Goal: Task Accomplishment & Management: Manage account settings

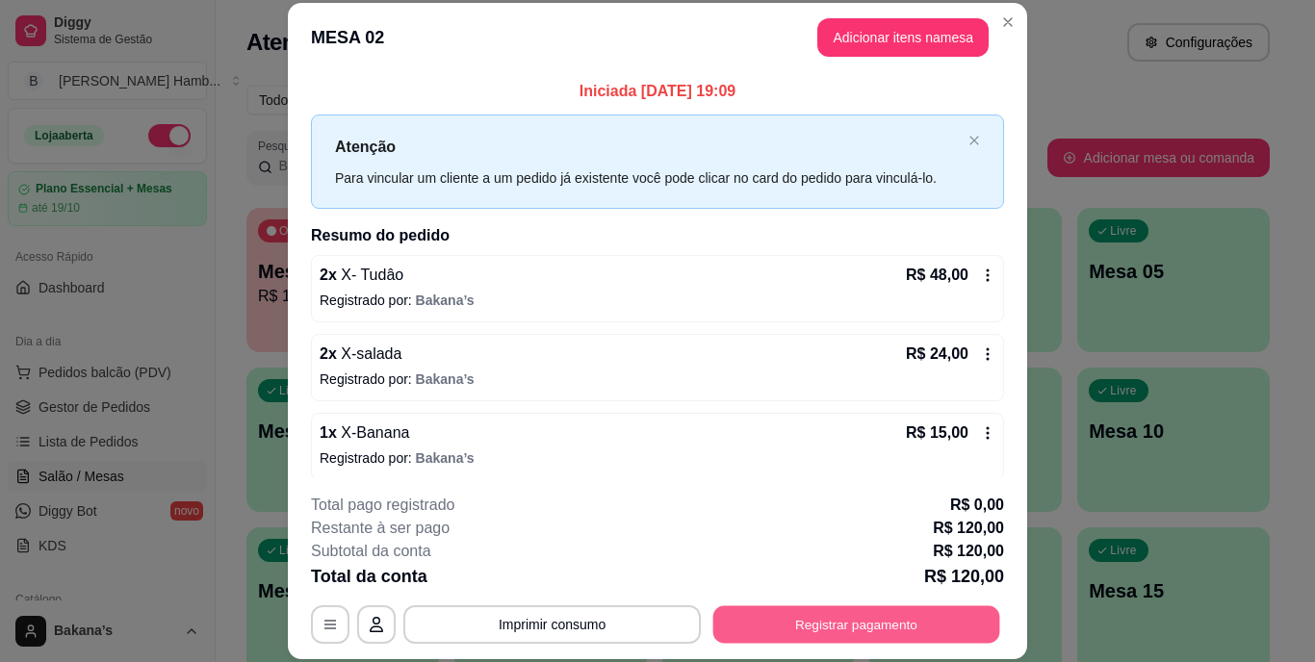
click at [819, 641] on button "Registrar pagamento" at bounding box center [856, 624] width 287 height 38
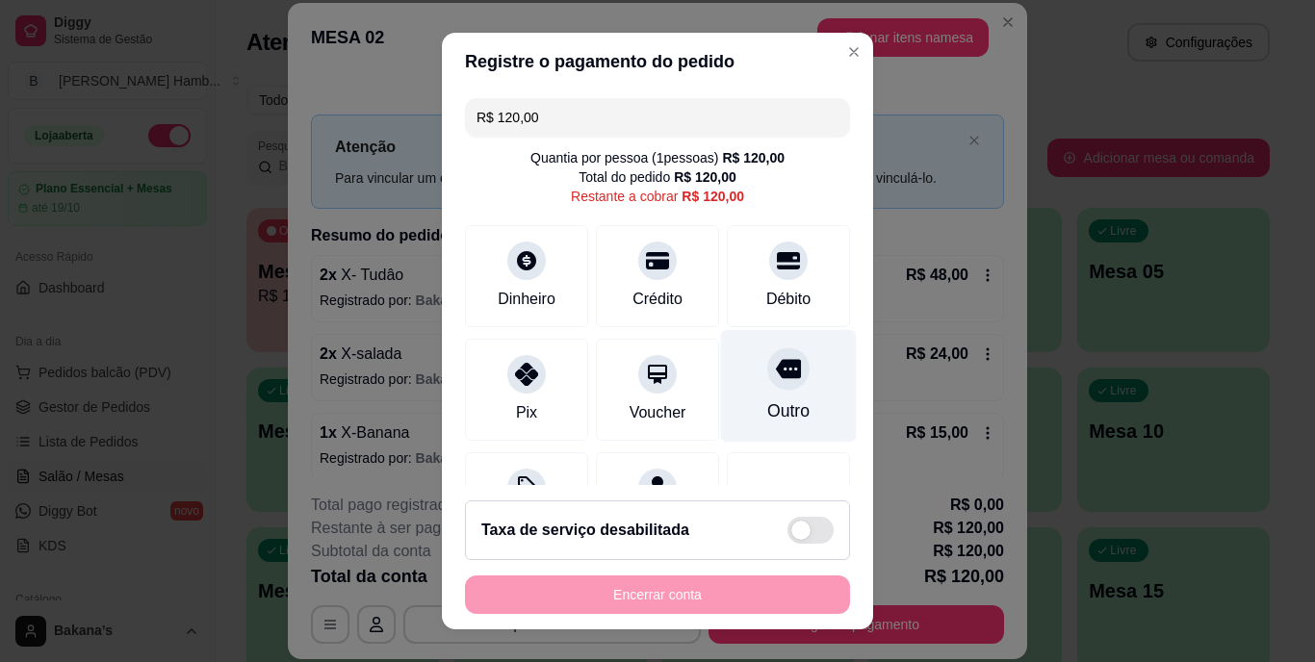
click at [782, 387] on div "Outro" at bounding box center [789, 386] width 136 height 113
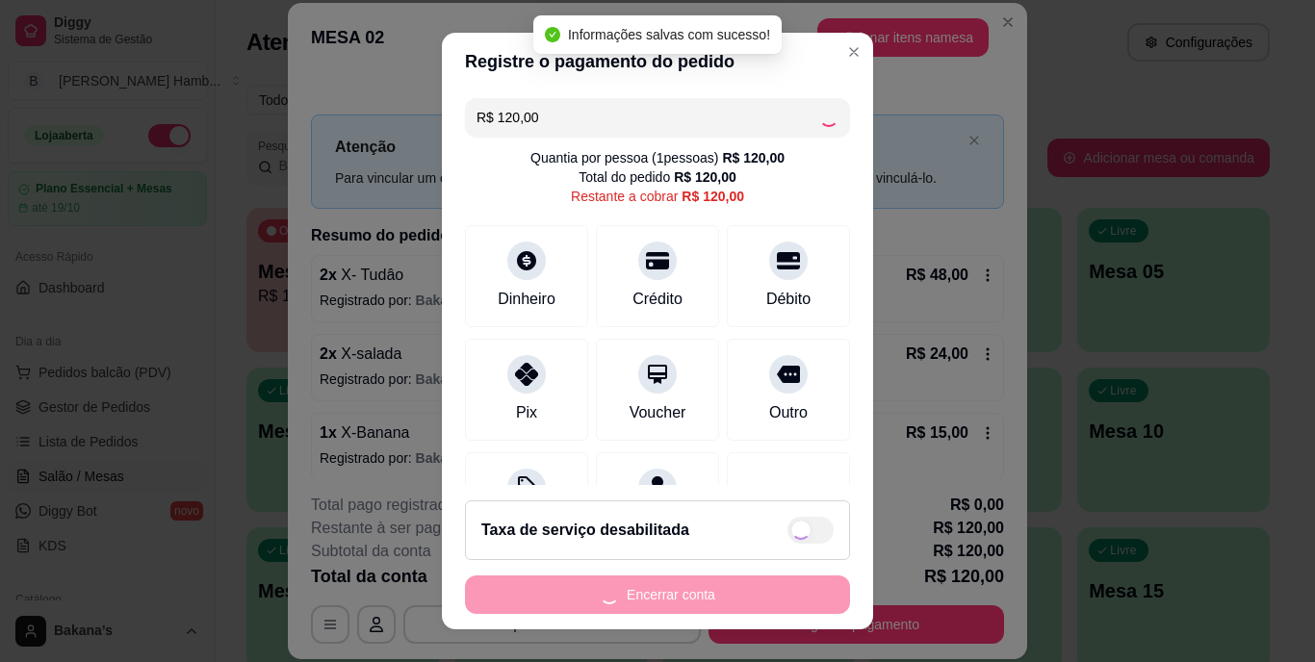
type input "R$ 0,00"
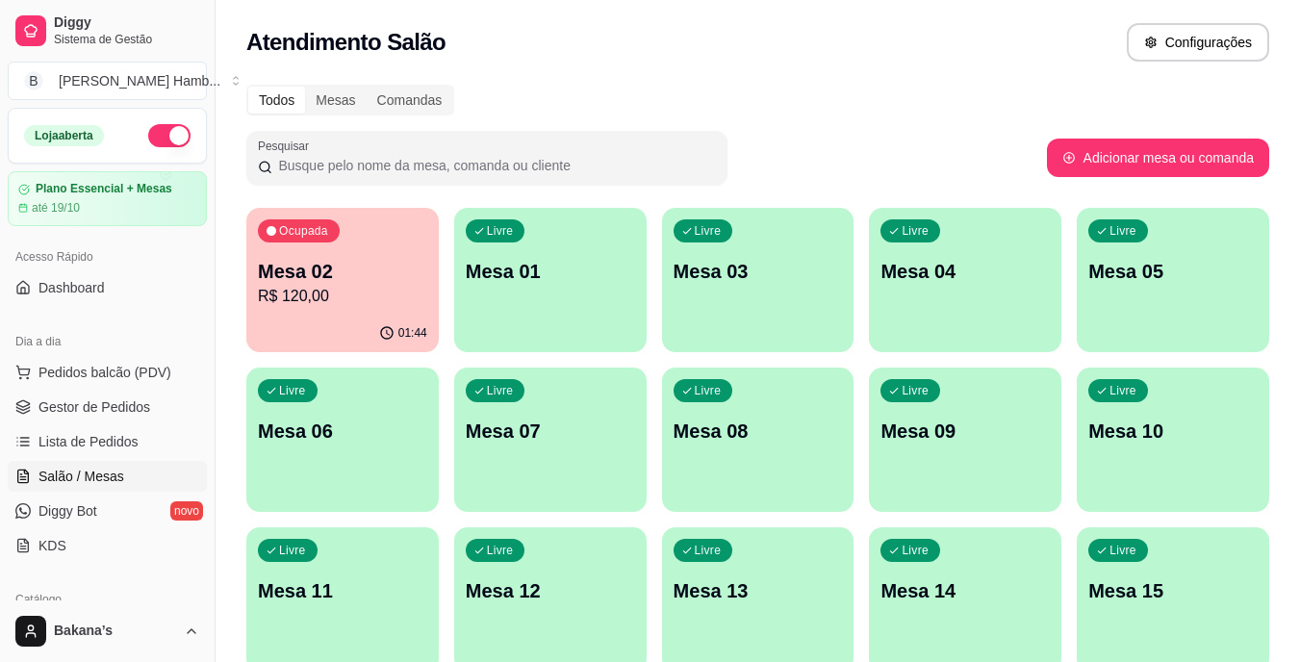
click at [810, 60] on div "Atendimento Salão Configurações" at bounding box center [757, 42] width 1023 height 39
click at [73, 362] on button "Pedidos balcão (PDV)" at bounding box center [107, 372] width 199 height 31
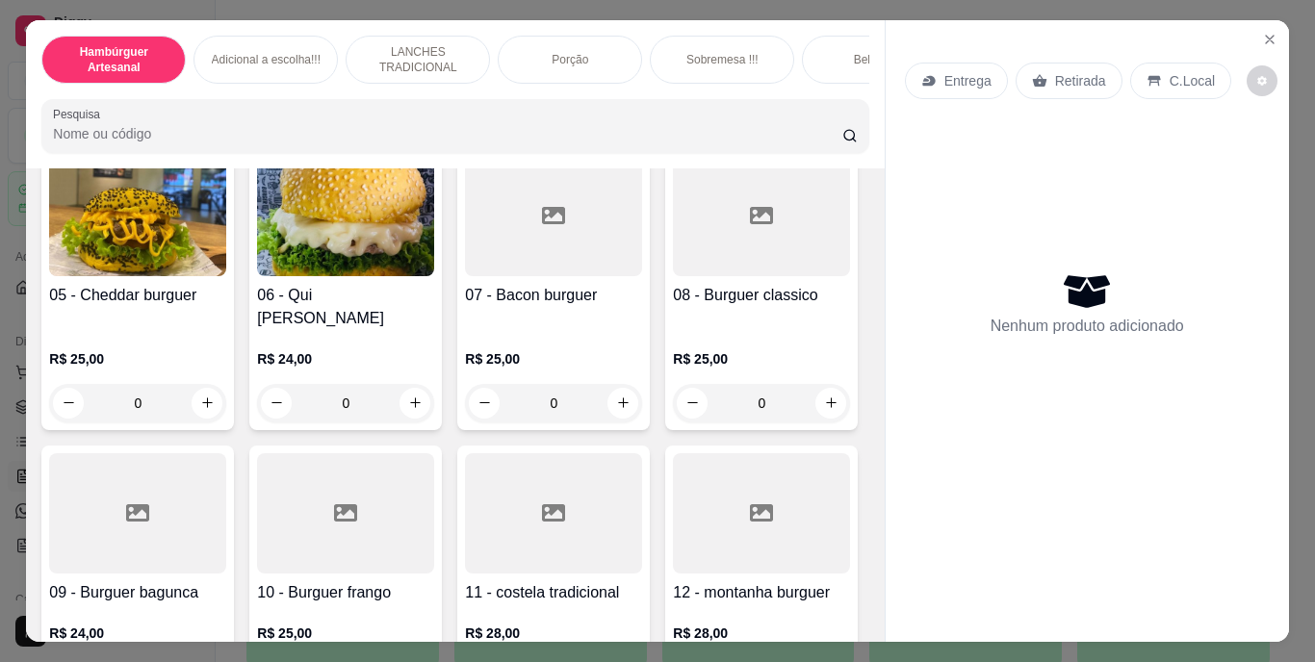
scroll to position [445, 0]
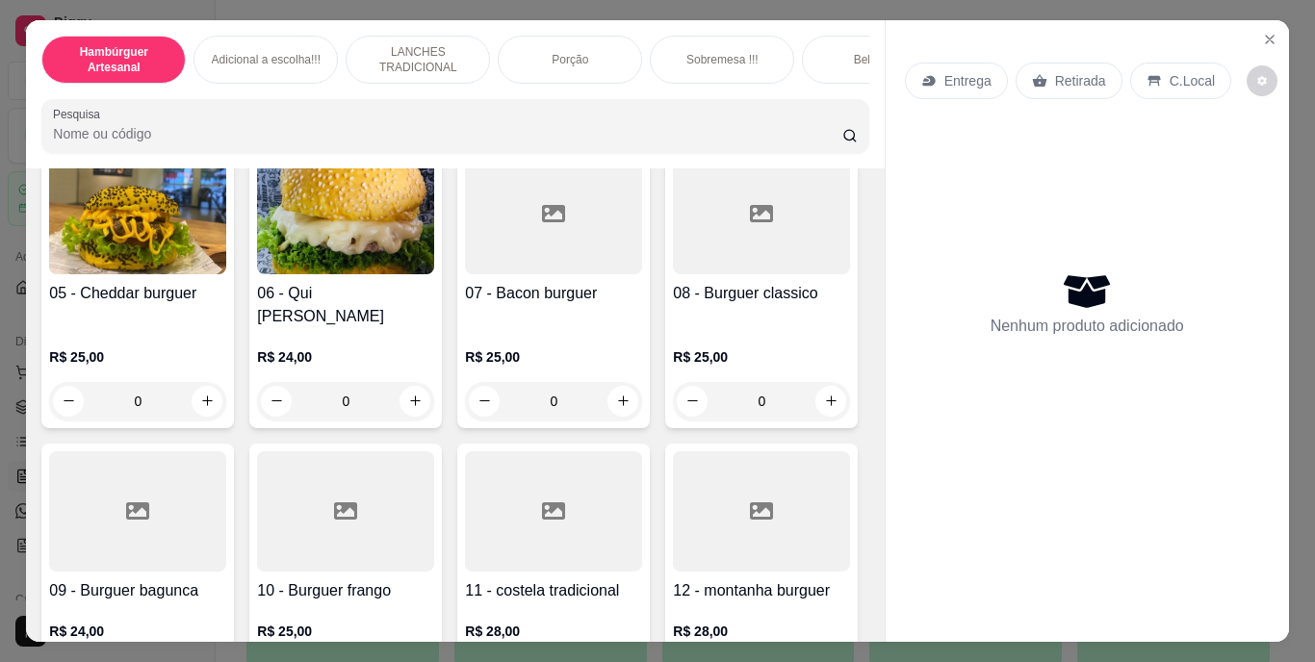
click at [815, 119] on button "increase-product-quantity" at bounding box center [830, 104] width 31 height 31
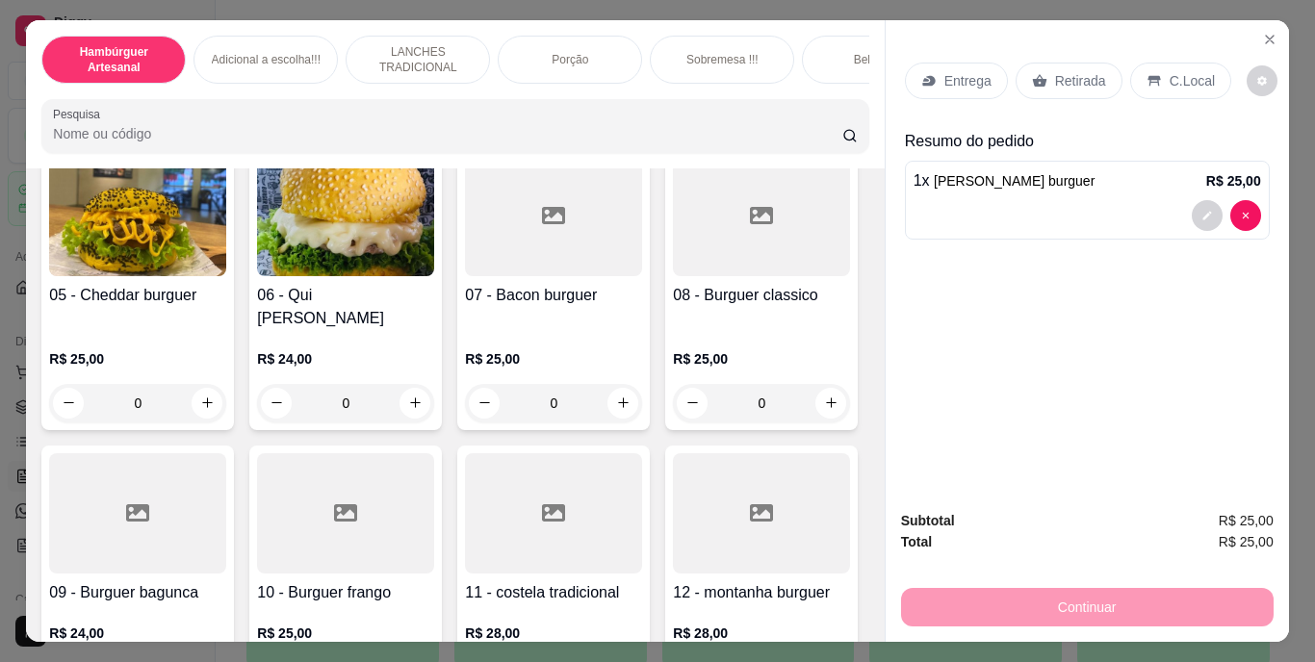
scroll to position [446, 0]
click at [815, 118] on button "increase-product-quantity" at bounding box center [830, 104] width 30 height 30
type input "3"
click at [1030, 54] on div "Entrega Retirada C.Local" at bounding box center [1087, 80] width 365 height 67
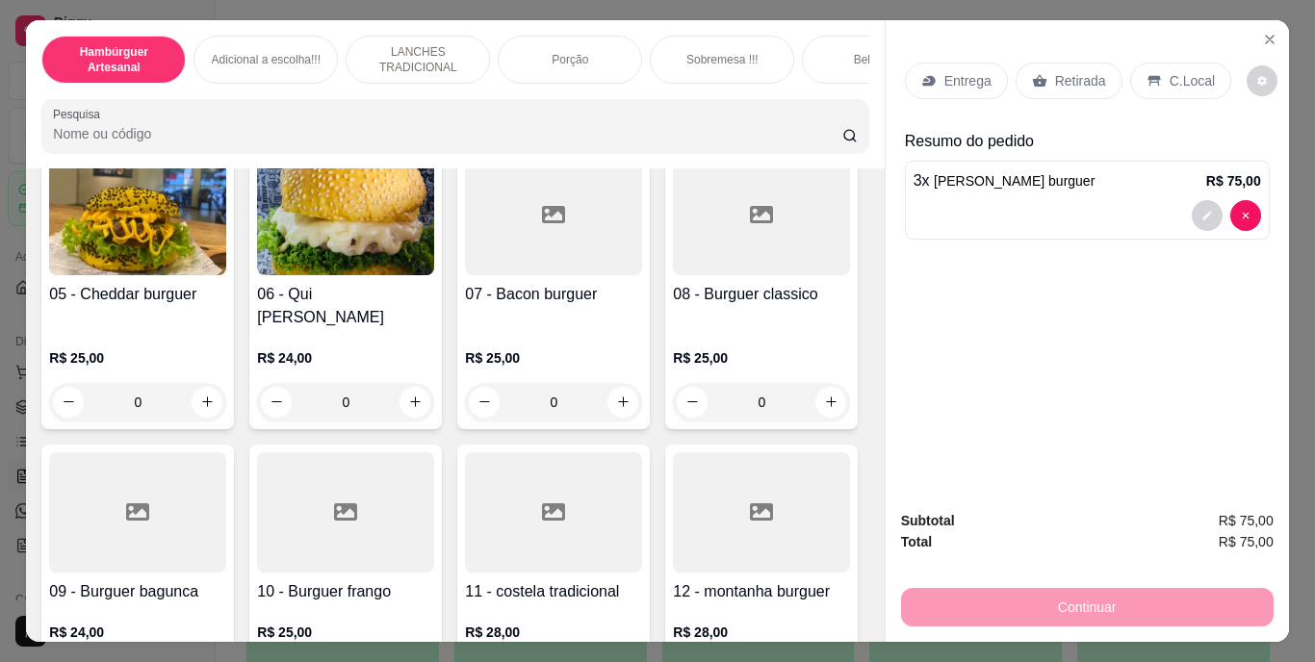
click at [1036, 73] on icon at bounding box center [1039, 80] width 15 height 15
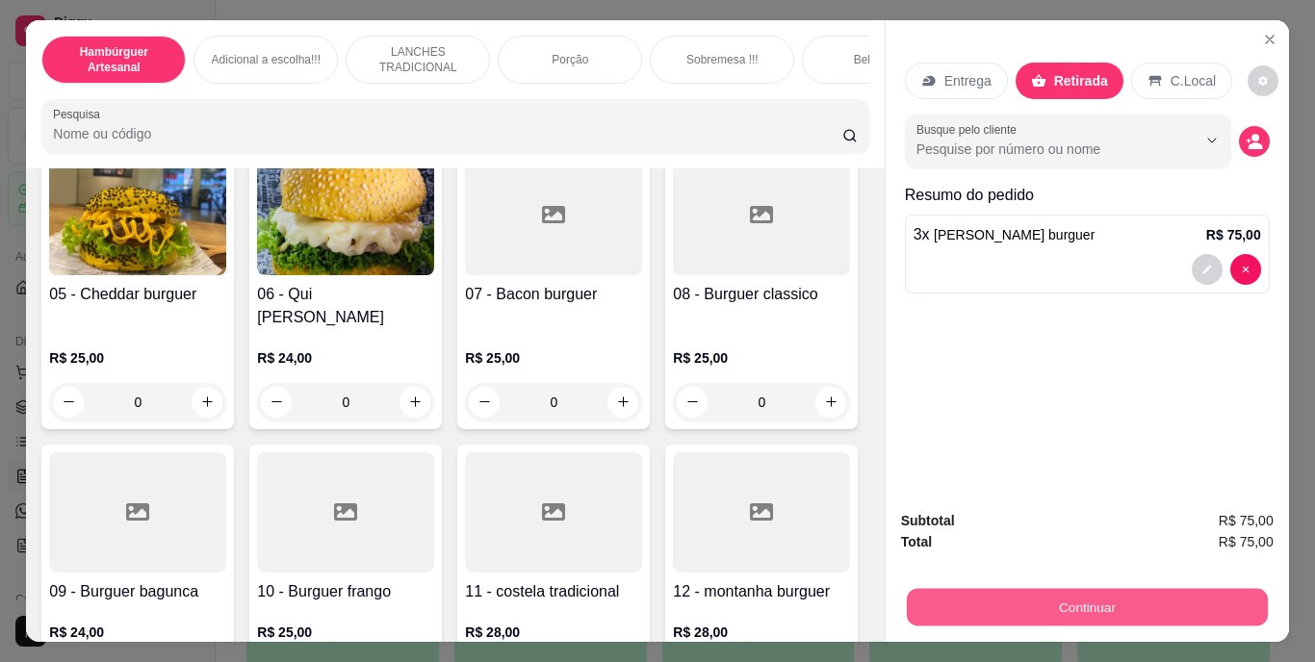
click at [1014, 612] on button "Continuar" at bounding box center [1086, 608] width 361 height 38
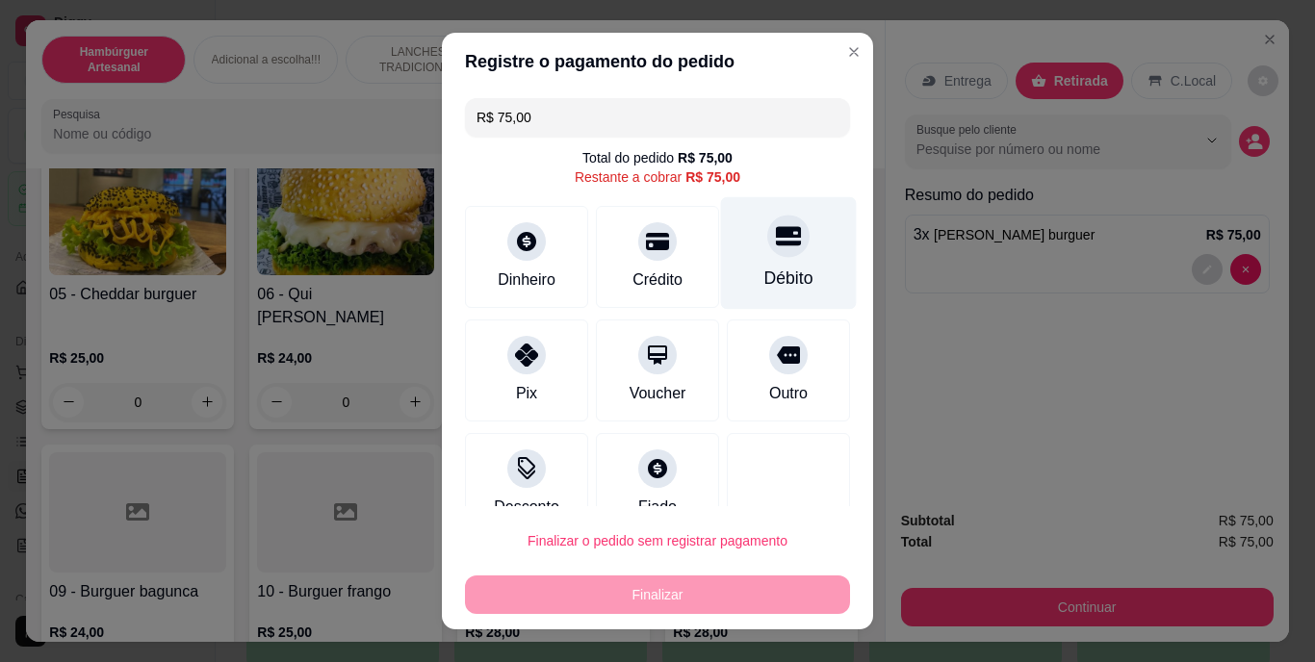
click at [764, 267] on div "Débito" at bounding box center [788, 279] width 49 height 25
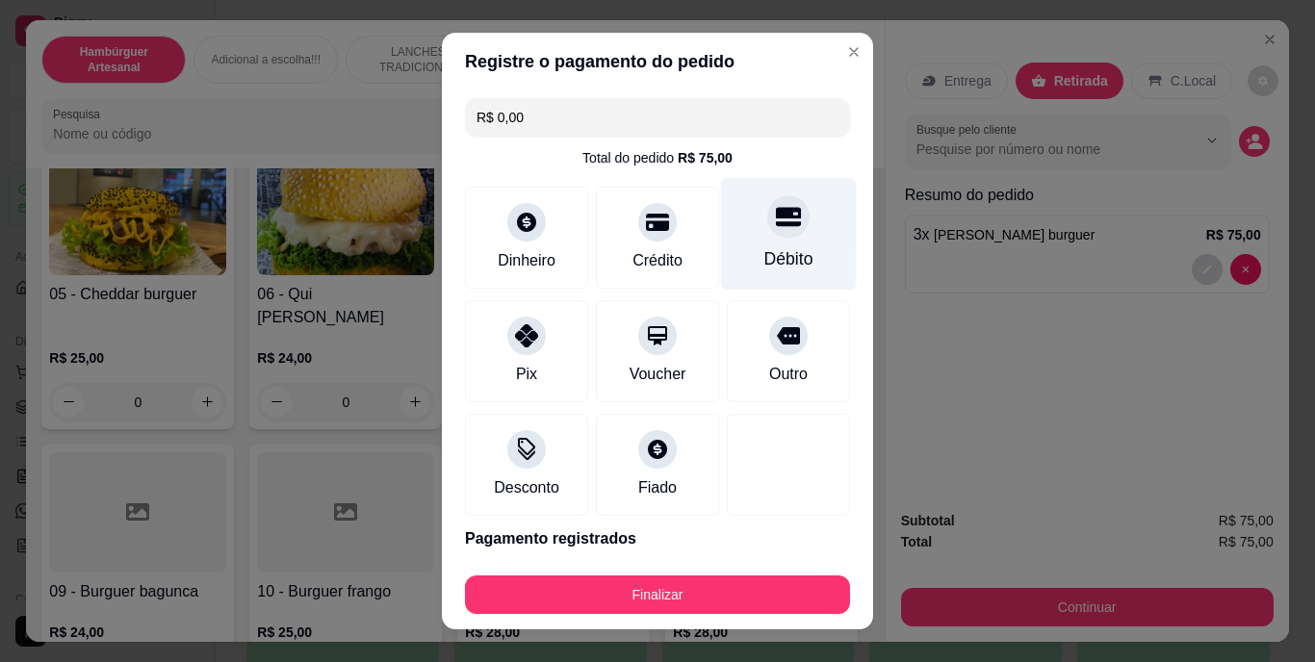
type input "R$ 0,00"
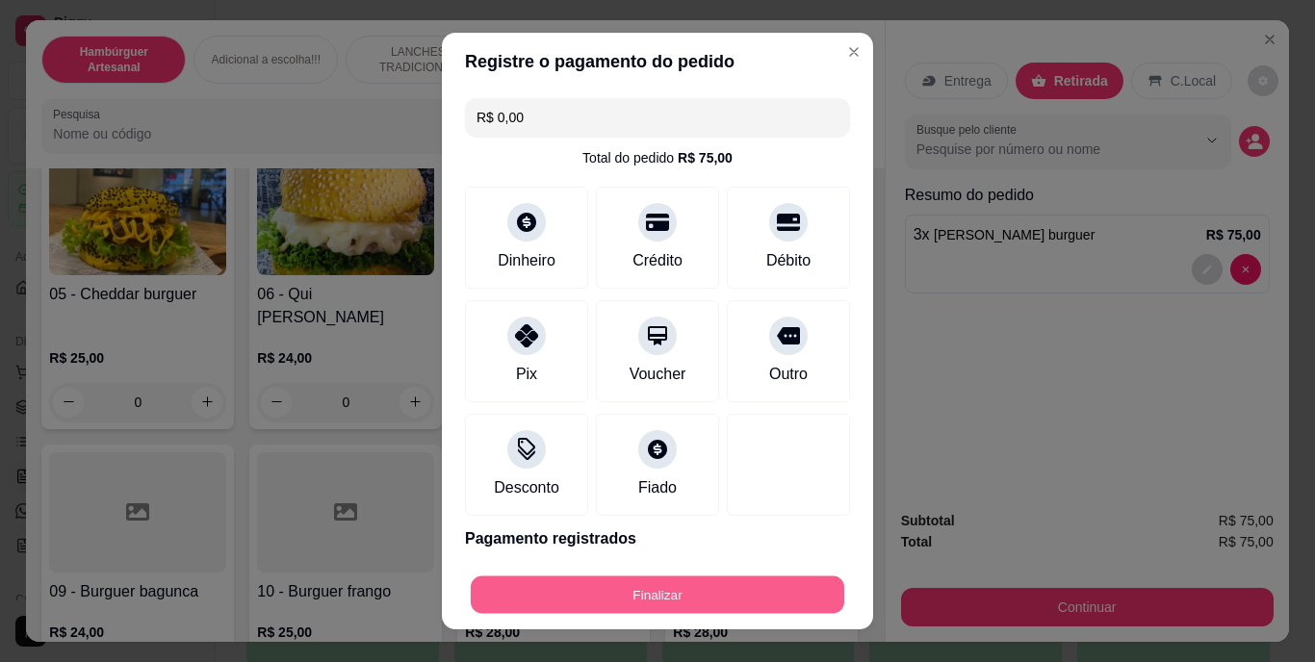
click at [653, 581] on button "Finalizar" at bounding box center [657, 595] width 373 height 38
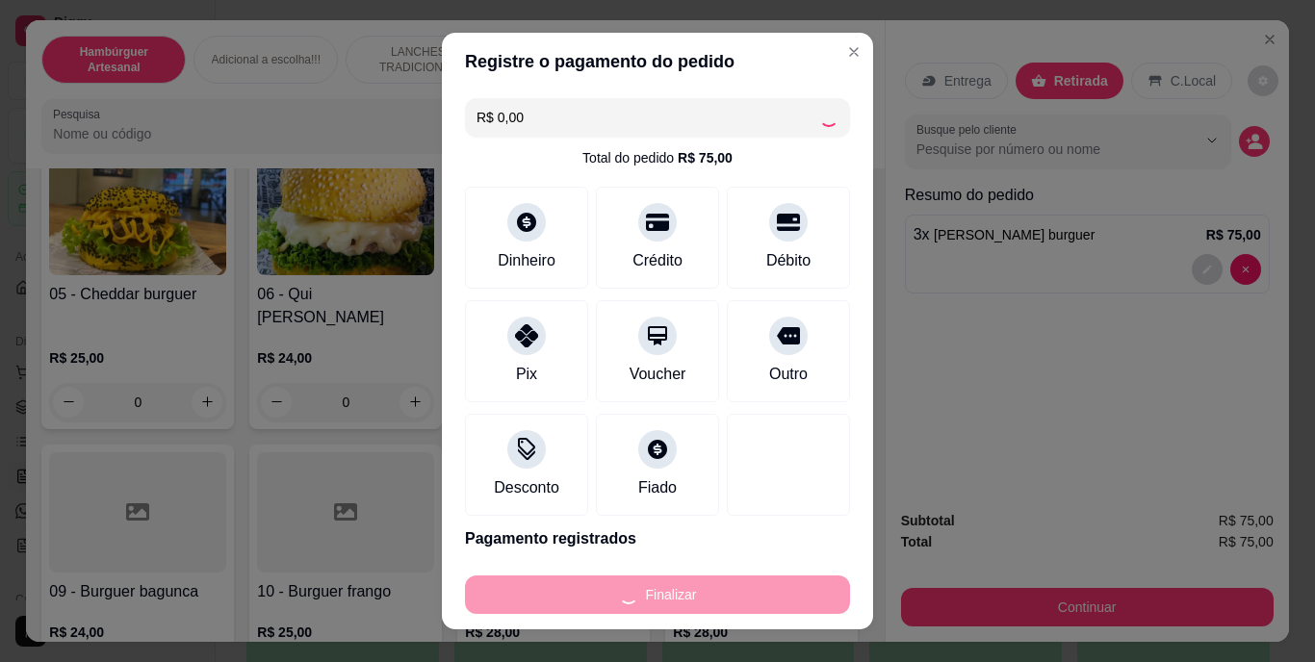
type input "0"
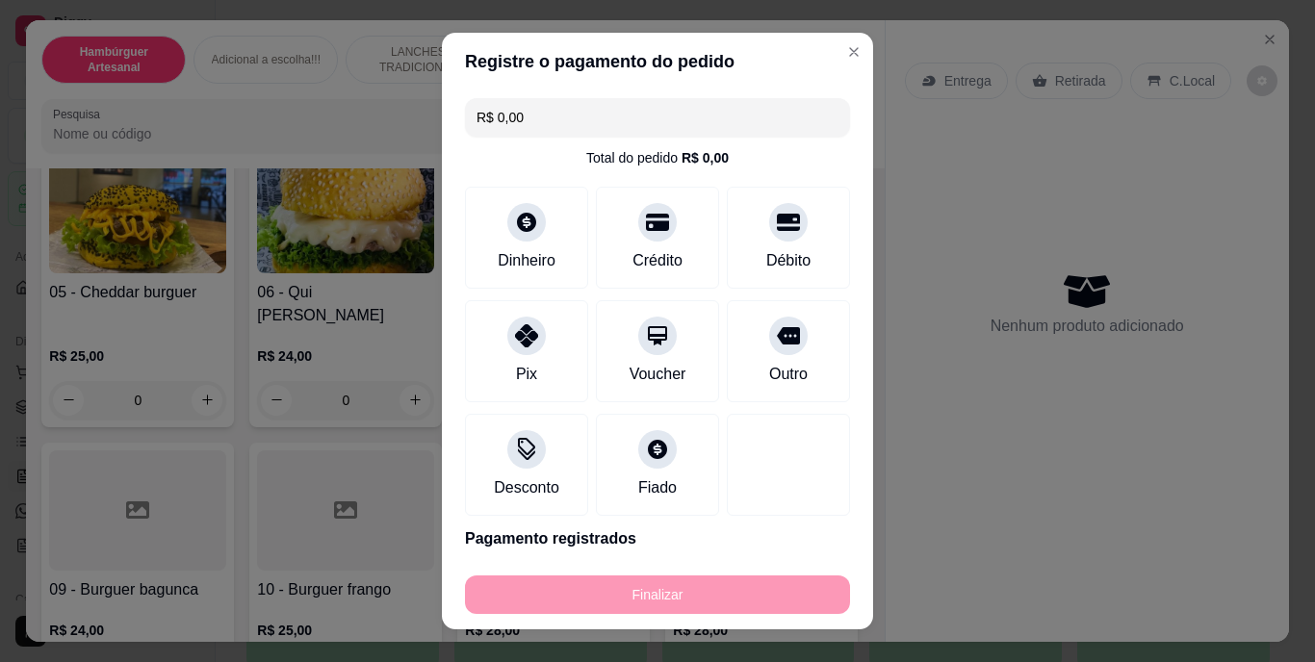
type input "-R$ 75,00"
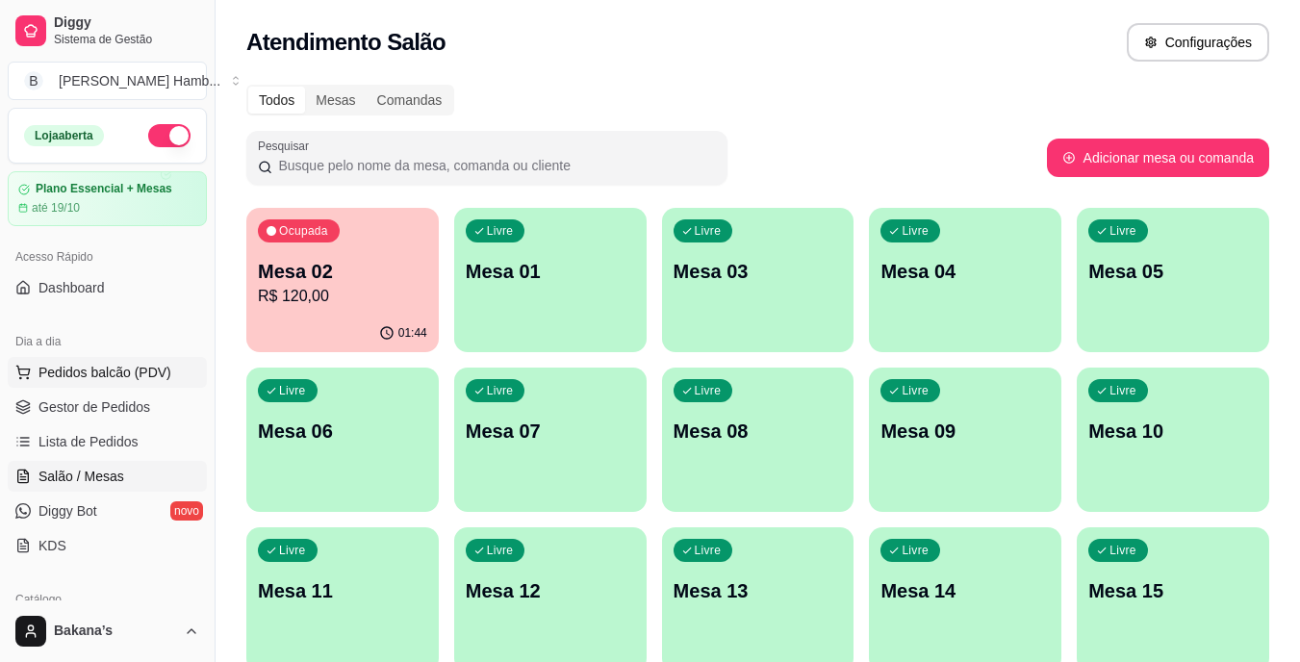
click at [173, 370] on button "Pedidos balcão (PDV)" at bounding box center [107, 372] width 199 height 31
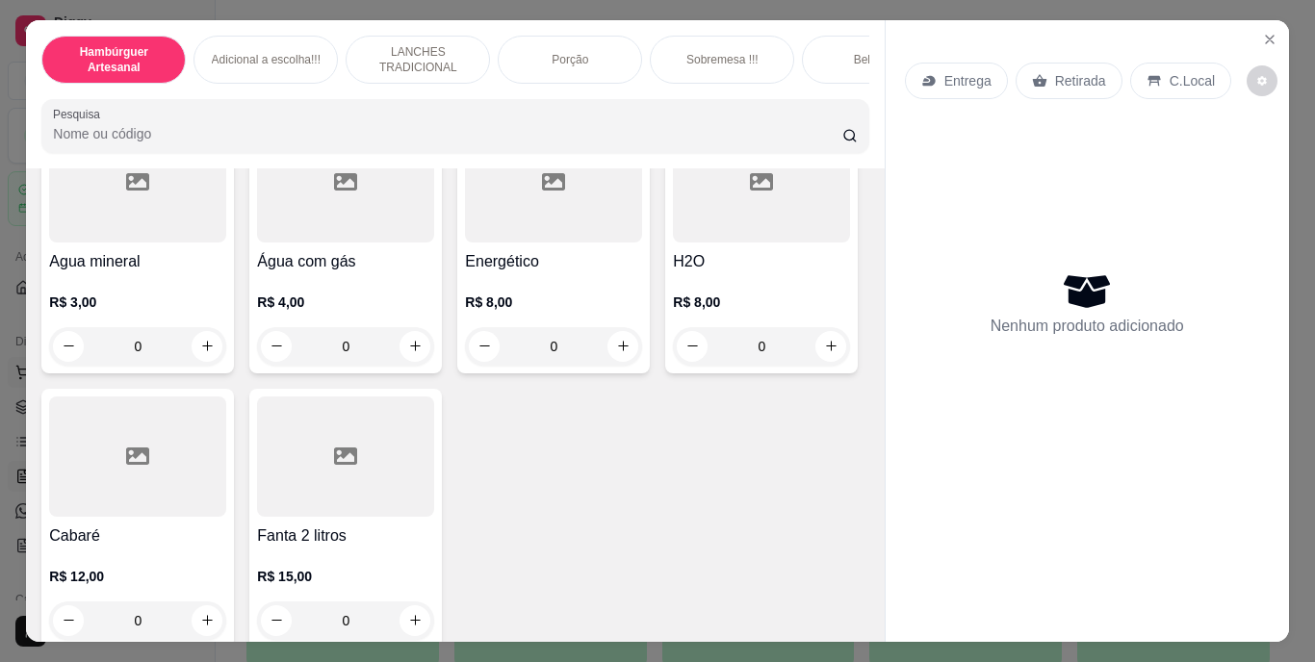
scroll to position [5426, 0]
type input "1"
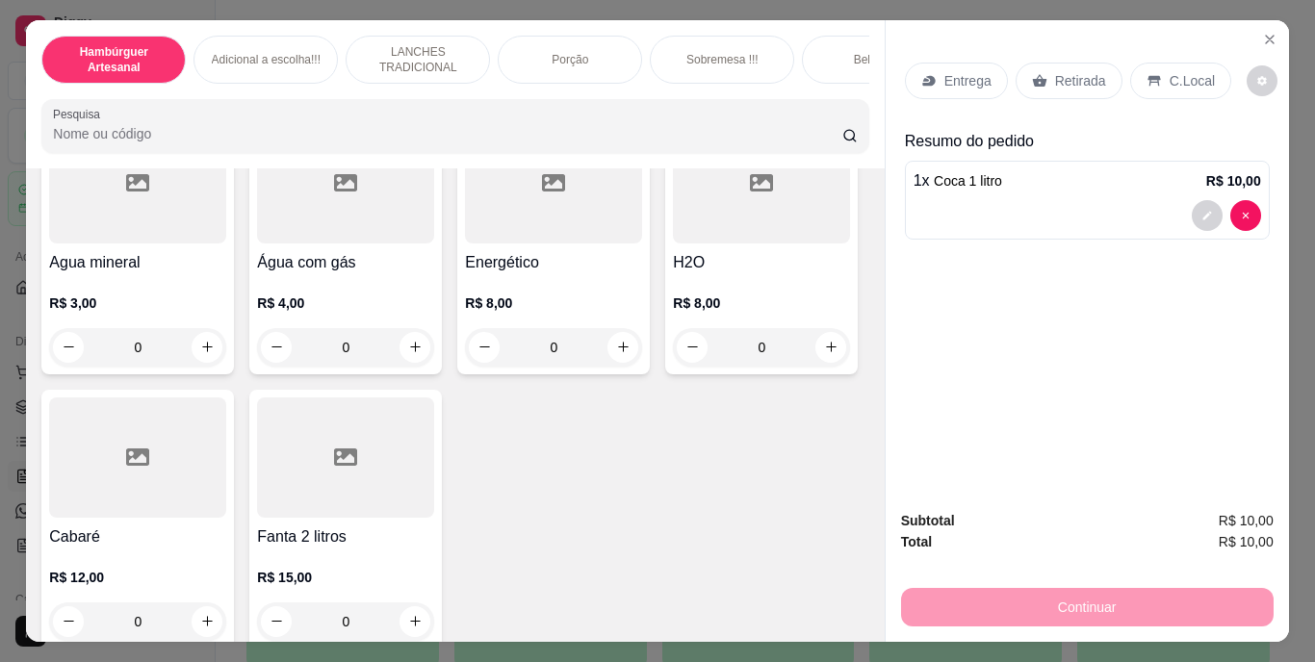
click at [1097, 76] on div "Retirada" at bounding box center [1069, 81] width 107 height 37
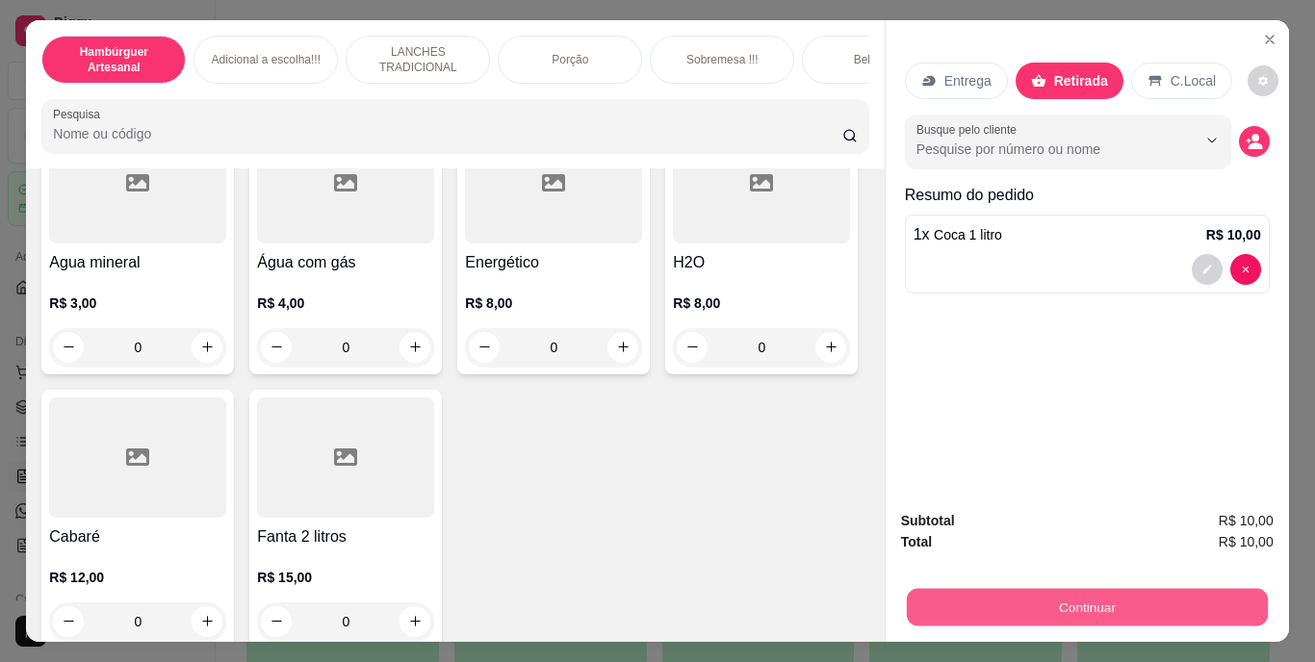
click at [1075, 607] on button "Continuar" at bounding box center [1086, 608] width 361 height 38
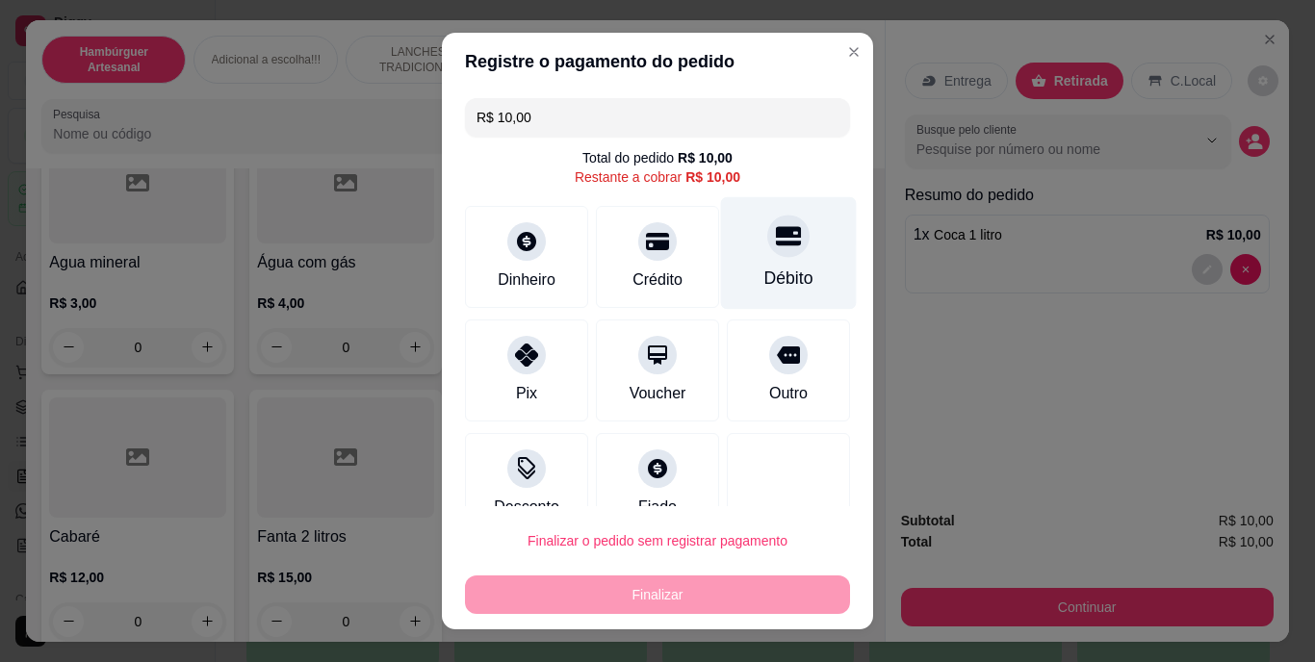
click at [772, 274] on div "Débito" at bounding box center [788, 279] width 49 height 25
type input "R$ 0,00"
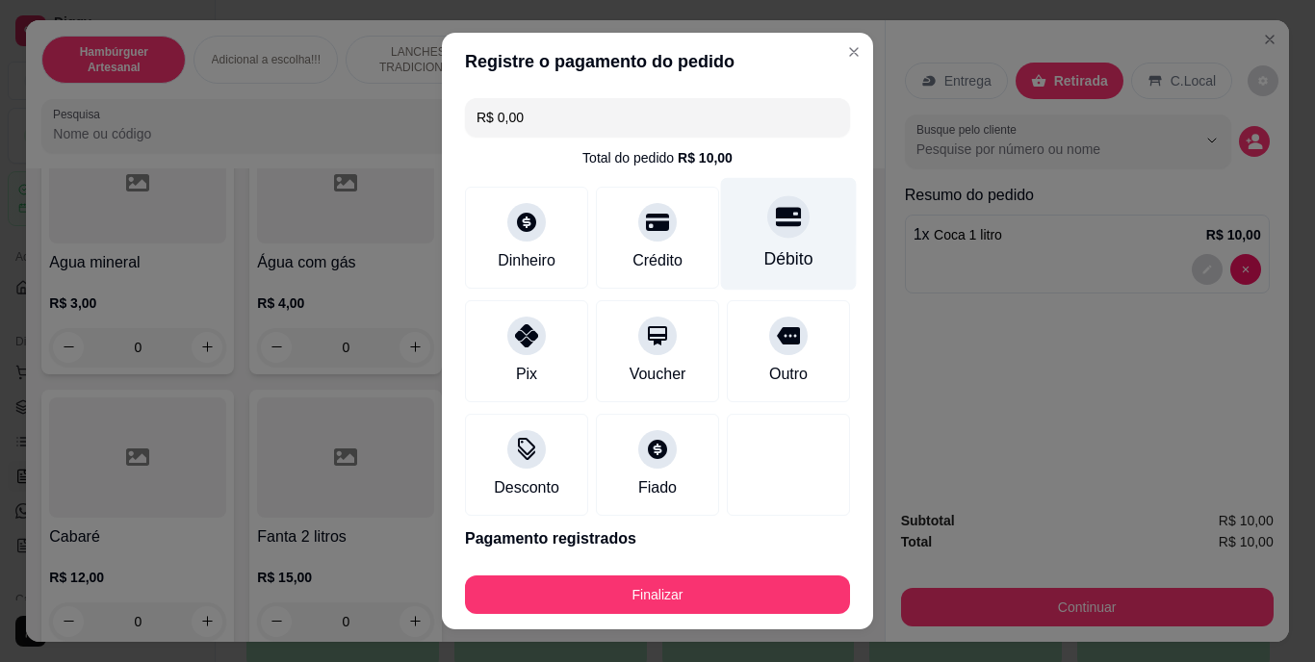
click at [764, 266] on div "Débito" at bounding box center [788, 259] width 49 height 25
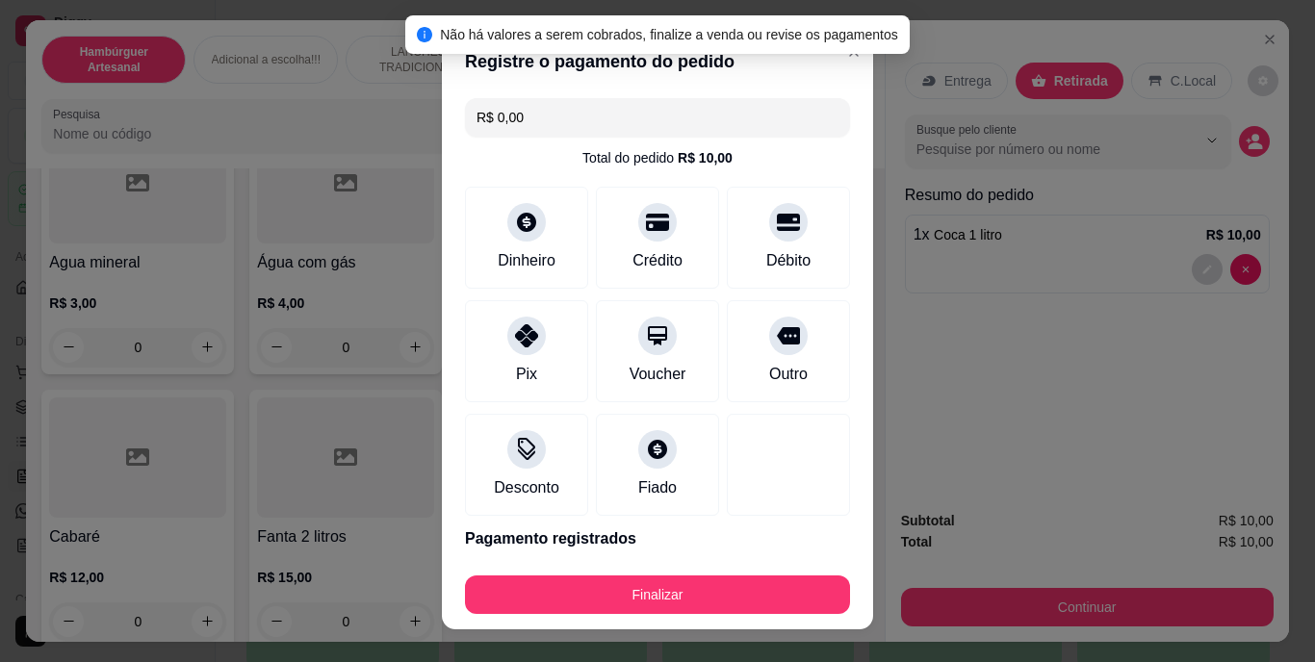
click at [736, 617] on footer "Finalizar" at bounding box center [657, 591] width 431 height 77
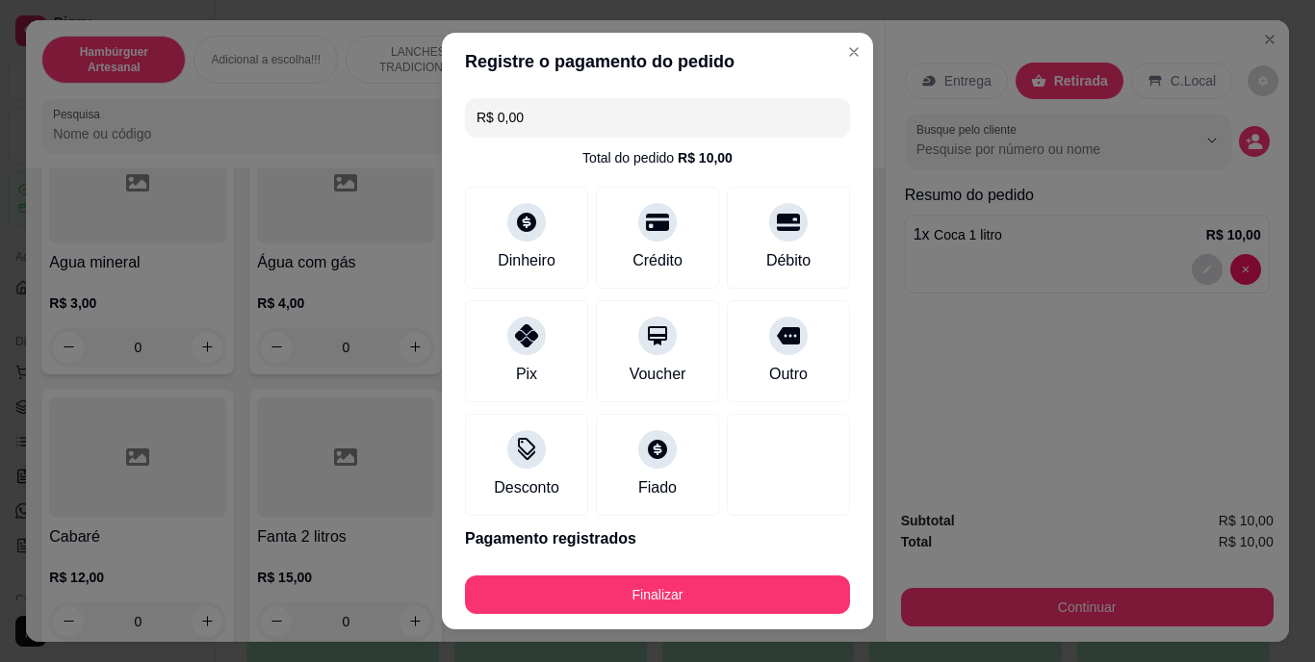
click at [731, 616] on footer "Finalizar" at bounding box center [657, 591] width 431 height 77
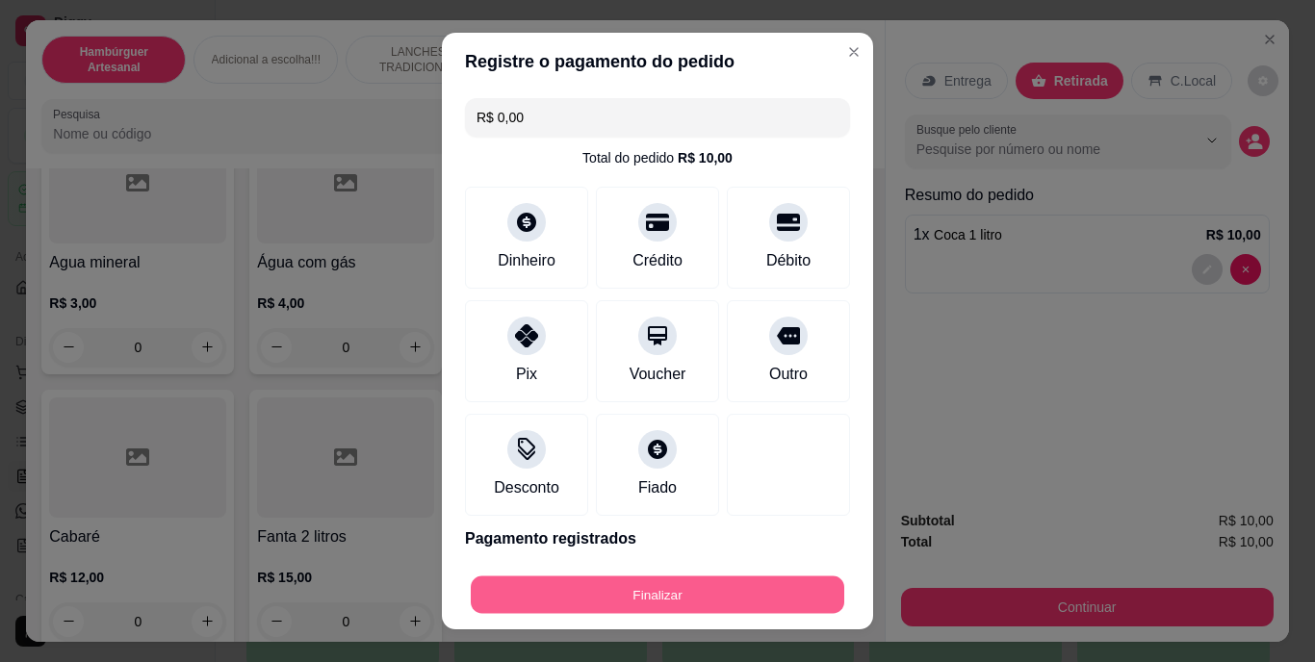
click at [719, 594] on button "Finalizar" at bounding box center [657, 595] width 373 height 38
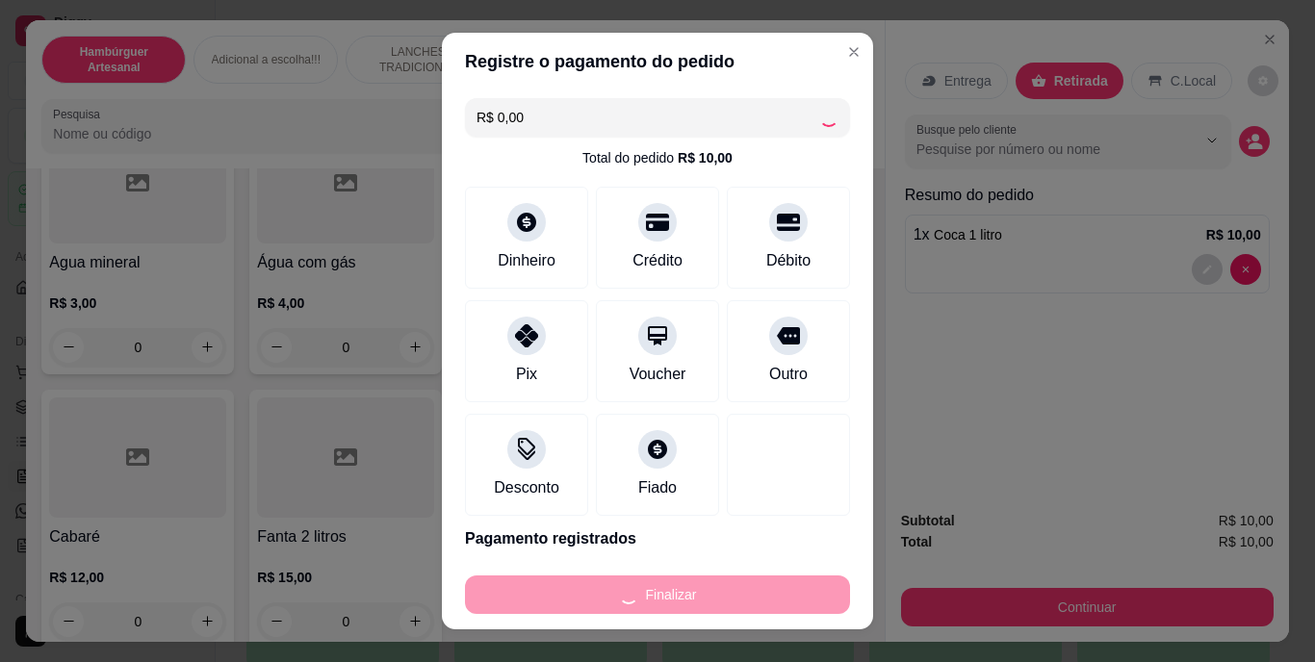
type input "0"
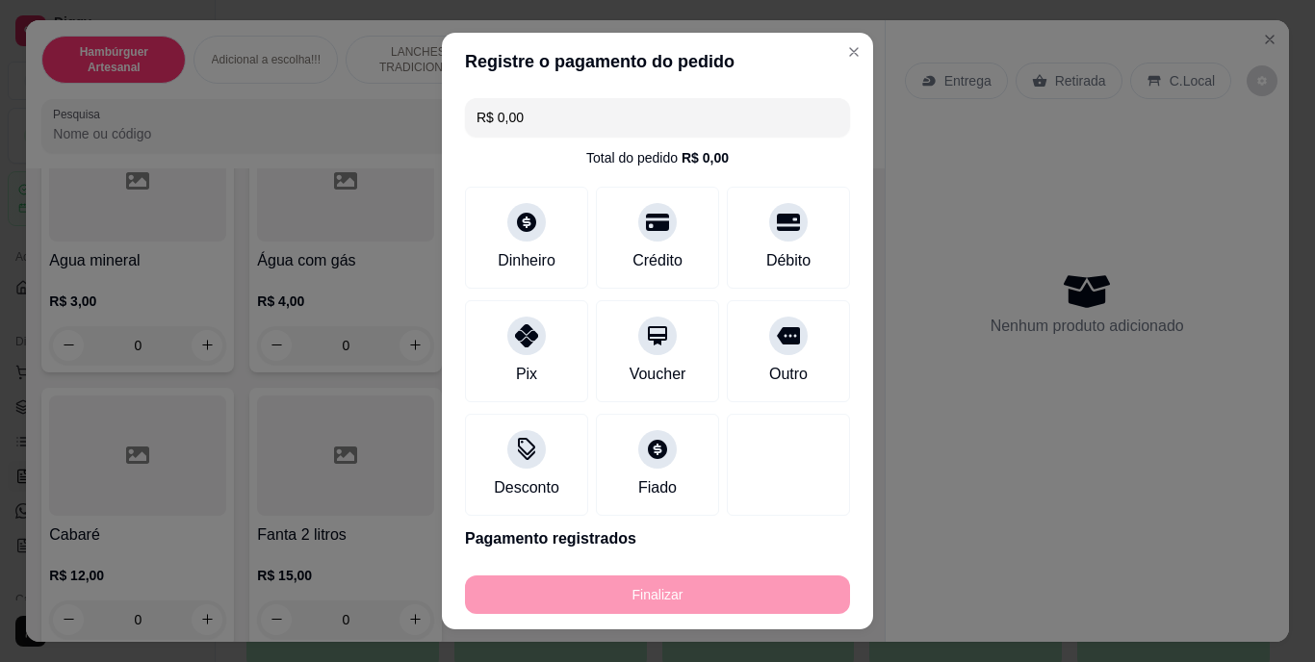
type input "-R$ 10,00"
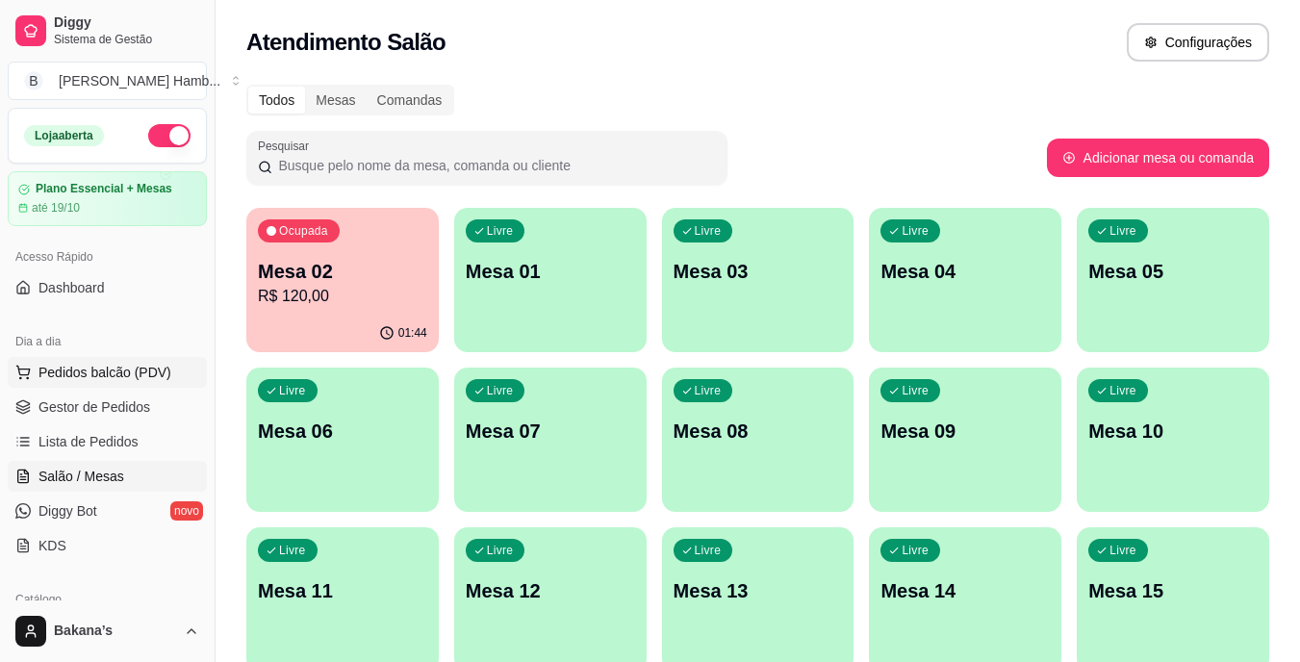
click at [186, 374] on button "Pedidos balcão (PDV)" at bounding box center [107, 372] width 199 height 31
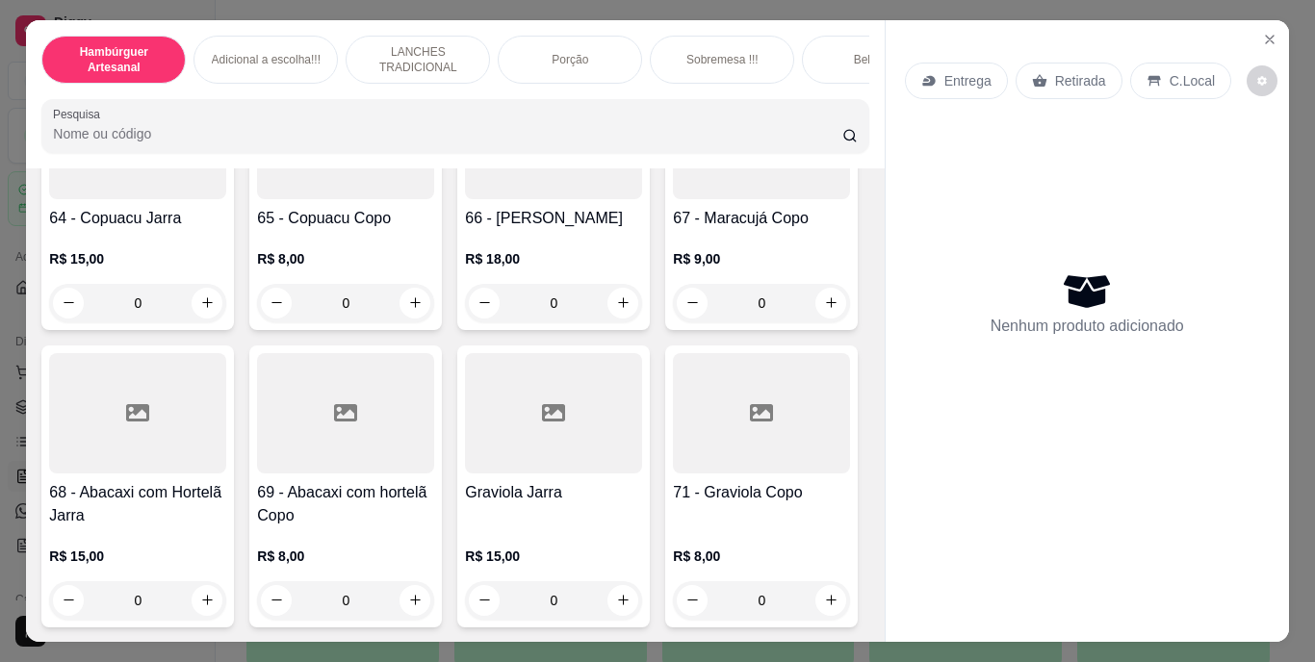
scroll to position [6809, 0]
type input "1"
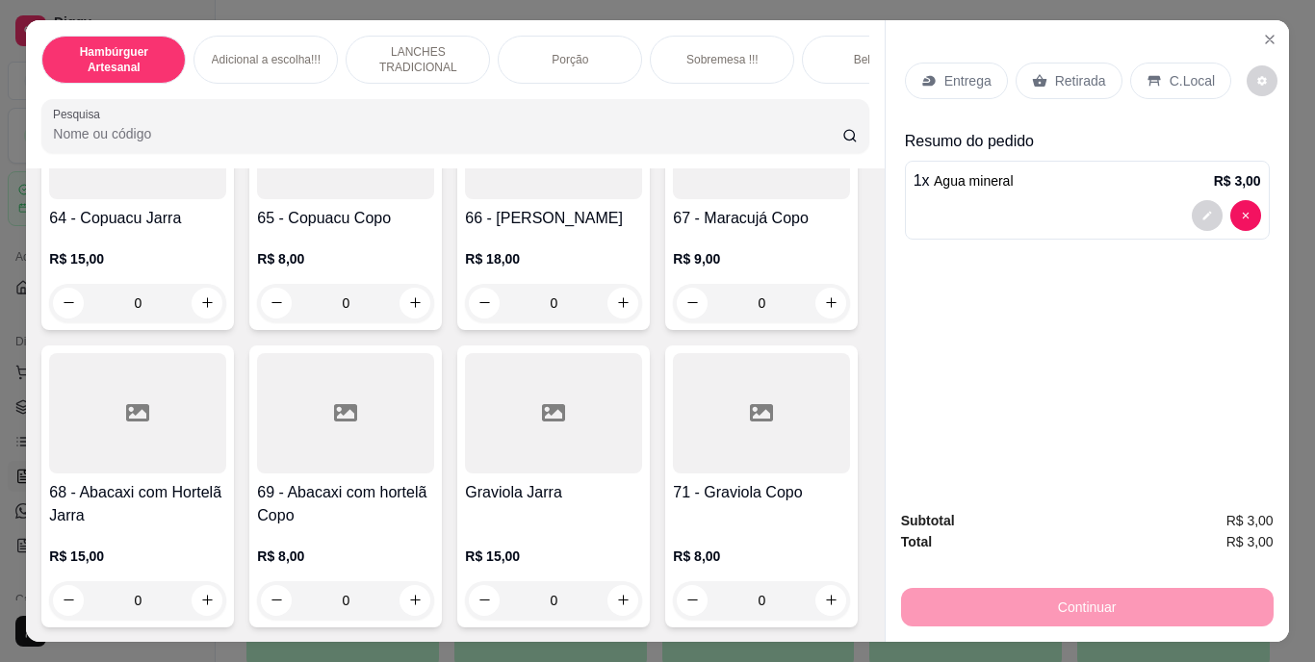
click at [1055, 89] on div "Retirada" at bounding box center [1069, 81] width 107 height 37
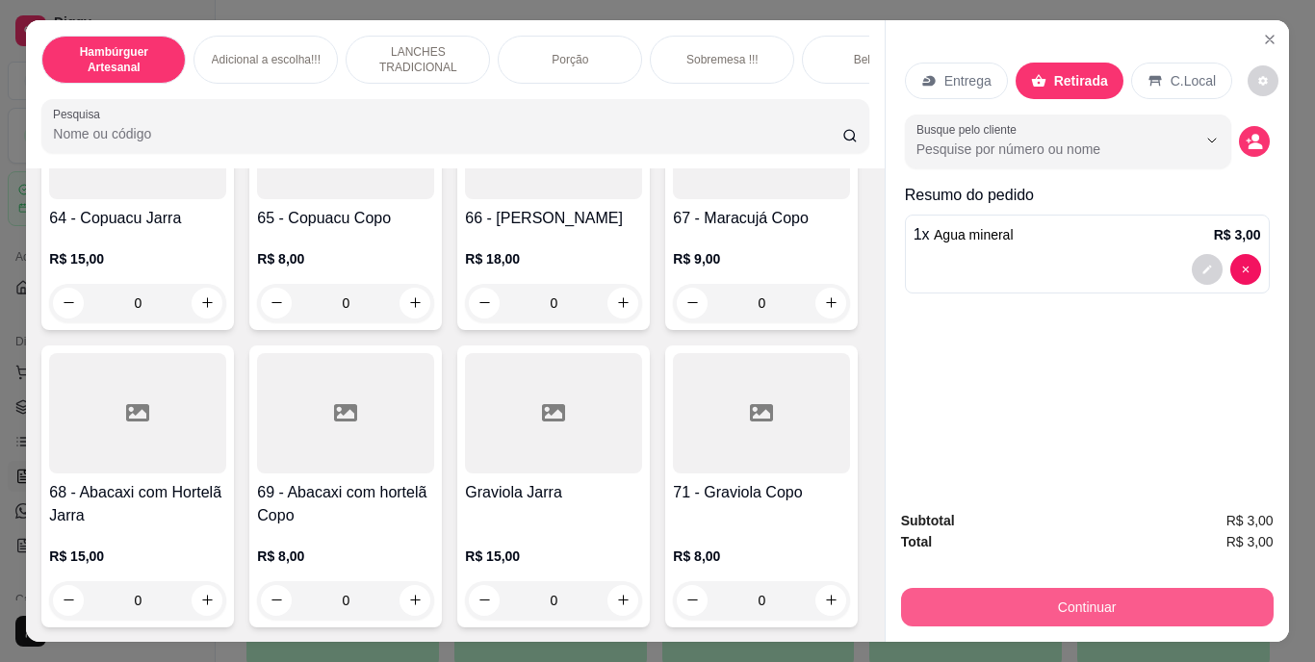
click at [1033, 592] on button "Continuar" at bounding box center [1087, 607] width 373 height 39
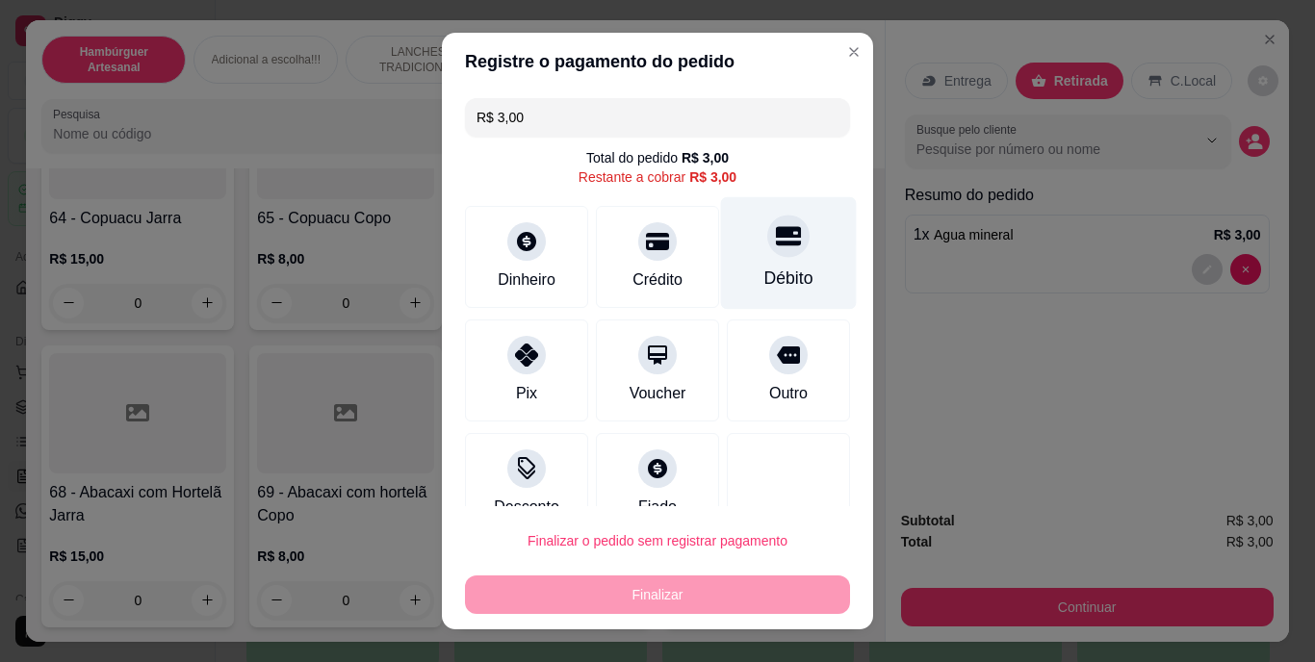
click at [764, 270] on div "Débito" at bounding box center [788, 279] width 49 height 25
type input "R$ 0,00"
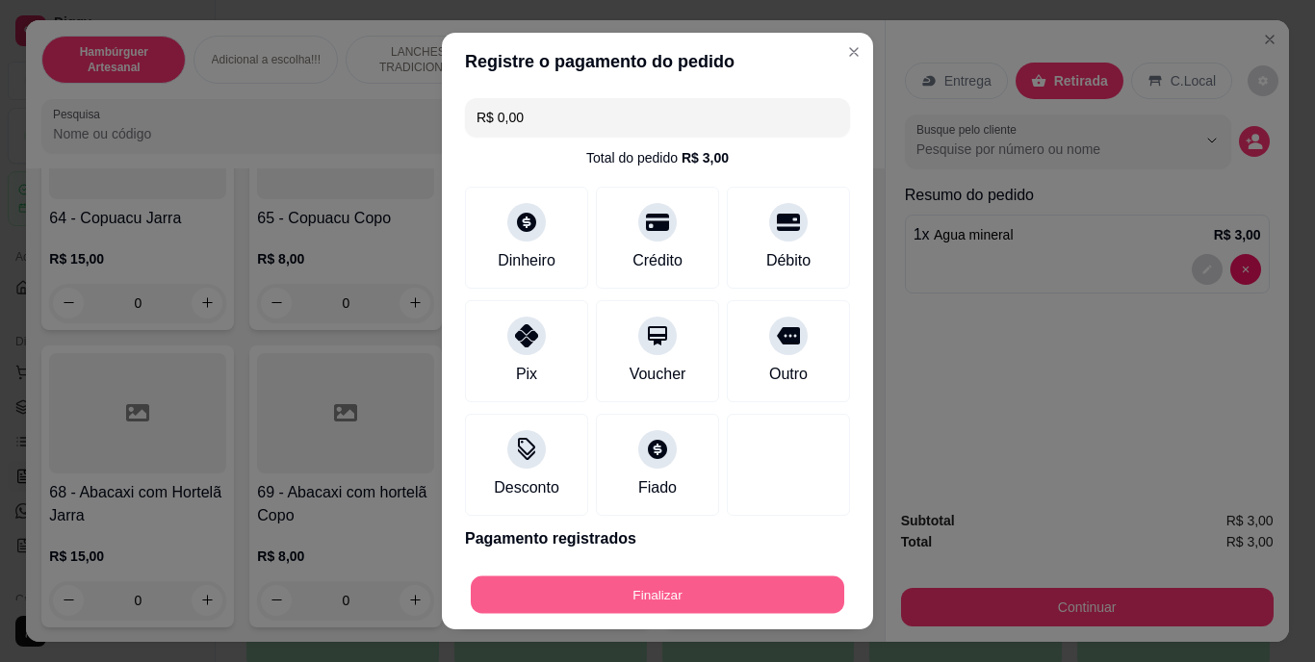
click at [664, 596] on button "Finalizar" at bounding box center [657, 595] width 373 height 38
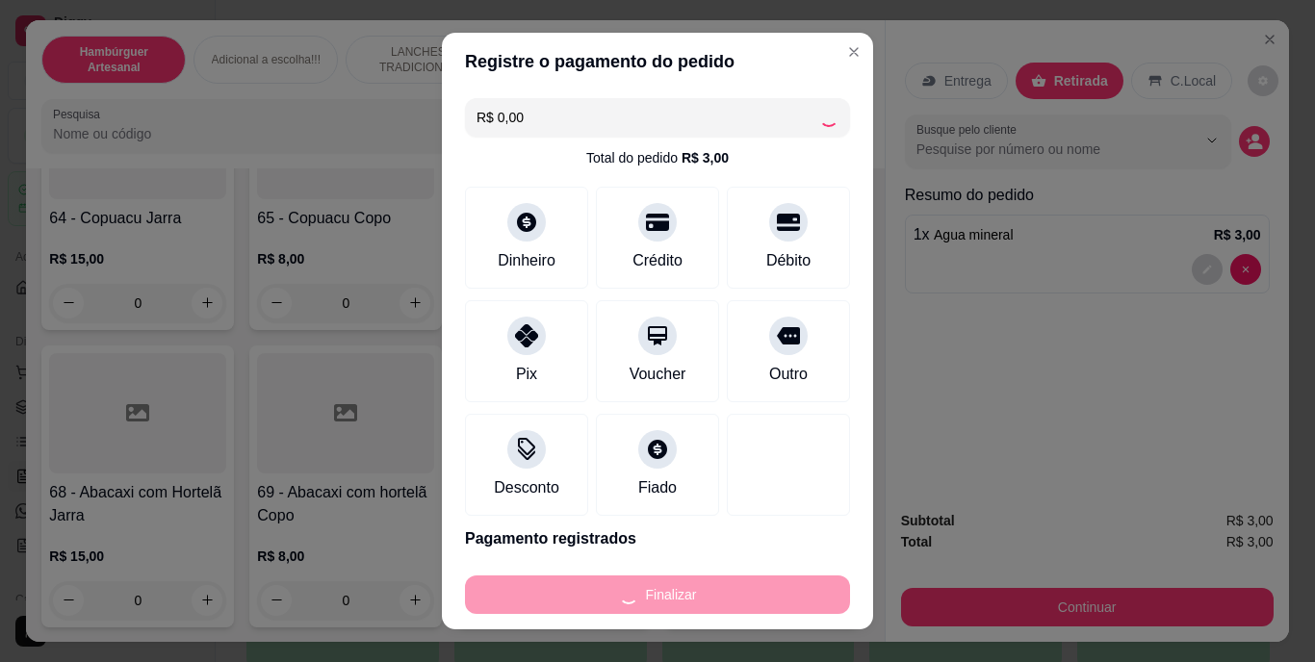
type input "0"
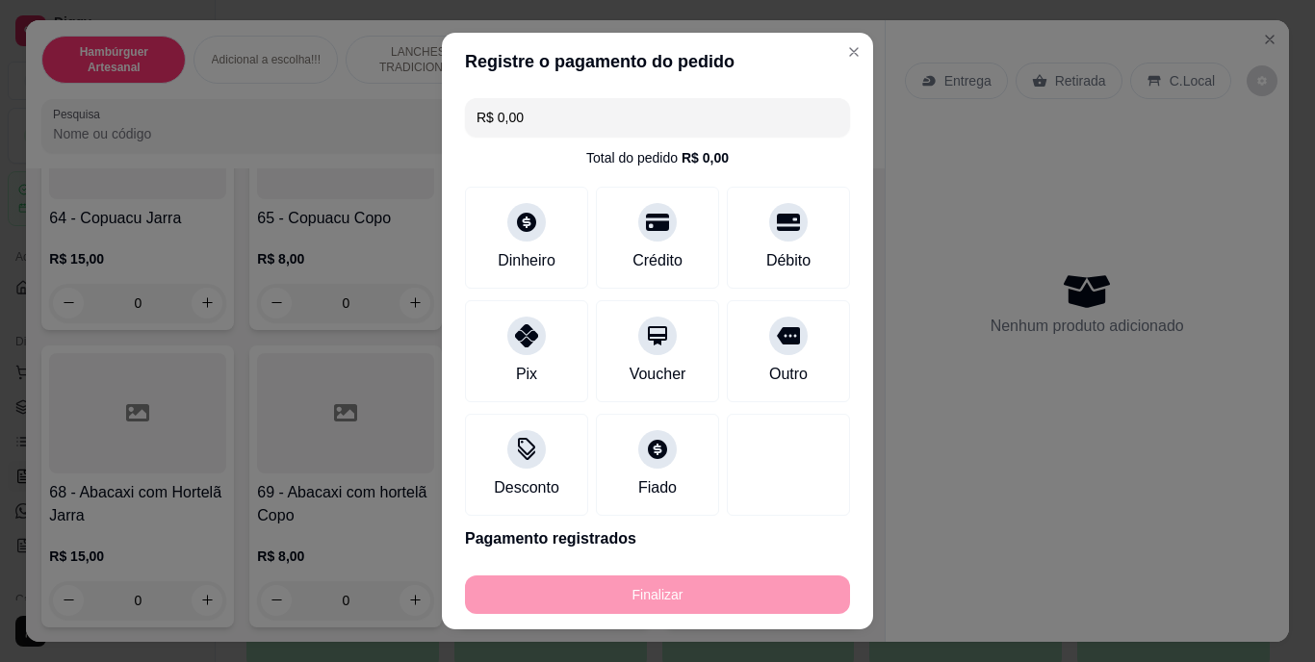
type input "-R$ 3,00"
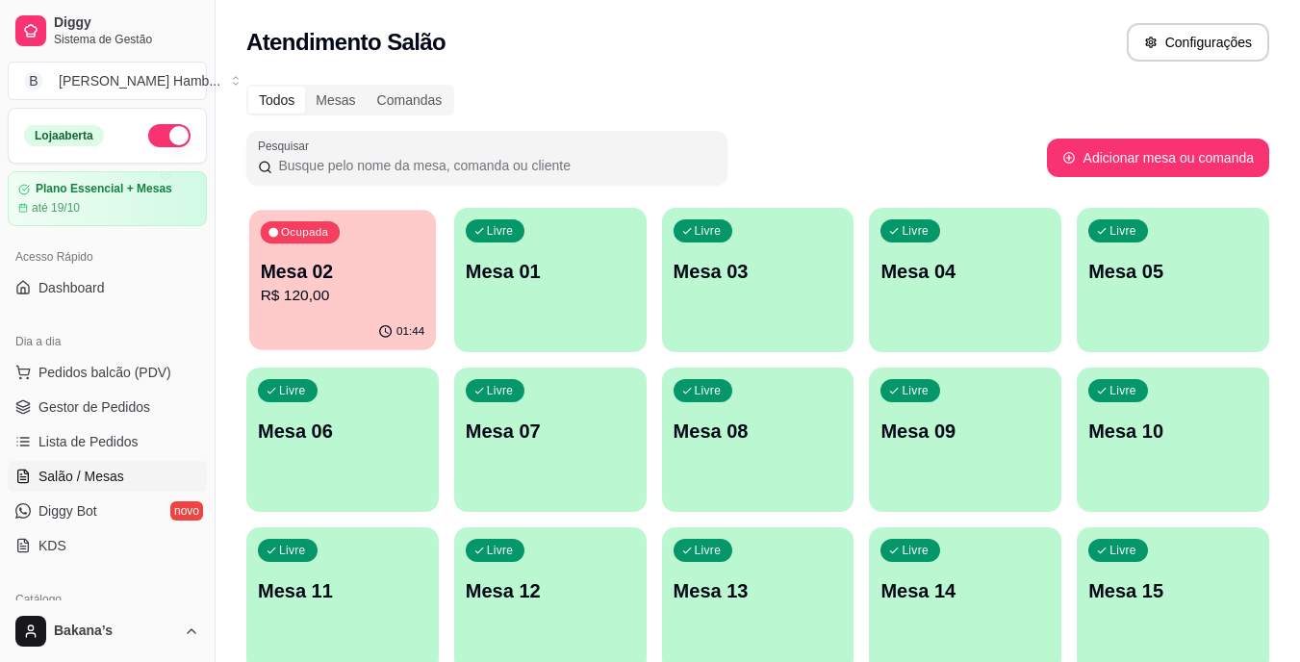
click at [353, 253] on div "Ocupada Mesa 02 R$ 120,00" at bounding box center [342, 262] width 187 height 104
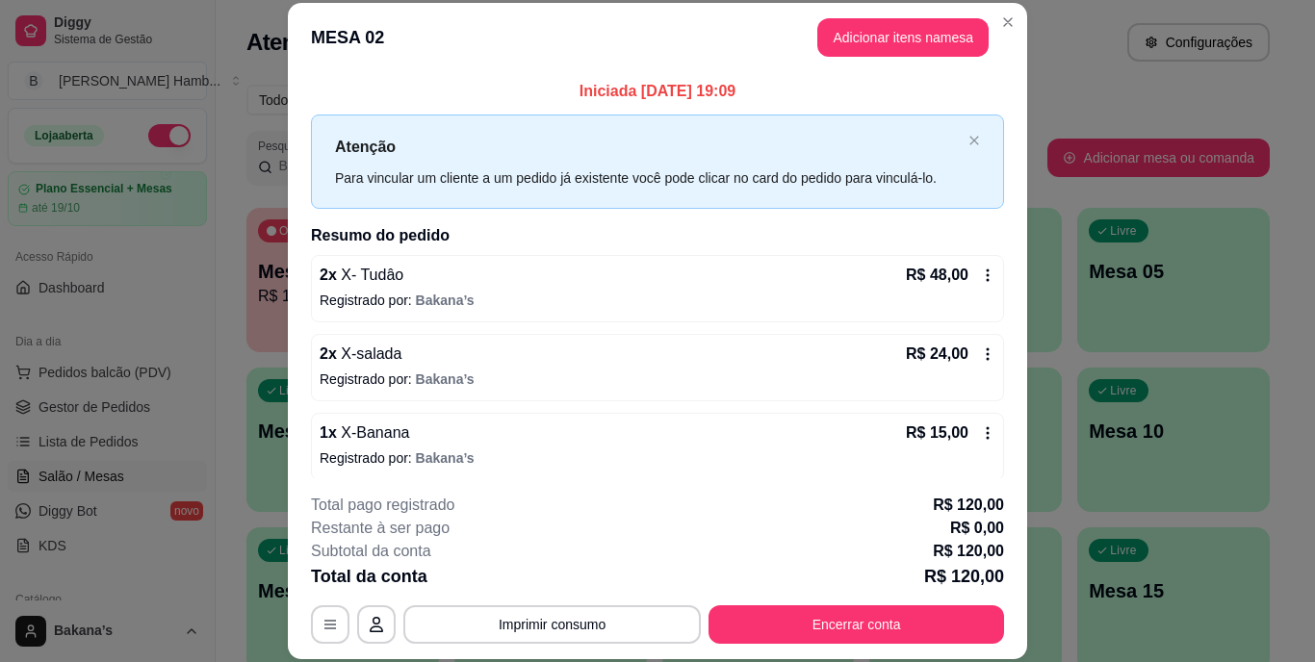
scroll to position [293, 0]
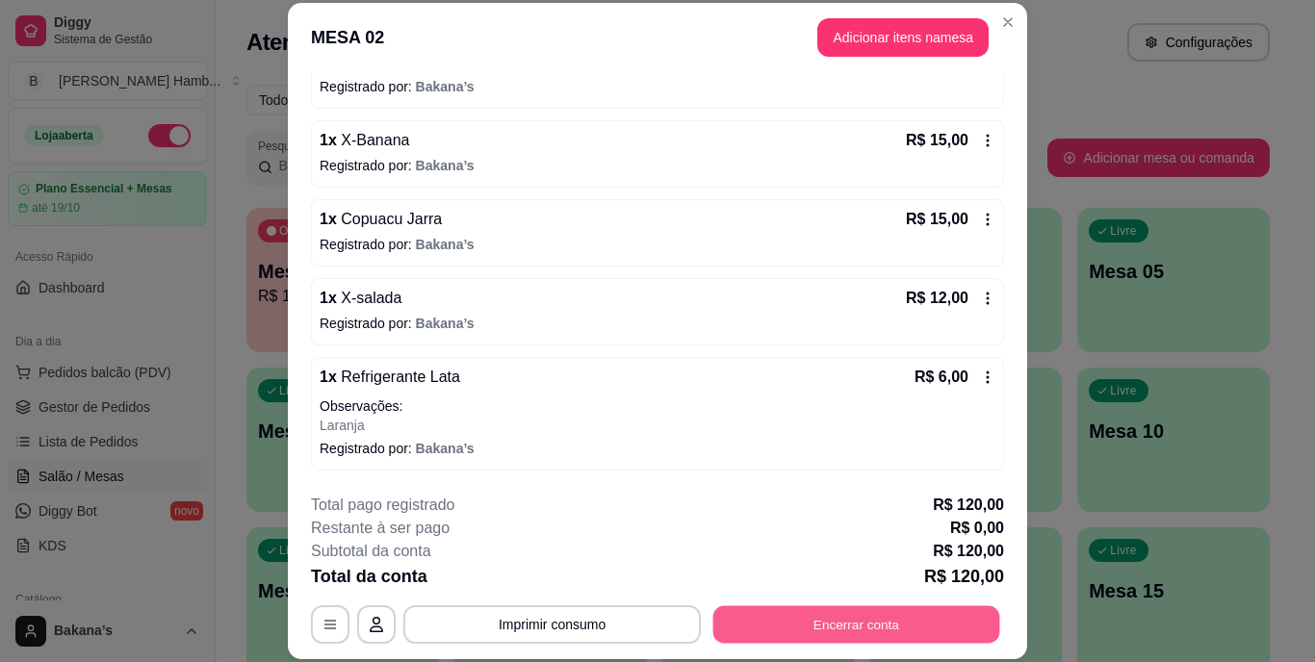
click at [854, 640] on button "Encerrar conta" at bounding box center [856, 624] width 287 height 38
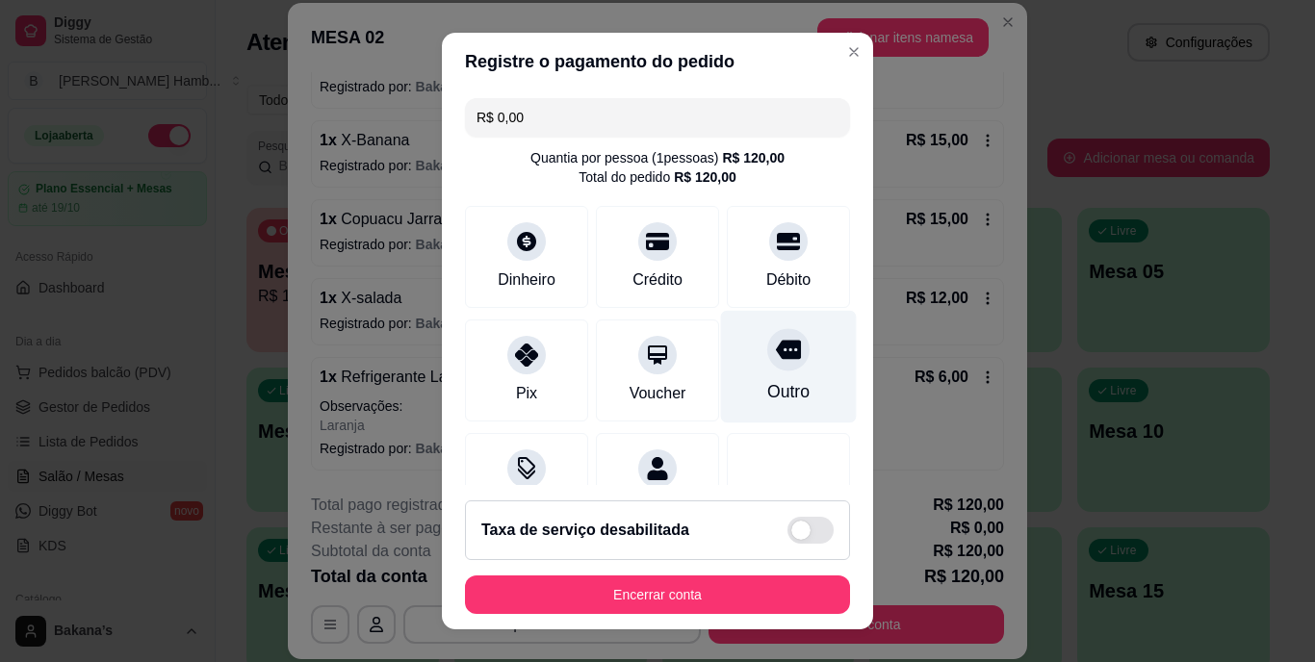
click at [776, 351] on icon at bounding box center [788, 350] width 25 height 19
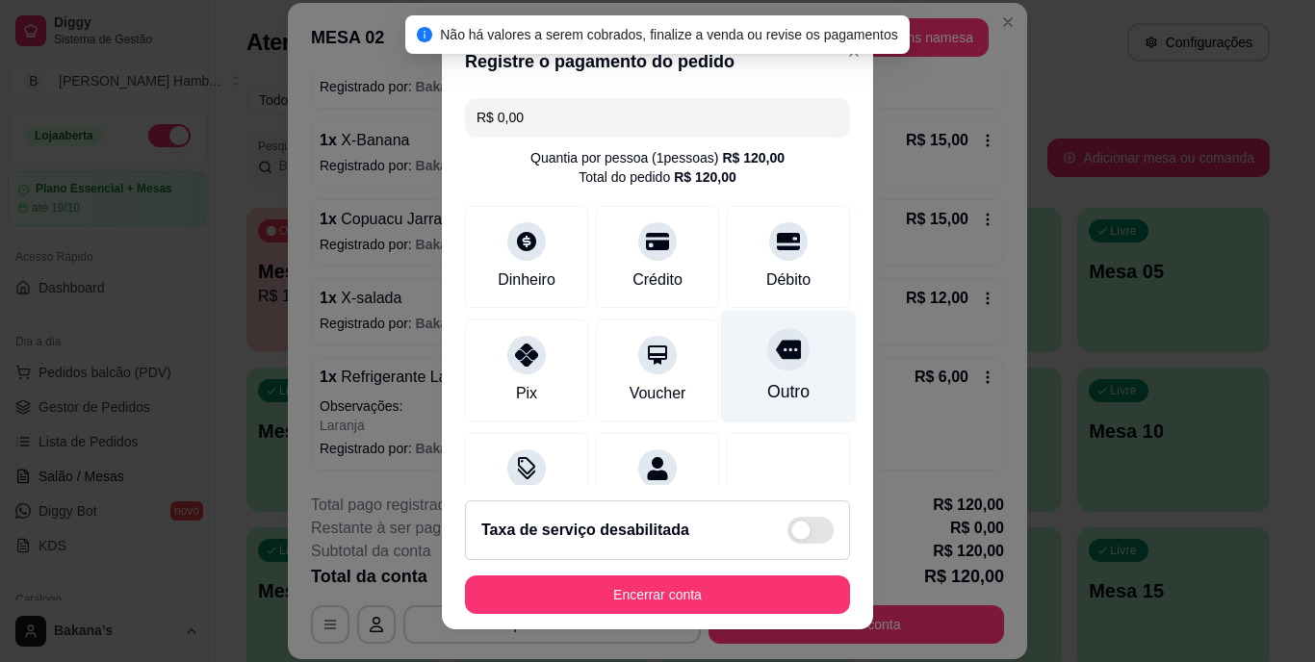
scroll to position [181, 0]
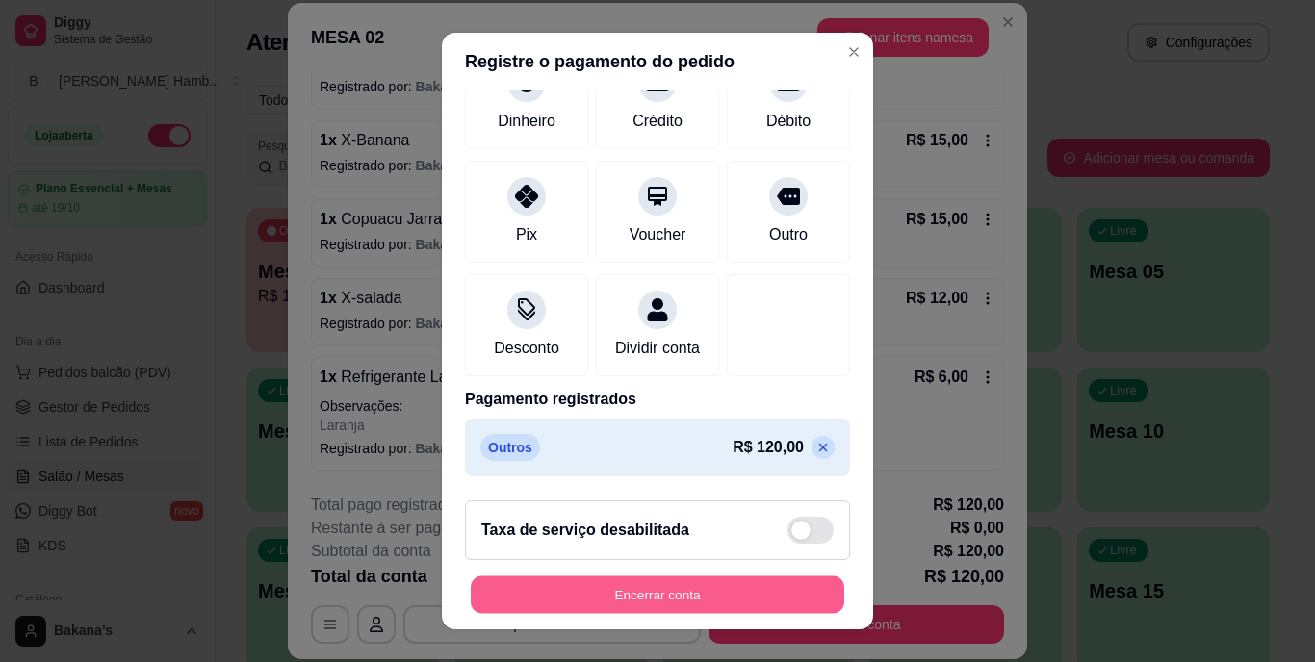
click at [643, 594] on button "Encerrar conta" at bounding box center [657, 595] width 373 height 38
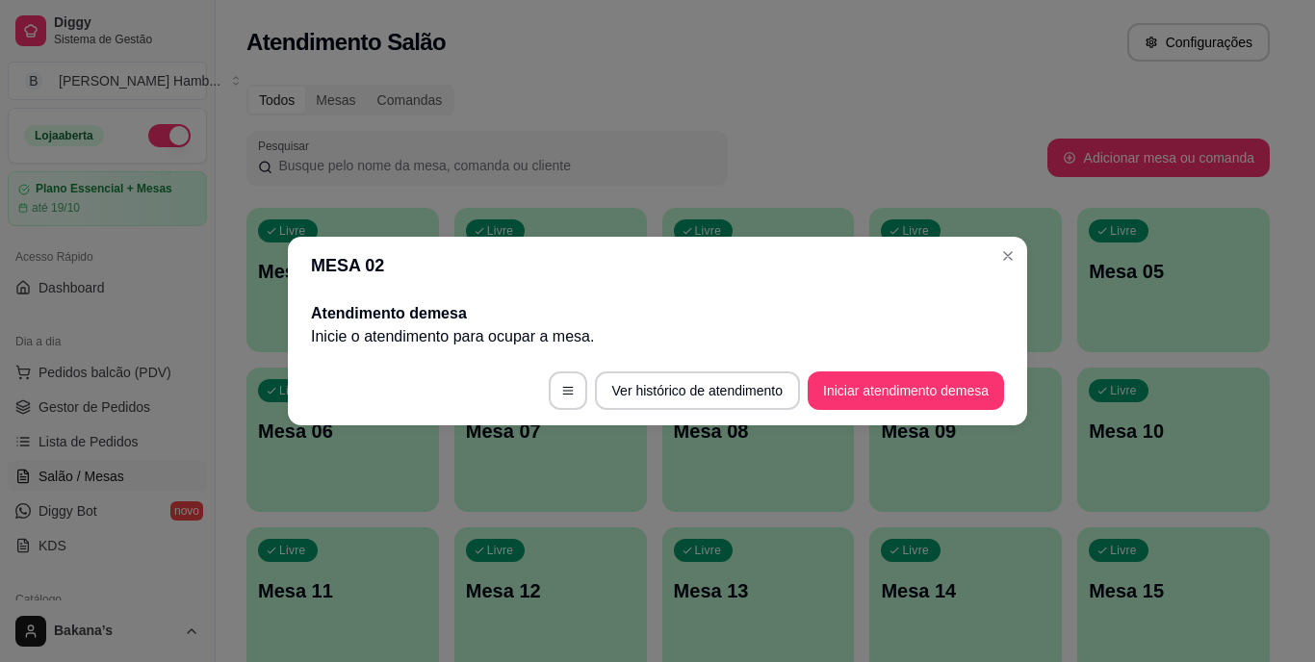
scroll to position [0, 0]
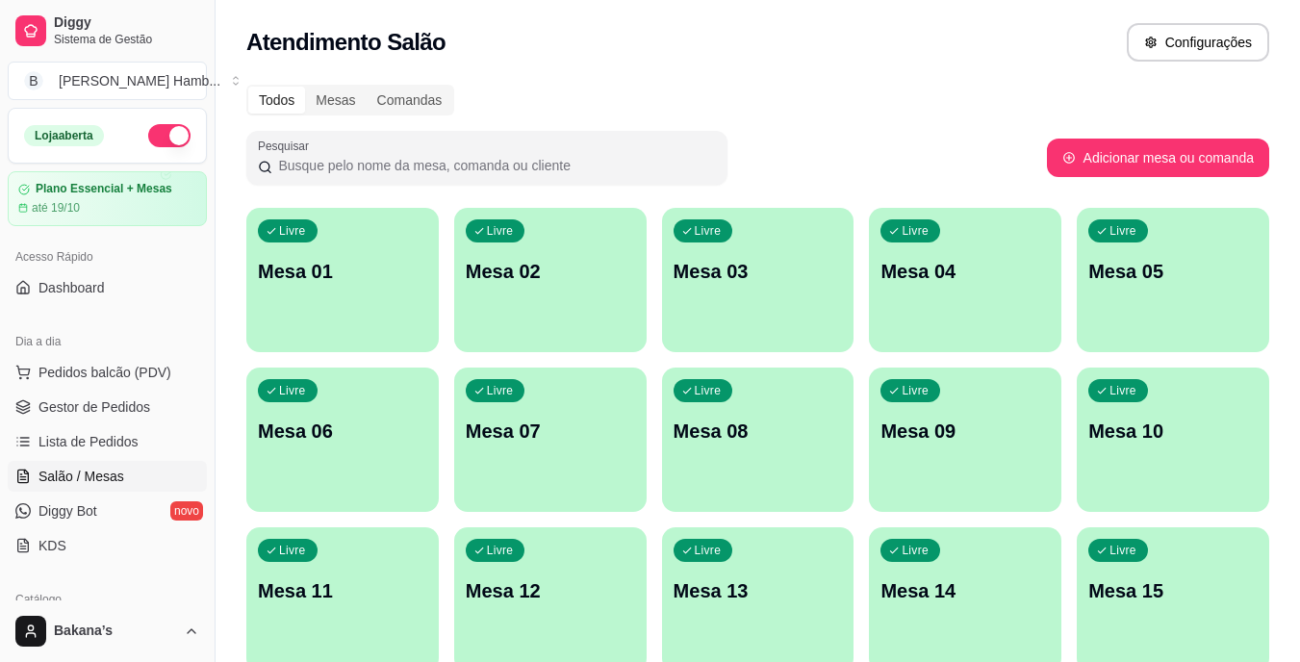
drag, startPoint x: 1006, startPoint y: 258, endPoint x: 877, endPoint y: 209, distance: 138.0
drag, startPoint x: 877, startPoint y: 209, endPoint x: 150, endPoint y: 360, distance: 742.3
click at [150, 360] on button "Pedidos balcão (PDV)" at bounding box center [107, 372] width 199 height 31
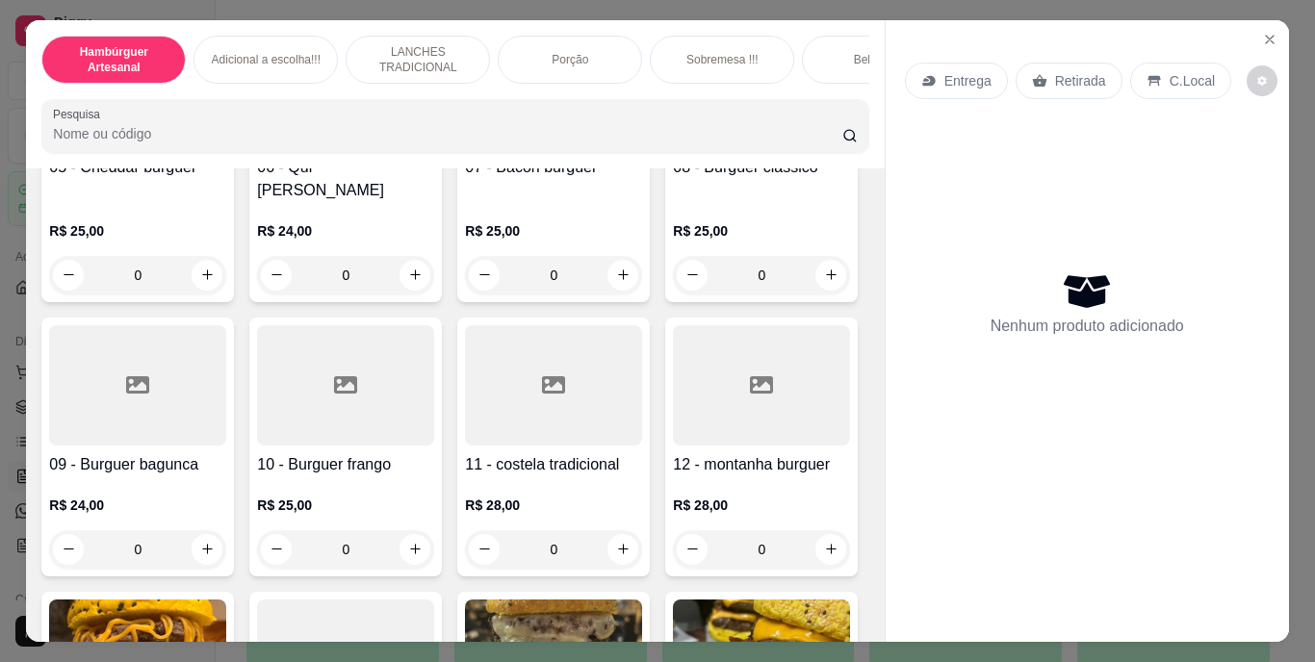
scroll to position [517, 0]
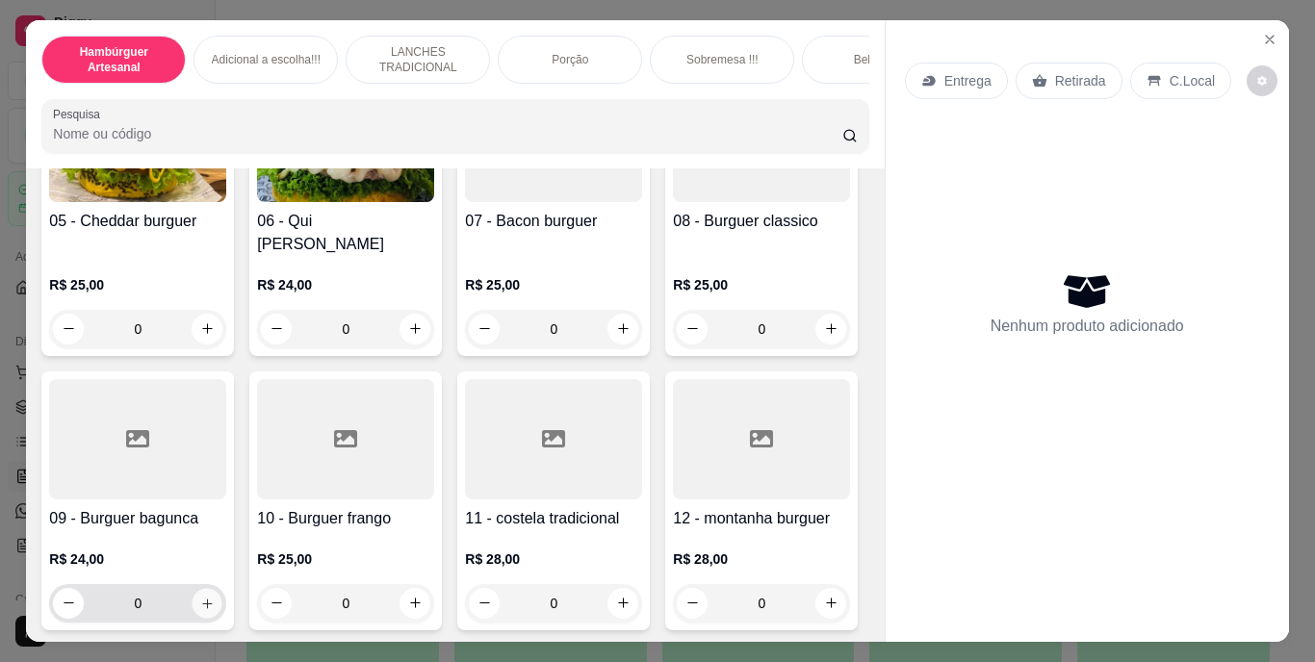
click at [215, 596] on icon "increase-product-quantity" at bounding box center [207, 603] width 14 height 14
type input "1"
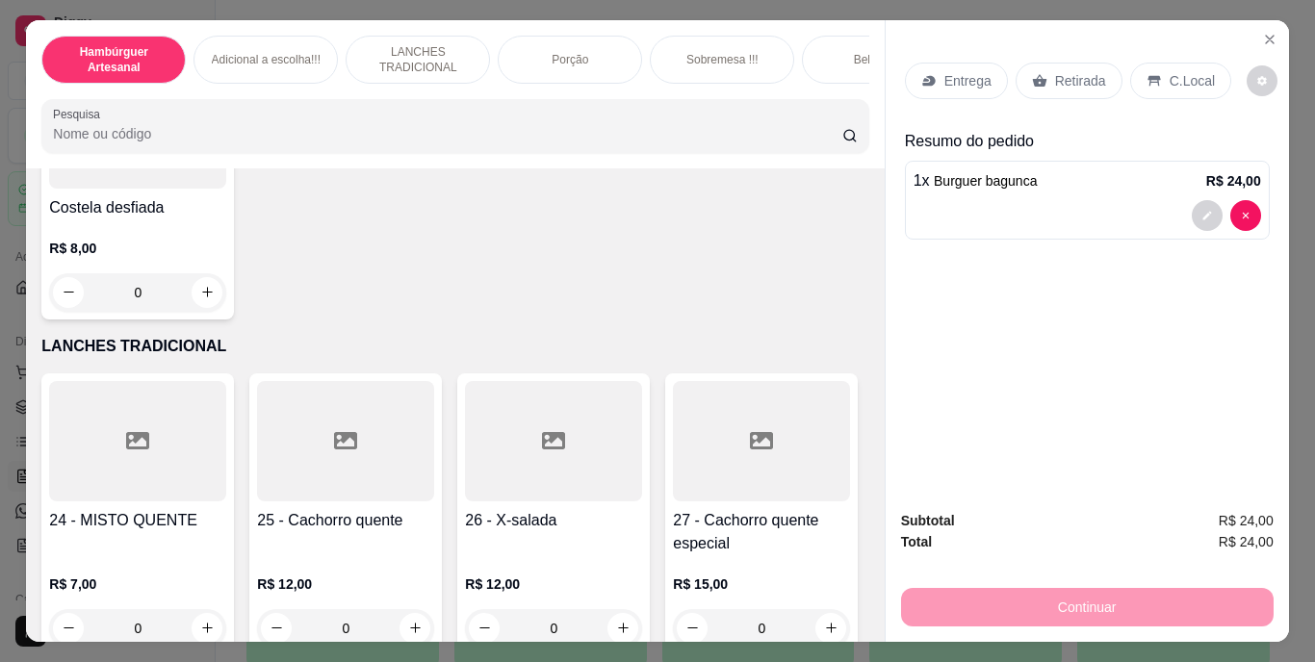
scroll to position [2263, 0]
click at [204, 38] on div "0" at bounding box center [137, 18] width 177 height 39
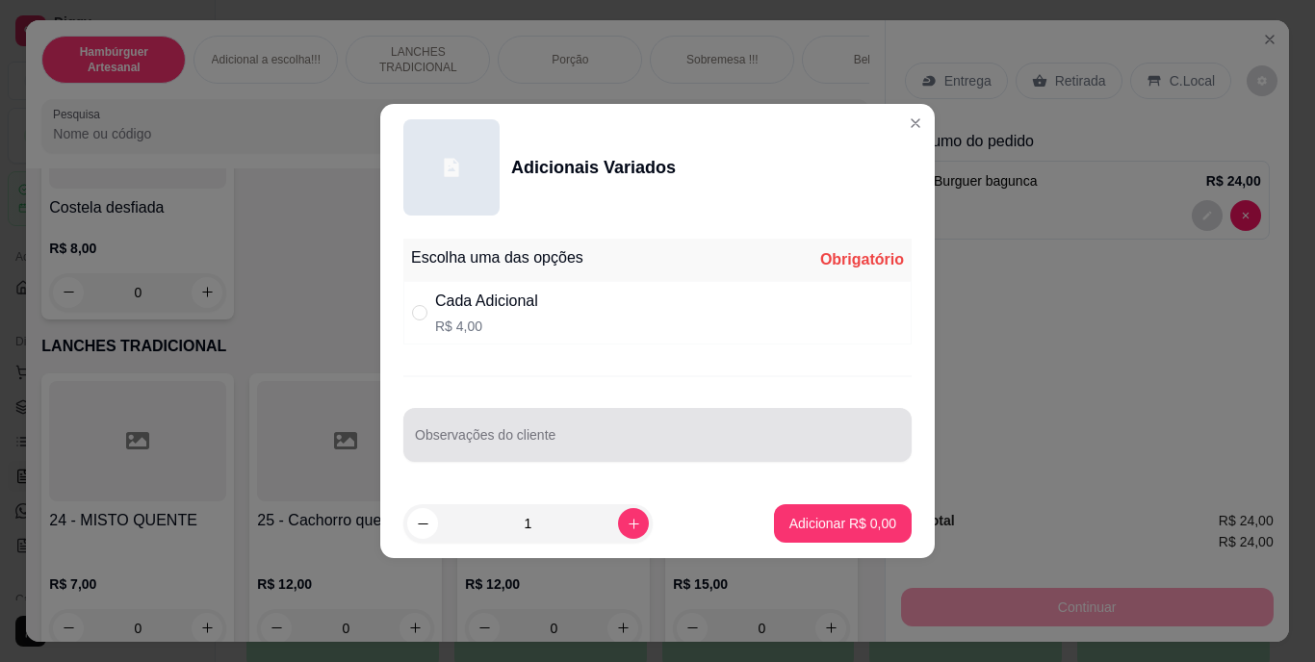
click at [608, 425] on div at bounding box center [657, 435] width 485 height 39
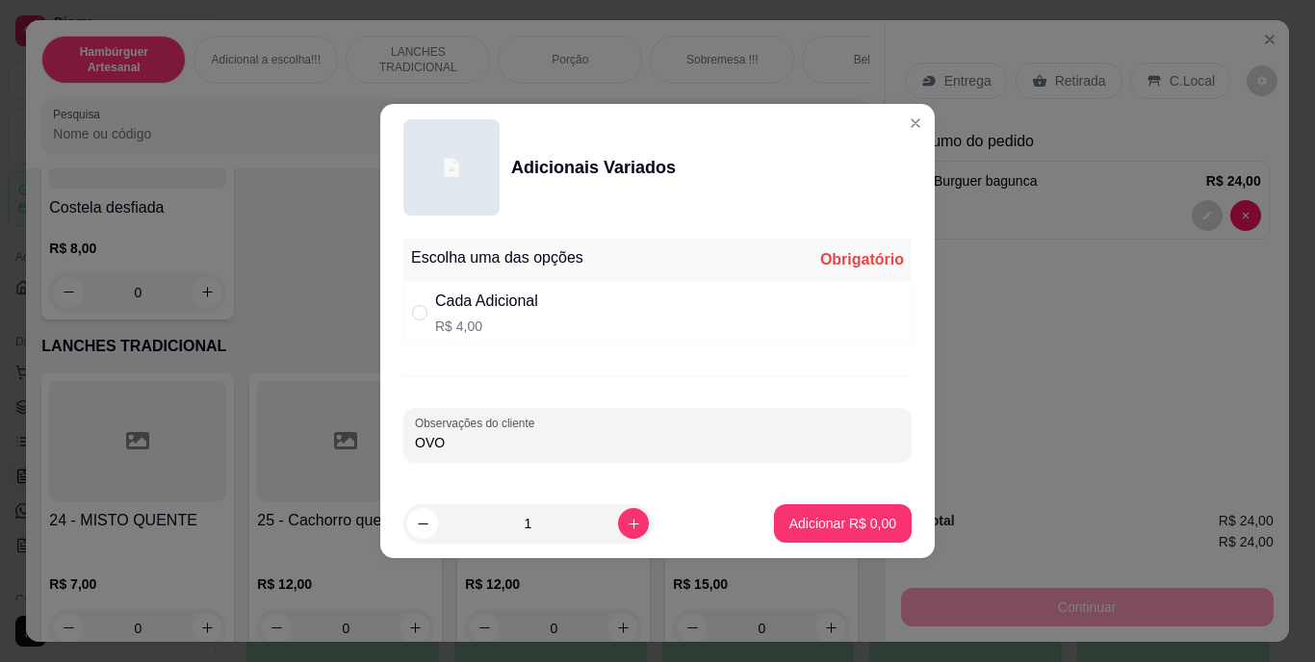
type input "OVO"
click at [702, 308] on div "Cada Adicional R$ 4,00" at bounding box center [657, 313] width 508 height 64
radio input "true"
click at [848, 531] on p "Adicionar R$ 4,00" at bounding box center [842, 523] width 104 height 18
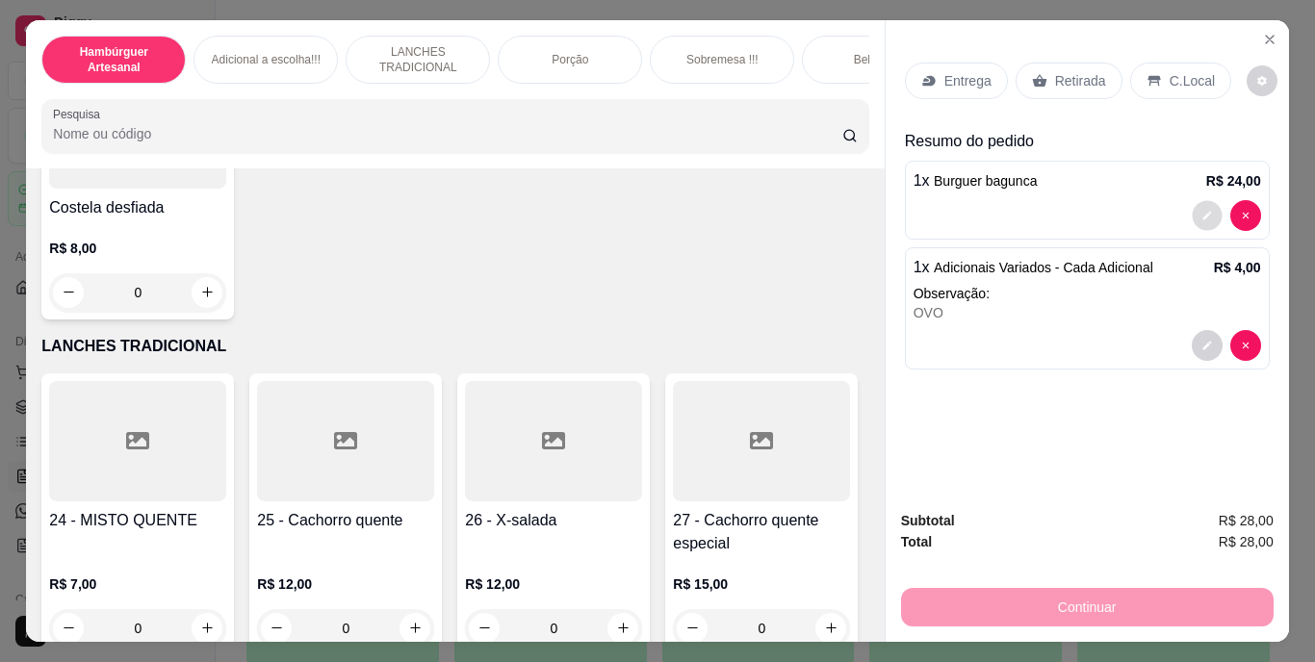
click at [1192, 214] on button "decrease-product-quantity" at bounding box center [1207, 215] width 30 height 30
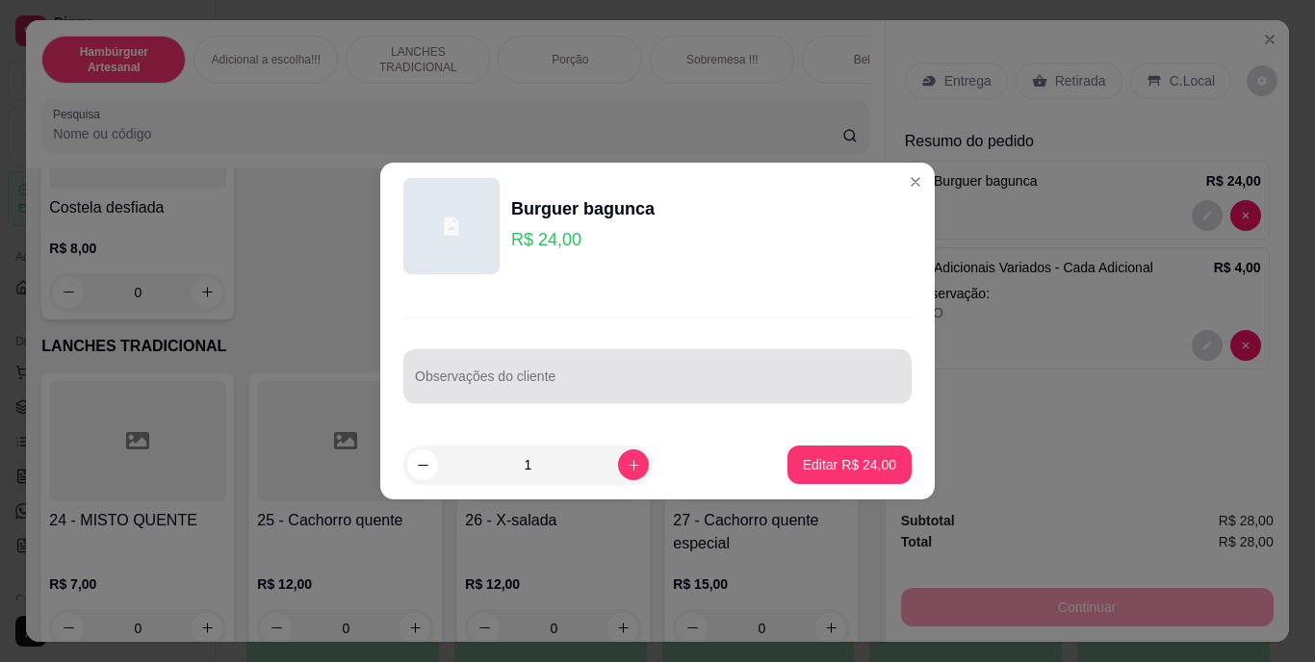
click at [703, 355] on div "Observações do cliente" at bounding box center [657, 376] width 508 height 54
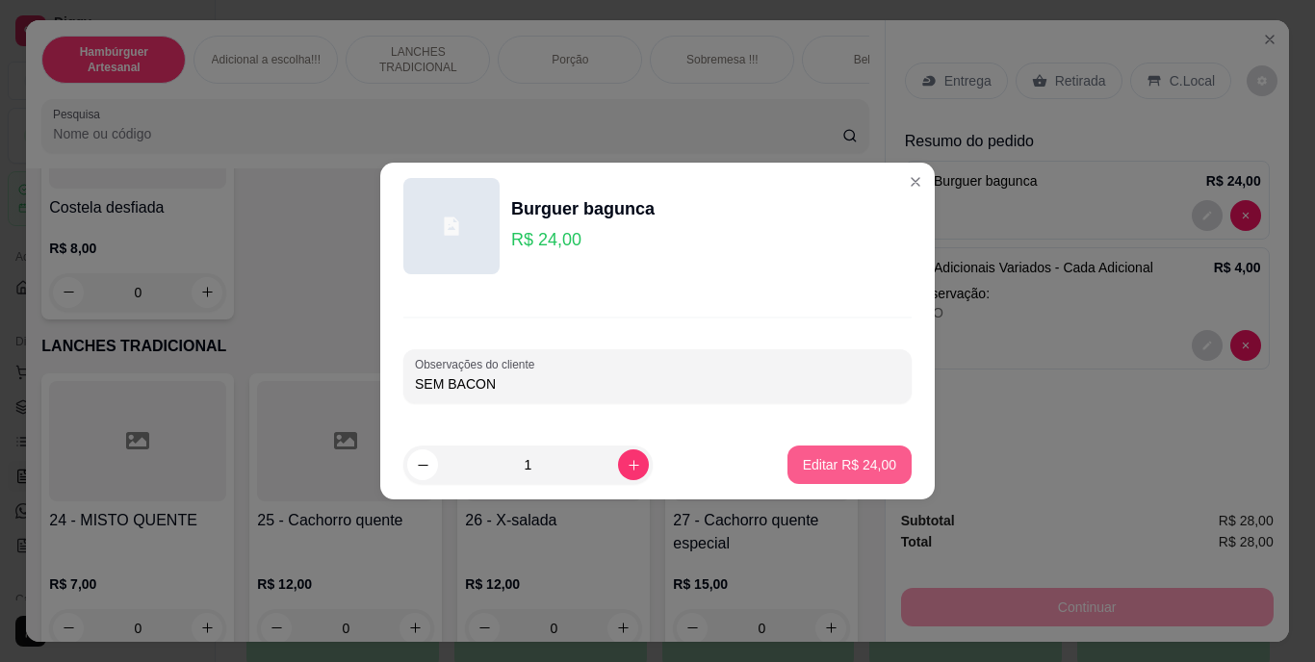
type input "SEM BACON"
click at [825, 467] on p "Editar R$ 24,00" at bounding box center [849, 464] width 90 height 18
type input "0"
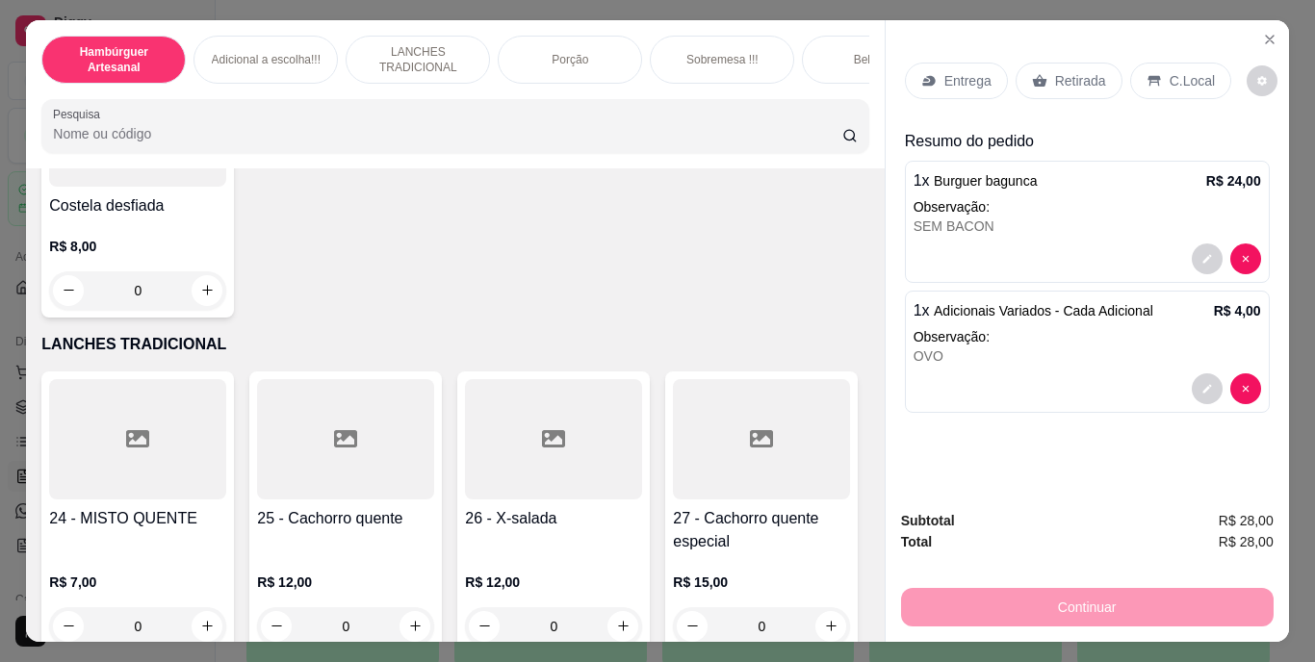
scroll to position [2261, 0]
click at [1075, 63] on div "Retirada" at bounding box center [1069, 81] width 107 height 37
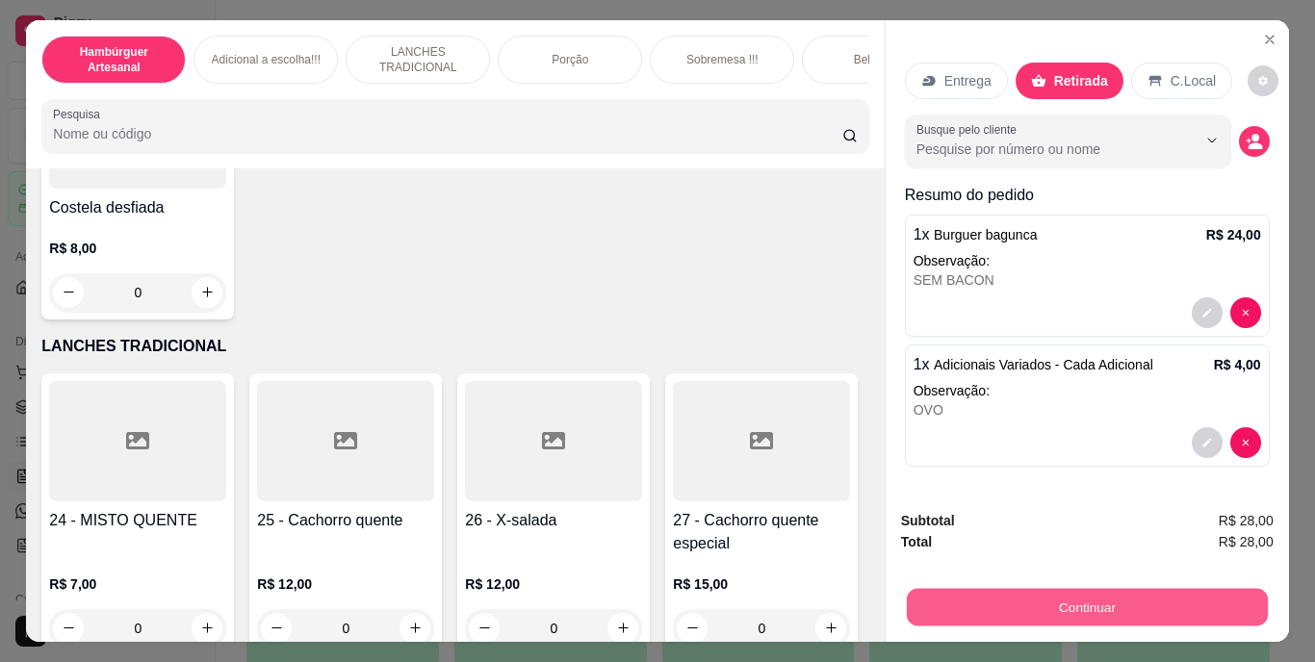
click at [1084, 598] on button "Continuar" at bounding box center [1086, 608] width 361 height 38
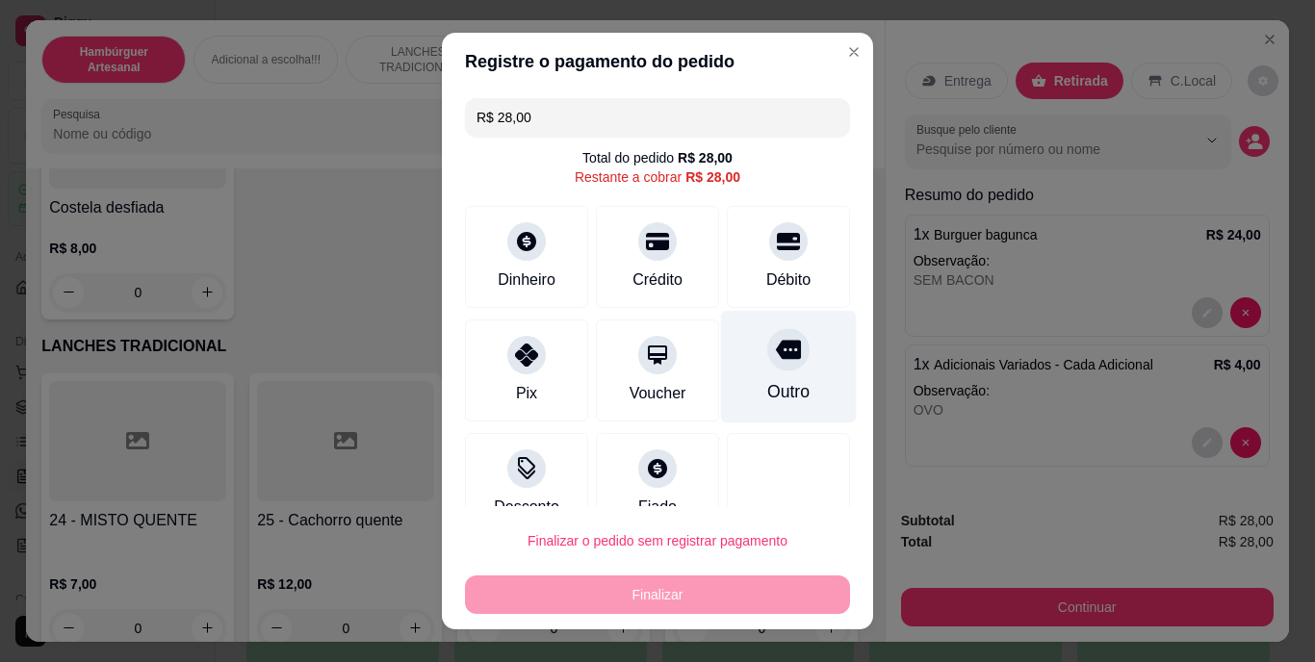
click at [788, 369] on div "Outro" at bounding box center [789, 367] width 136 height 113
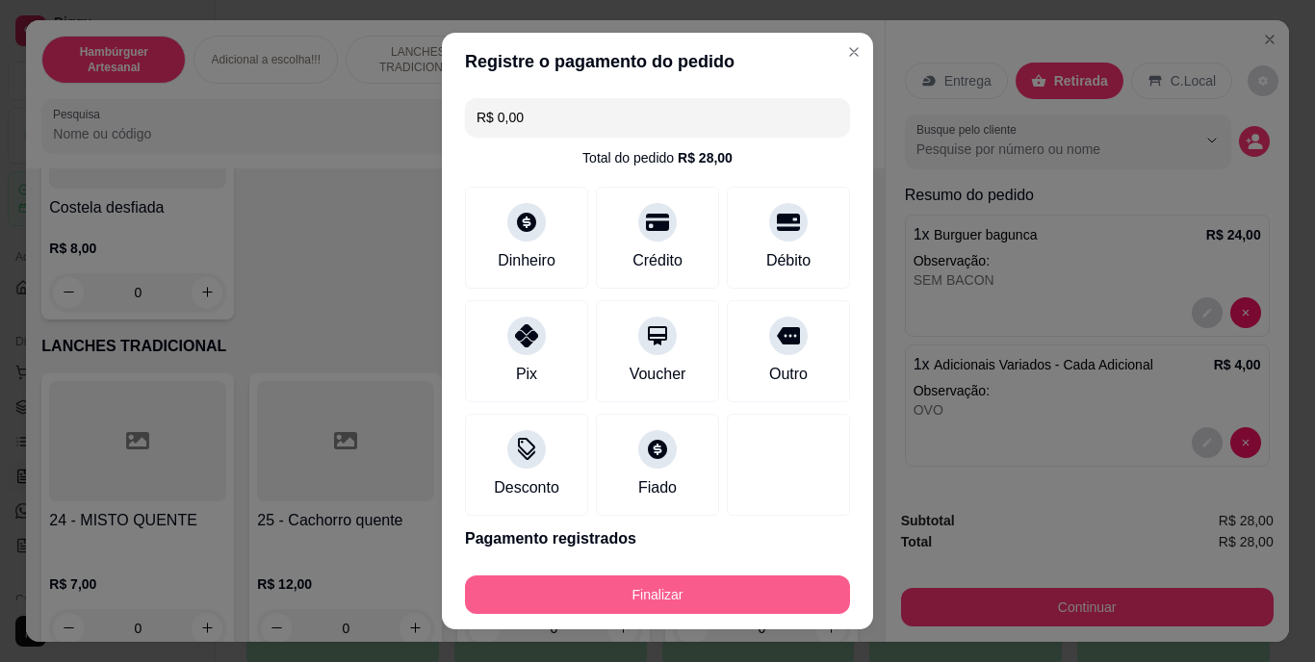
click at [695, 596] on button "Finalizar" at bounding box center [657, 595] width 385 height 39
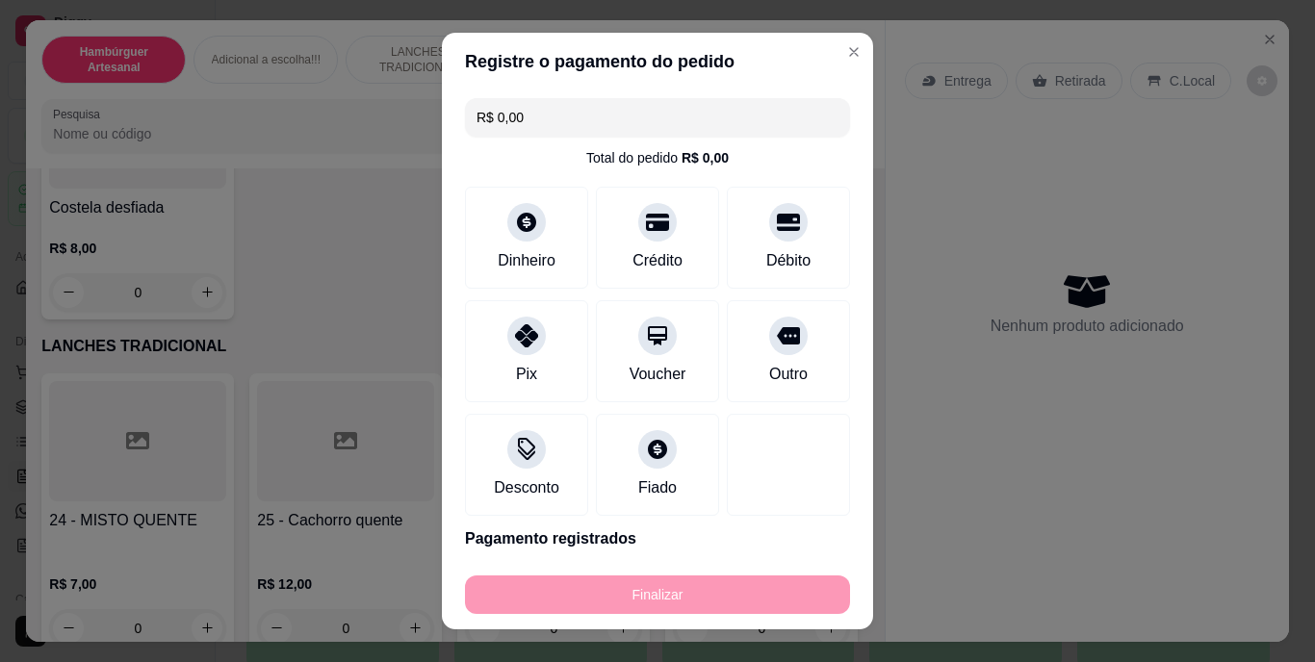
type input "-R$ 28,00"
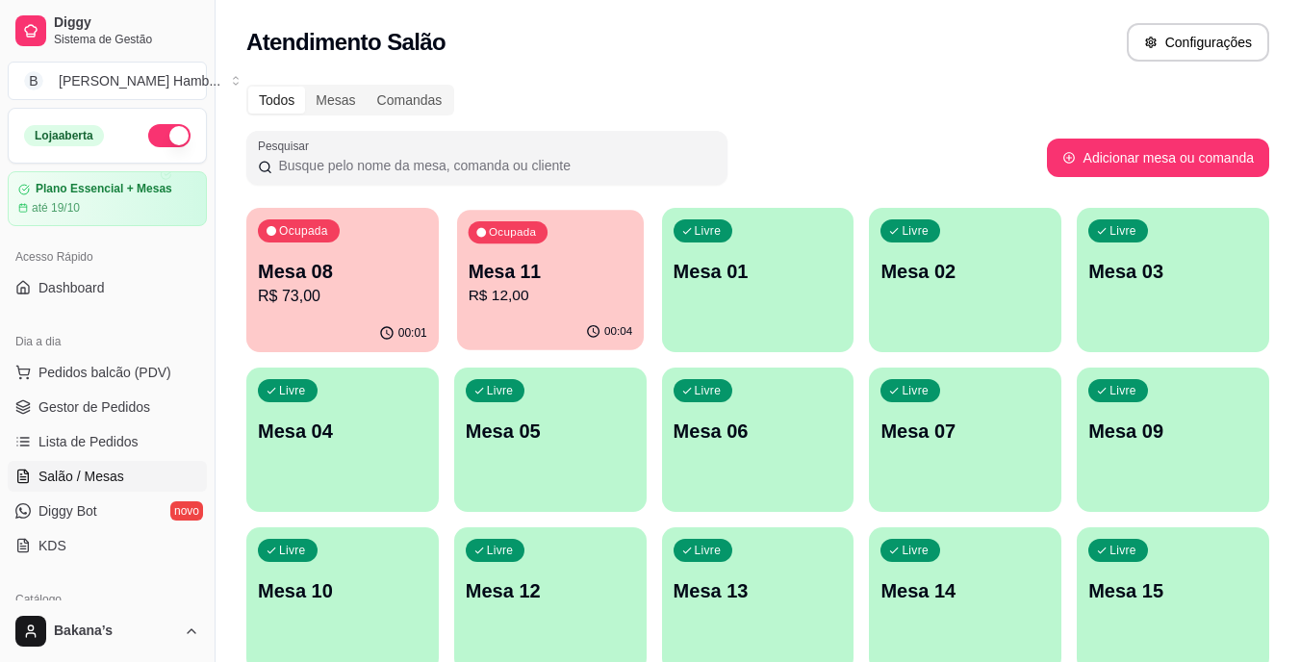
click at [545, 324] on div "00:04" at bounding box center [550, 332] width 187 height 37
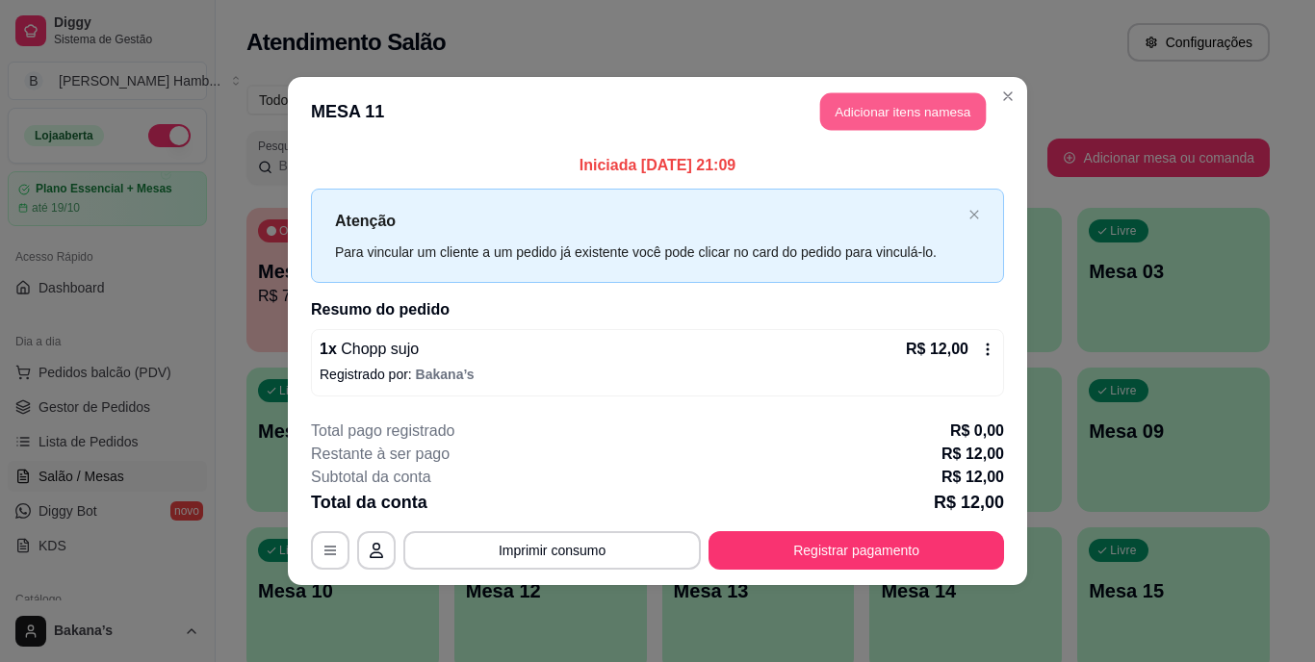
click at [820, 119] on button "Adicionar itens na mesa" at bounding box center [903, 112] width 166 height 38
click at [855, 114] on button "Adicionar itens na mesa" at bounding box center [903, 112] width 166 height 38
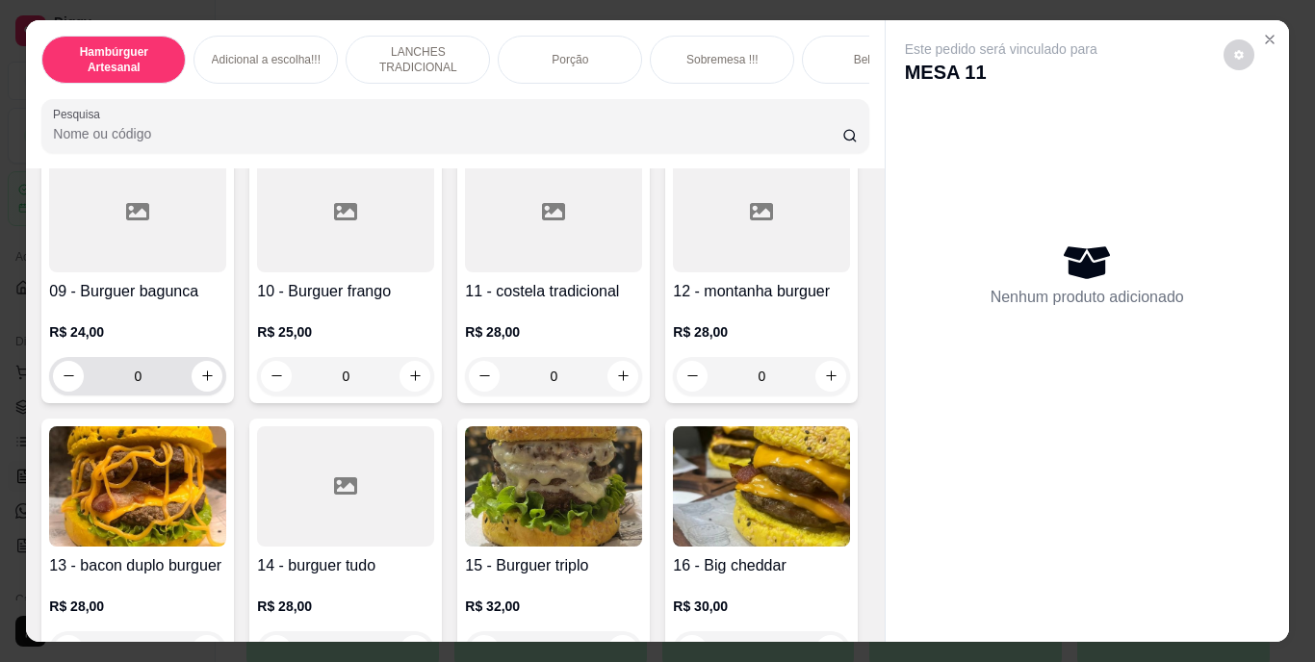
scroll to position [723, 0]
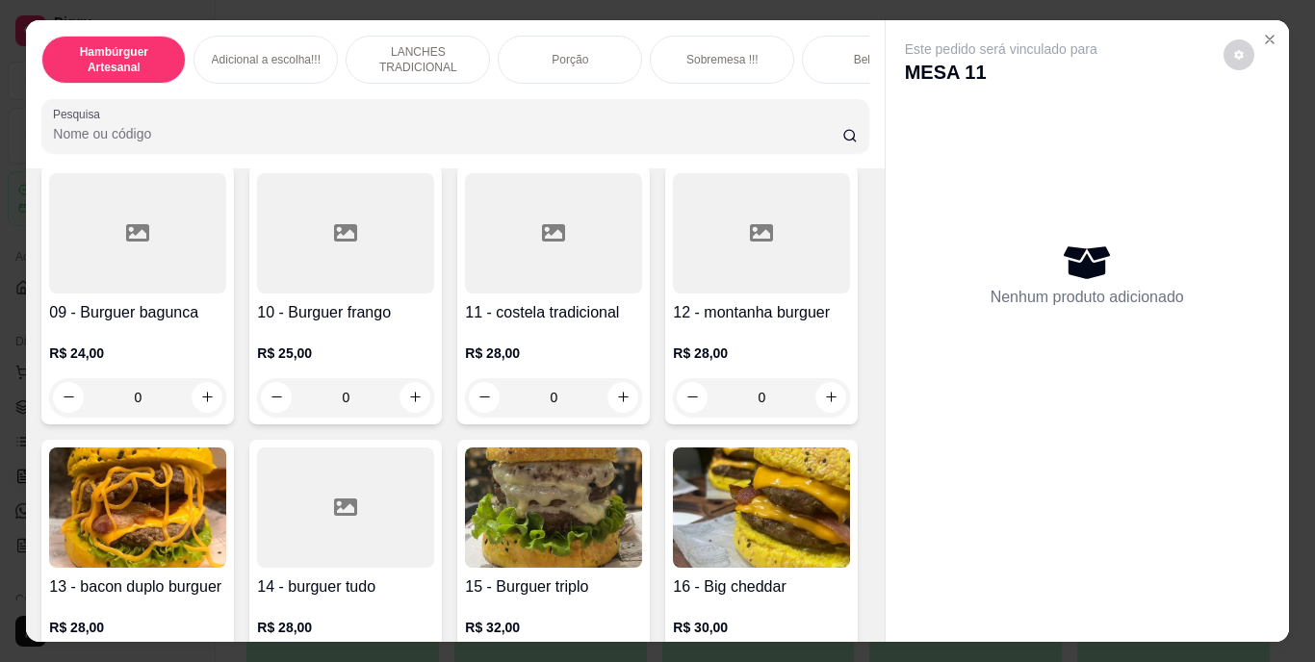
click at [677, 142] on div "0" at bounding box center [761, 123] width 169 height 39
click at [824, 130] on icon "increase-product-quantity" at bounding box center [831, 123] width 14 height 14
type input "1"
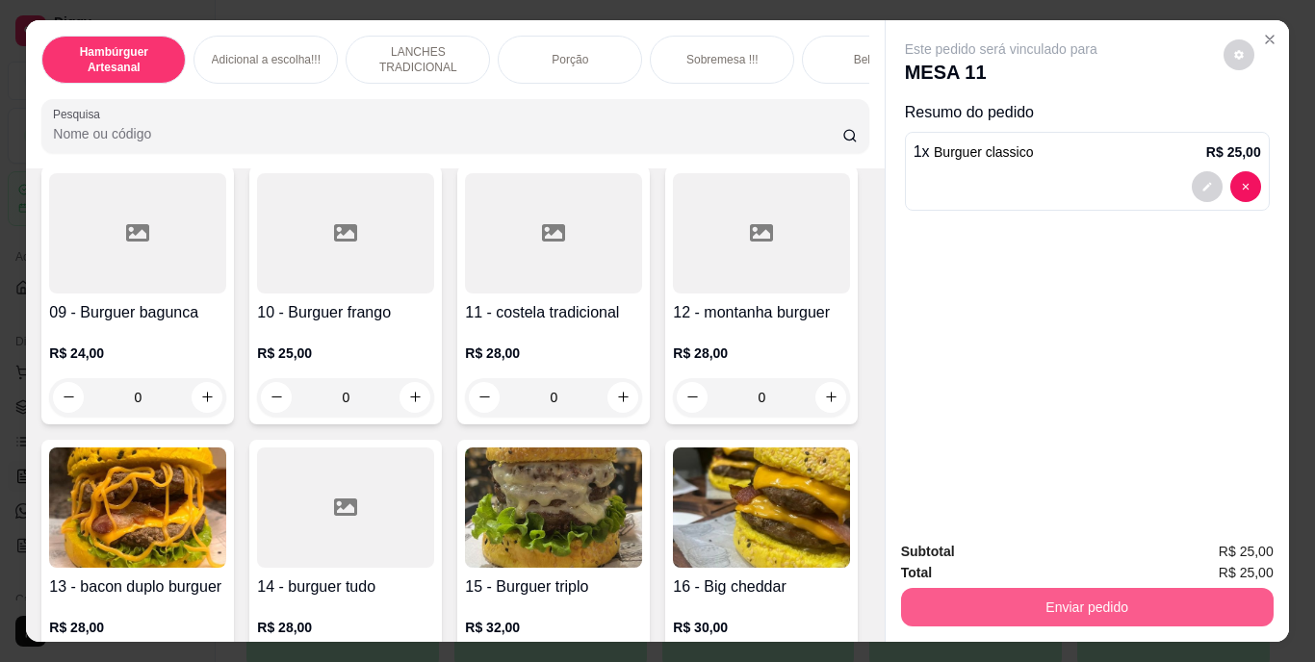
click at [1063, 615] on button "Enviar pedido" at bounding box center [1087, 607] width 373 height 39
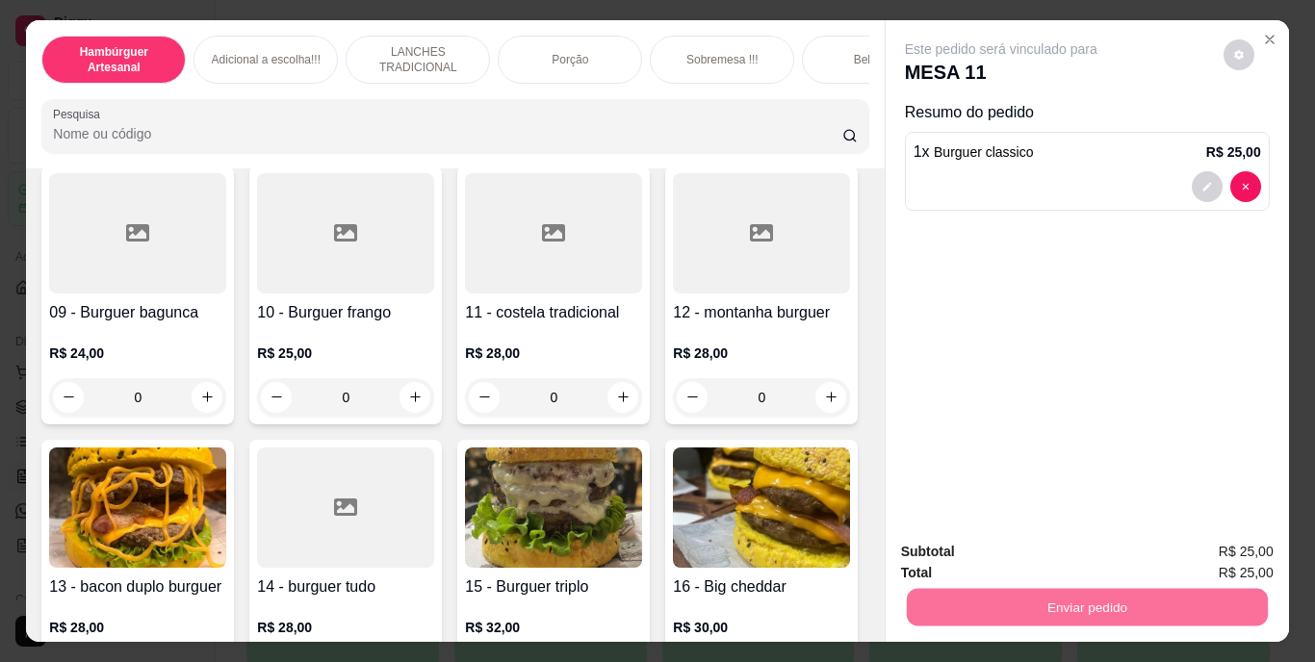
click at [1248, 547] on button "Enviar pedido" at bounding box center [1224, 553] width 106 height 36
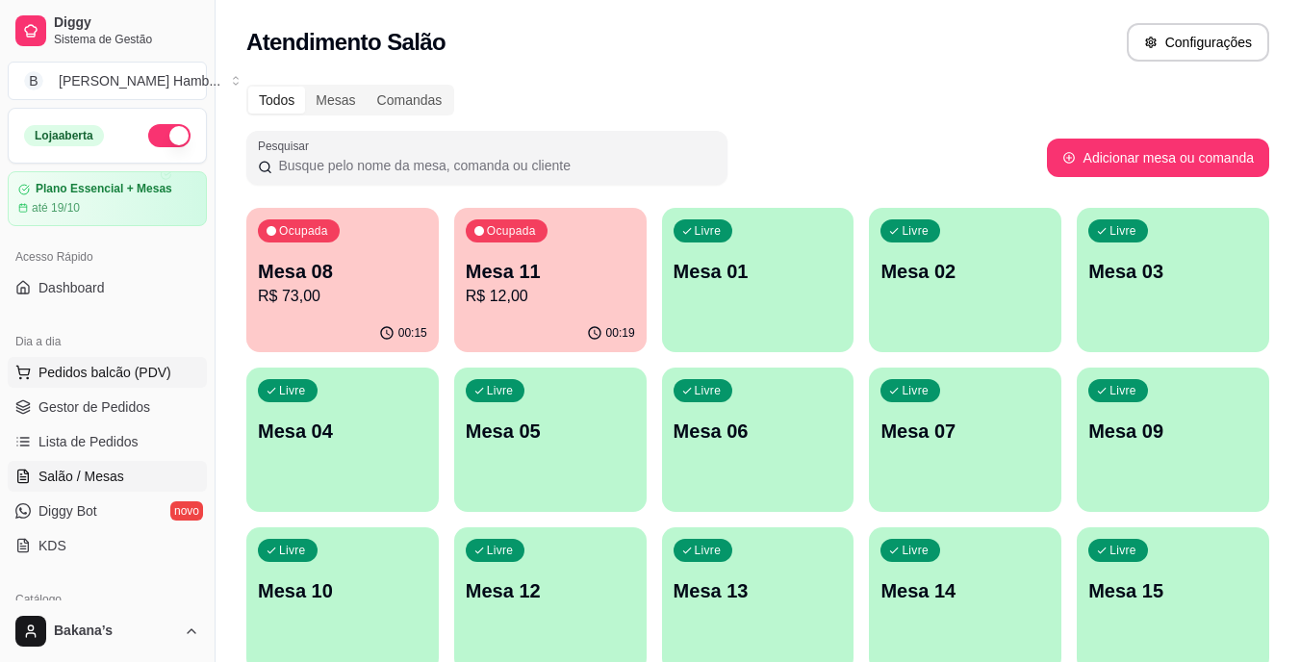
click at [104, 367] on span "Pedidos balcão (PDV)" at bounding box center [105, 372] width 133 height 19
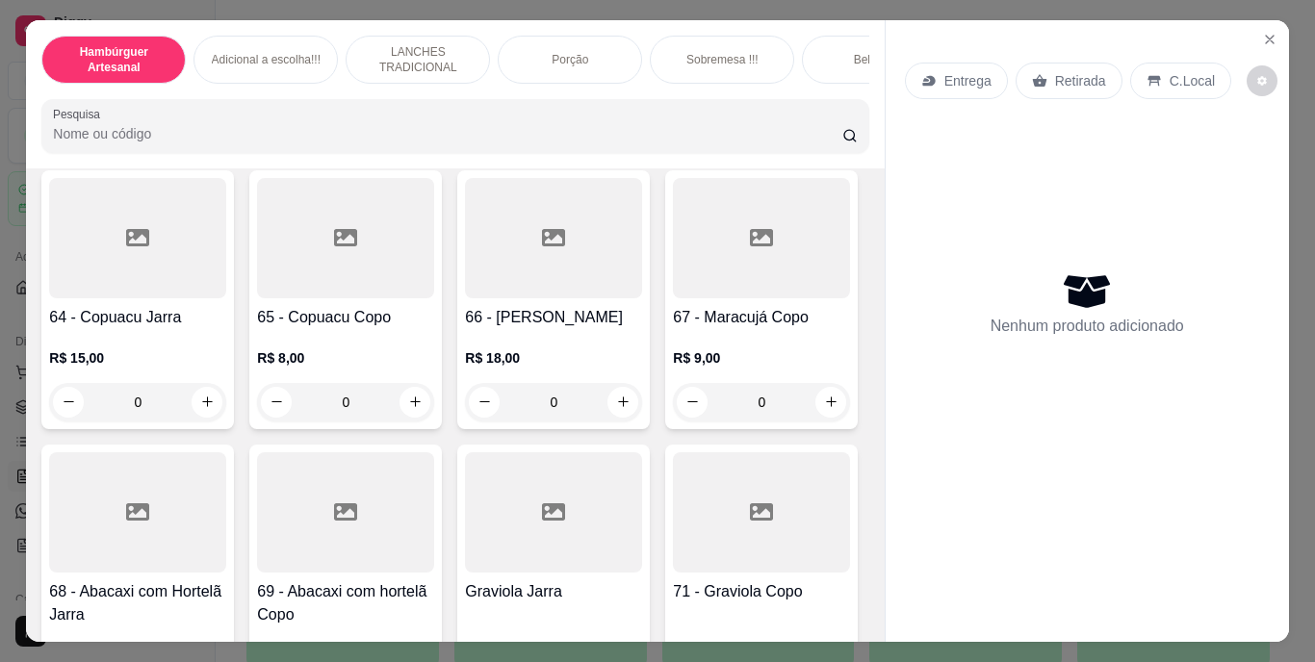
scroll to position [6232, 0]
type input "1"
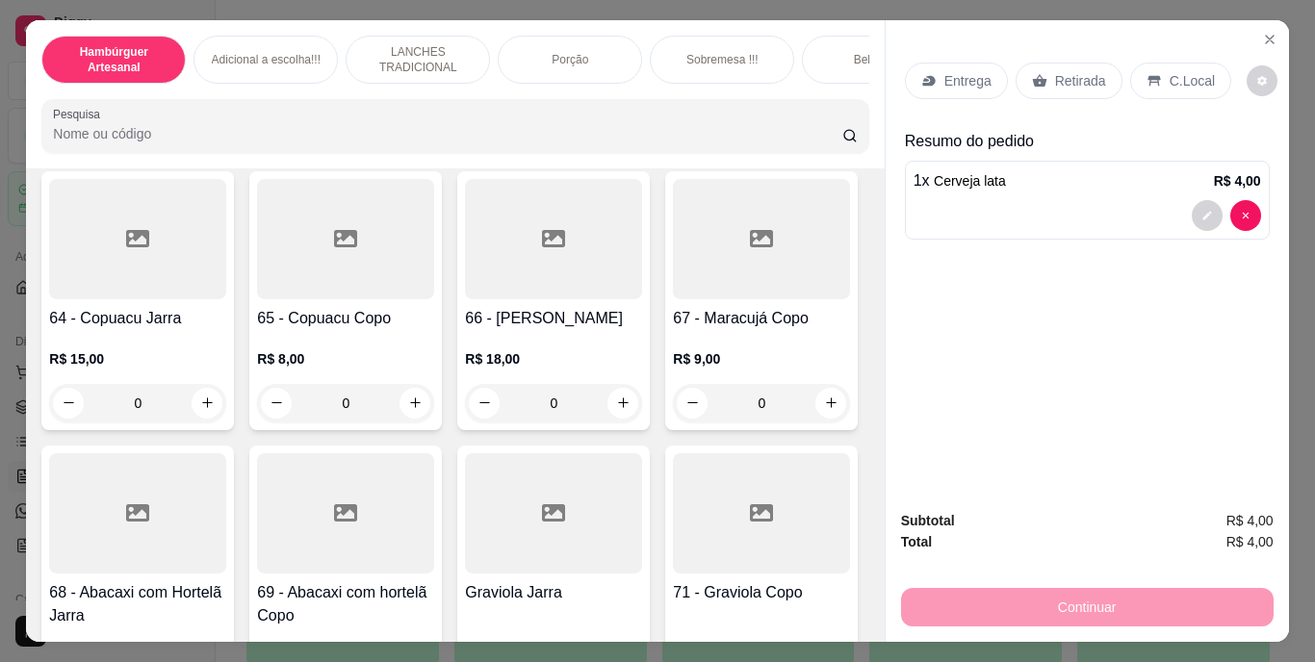
click at [1176, 90] on div "C.Local" at bounding box center [1180, 81] width 101 height 37
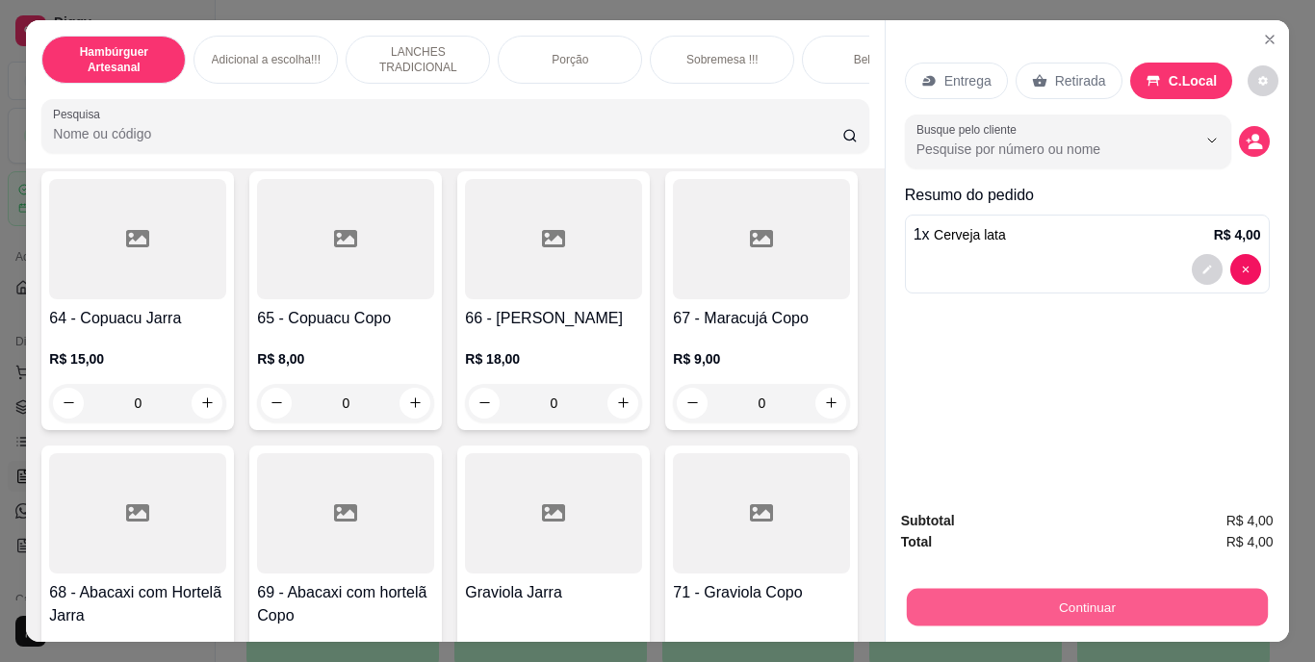
click at [1140, 589] on button "Continuar" at bounding box center [1086, 608] width 361 height 38
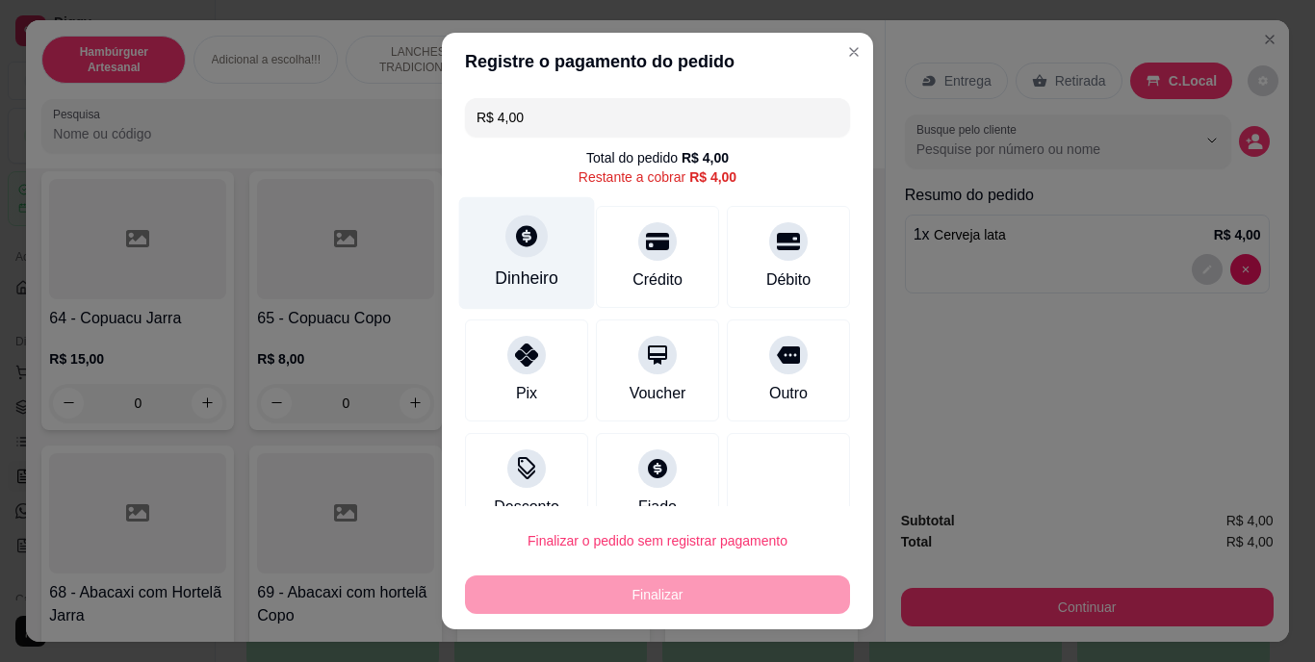
click at [528, 282] on div "Dinheiro" at bounding box center [527, 279] width 64 height 25
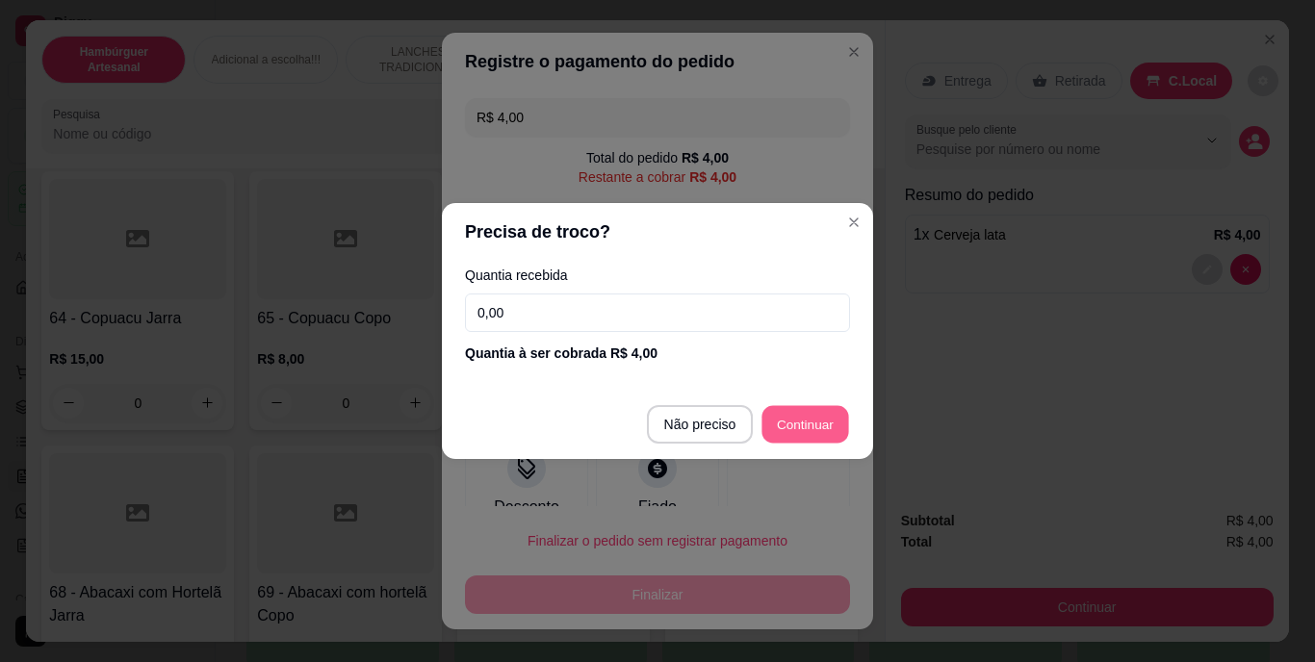
type input "R$ 0,00"
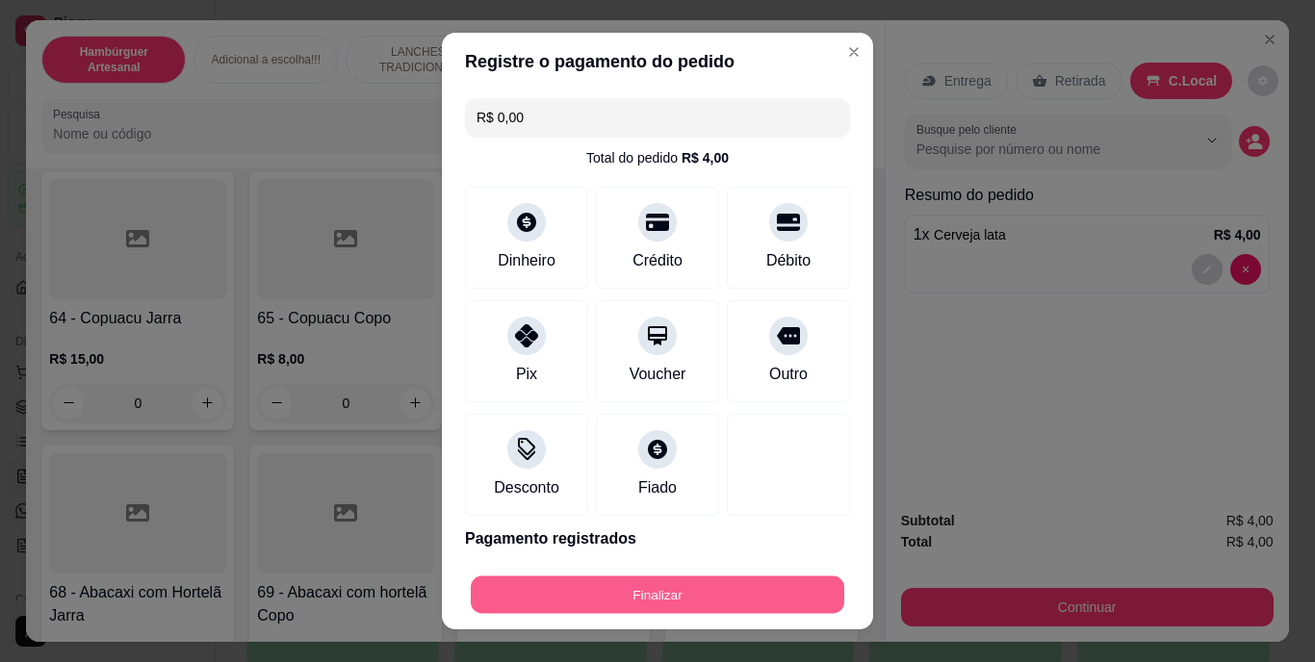
click at [692, 585] on button "Finalizar" at bounding box center [657, 595] width 373 height 38
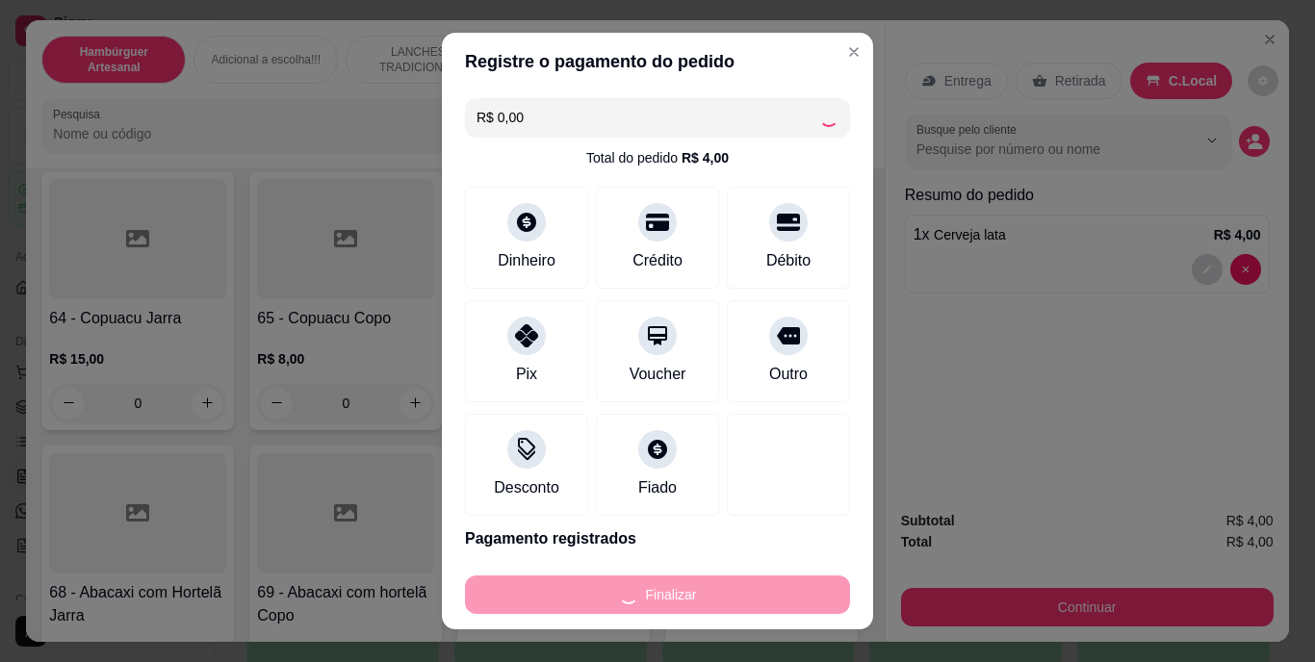
type input "0"
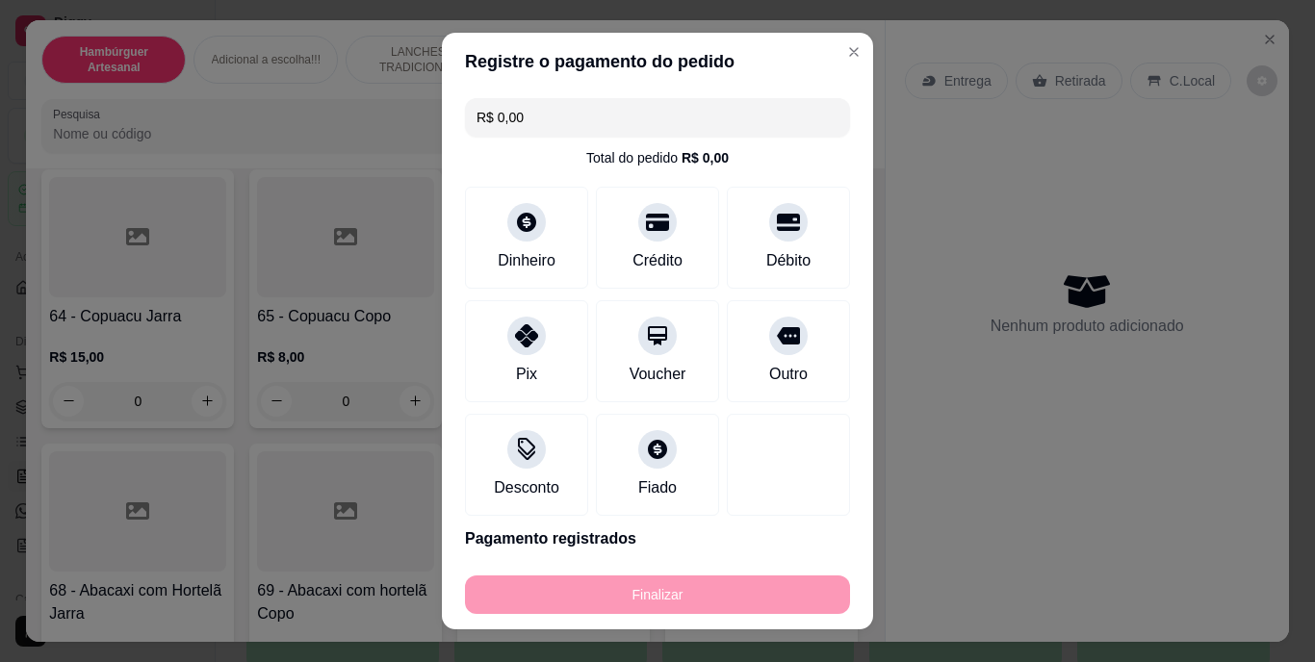
type input "-R$ 4,00"
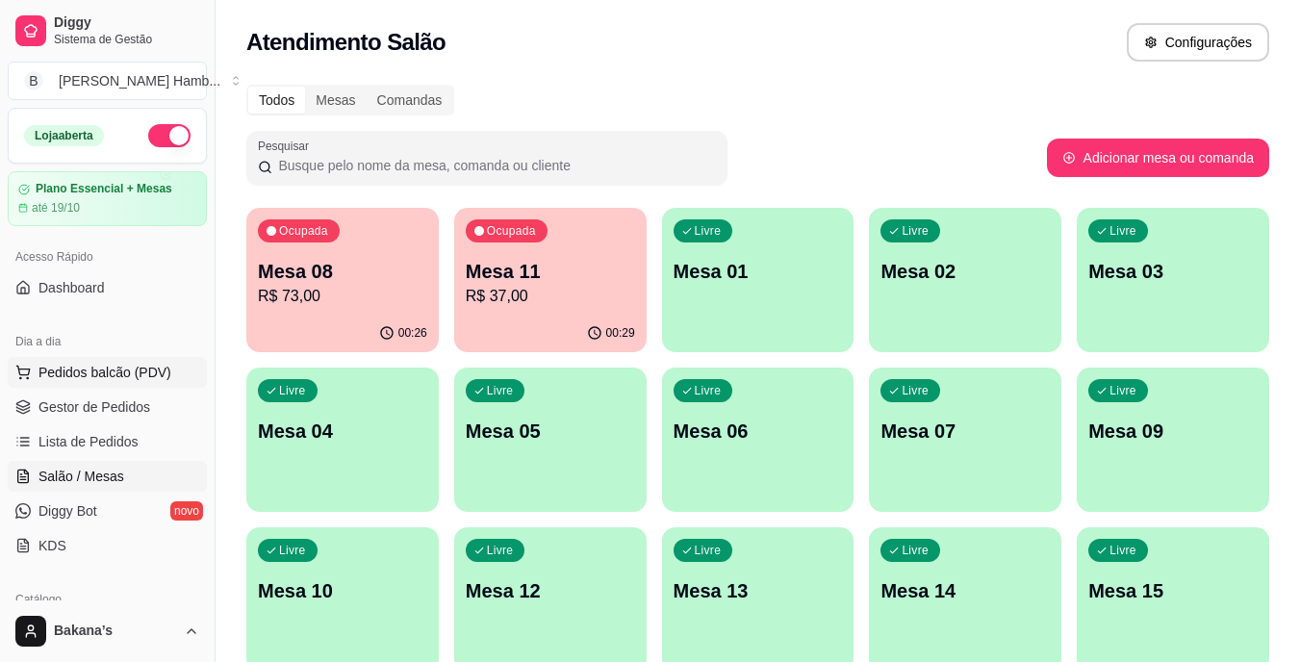
click at [146, 366] on span "Pedidos balcão (PDV)" at bounding box center [105, 372] width 133 height 19
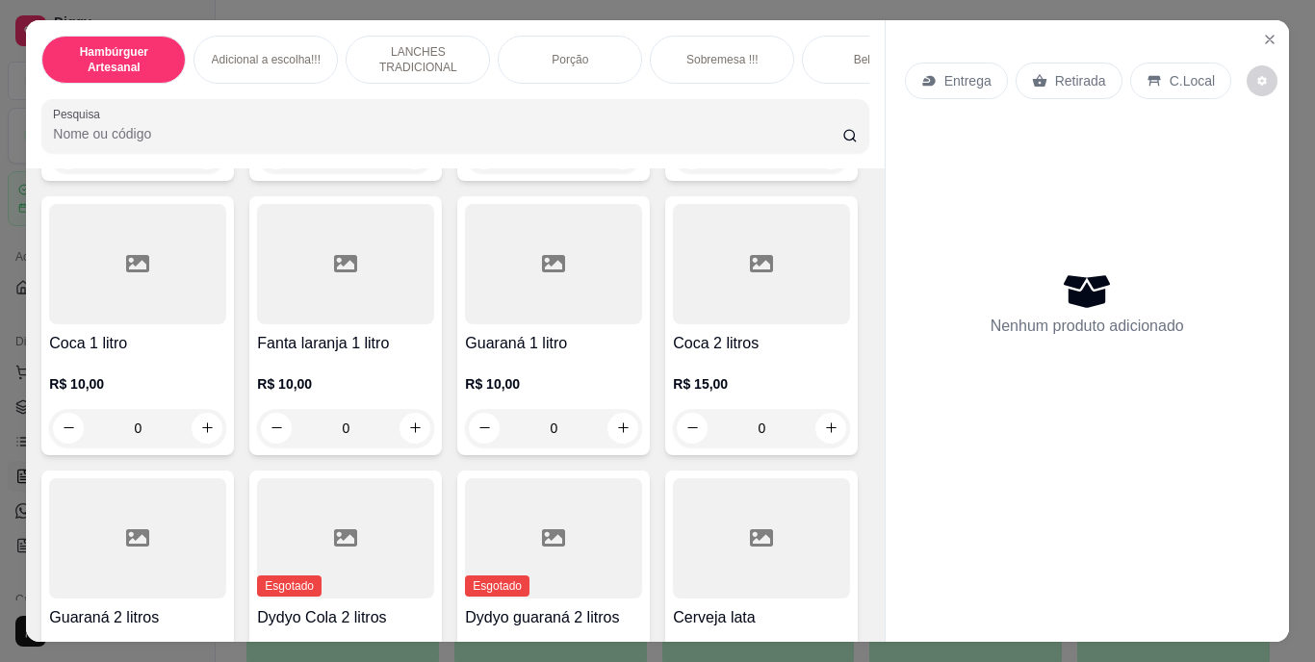
scroll to position [4564, 0]
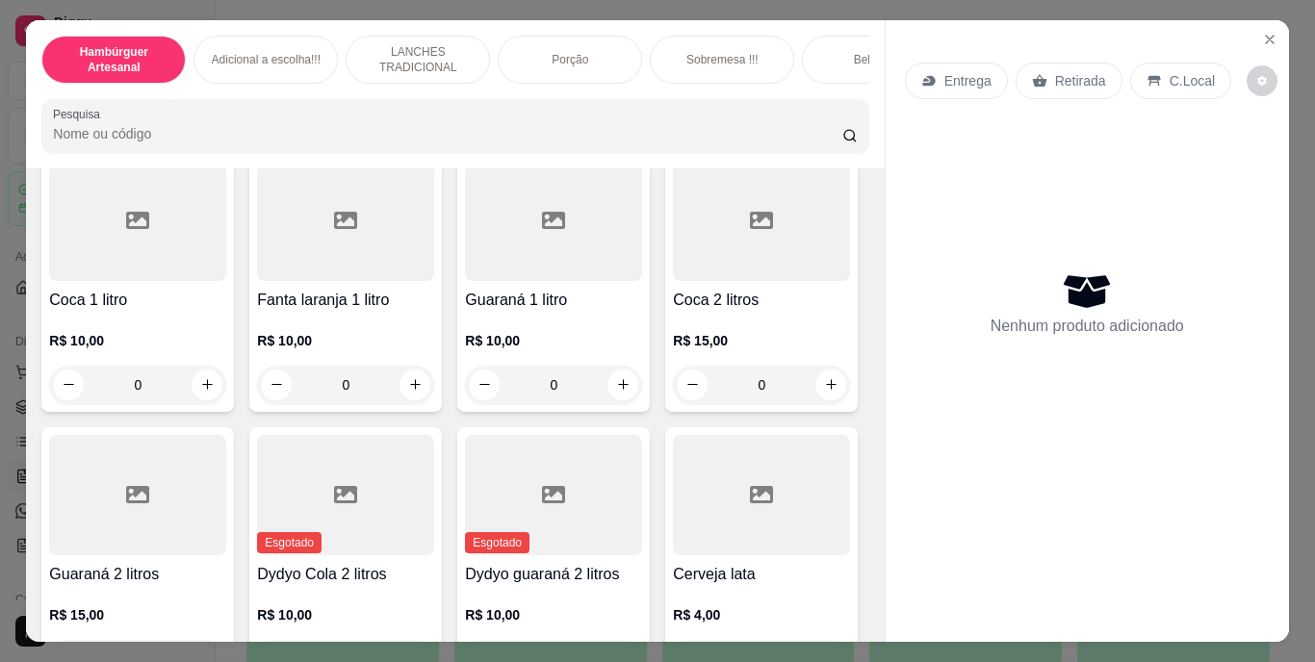
type input "1"
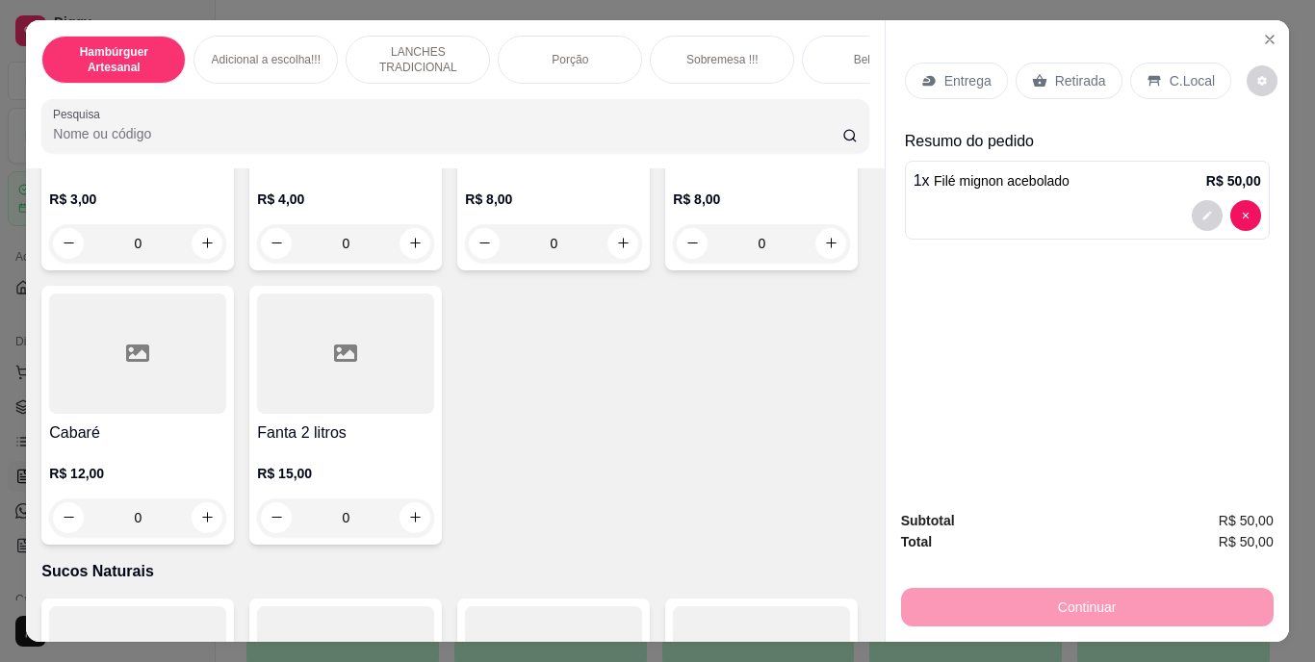
scroll to position [5540, 0]
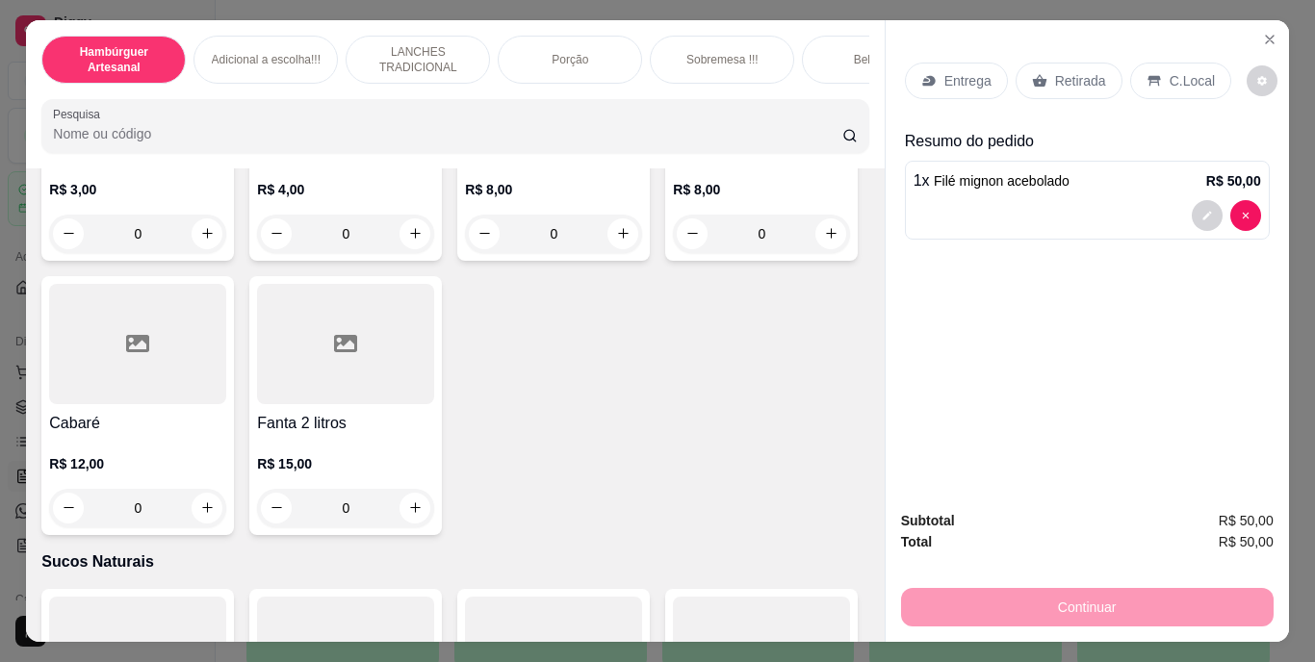
type input "1"
click at [1035, 73] on icon at bounding box center [1039, 80] width 15 height 15
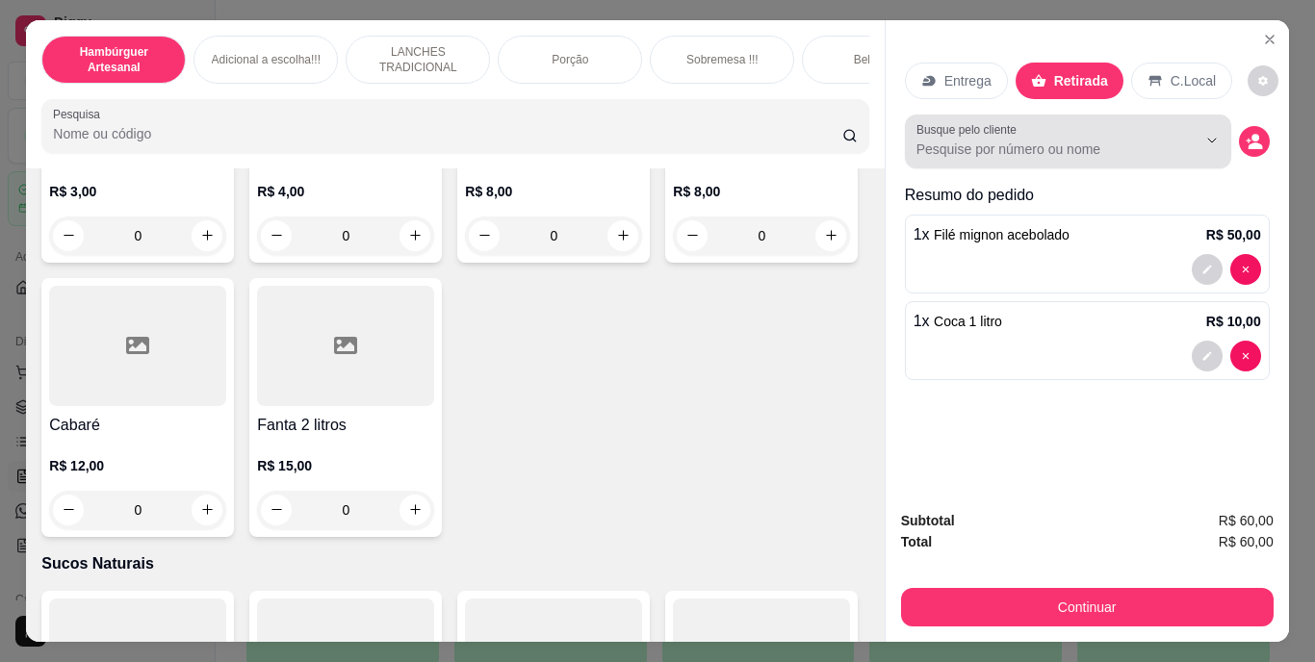
click at [1094, 152] on div at bounding box center [1067, 141] width 303 height 39
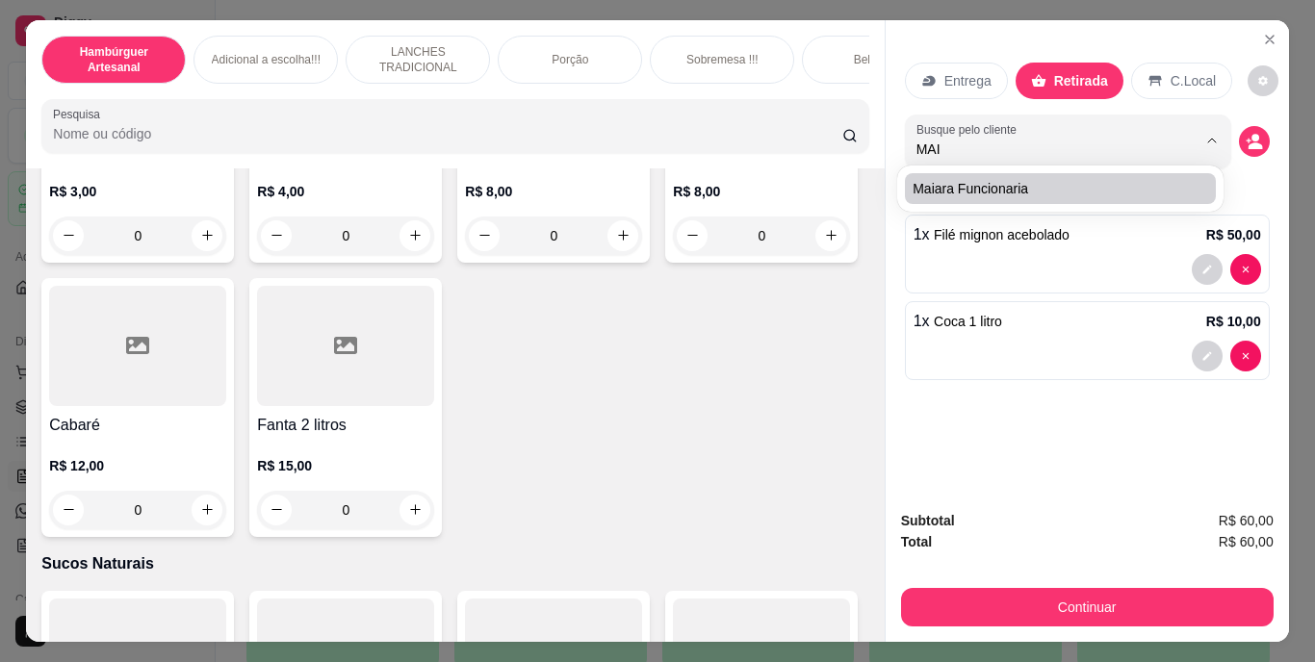
type input "MAI"
click at [1093, 204] on div "maiara funcionaria" at bounding box center [1060, 188] width 319 height 39
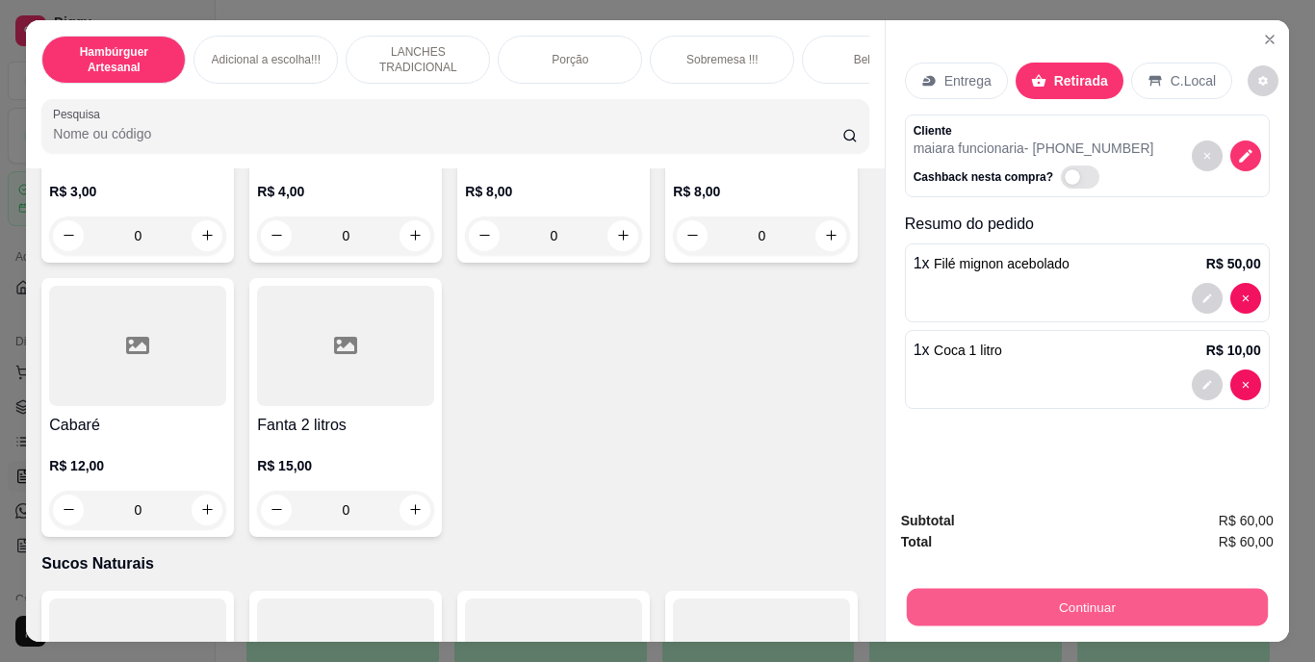
click at [1050, 589] on button "Continuar" at bounding box center [1086, 608] width 361 height 38
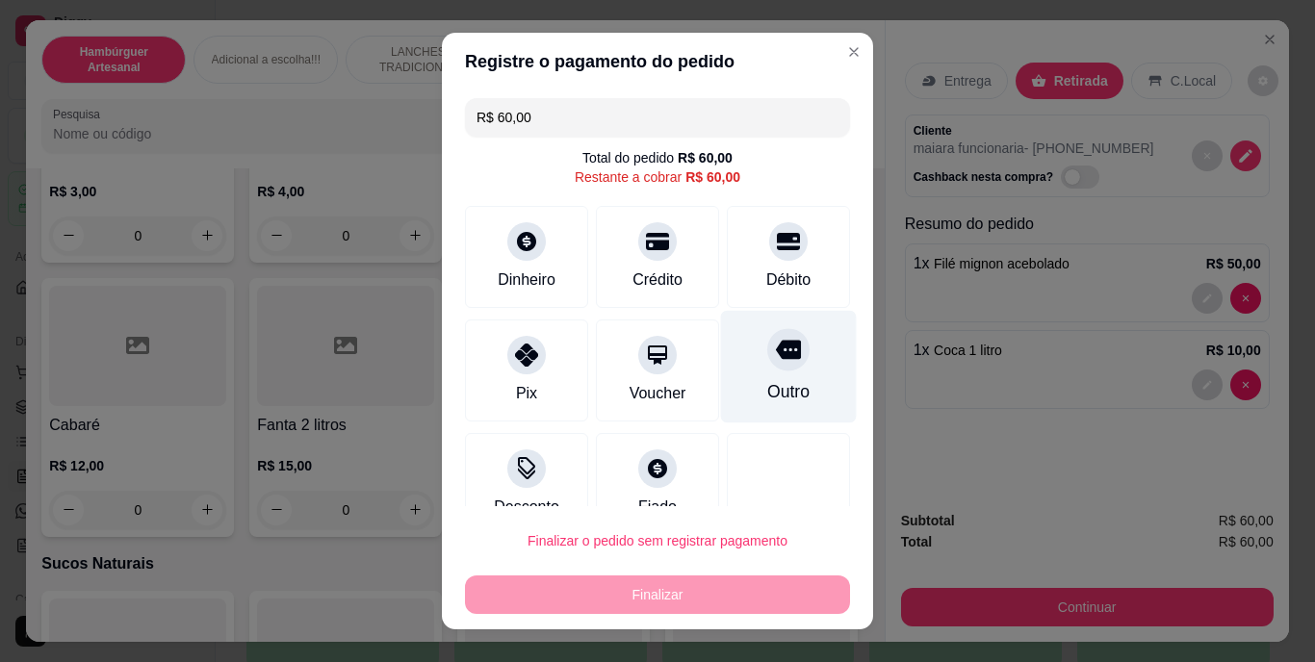
click at [767, 383] on div "Outro" at bounding box center [788, 392] width 42 height 25
type input "R$ 0,00"
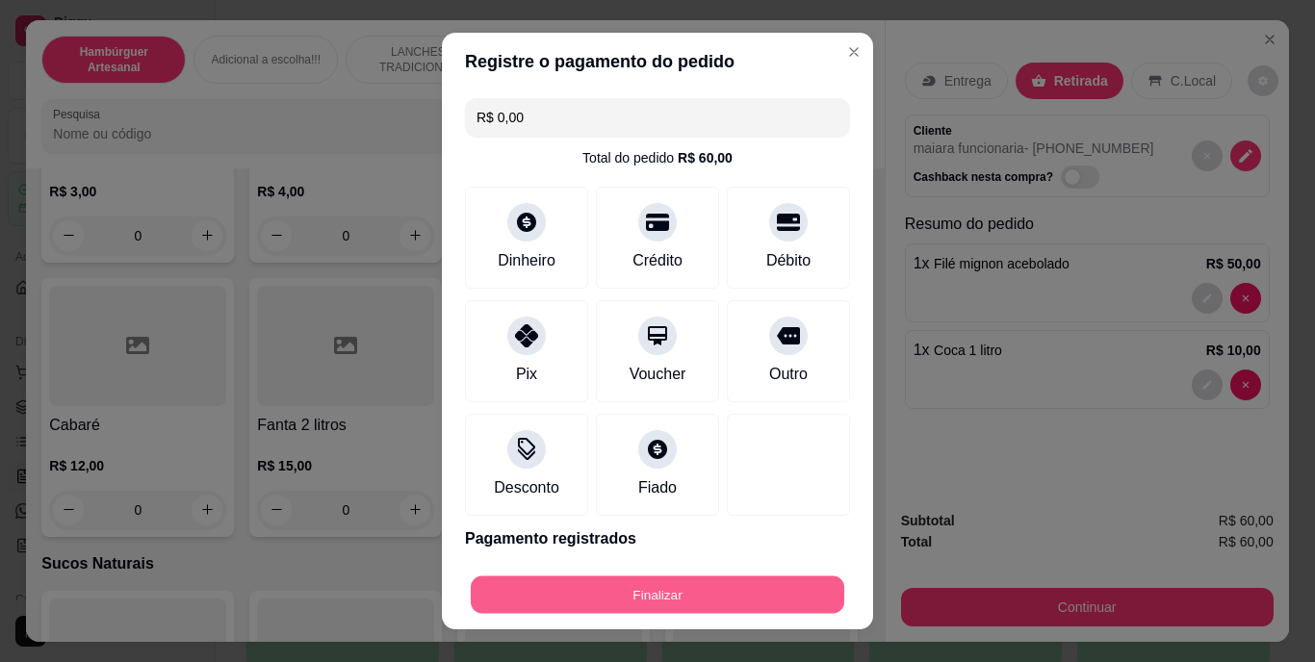
click at [710, 579] on button "Finalizar" at bounding box center [657, 595] width 373 height 38
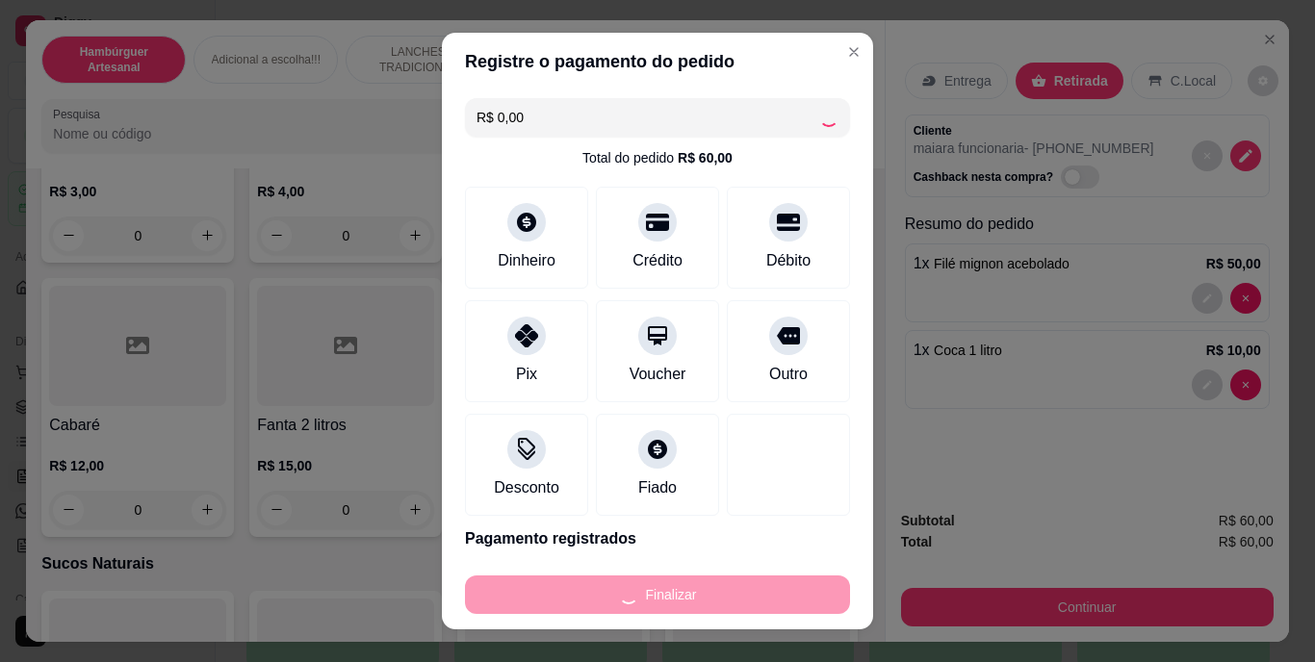
type input "0"
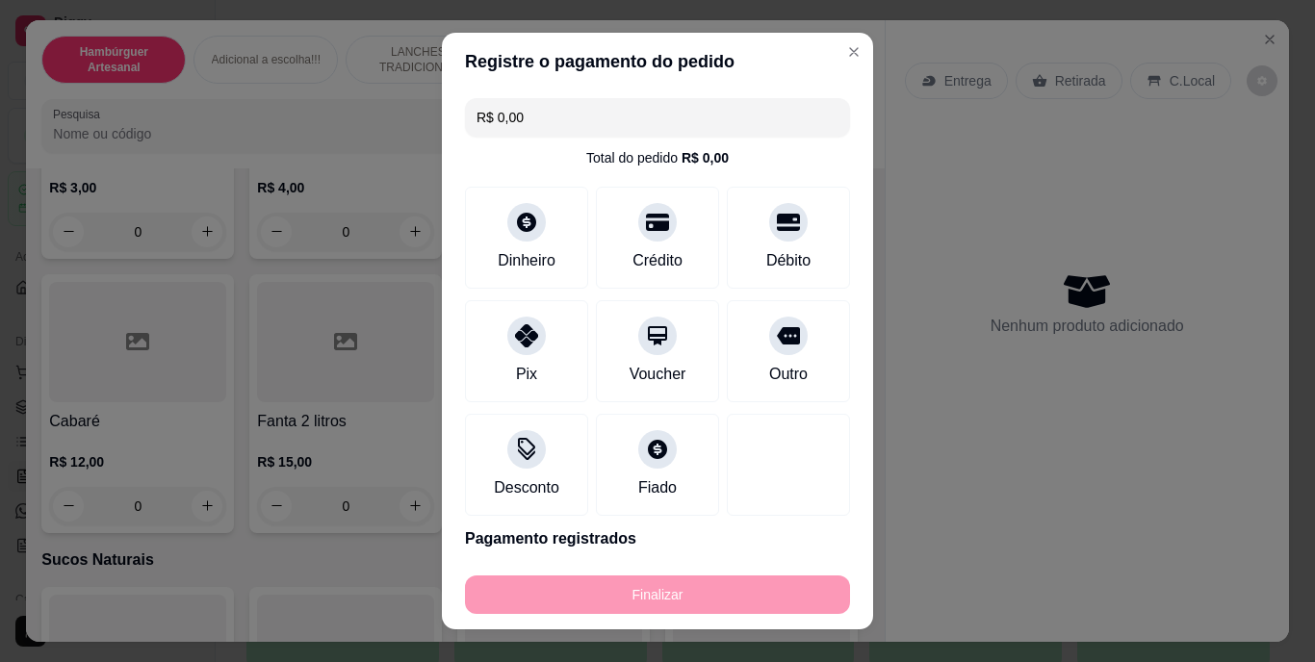
type input "-R$ 60,00"
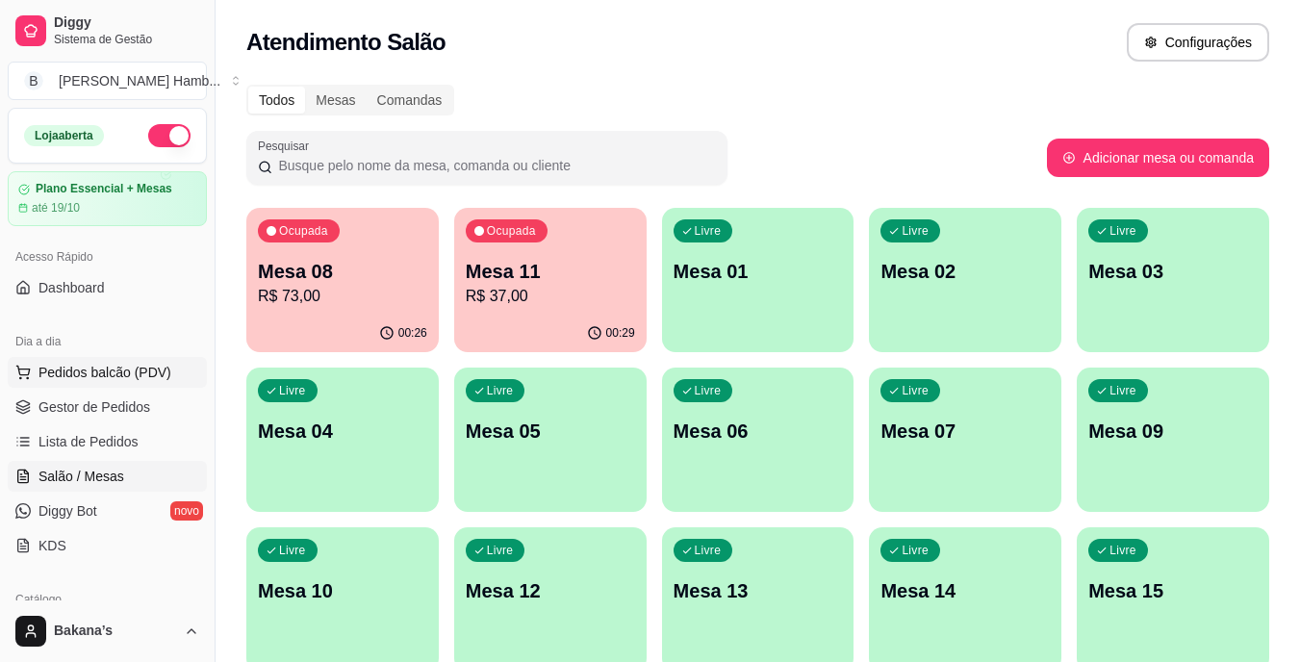
click at [115, 373] on span "Pedidos balcão (PDV)" at bounding box center [105, 372] width 133 height 19
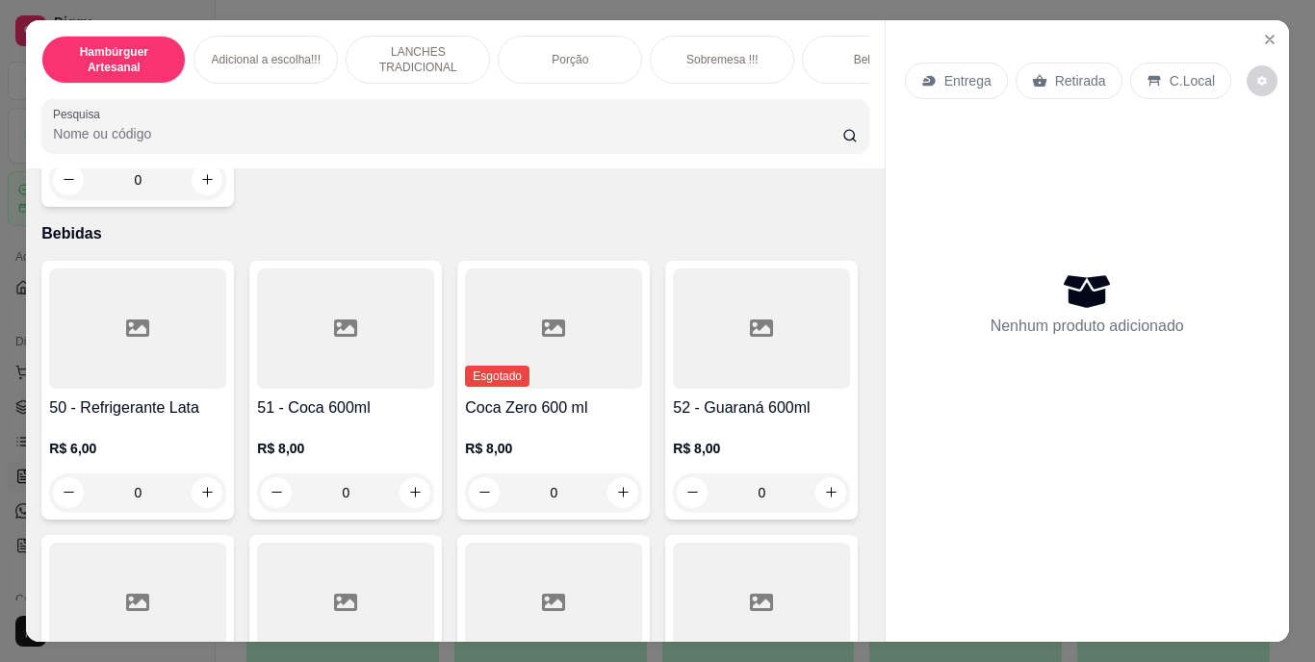
scroll to position [4159, 0]
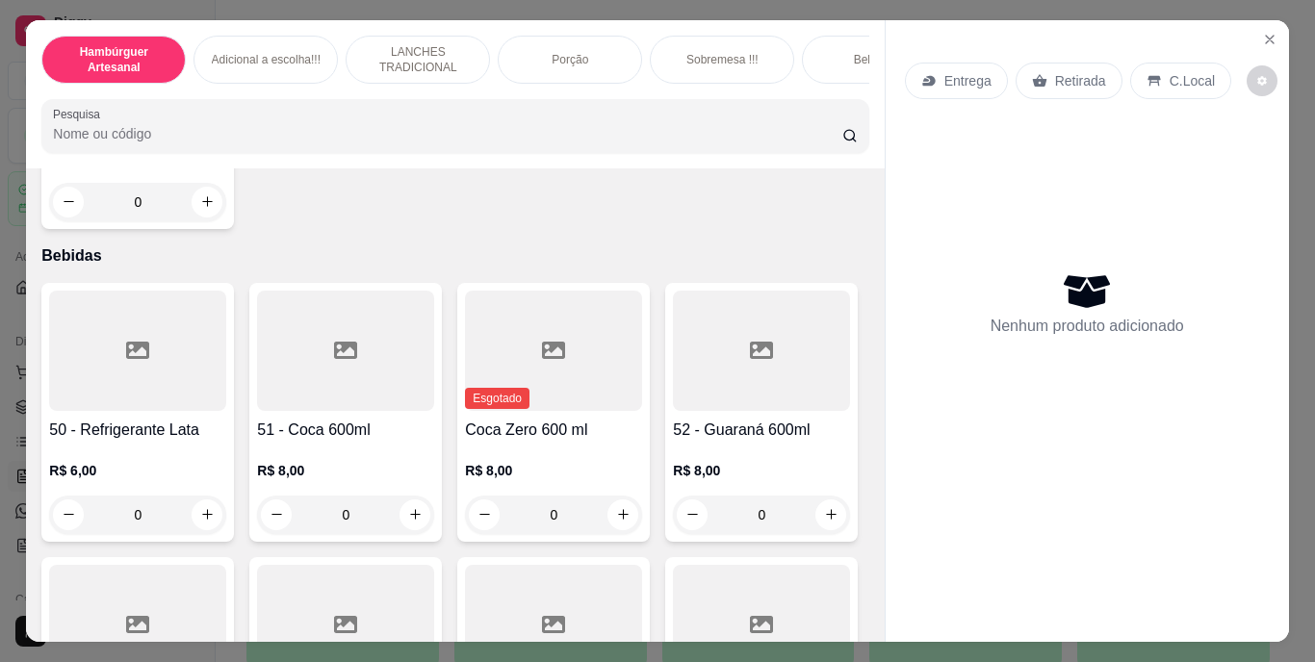
type input "1"
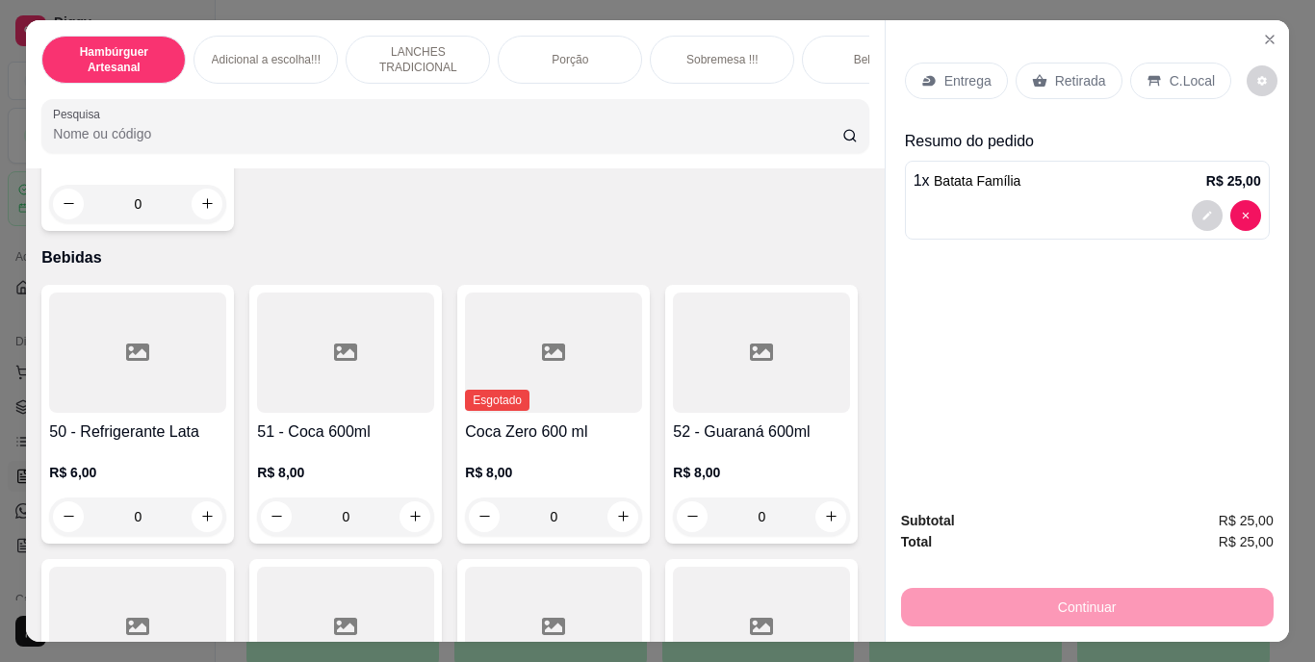
scroll to position [4223, 0]
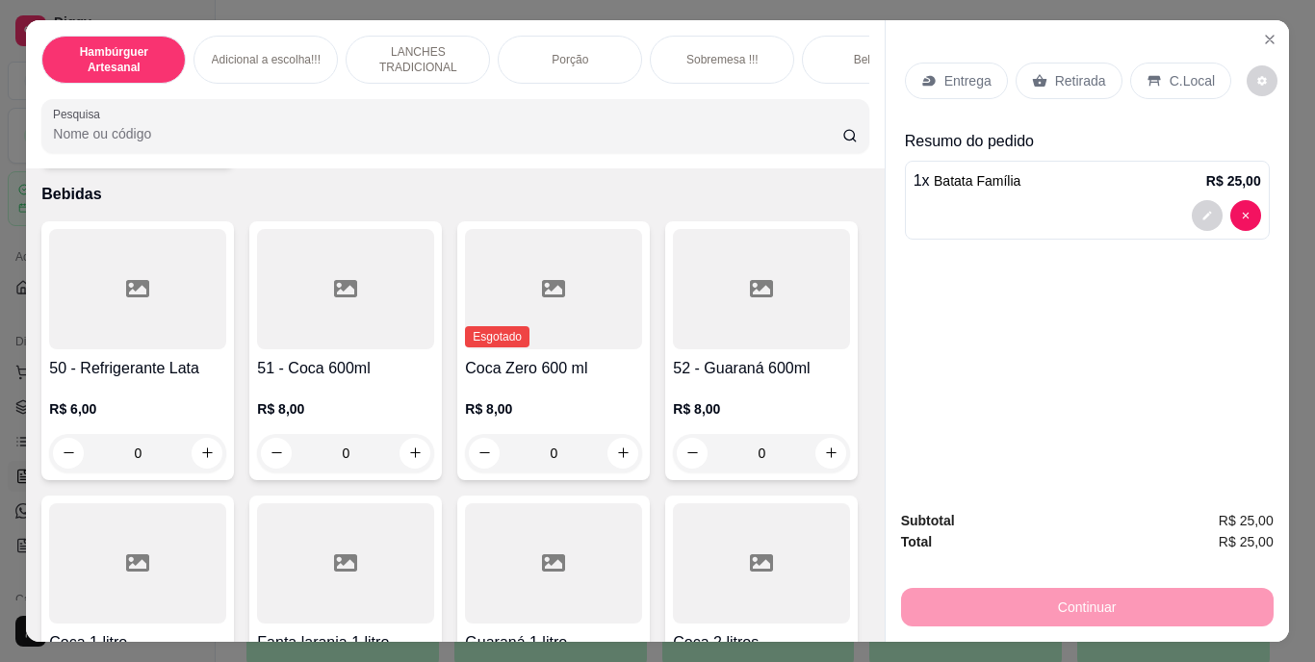
type input "1"
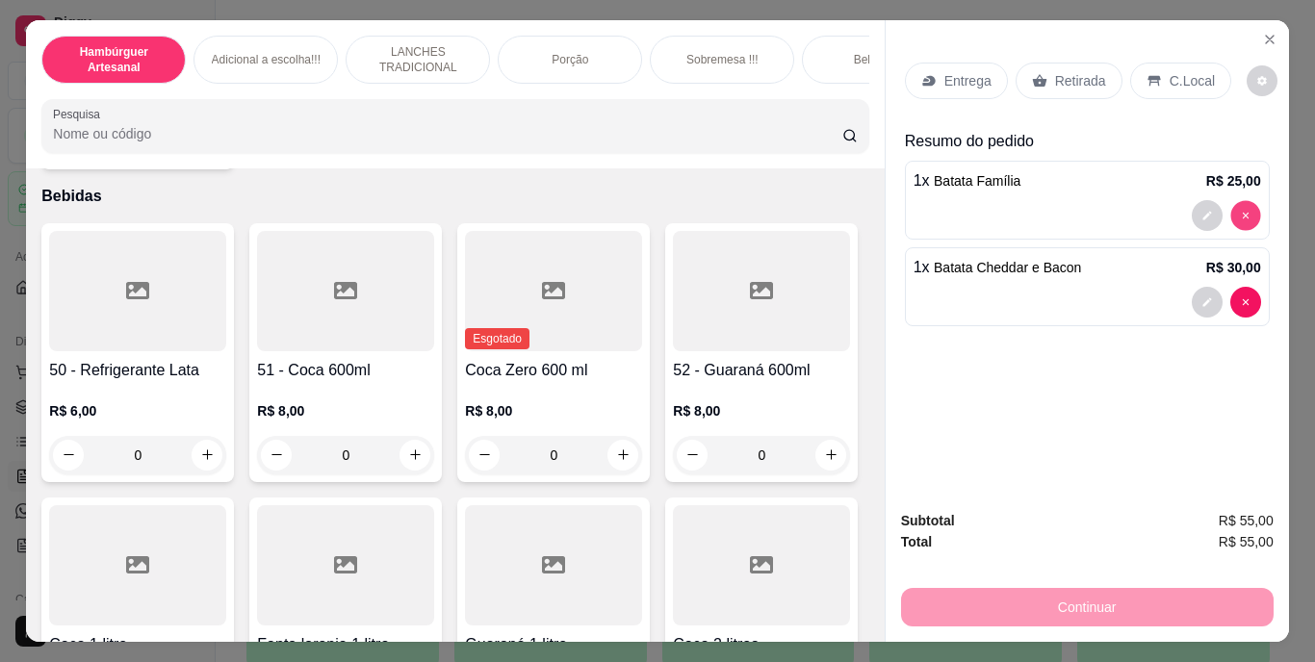
type input "0"
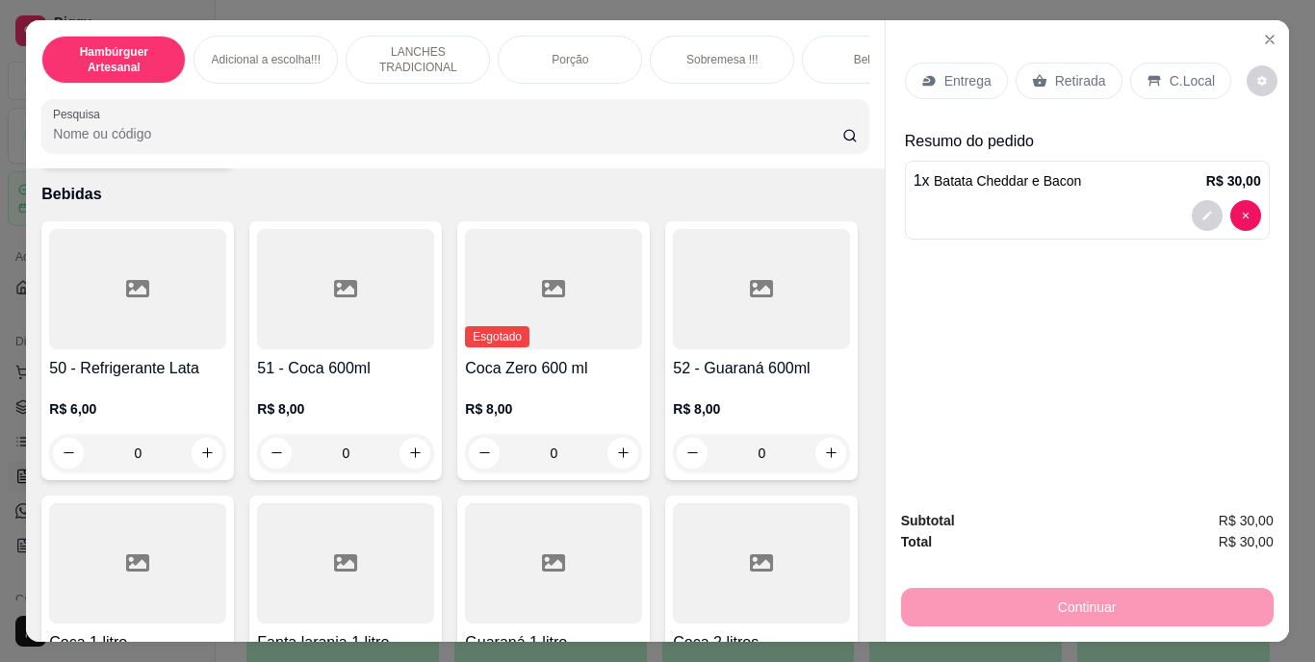
click at [1082, 80] on p "Retirada" at bounding box center [1080, 80] width 51 height 19
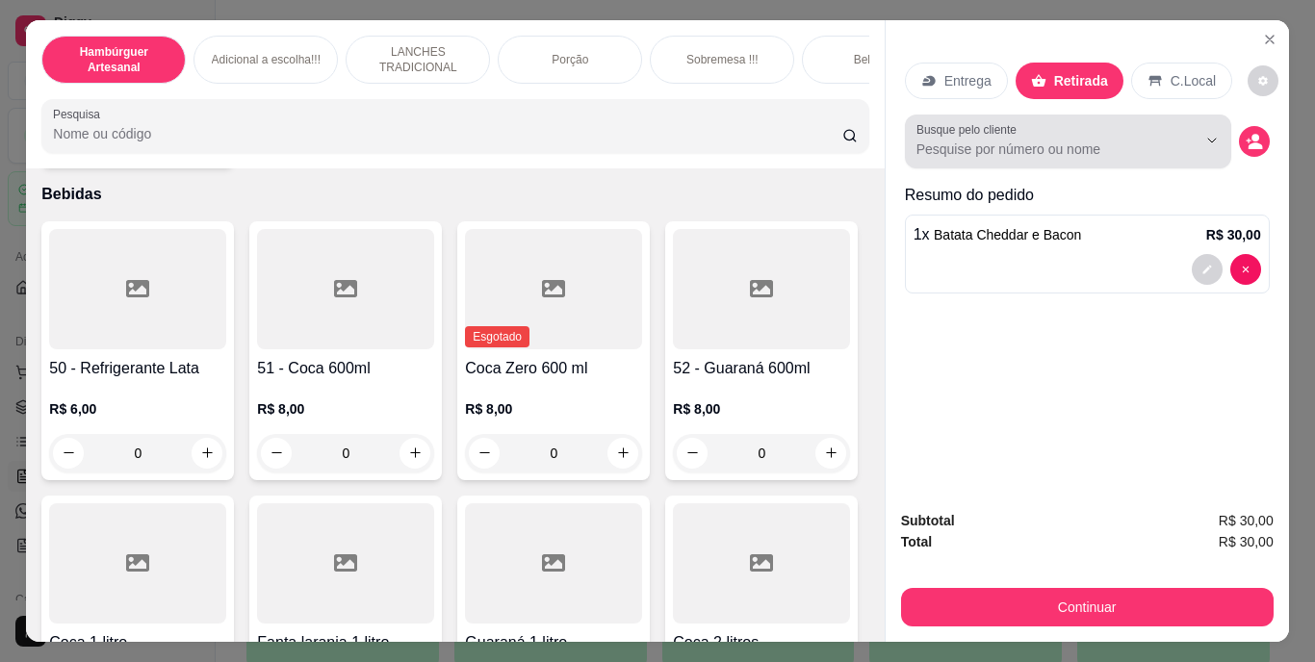
click at [1121, 142] on input "Busque pelo cliente" at bounding box center [1040, 149] width 249 height 19
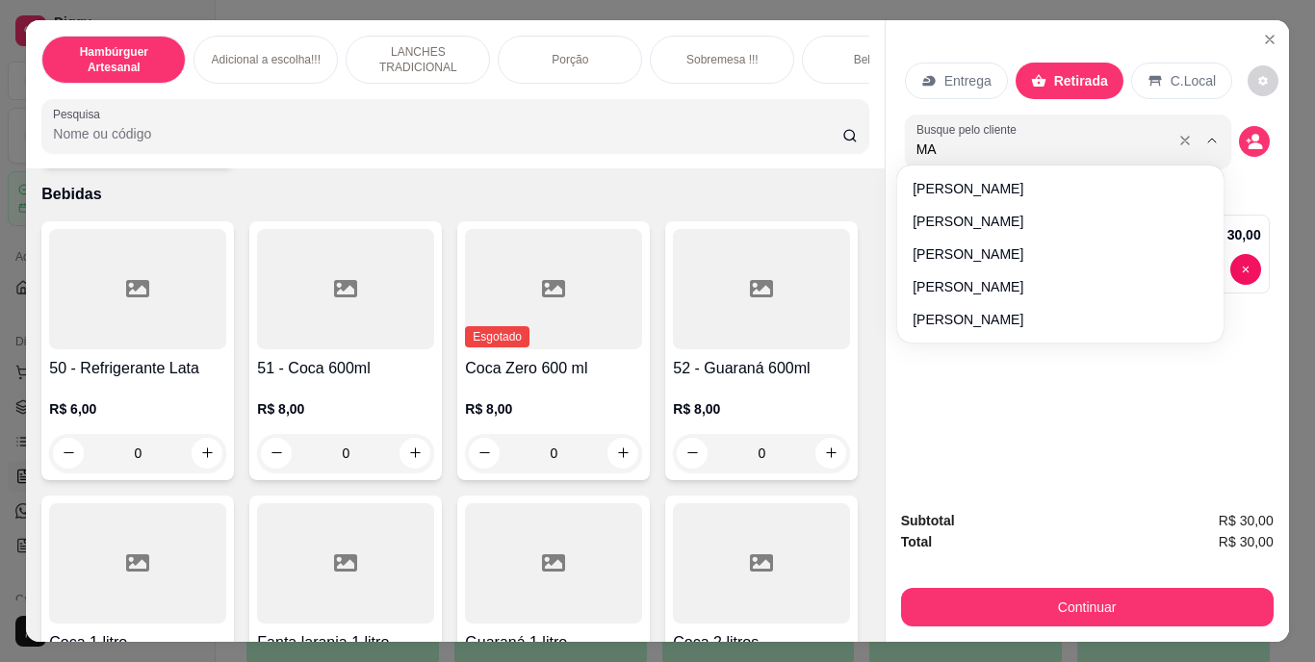
type input "MAI"
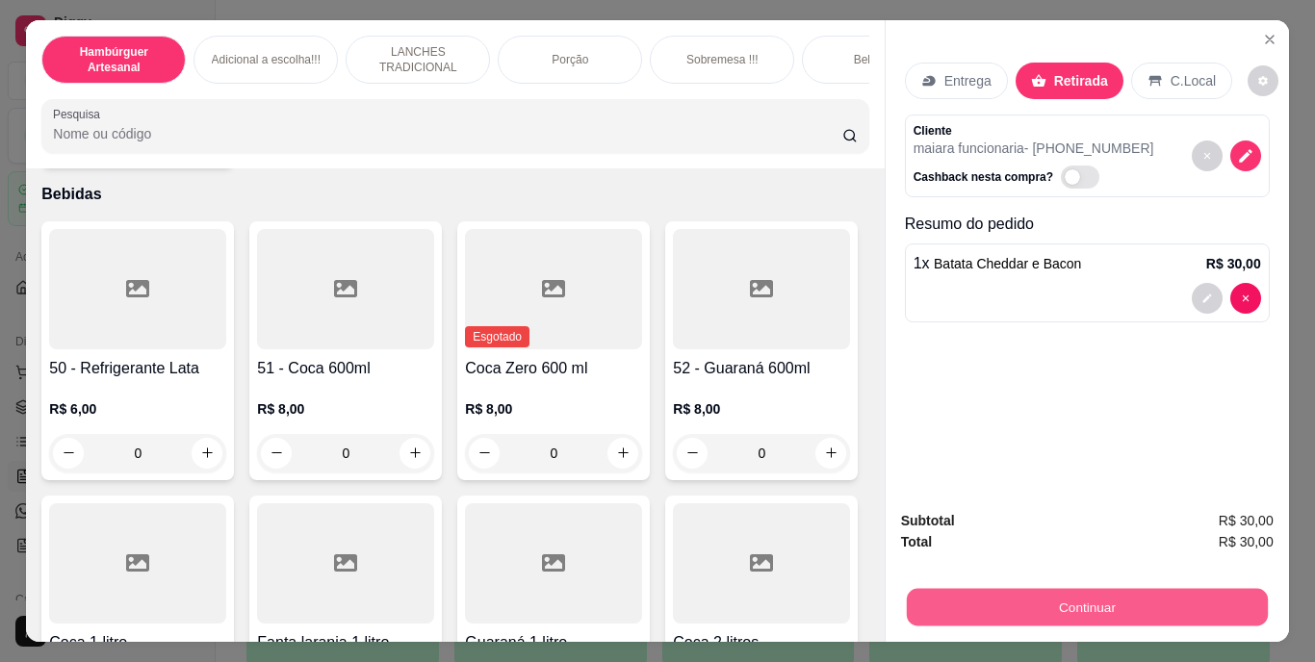
click at [1175, 598] on button "Continuar" at bounding box center [1086, 608] width 361 height 38
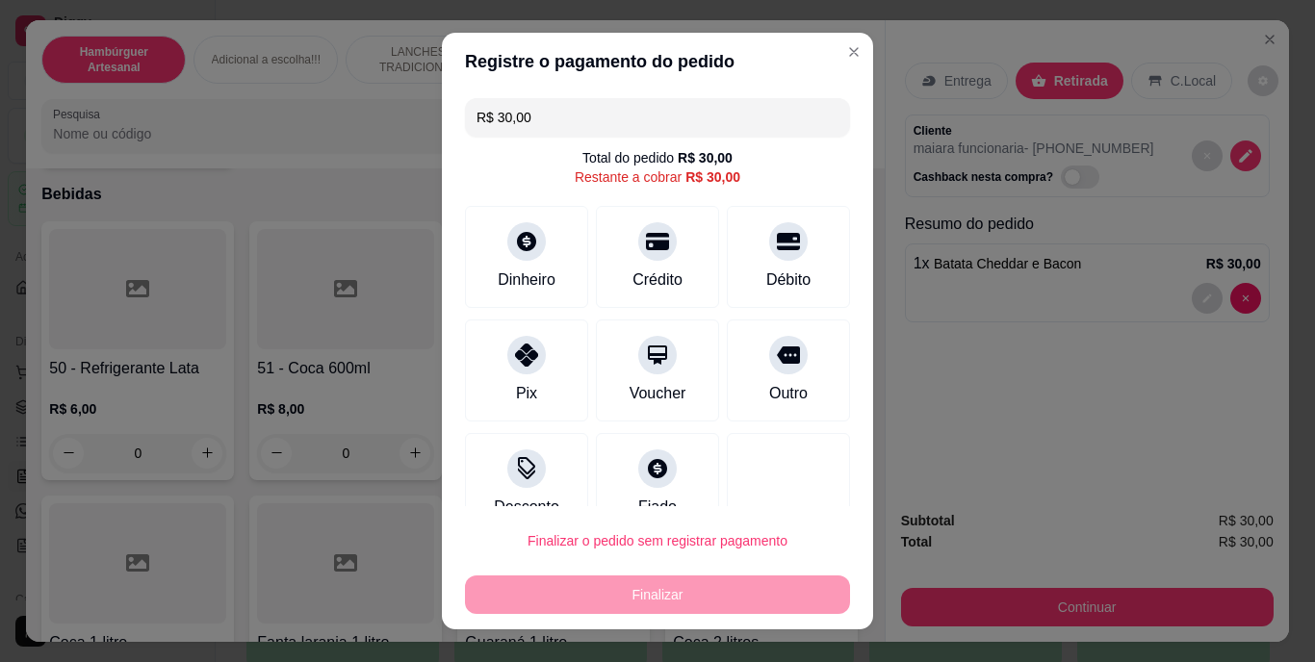
click at [781, 422] on div "Pix Voucher Outro" at bounding box center [657, 371] width 385 height 102
click at [771, 404] on div "Outro" at bounding box center [788, 392] width 42 height 25
type input "R$ 0,00"
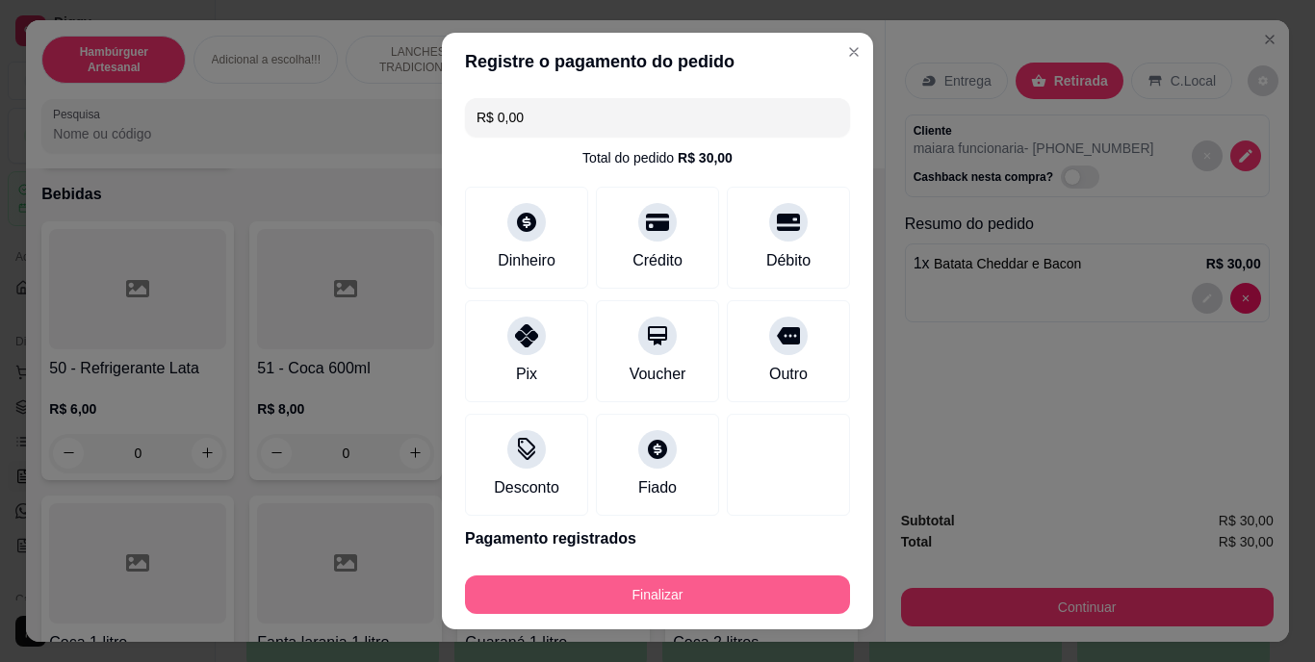
click at [755, 593] on button "Finalizar" at bounding box center [657, 595] width 385 height 39
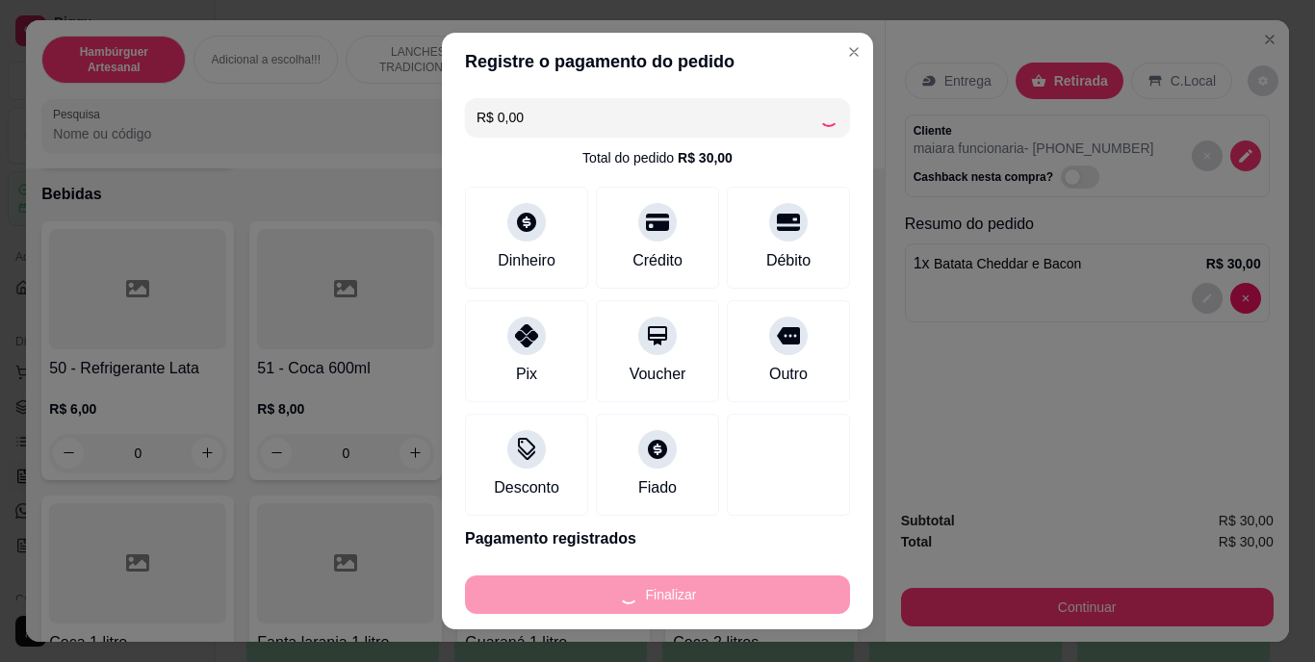
type input "0"
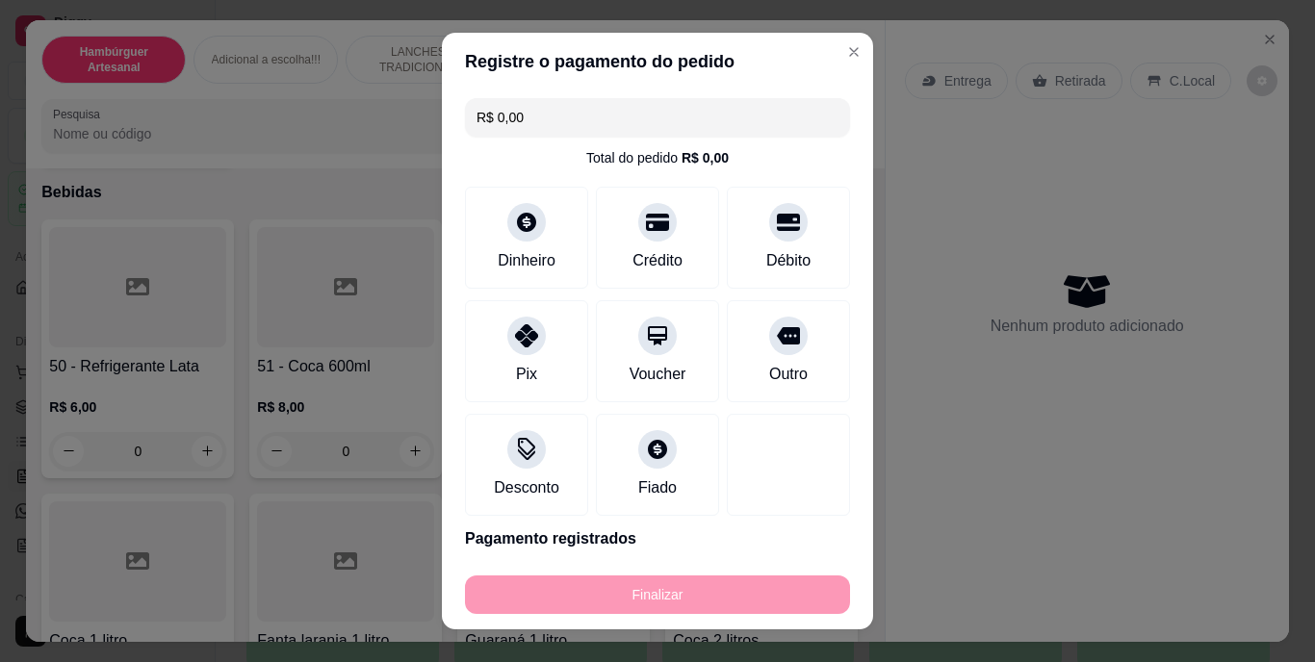
type input "-R$ 30,00"
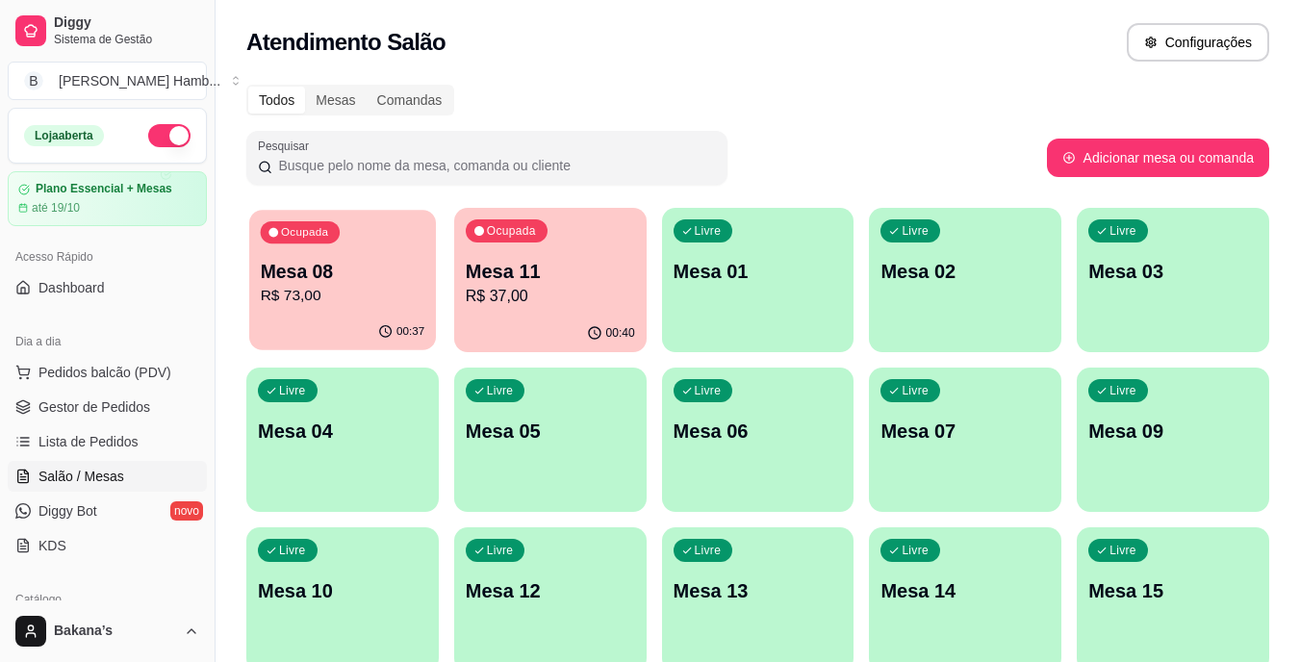
click at [339, 242] on div "Ocupada Mesa 08 R$ 73,00" at bounding box center [342, 262] width 187 height 104
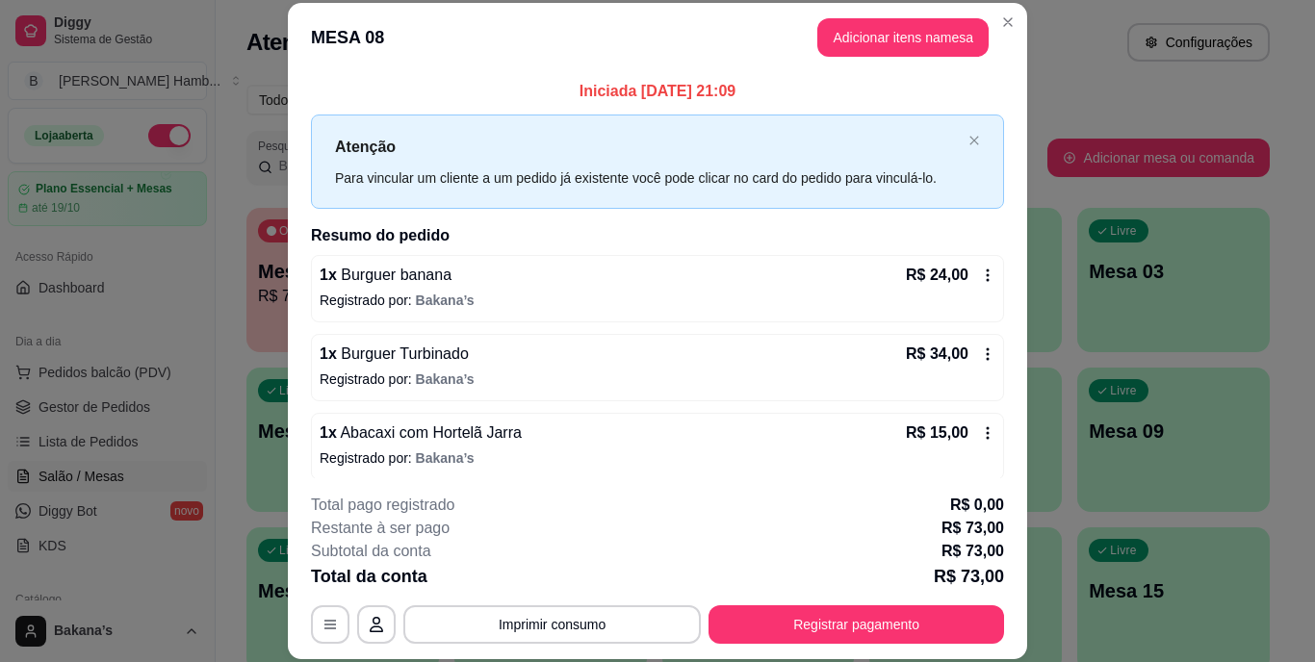
scroll to position [10, 0]
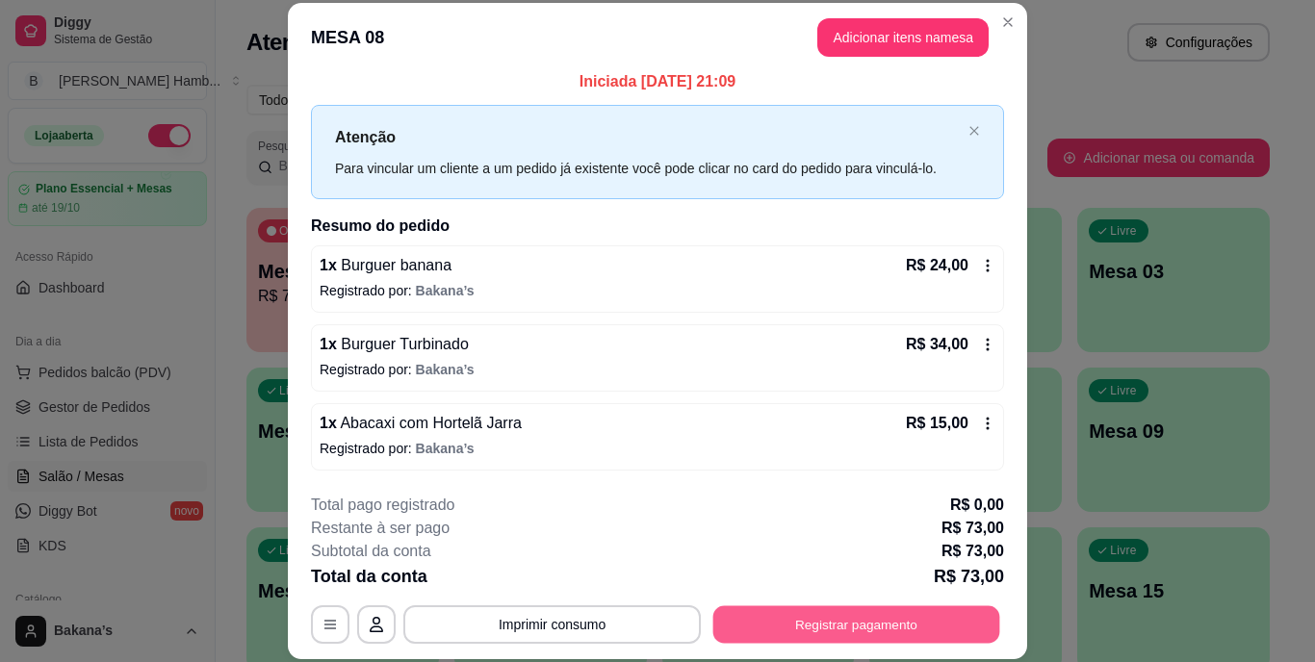
click at [767, 614] on button "Registrar pagamento" at bounding box center [856, 624] width 287 height 38
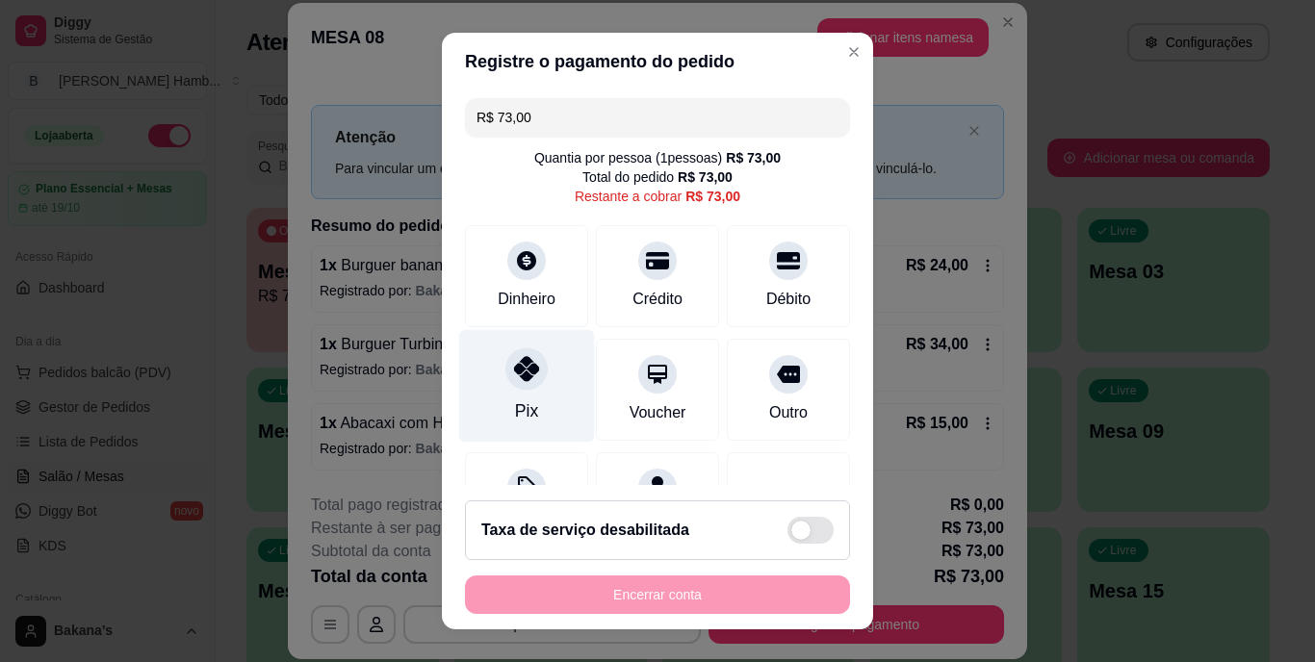
click at [518, 425] on div "Pix" at bounding box center [527, 386] width 136 height 113
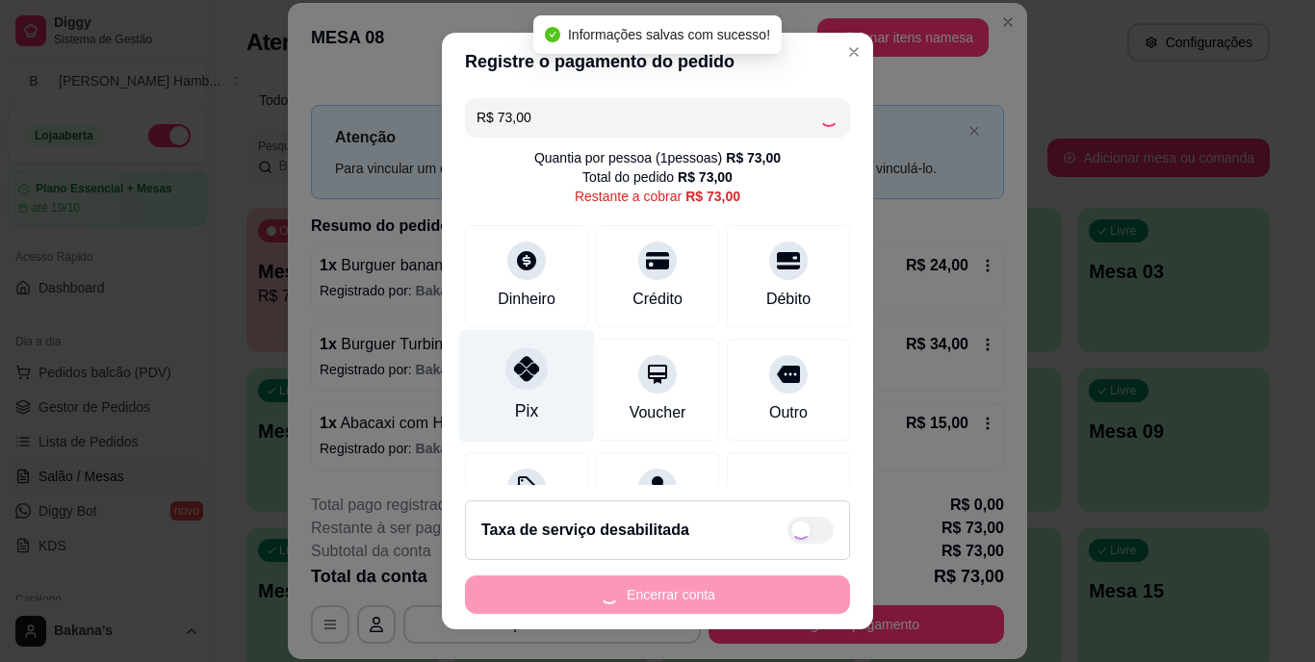
type input "R$ 0,00"
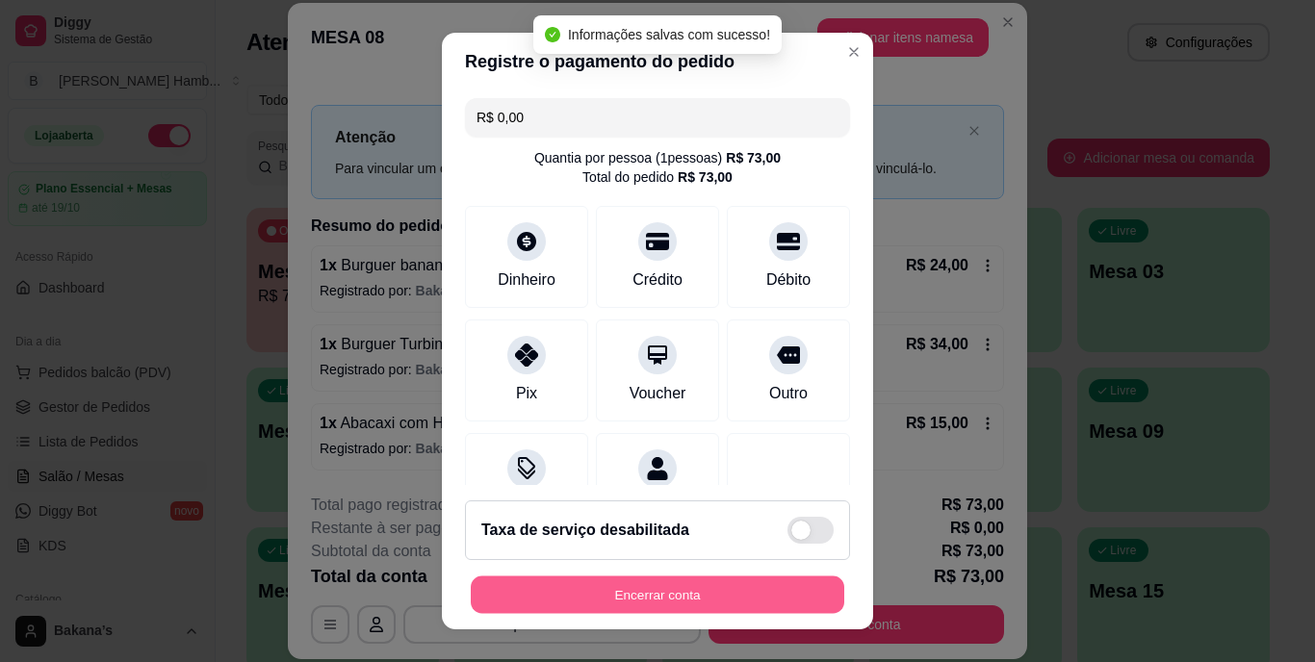
click at [605, 590] on button "Encerrar conta" at bounding box center [657, 595] width 373 height 38
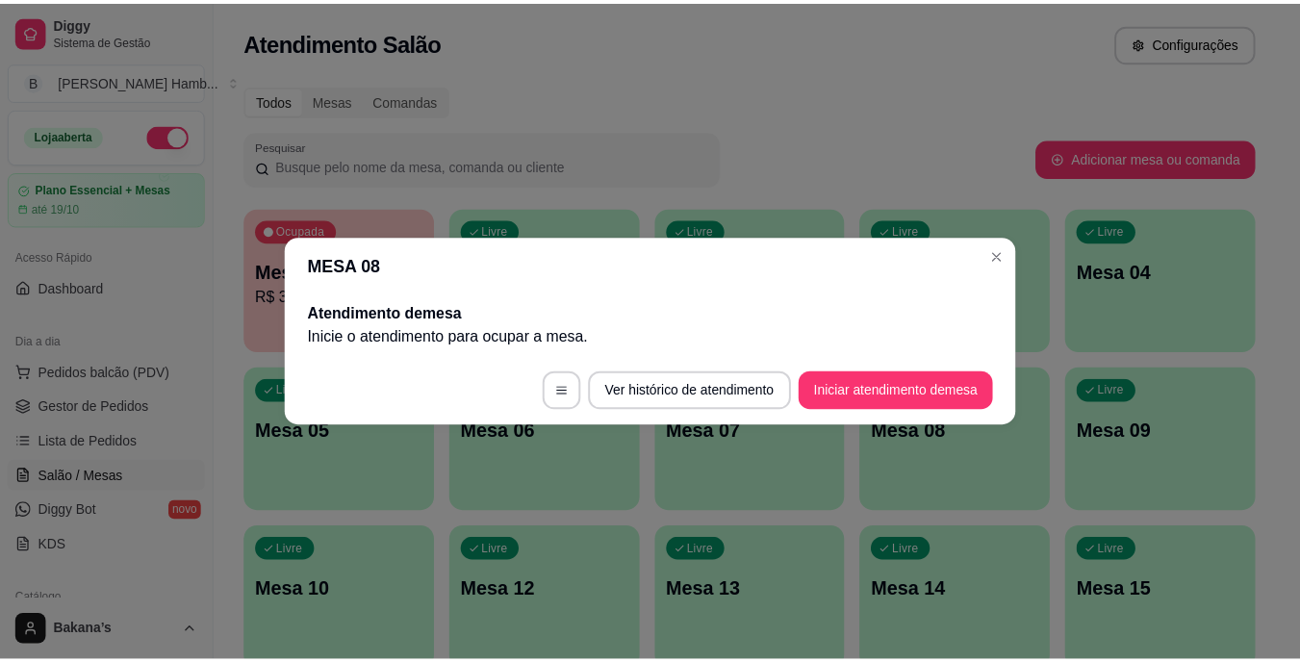
scroll to position [0, 0]
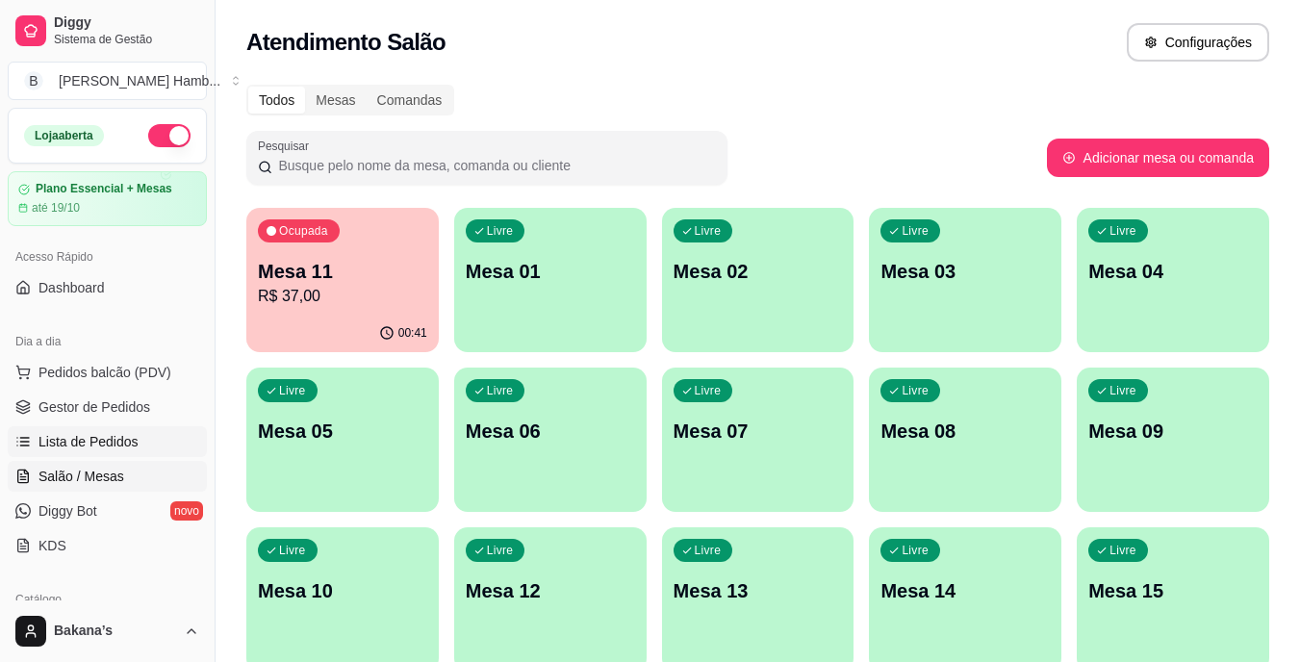
click at [94, 426] on link "Lista de Pedidos" at bounding box center [107, 441] width 199 height 31
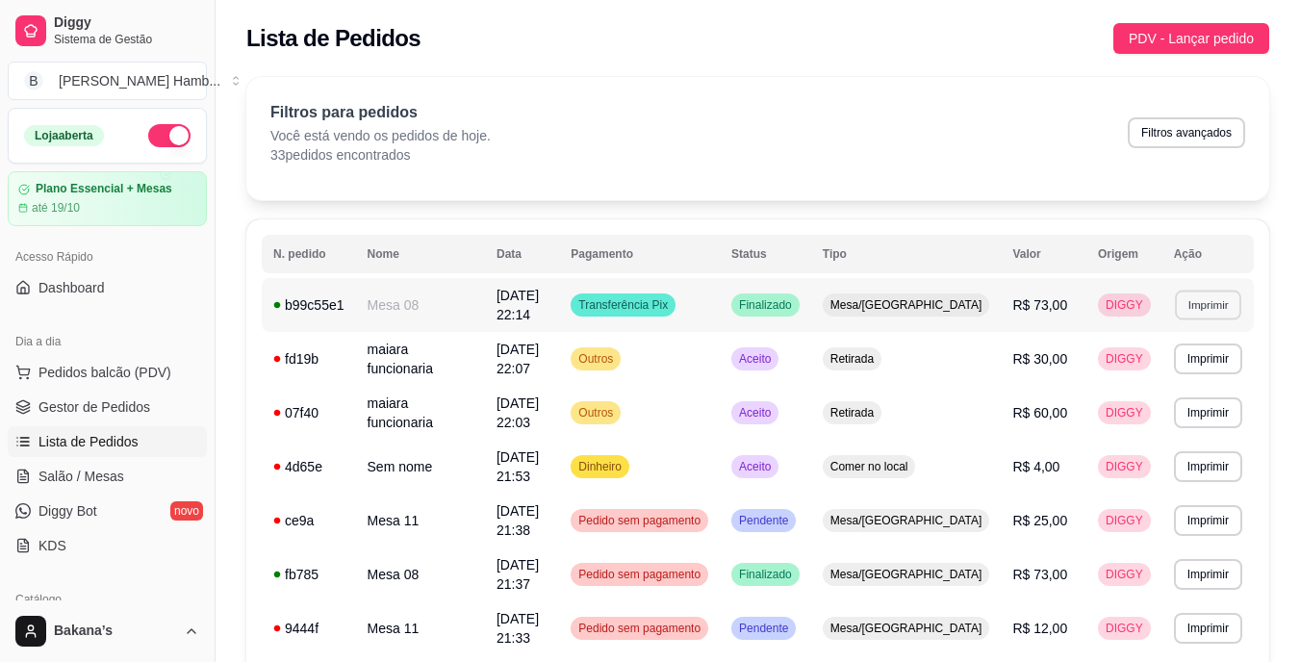
click at [1204, 311] on button "Imprimir" at bounding box center [1208, 305] width 66 height 30
click at [1172, 380] on button "IMPRESSORA" at bounding box center [1174, 372] width 135 height 30
click at [155, 464] on link "Salão / Mesas" at bounding box center [107, 476] width 199 height 31
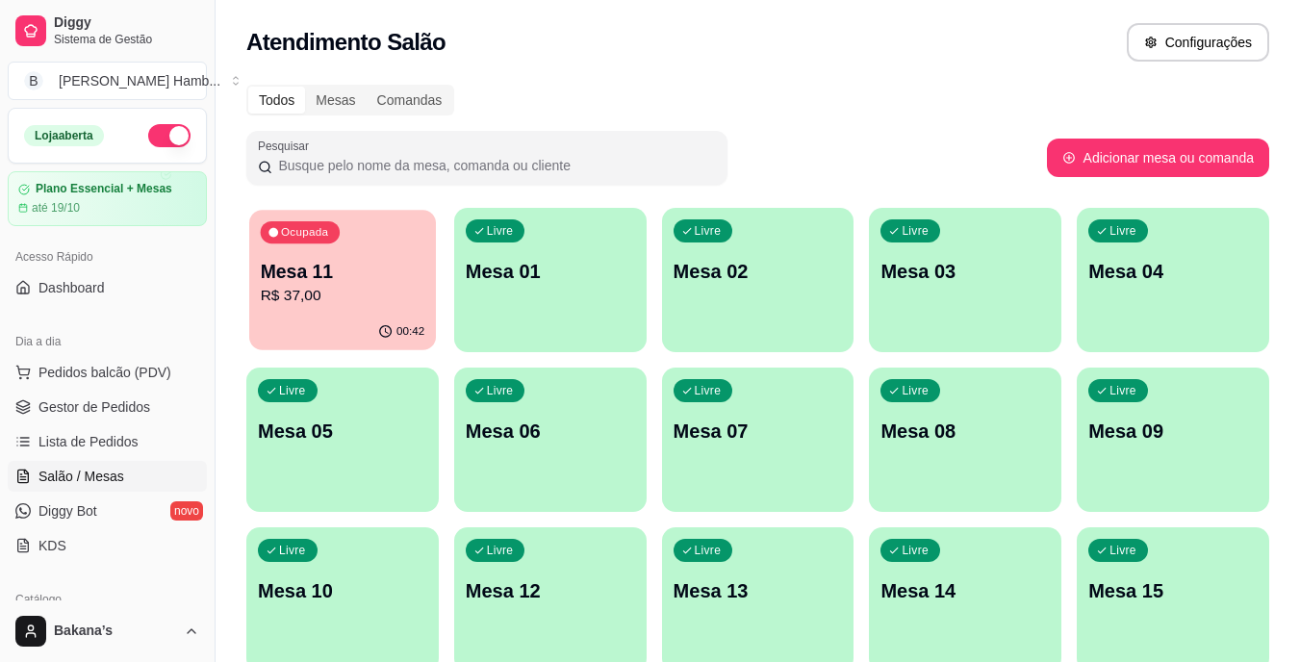
click at [306, 270] on p "Mesa 11" at bounding box center [343, 272] width 165 height 26
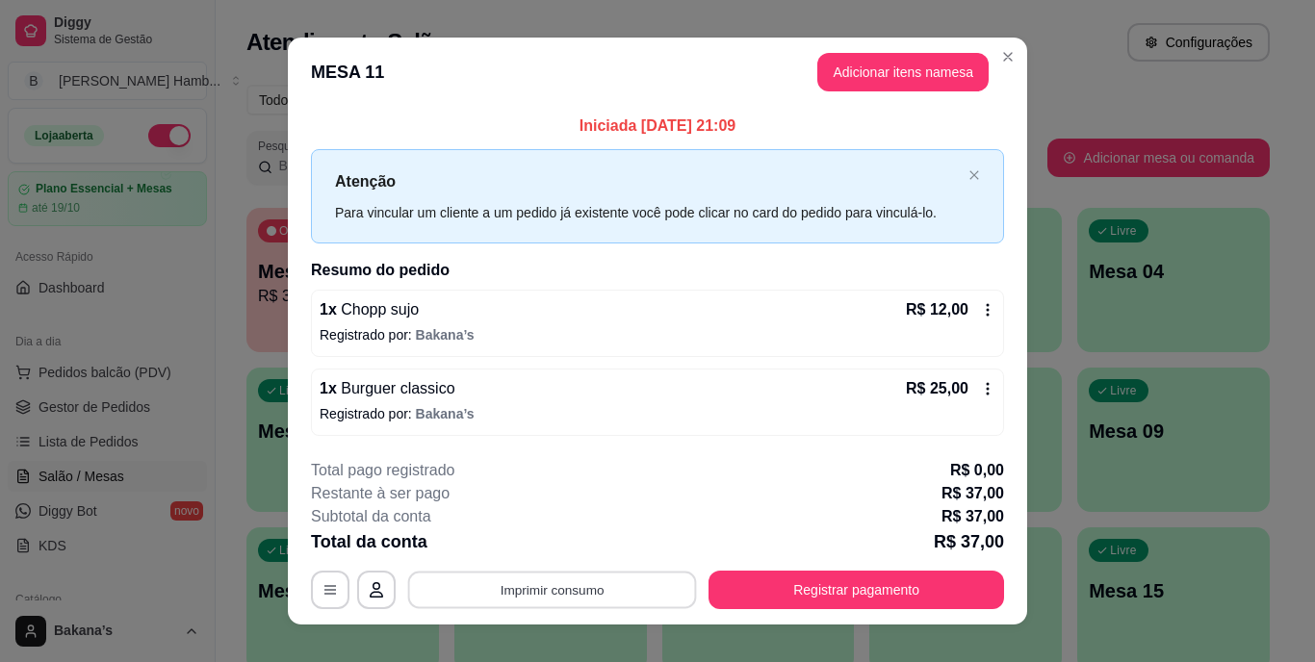
click at [551, 583] on button "Imprimir consumo" at bounding box center [552, 590] width 289 height 38
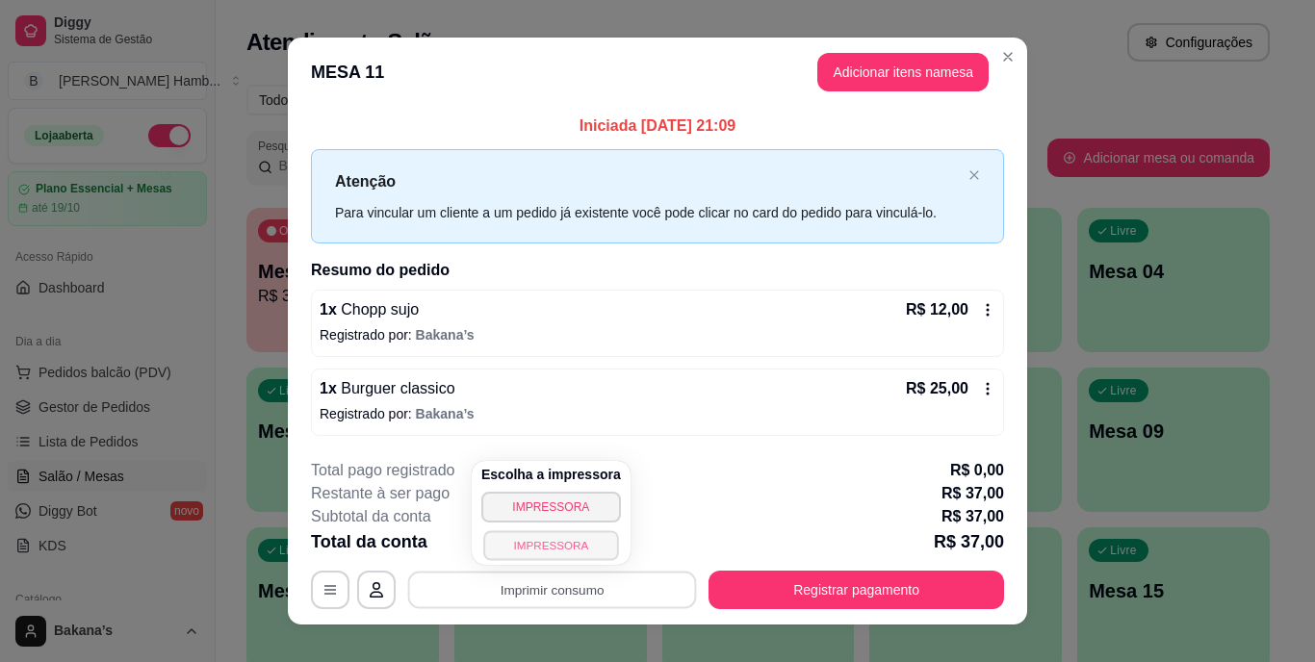
click at [551, 548] on button "IMPRESSORA" at bounding box center [550, 545] width 135 height 30
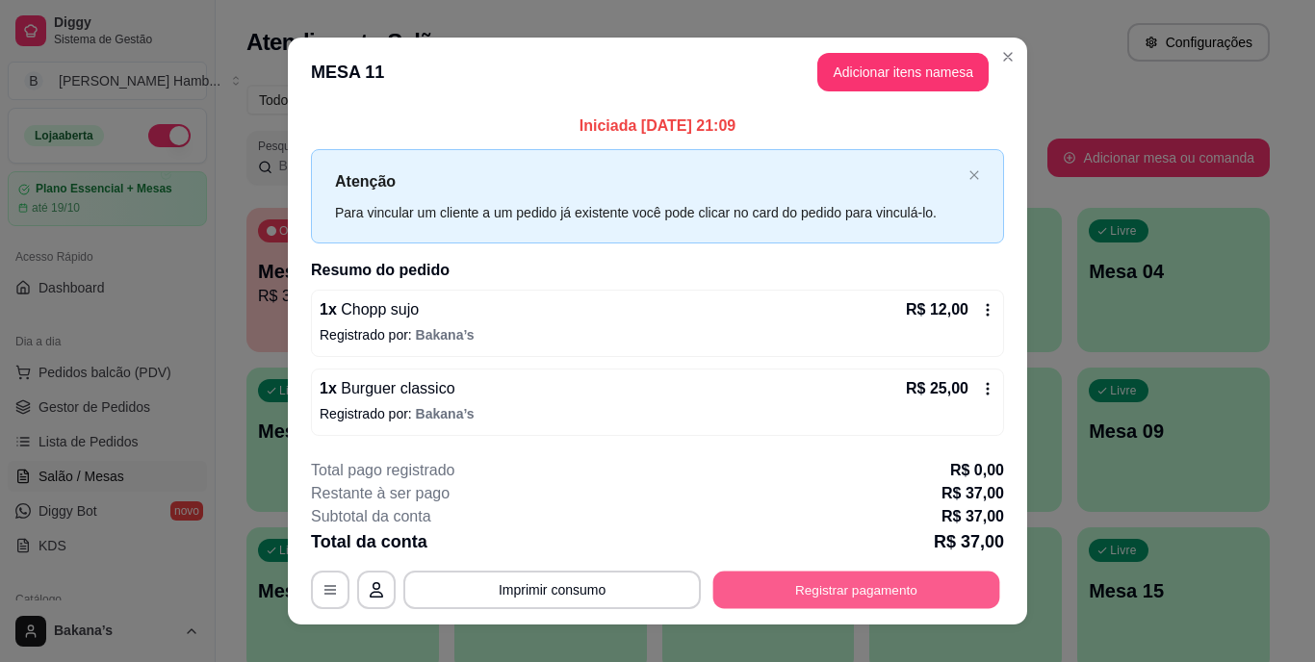
click at [836, 586] on button "Registrar pagamento" at bounding box center [856, 590] width 287 height 38
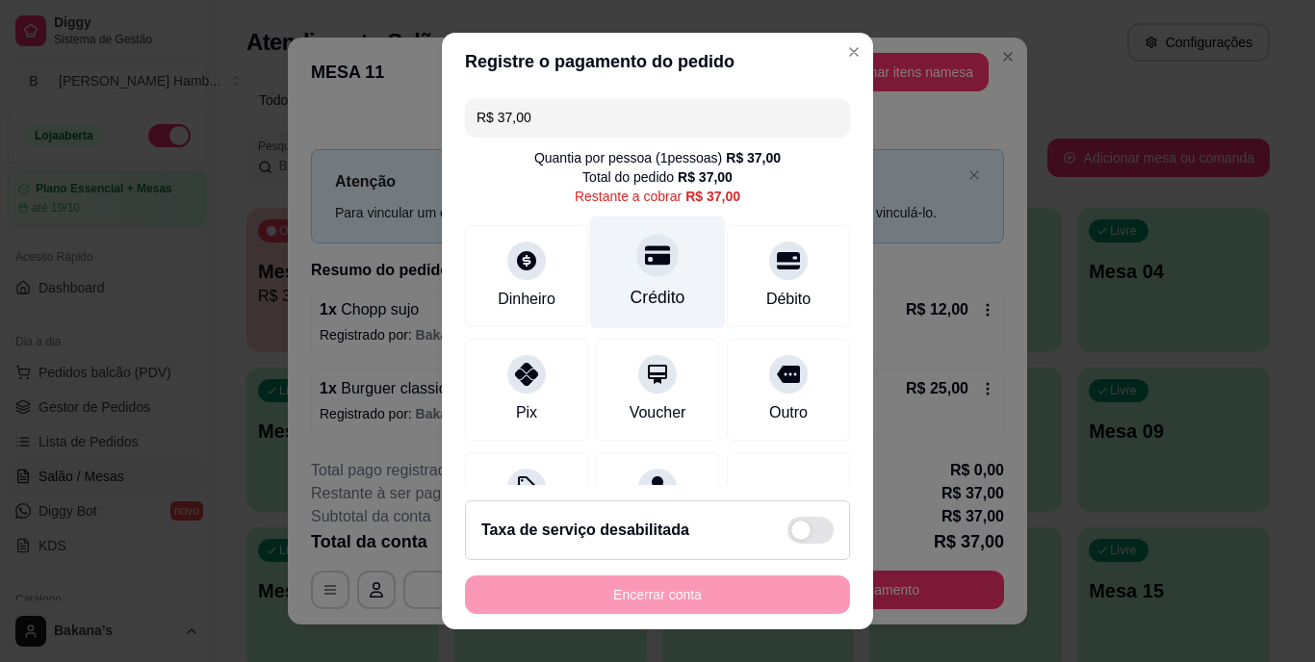
click at [659, 300] on div "Crédito" at bounding box center [657, 298] width 55 height 25
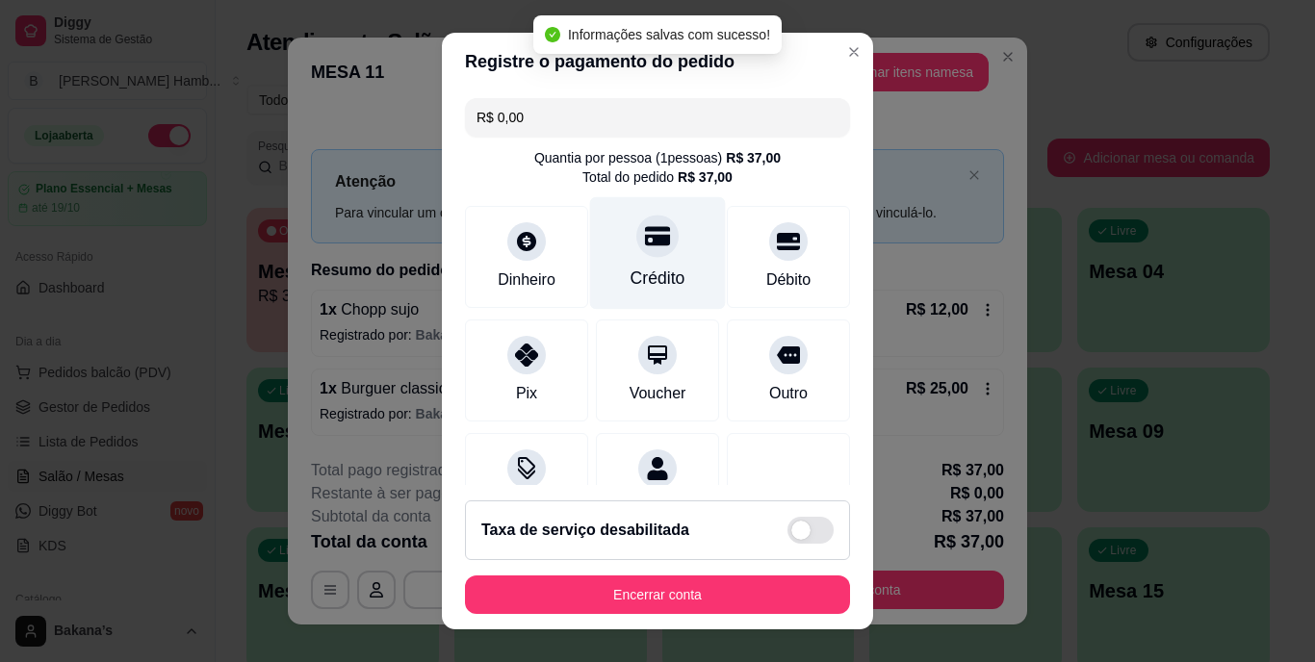
type input "R$ 0,00"
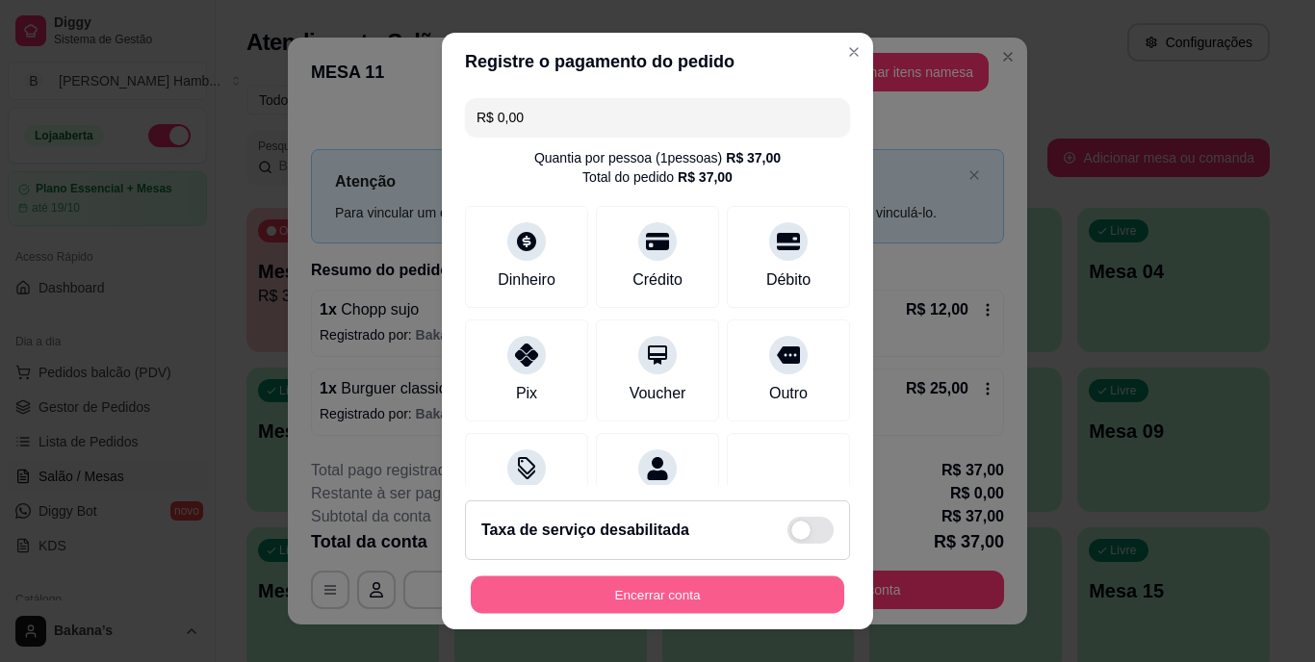
click at [621, 582] on button "Encerrar conta" at bounding box center [657, 595] width 373 height 38
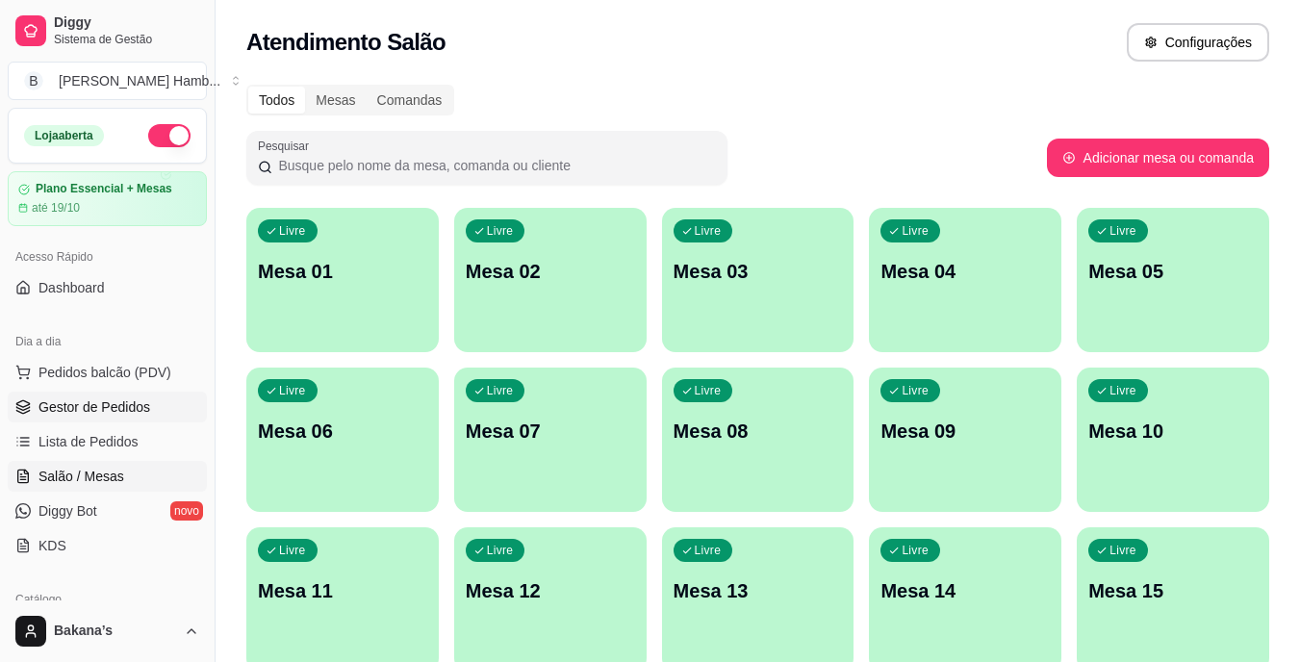
click at [136, 405] on span "Gestor de Pedidos" at bounding box center [95, 407] width 112 height 19
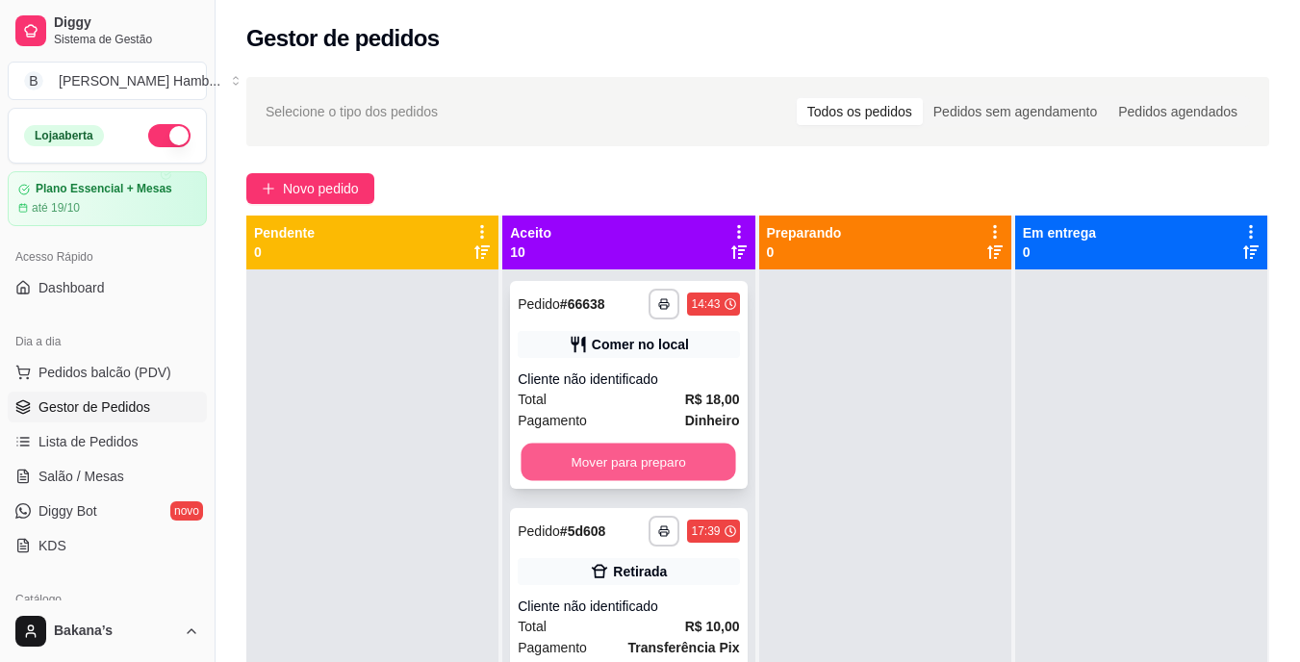
click at [605, 470] on button "Mover para preparo" at bounding box center [629, 463] width 215 height 38
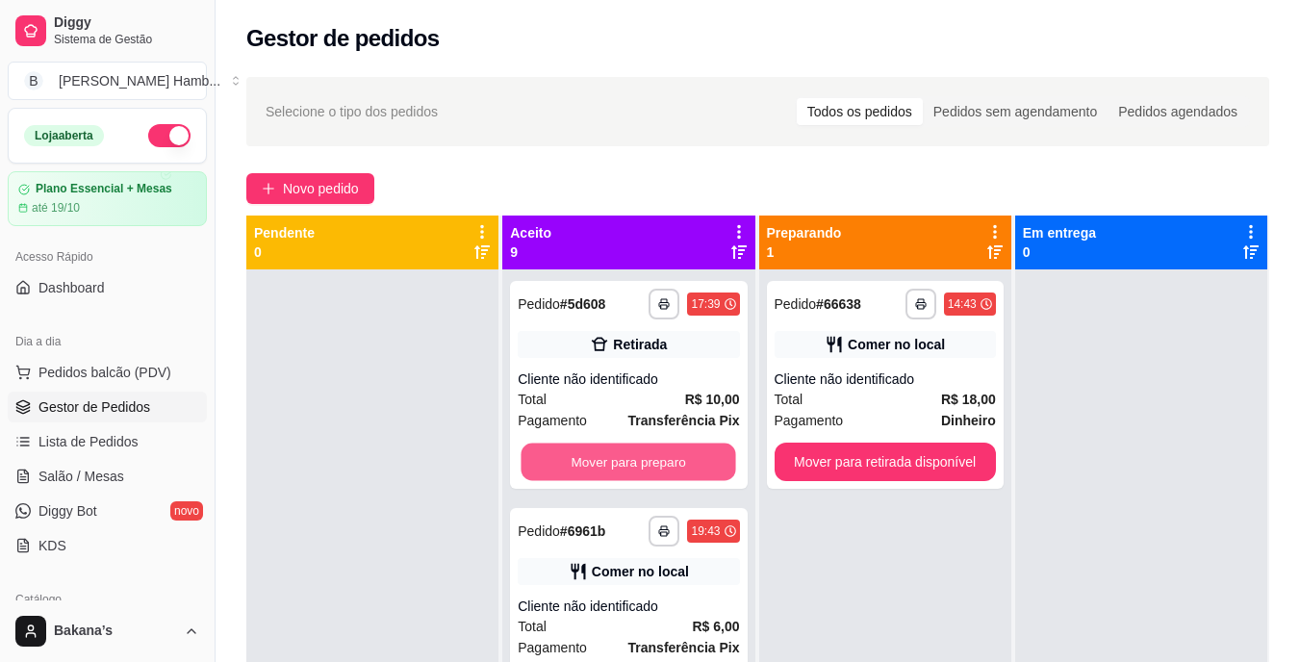
click at [605, 470] on button "Mover para preparo" at bounding box center [629, 463] width 215 height 38
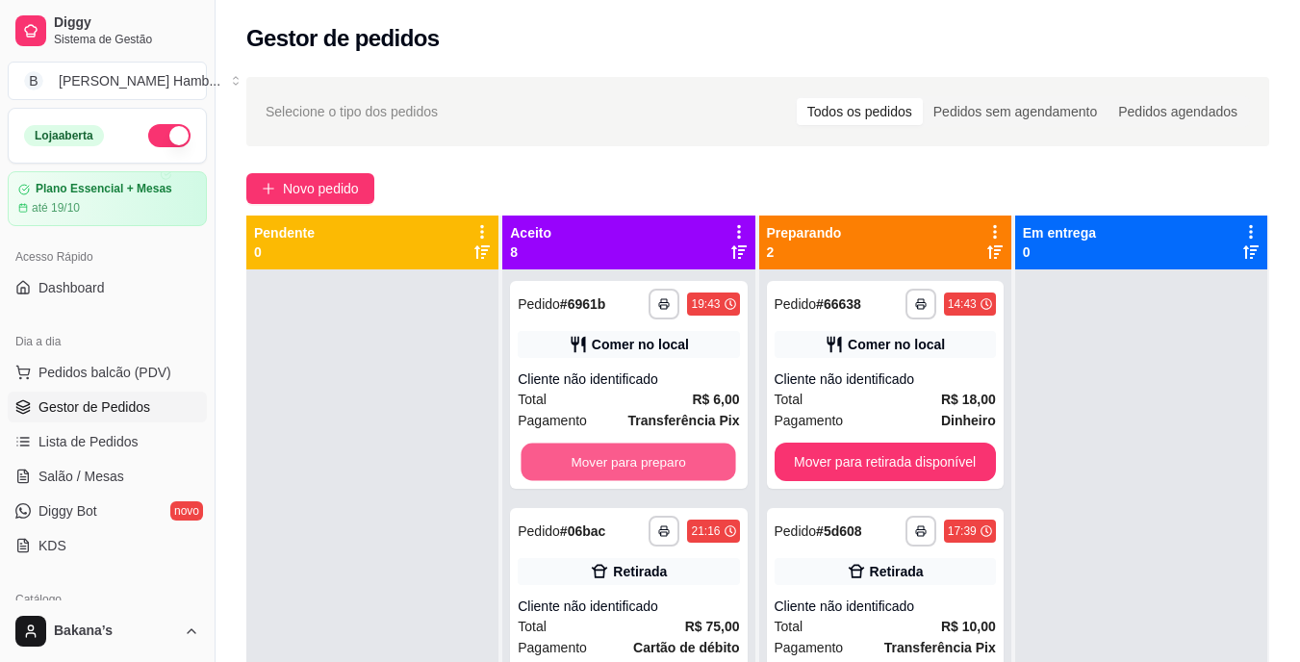
click at [605, 470] on button "Mover para preparo" at bounding box center [629, 463] width 215 height 38
click at [605, 470] on button "Mover para preparo" at bounding box center [628, 462] width 221 height 39
click at [605, 470] on button "Mover para preparo" at bounding box center [629, 463] width 215 height 38
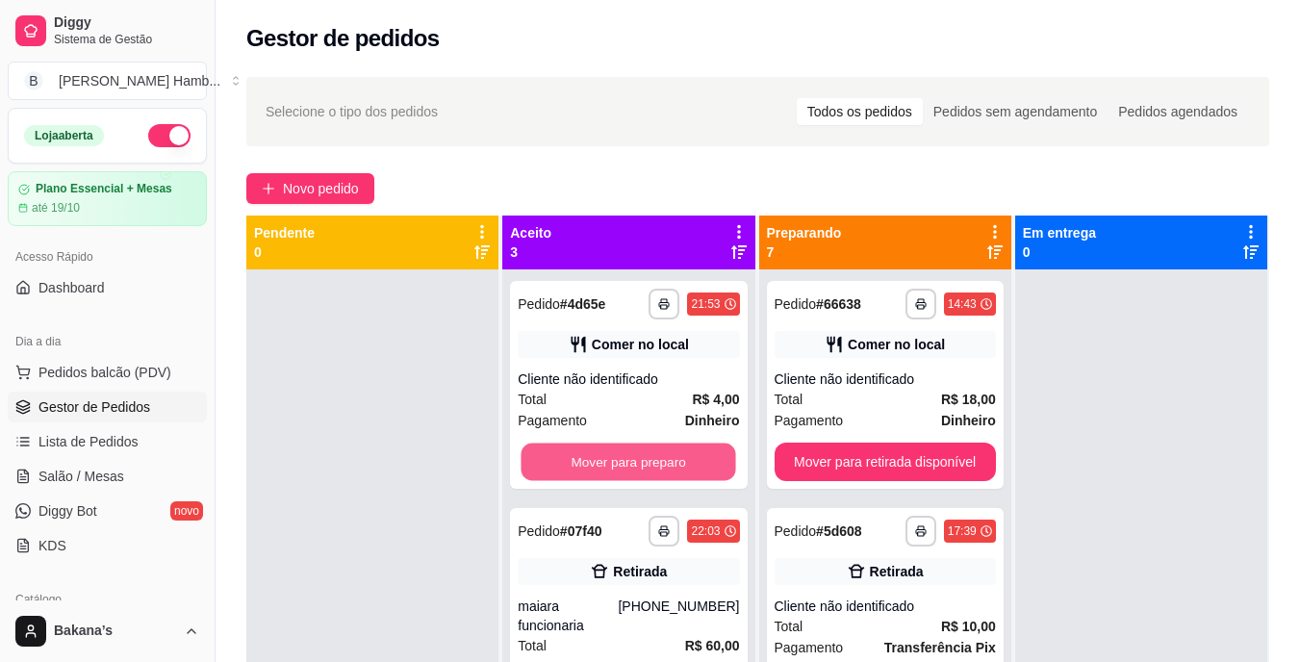
click at [605, 470] on button "Mover para preparo" at bounding box center [629, 463] width 215 height 38
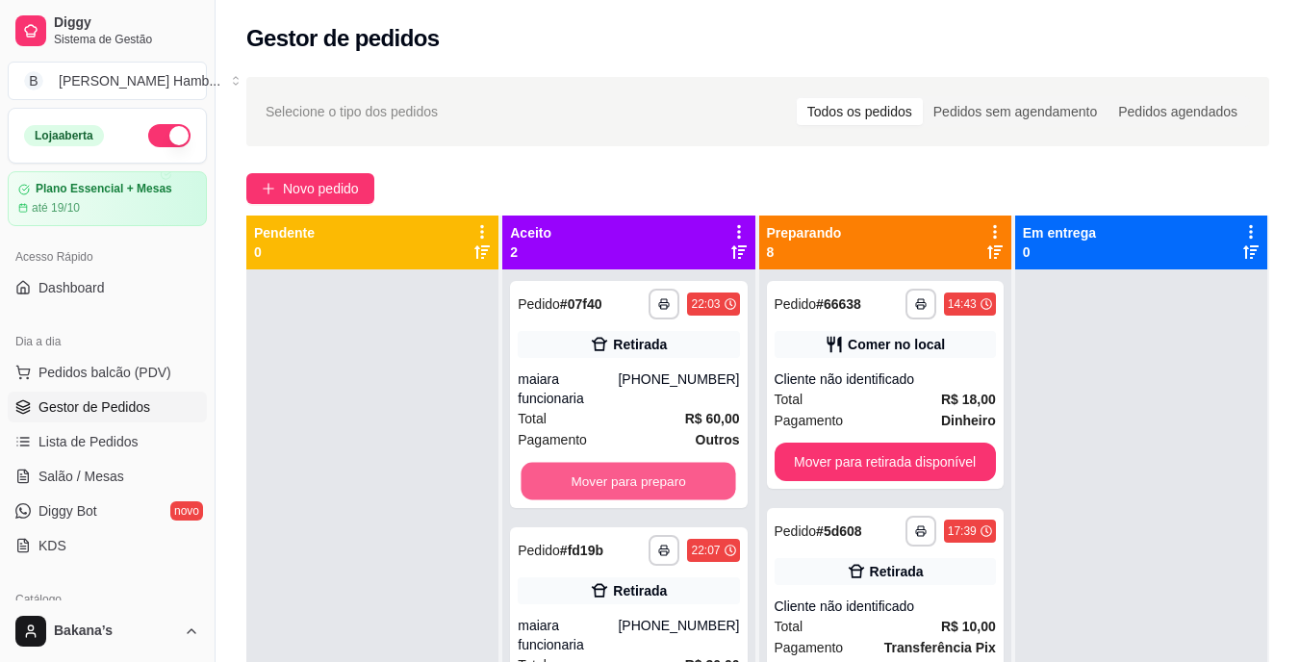
click at [605, 470] on button "Mover para preparo" at bounding box center [629, 482] width 215 height 38
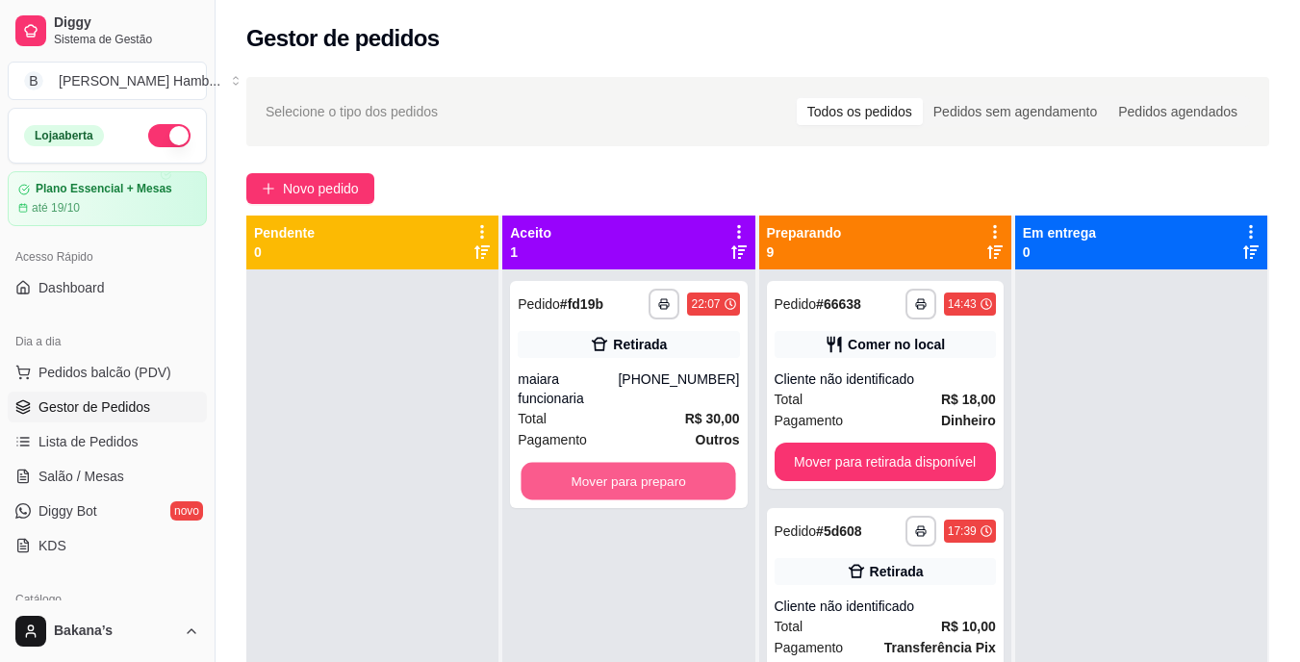
click at [605, 470] on button "Mover para preparo" at bounding box center [629, 482] width 215 height 38
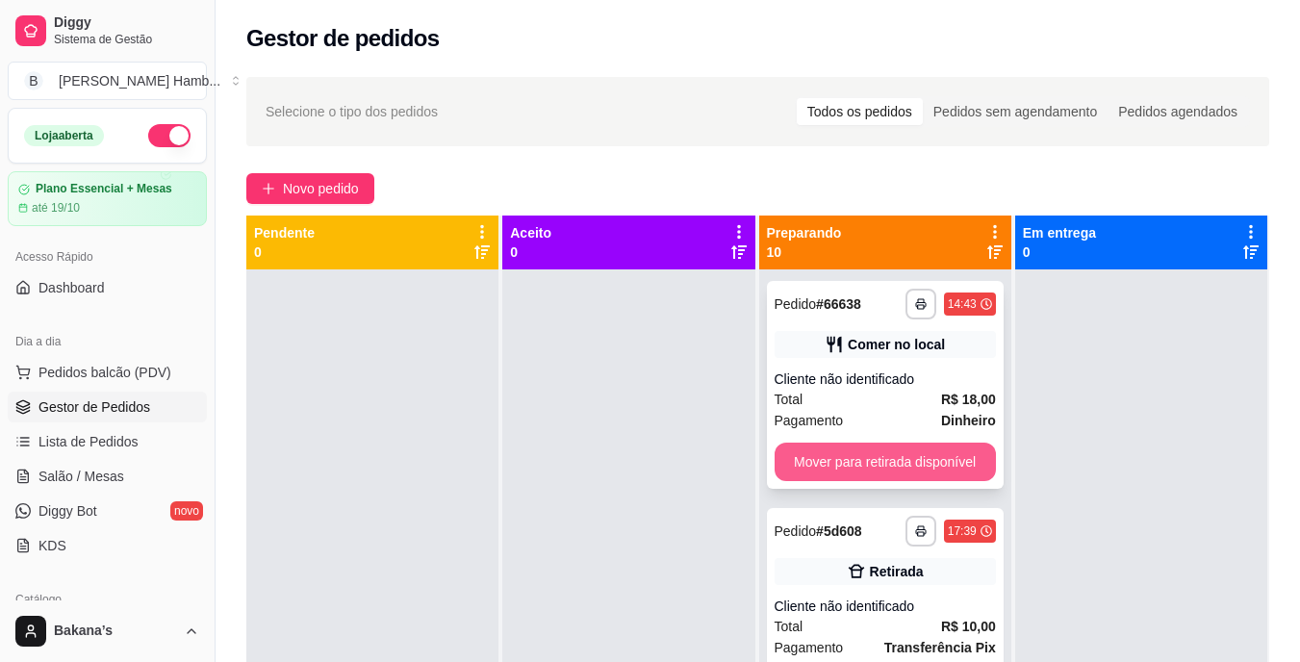
click at [842, 470] on button "Mover para retirada disponível" at bounding box center [885, 462] width 221 height 39
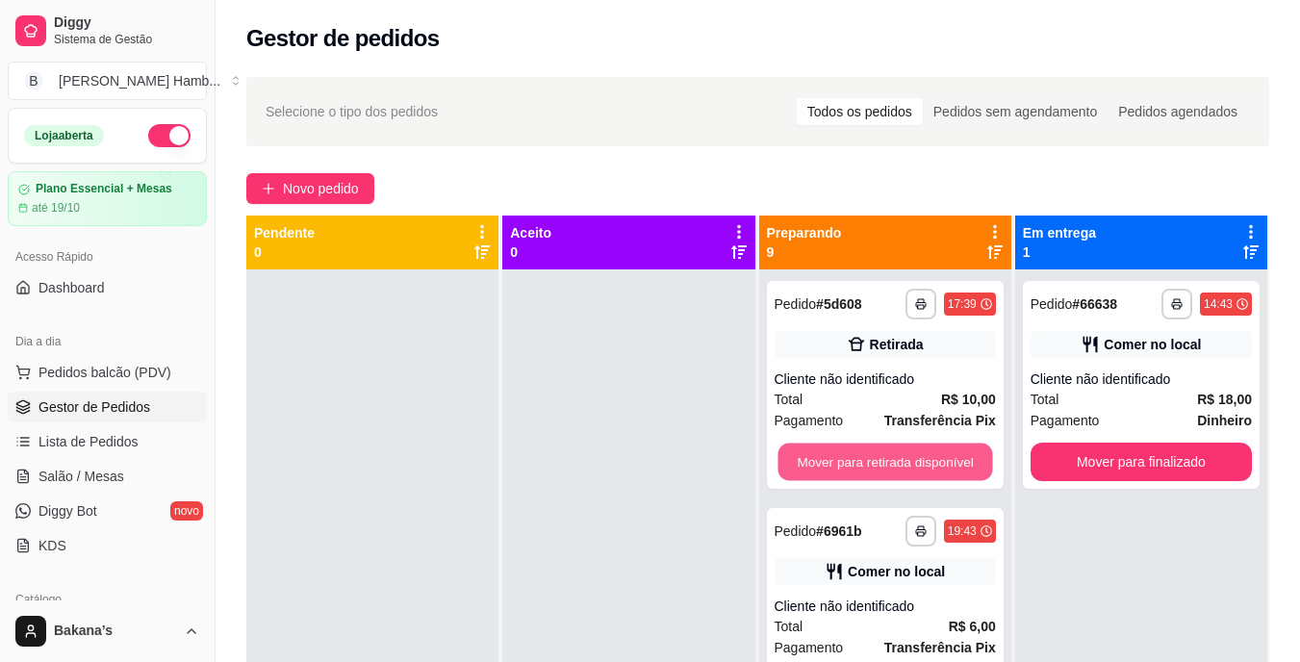
click at [842, 470] on button "Mover para retirada disponível" at bounding box center [885, 463] width 215 height 38
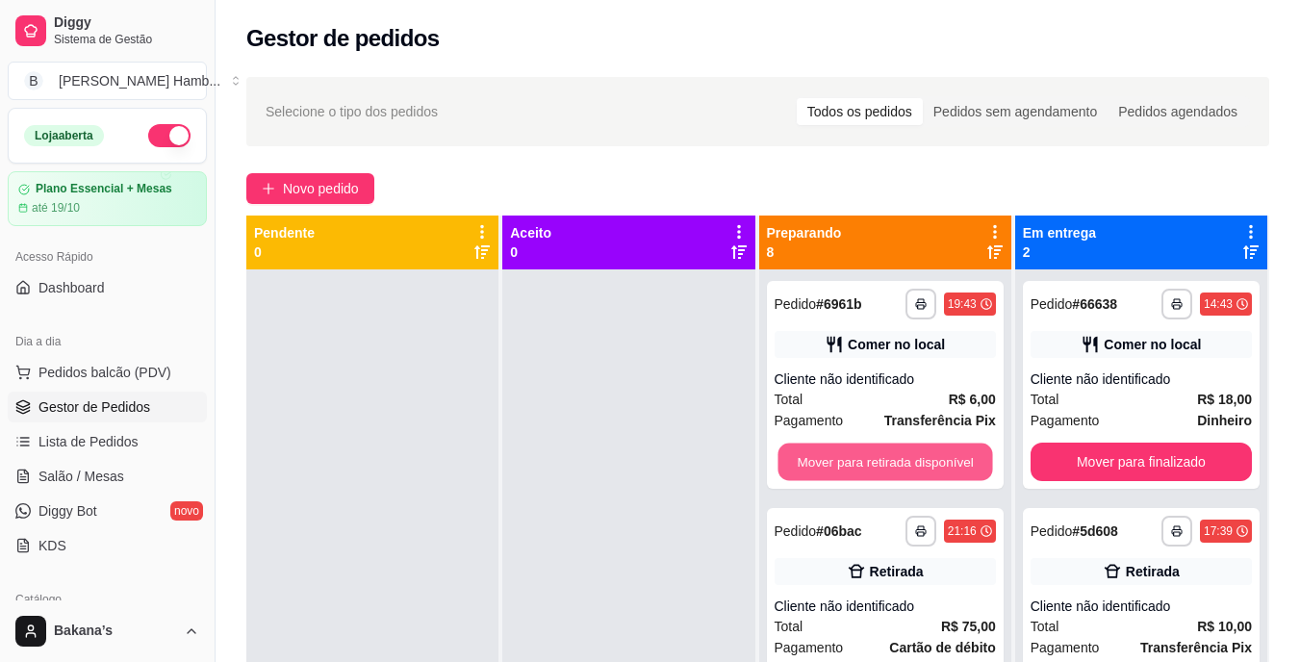
click at [842, 470] on button "Mover para retirada disponível" at bounding box center [885, 463] width 215 height 38
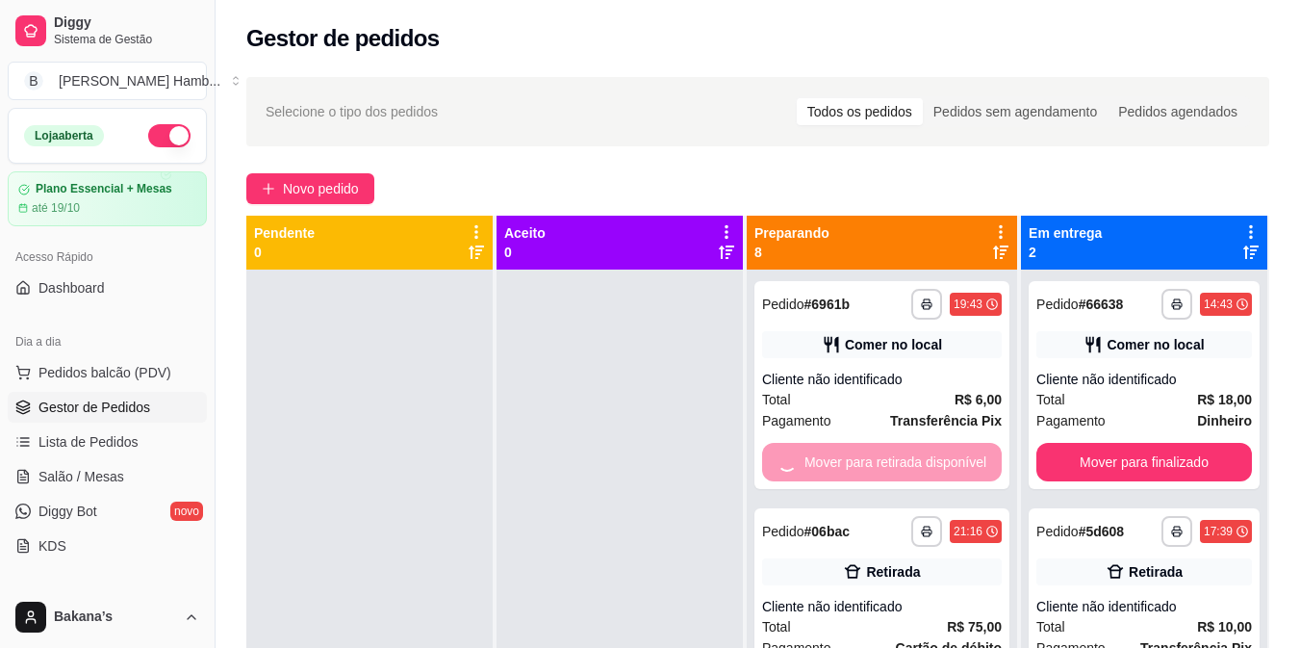
click at [842, 470] on div "Mover para retirada disponível" at bounding box center [882, 462] width 240 height 39
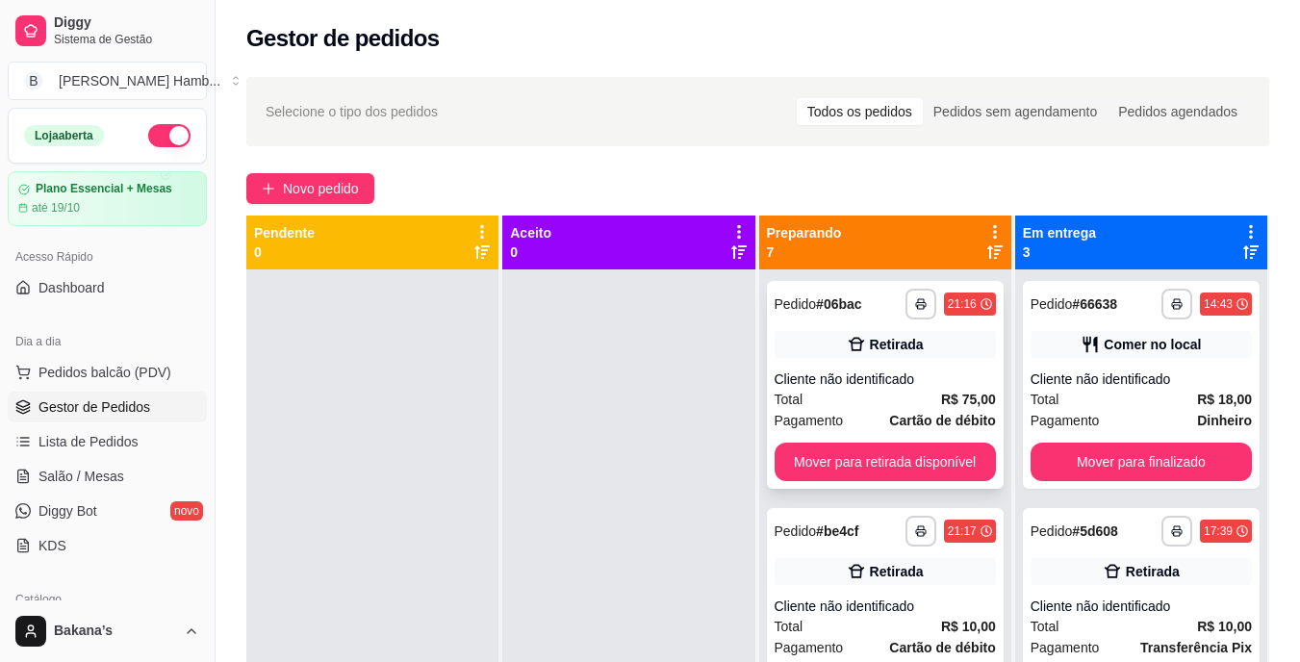
click at [899, 441] on div "**********" at bounding box center [885, 385] width 237 height 208
click at [913, 461] on button "Mover para retirada disponível" at bounding box center [885, 463] width 215 height 38
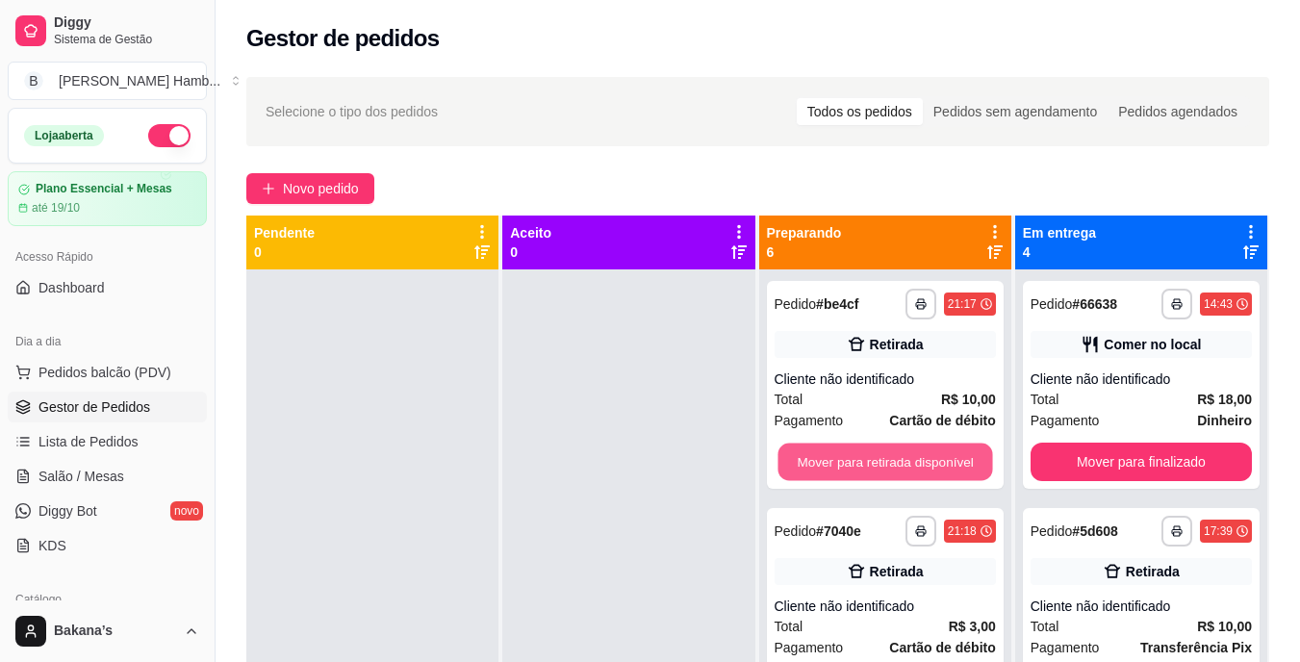
click at [913, 461] on button "Mover para retirada disponível" at bounding box center [885, 463] width 215 height 38
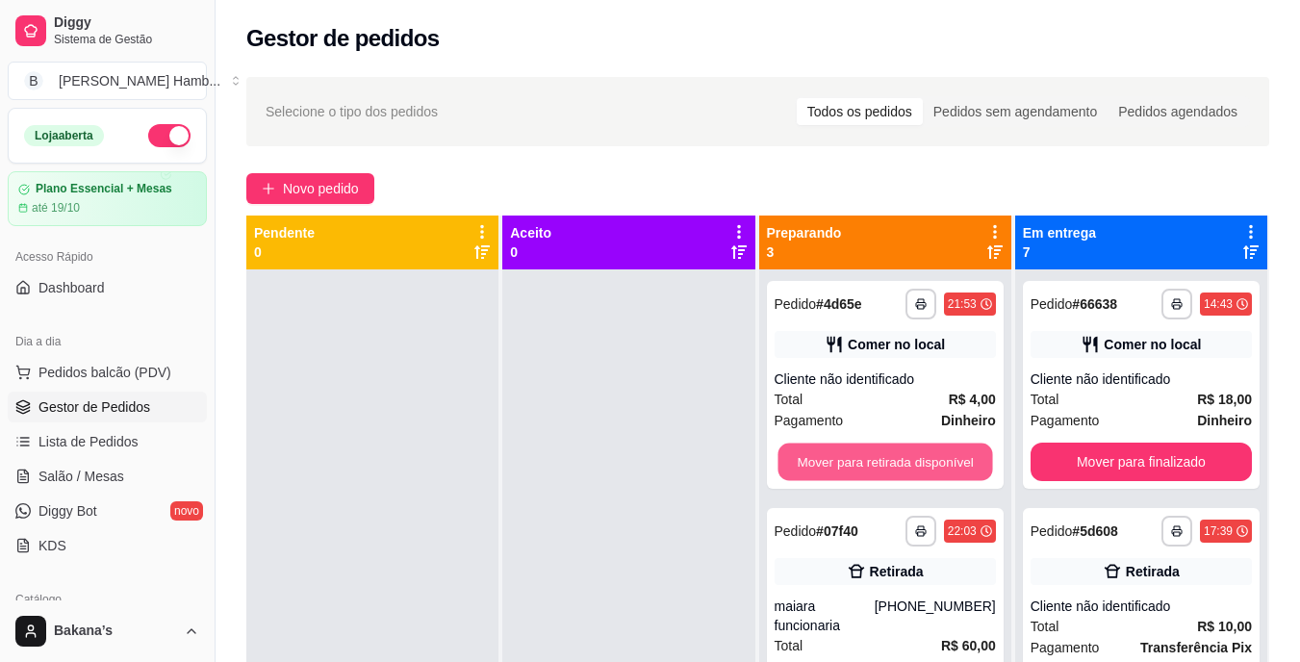
click at [913, 461] on button "Mover para retirada disponível" at bounding box center [885, 463] width 215 height 38
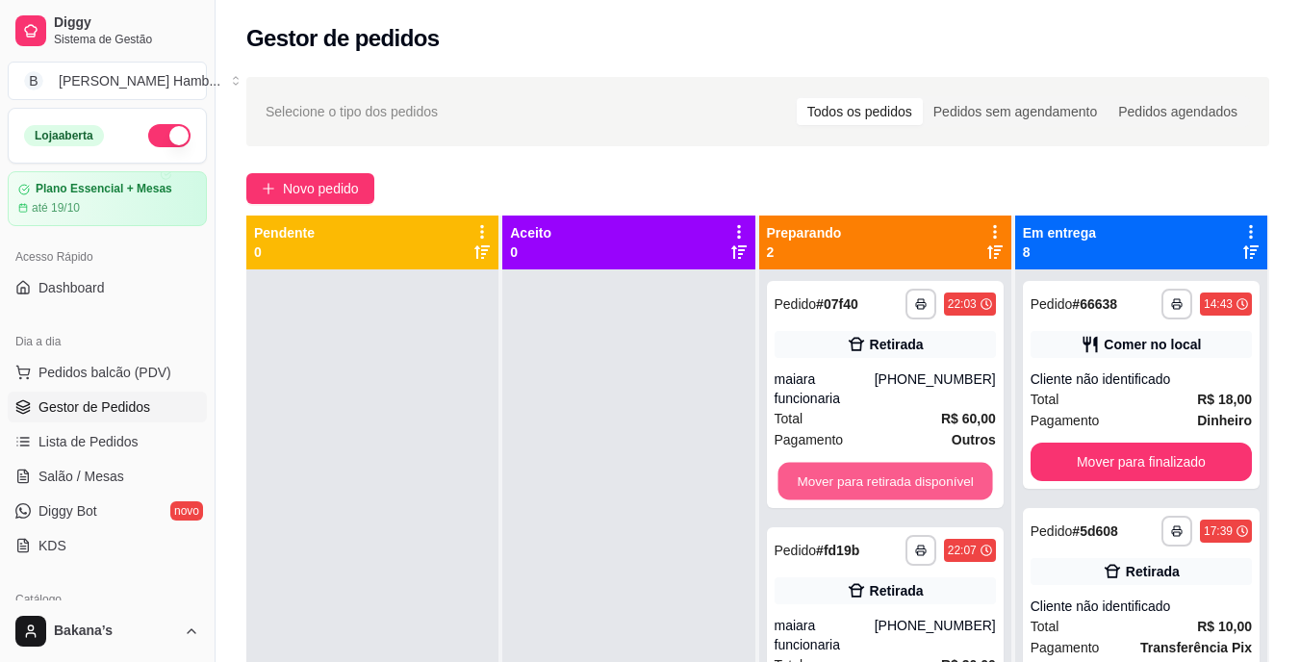
click at [913, 463] on button "Mover para retirada disponível" at bounding box center [885, 482] width 215 height 38
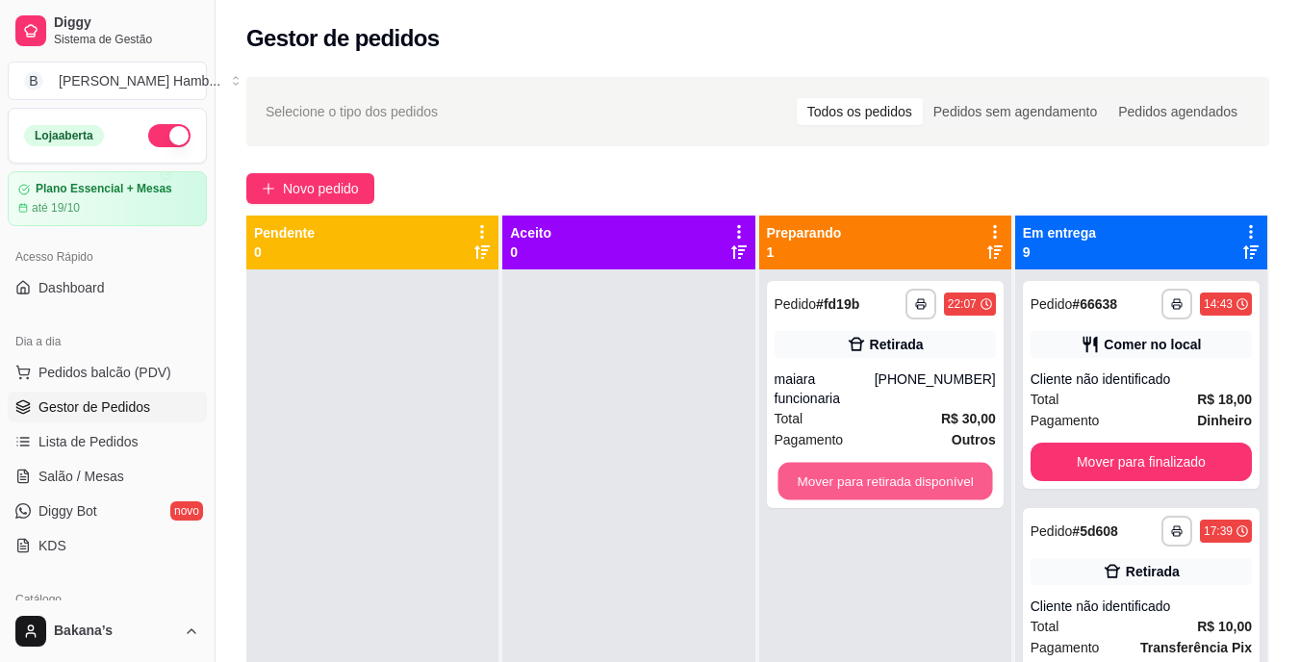
click at [913, 463] on button "Mover para retirada disponível" at bounding box center [885, 482] width 215 height 38
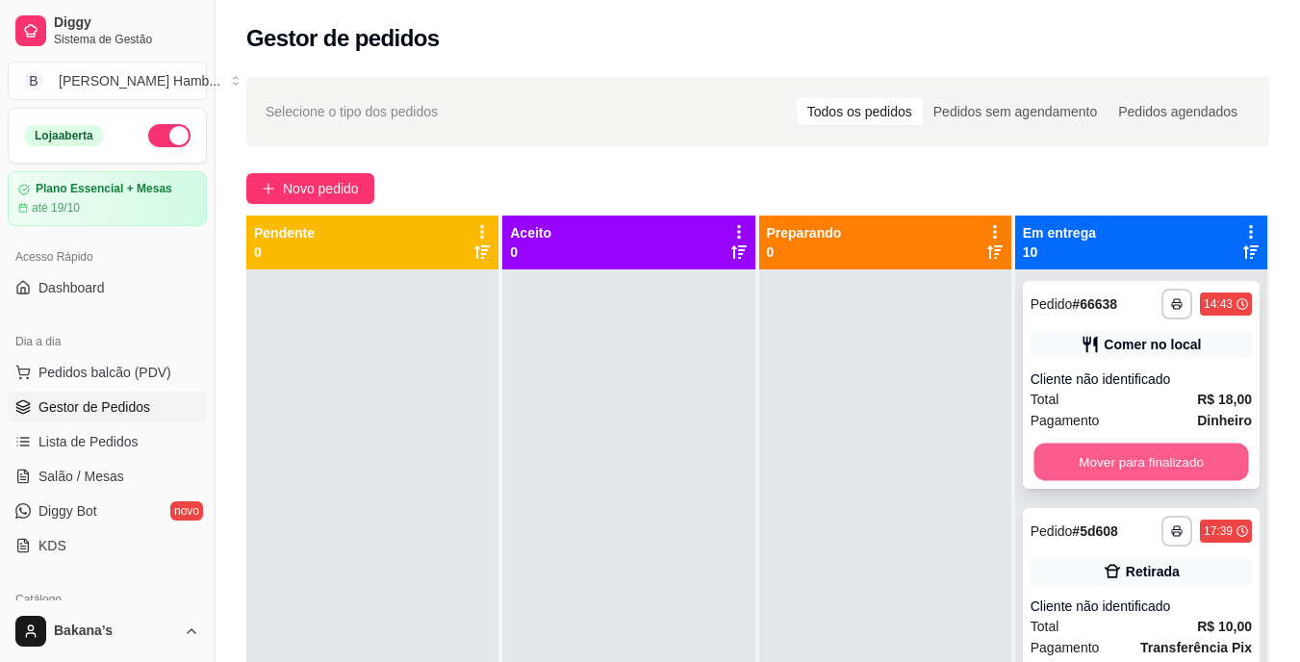
click at [1139, 468] on button "Mover para finalizado" at bounding box center [1141, 463] width 215 height 38
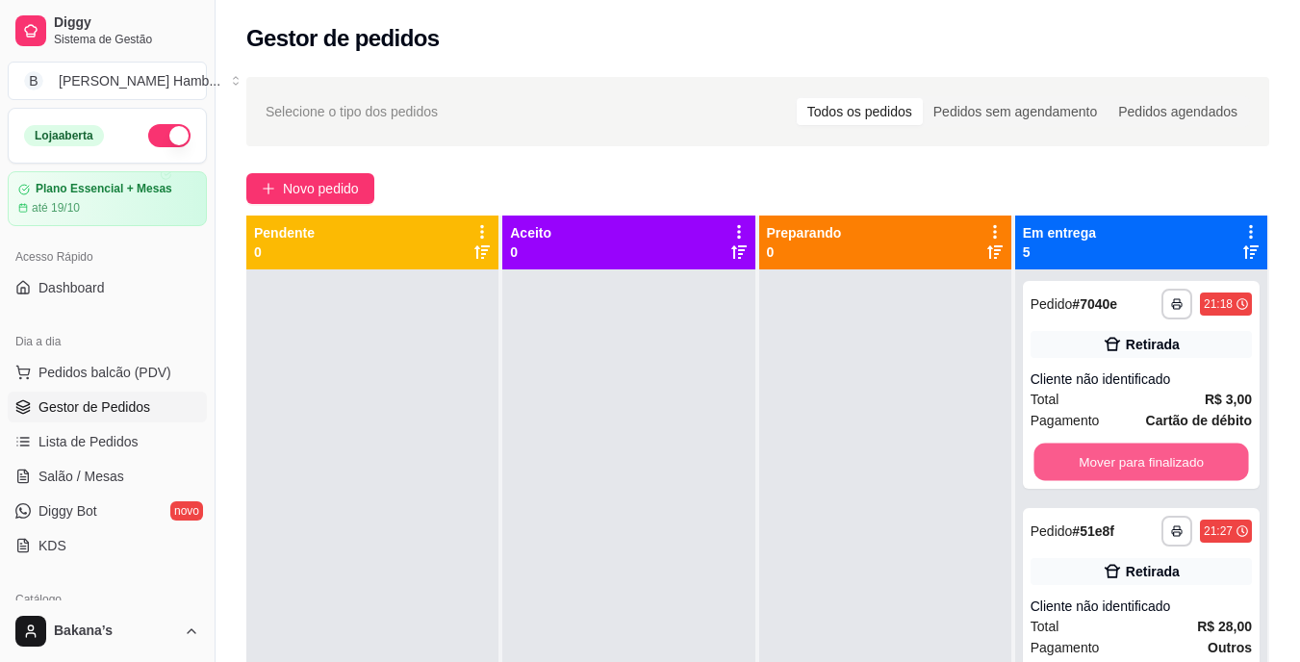
click at [1139, 468] on button "Mover para finalizado" at bounding box center [1141, 463] width 215 height 38
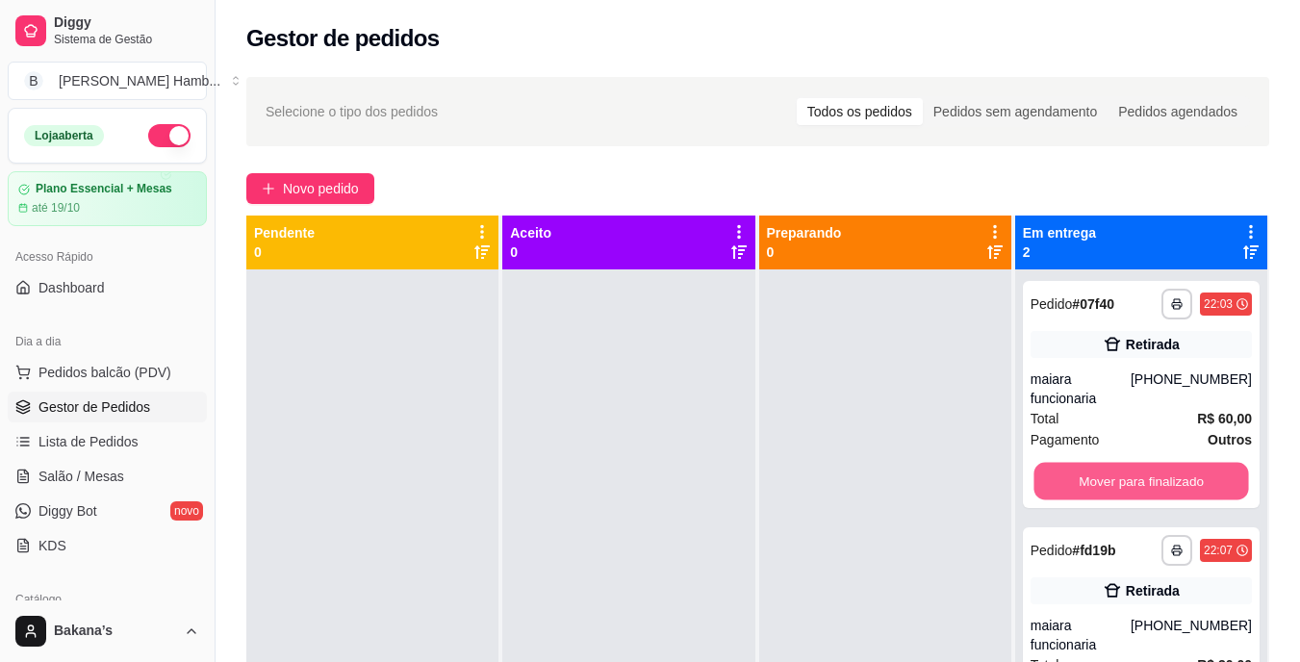
click at [1139, 468] on button "Mover para finalizado" at bounding box center [1141, 482] width 215 height 38
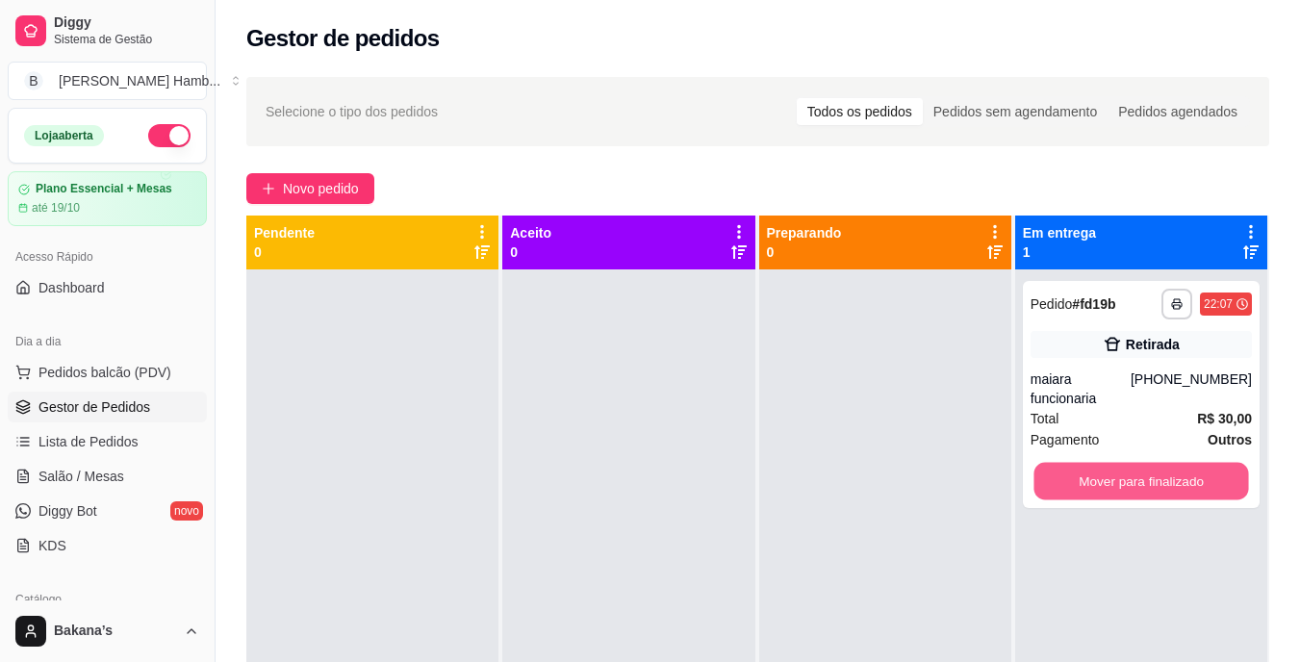
click at [1139, 468] on button "Mover para finalizado" at bounding box center [1141, 482] width 215 height 38
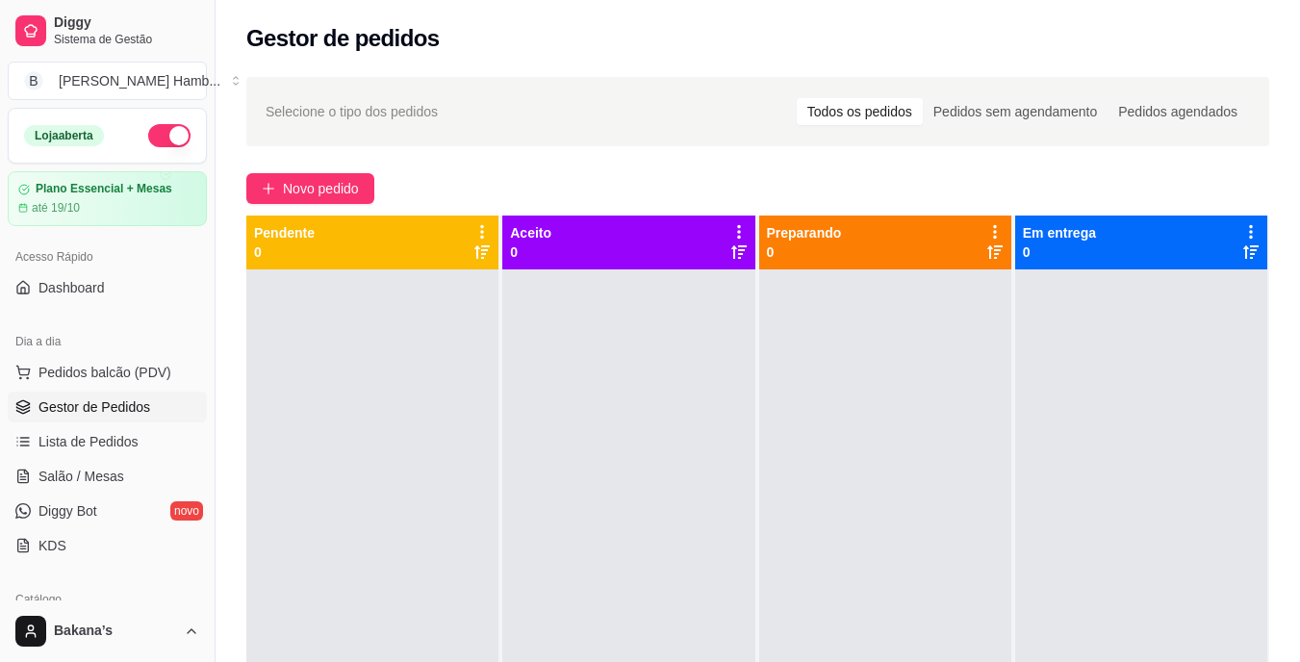
click at [132, 460] on ul "Pedidos balcão (PDV) Gestor de Pedidos Lista de Pedidos Salão / Mesas Diggy Bot…" at bounding box center [107, 459] width 199 height 204
click at [136, 485] on link "Salão / Mesas" at bounding box center [107, 476] width 199 height 31
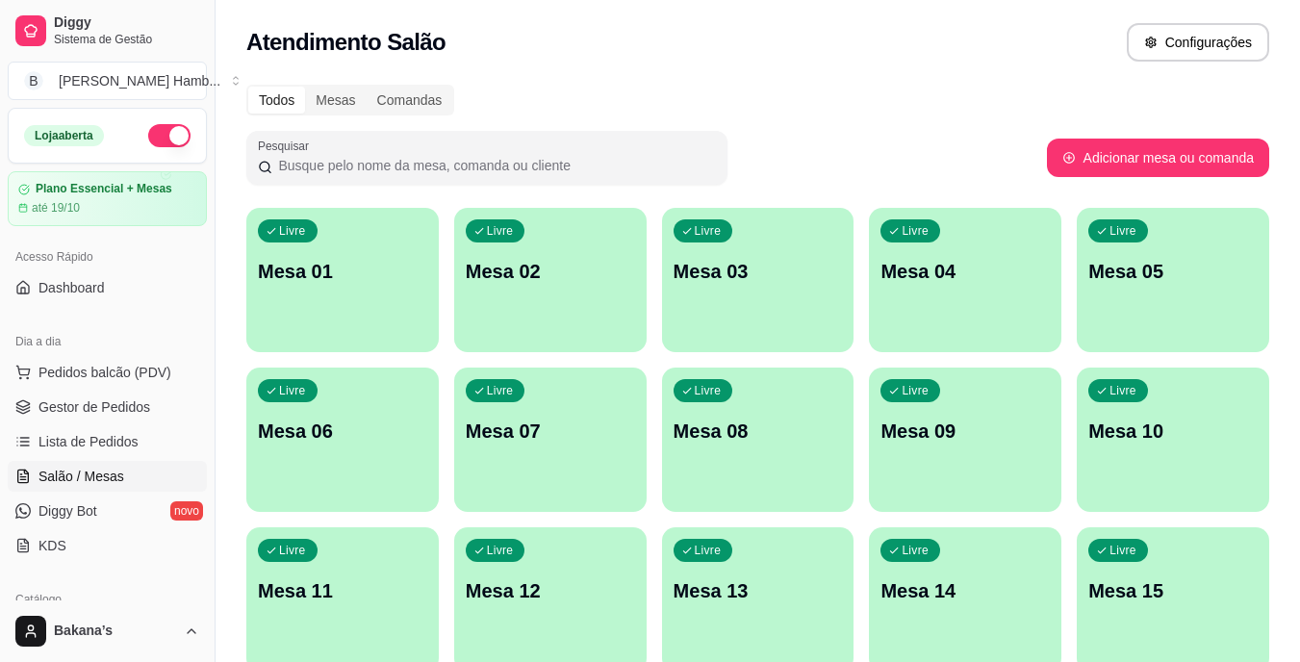
drag, startPoint x: 393, startPoint y: 469, endPoint x: 902, endPoint y: 76, distance: 643.1
click at [902, 76] on div "Todos Mesas Comandas Pesquisar Adicionar mesa ou comanda Livre Mesa 01 Livre Me…" at bounding box center [758, 464] width 1085 height 782
click at [1138, 440] on p "Mesa 10" at bounding box center [1174, 432] width 165 height 26
click at [1128, 402] on div "Livre Mesa 10" at bounding box center [1173, 428] width 187 height 117
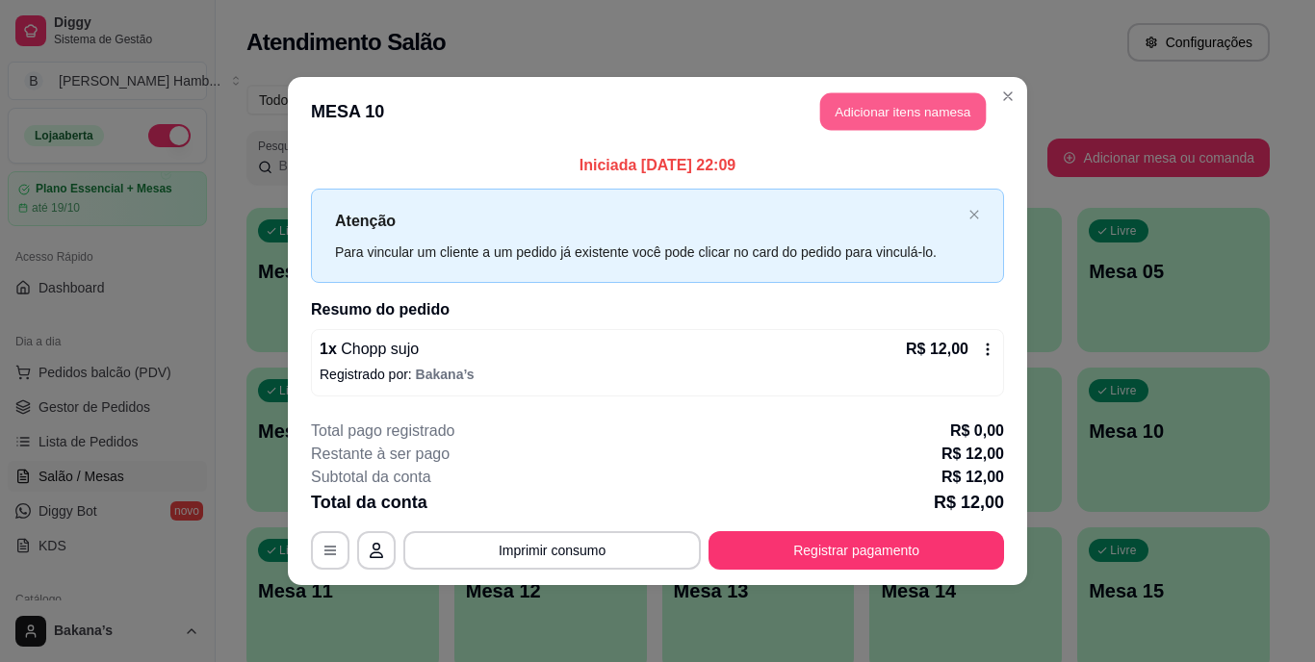
click at [883, 95] on button "Adicionar itens na mesa" at bounding box center [903, 112] width 166 height 38
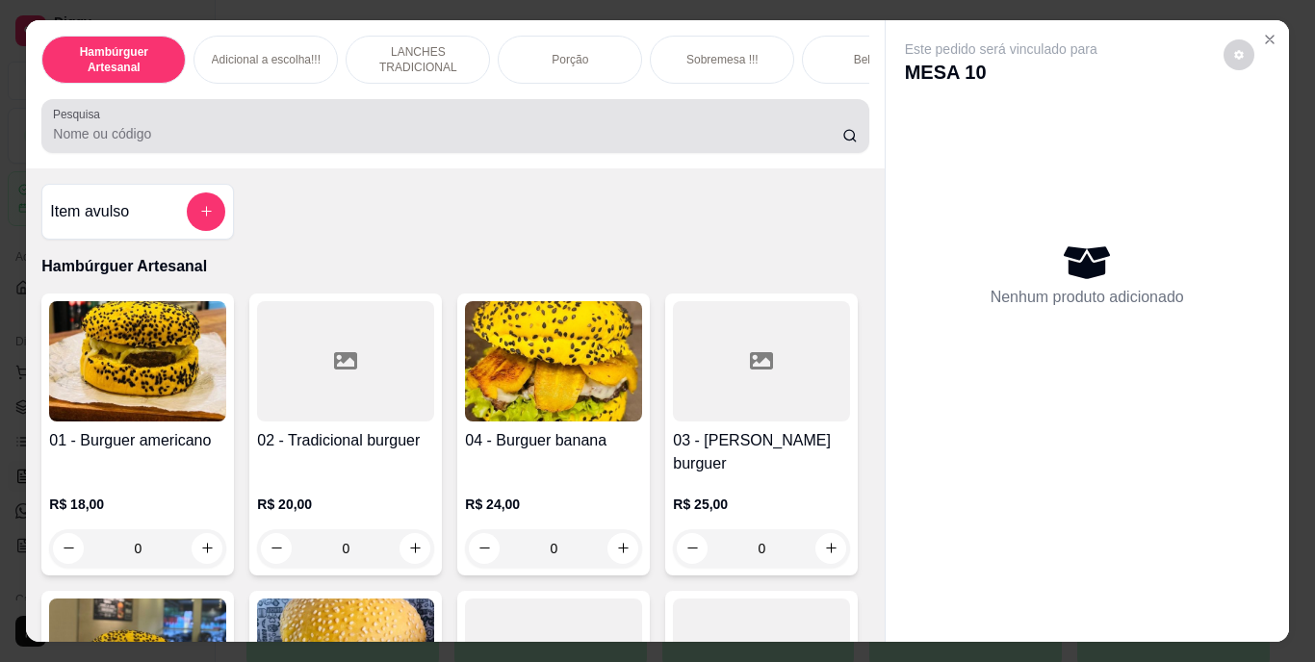
click at [705, 130] on div at bounding box center [455, 126] width 804 height 39
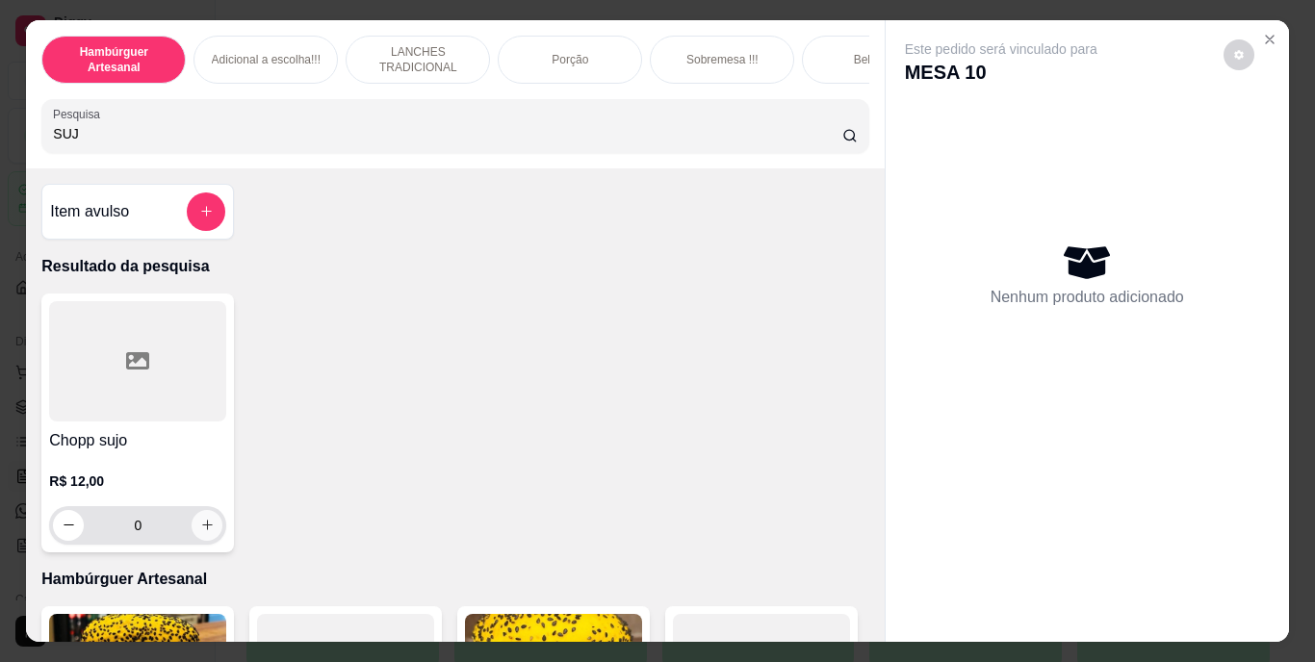
type input "SUJ"
click at [200, 527] on icon "increase-product-quantity" at bounding box center [207, 525] width 14 height 14
type input "1"
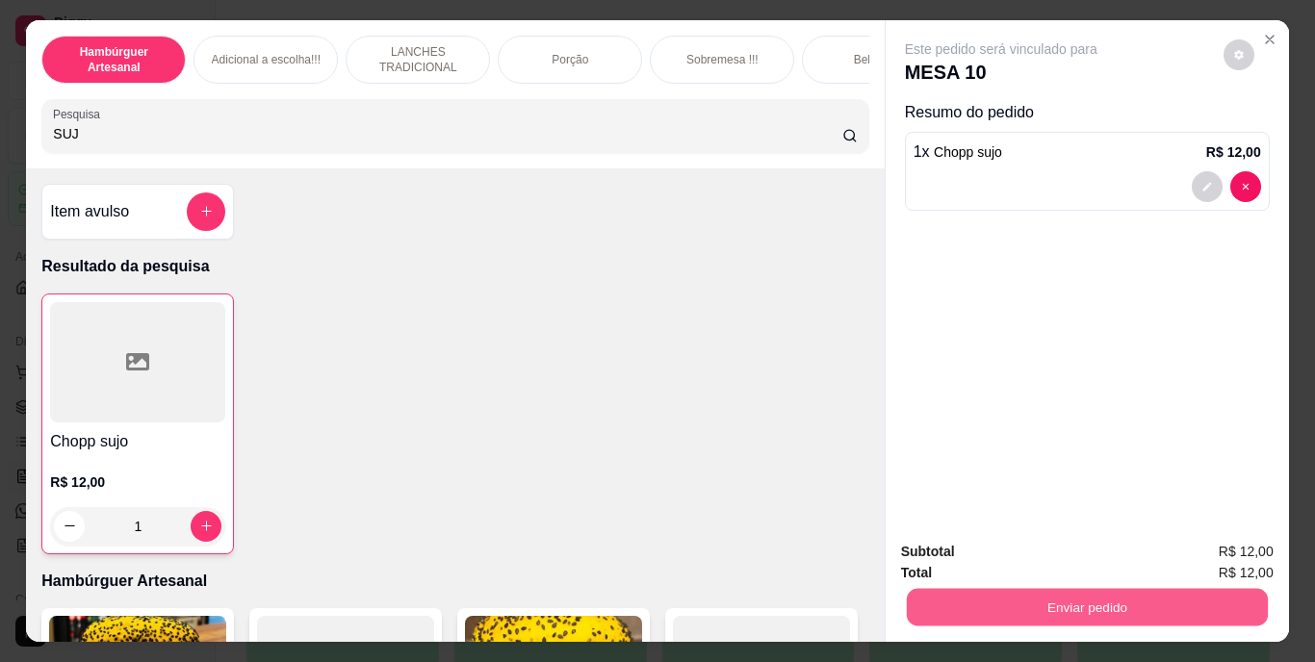
click at [976, 601] on button "Enviar pedido" at bounding box center [1086, 608] width 361 height 38
click at [1250, 553] on button "Enviar pedido" at bounding box center [1224, 553] width 106 height 36
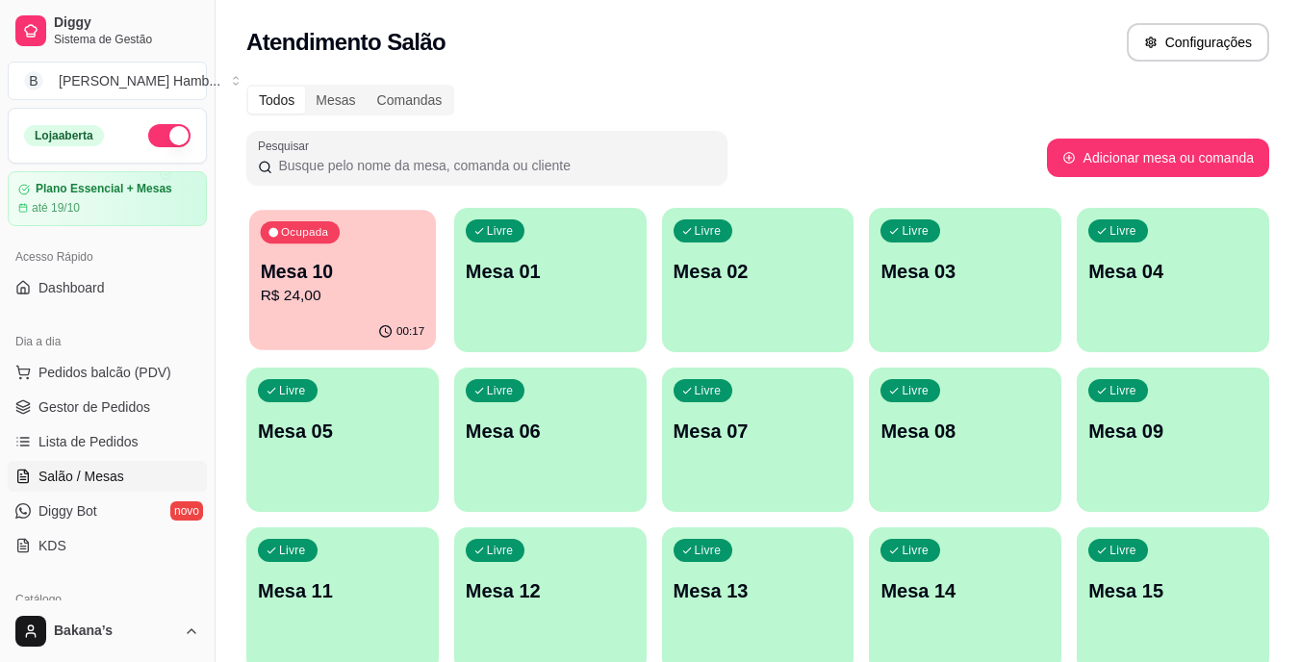
click at [420, 325] on p "00:17" at bounding box center [411, 331] width 28 height 15
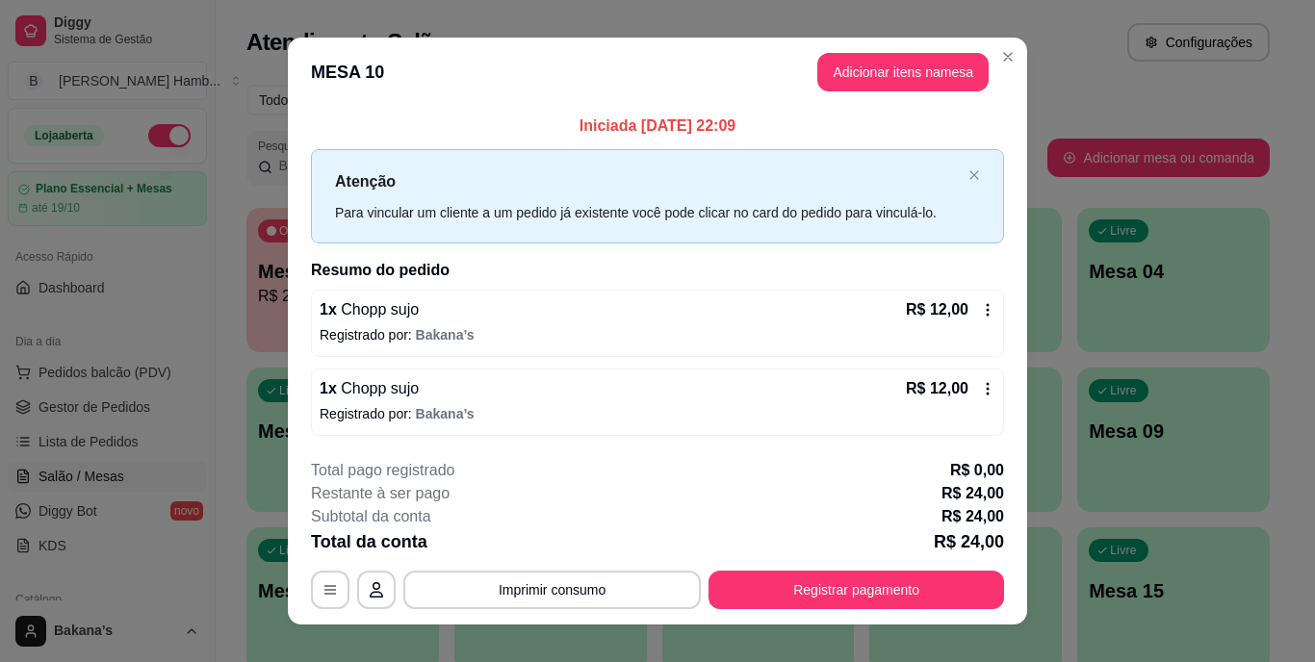
click at [836, 50] on header "MESA 10 Adicionar itens na mesa" at bounding box center [657, 72] width 739 height 69
click at [836, 61] on button "Adicionar itens na mesa" at bounding box center [903, 73] width 166 height 38
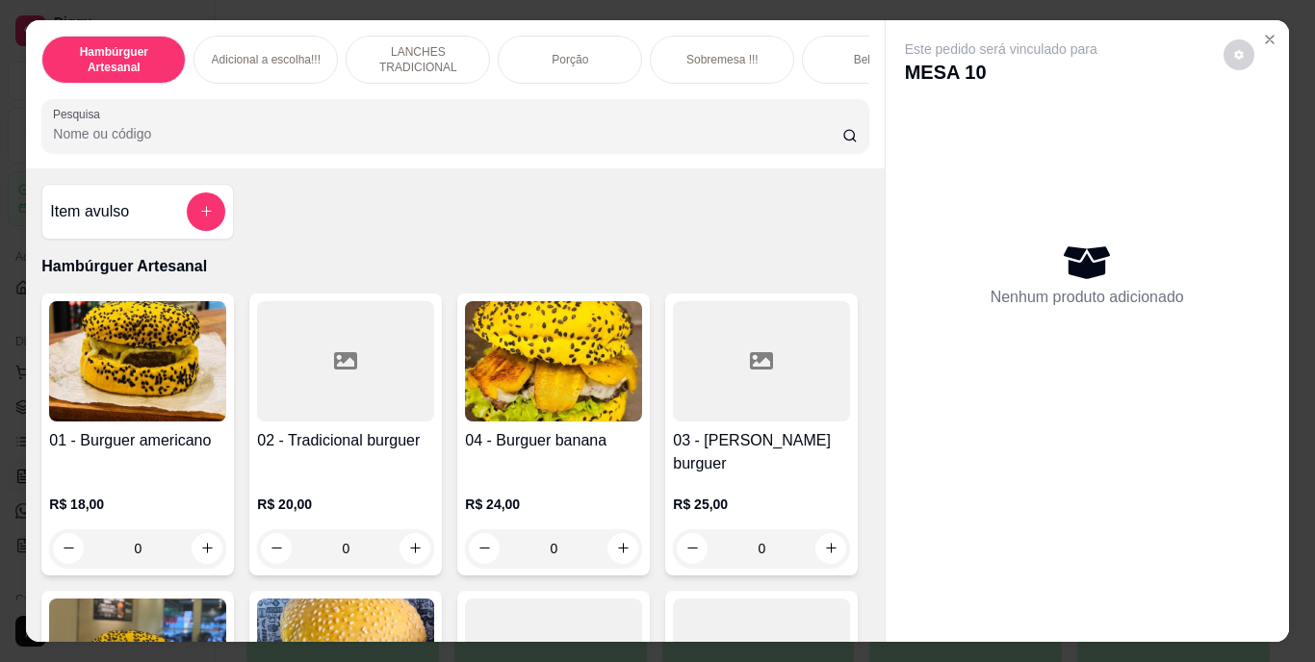
click at [355, 137] on input "Pesquisa" at bounding box center [447, 133] width 789 height 19
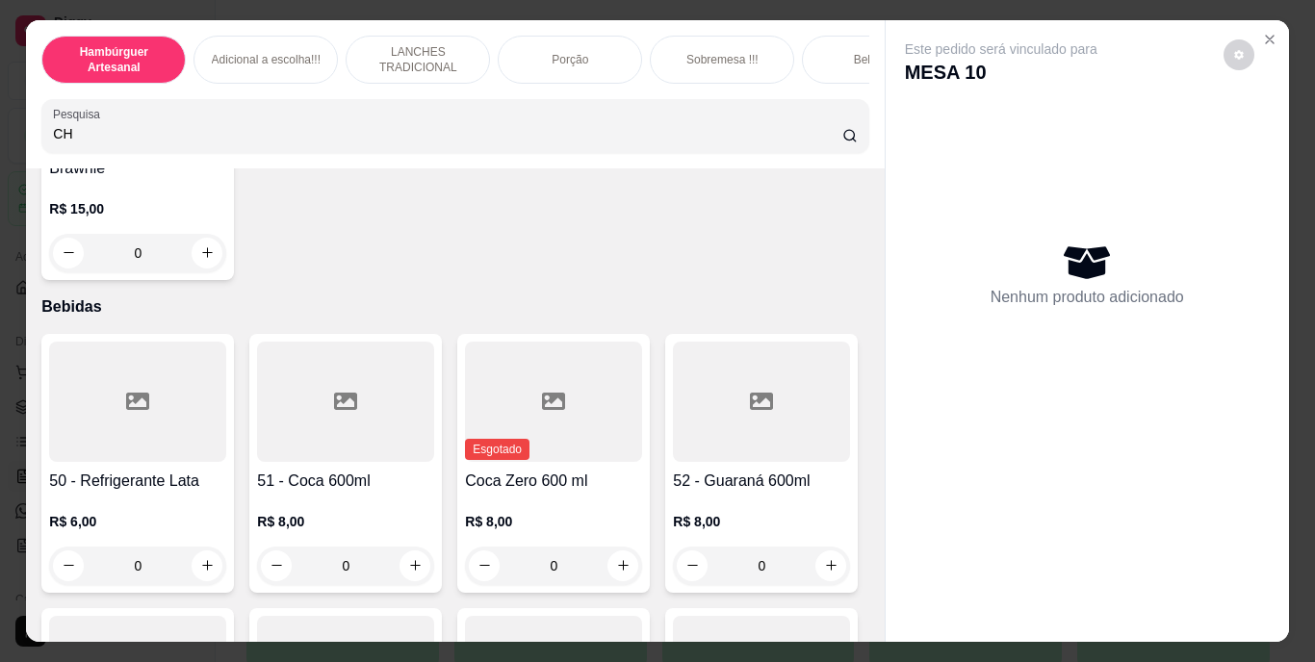
scroll to position [5017, 0]
type input "CH"
click at [816, 49] on div "Bebidas" at bounding box center [874, 60] width 144 height 48
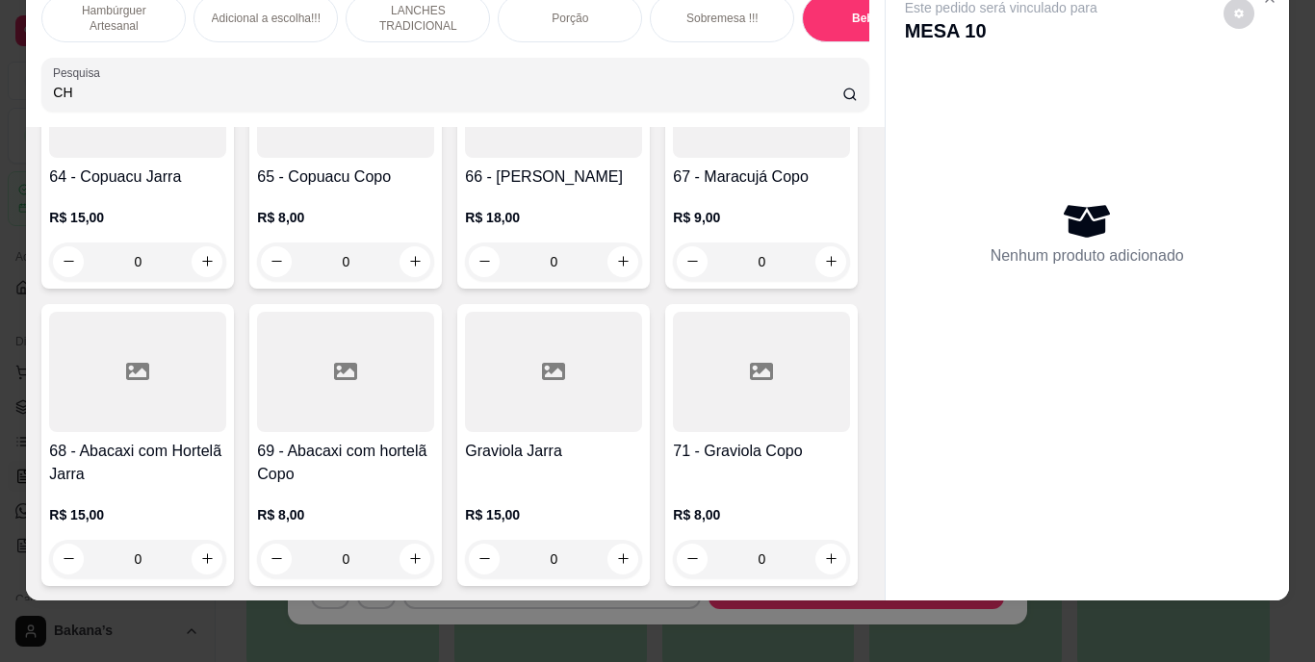
scroll to position [7380, 0]
type input "1"
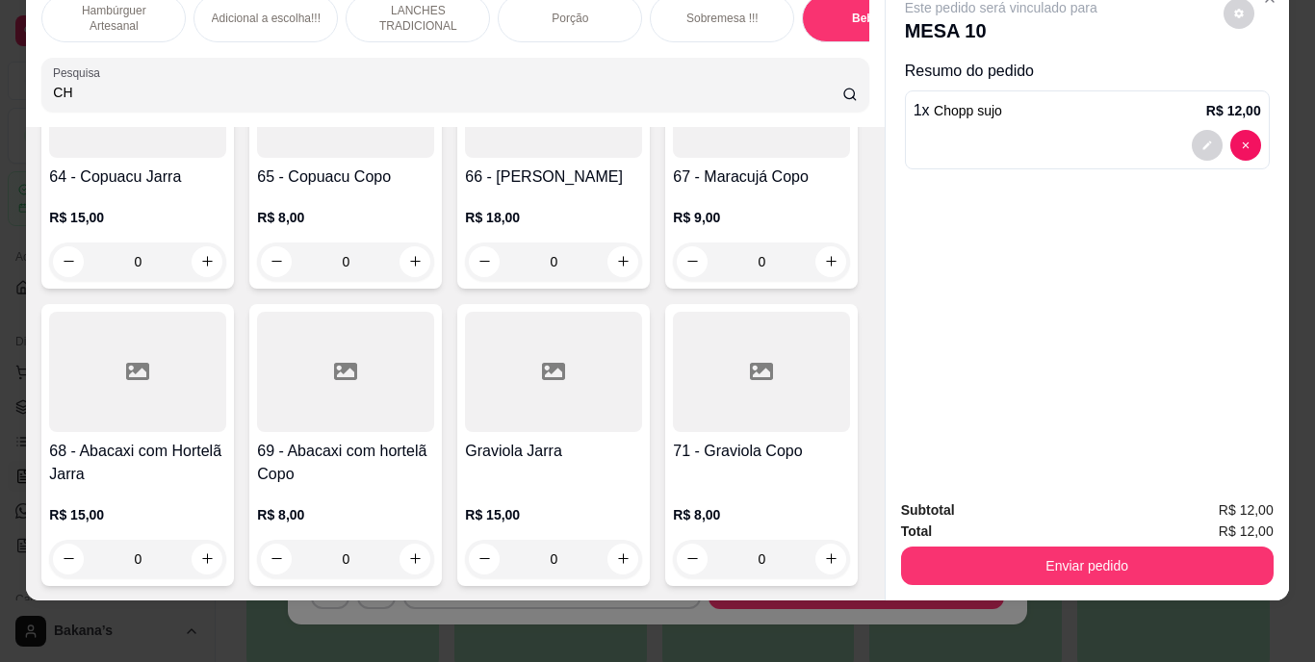
type input "2"
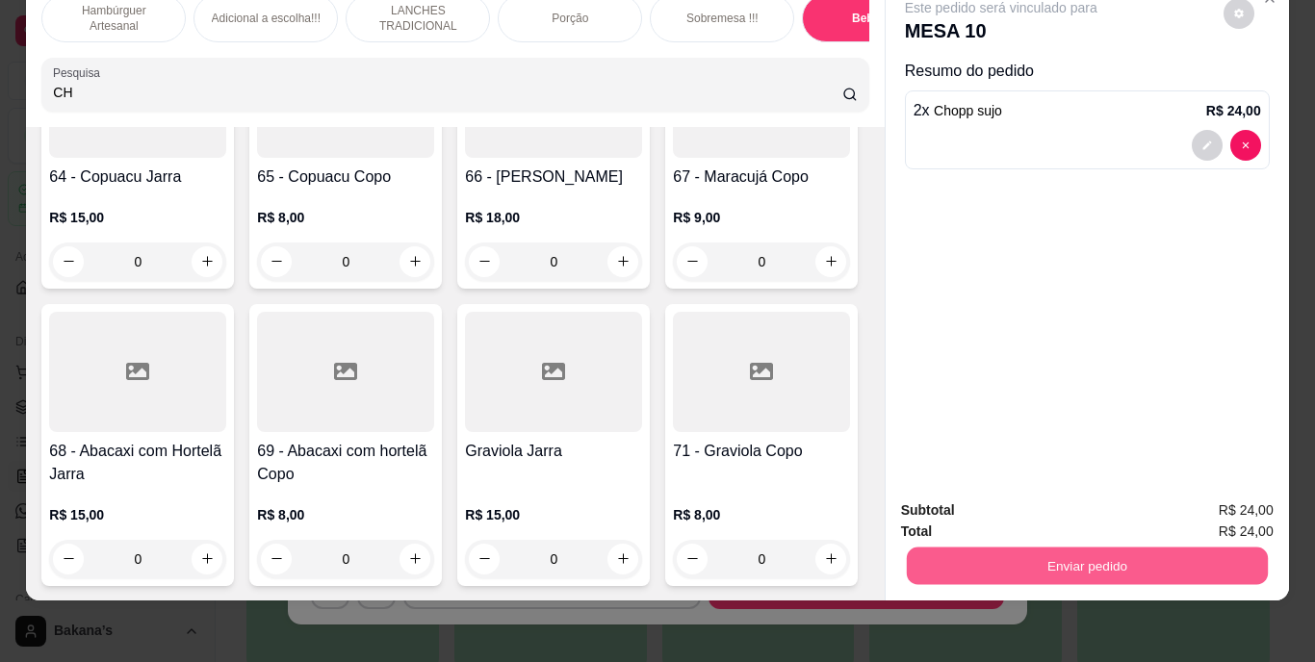
click at [1063, 556] on button "Enviar pedido" at bounding box center [1086, 567] width 361 height 38
click at [1185, 497] on button "Enviar pedido" at bounding box center [1224, 504] width 106 height 36
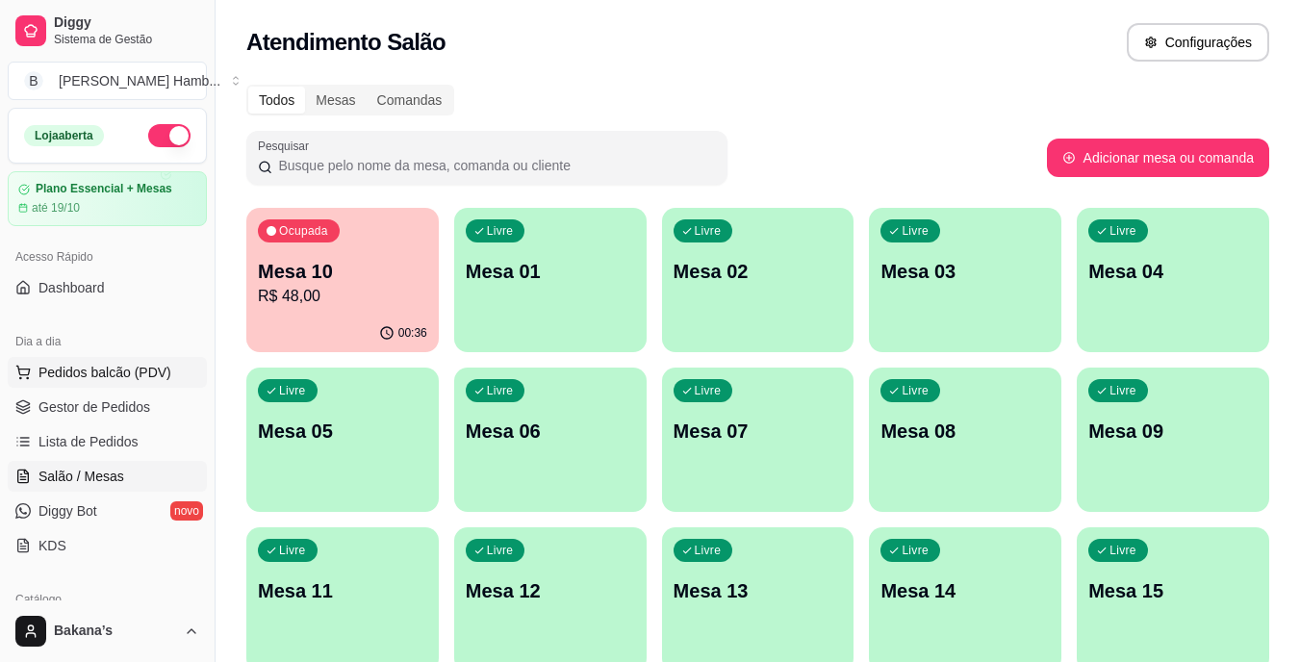
click at [164, 366] on span "Pedidos balcão (PDV)" at bounding box center [105, 372] width 133 height 19
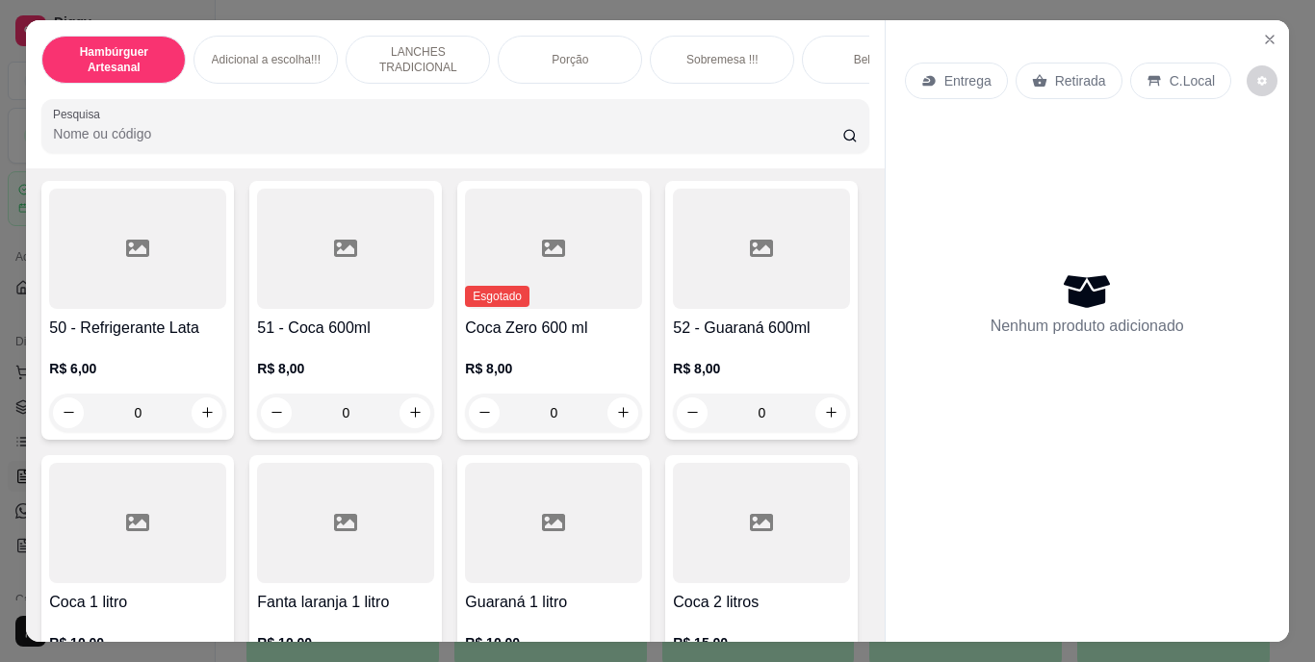
scroll to position [4262, 0]
type input "1"
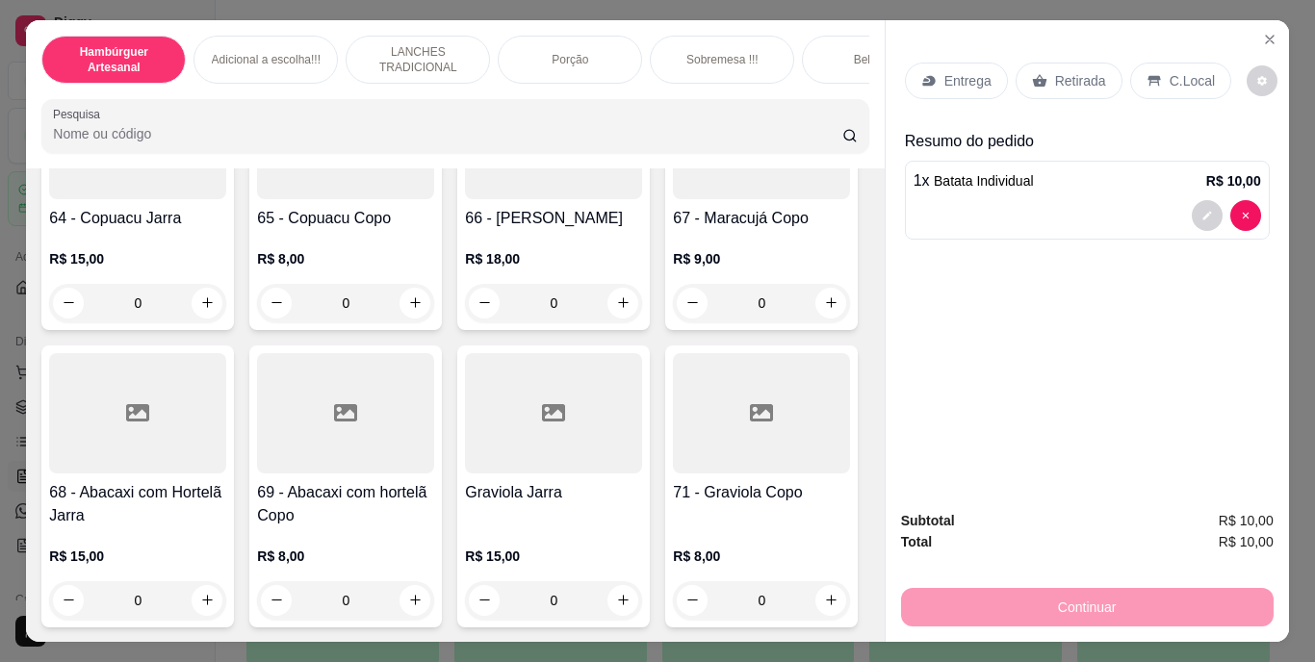
scroll to position [8223, 0]
click at [677, 322] on div "0" at bounding box center [761, 303] width 169 height 39
click at [816, 318] on button "increase-product-quantity" at bounding box center [831, 303] width 30 height 30
type input "1"
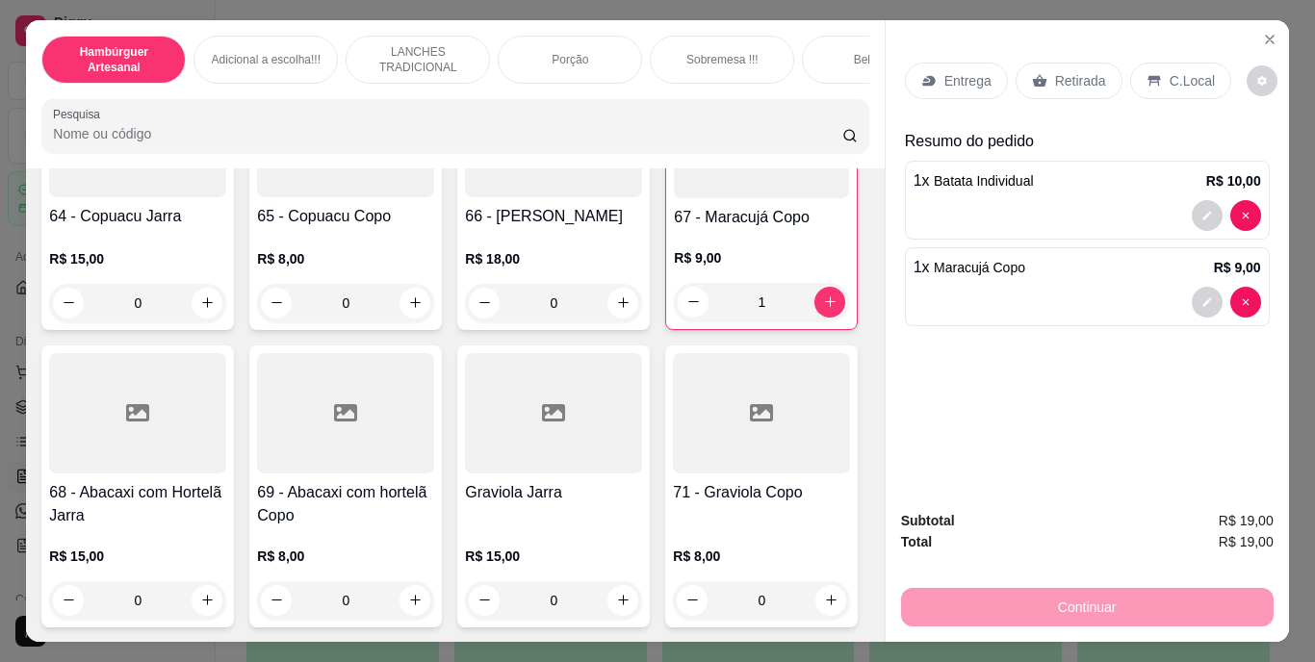
click at [1071, 83] on p "Retirada" at bounding box center [1080, 80] width 51 height 19
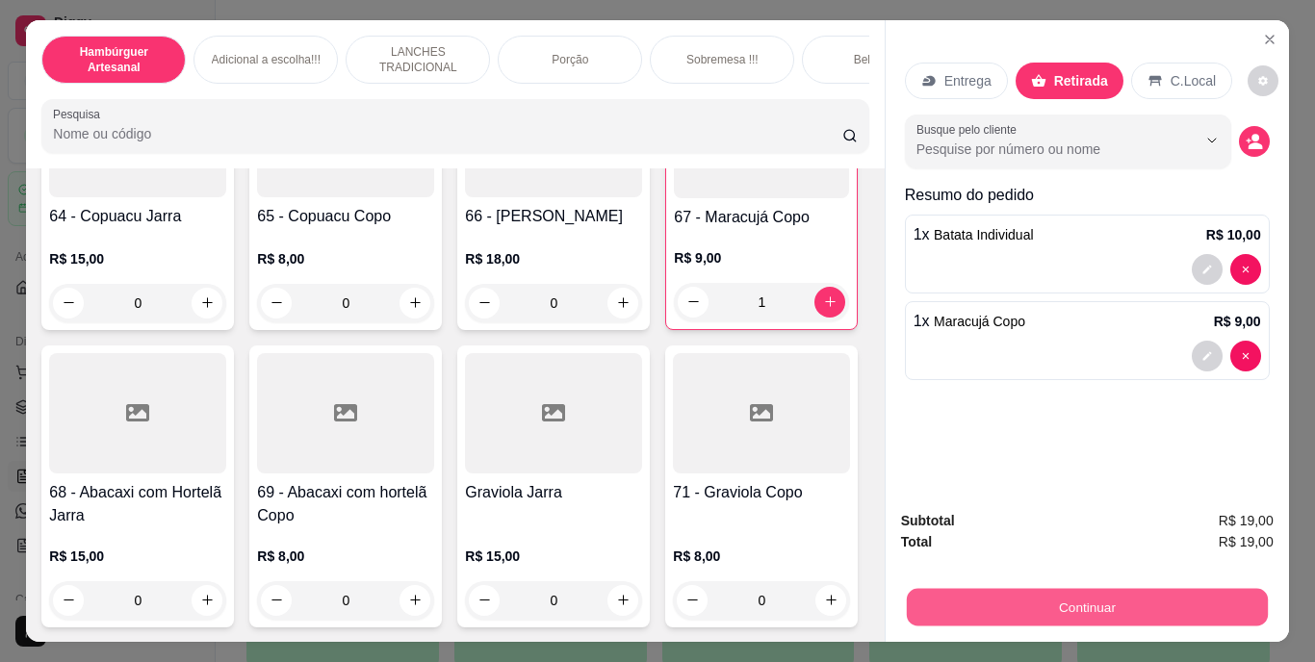
click at [1116, 607] on button "Continuar" at bounding box center [1086, 608] width 361 height 38
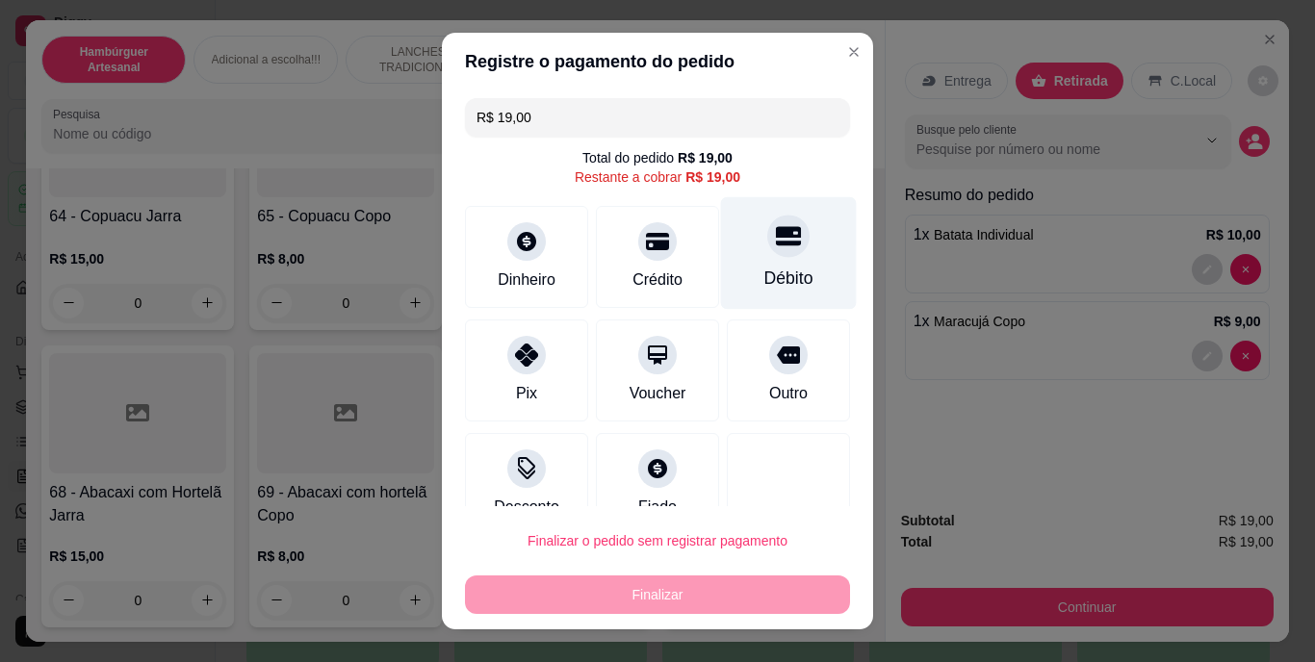
click at [788, 244] on div "Débito" at bounding box center [789, 253] width 136 height 113
type input "R$ 0,00"
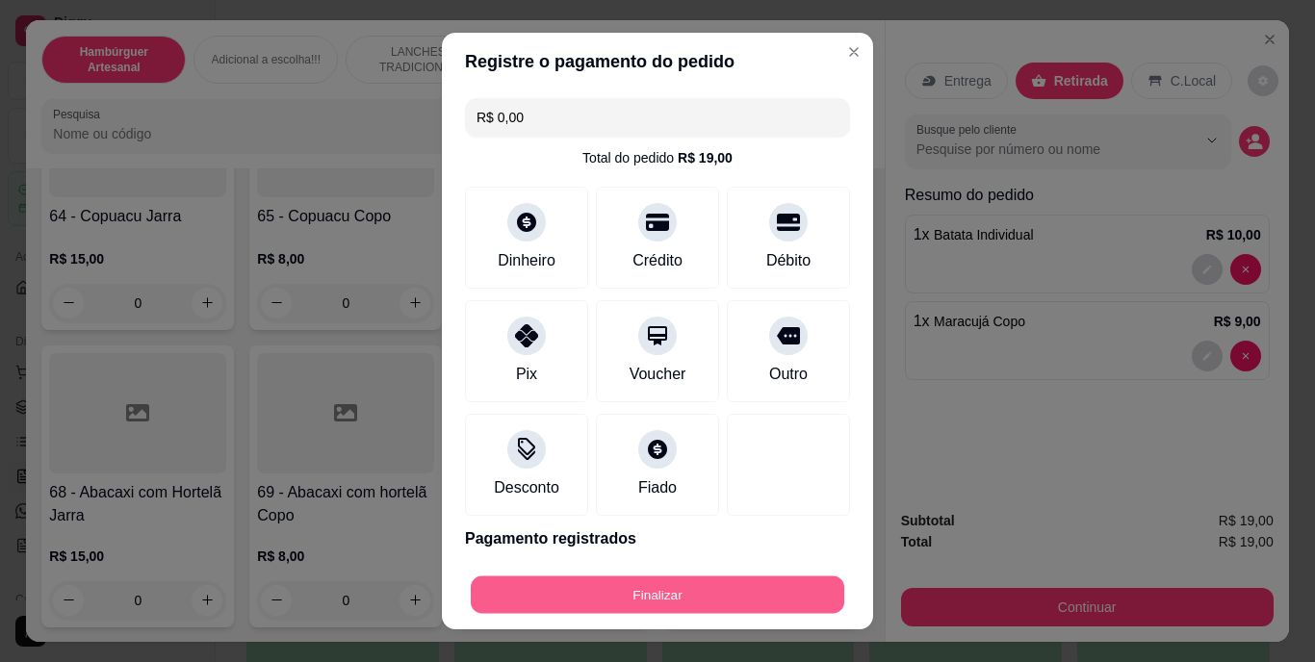
click at [676, 588] on button "Finalizar" at bounding box center [657, 595] width 373 height 38
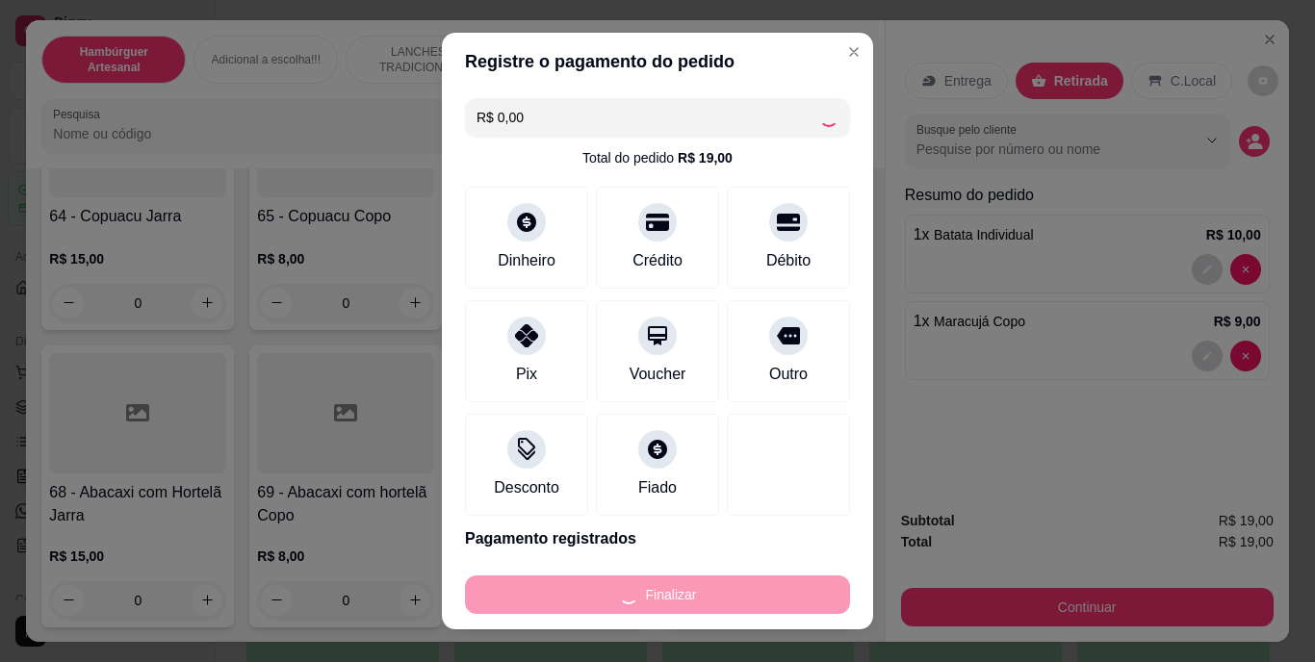
type input "0"
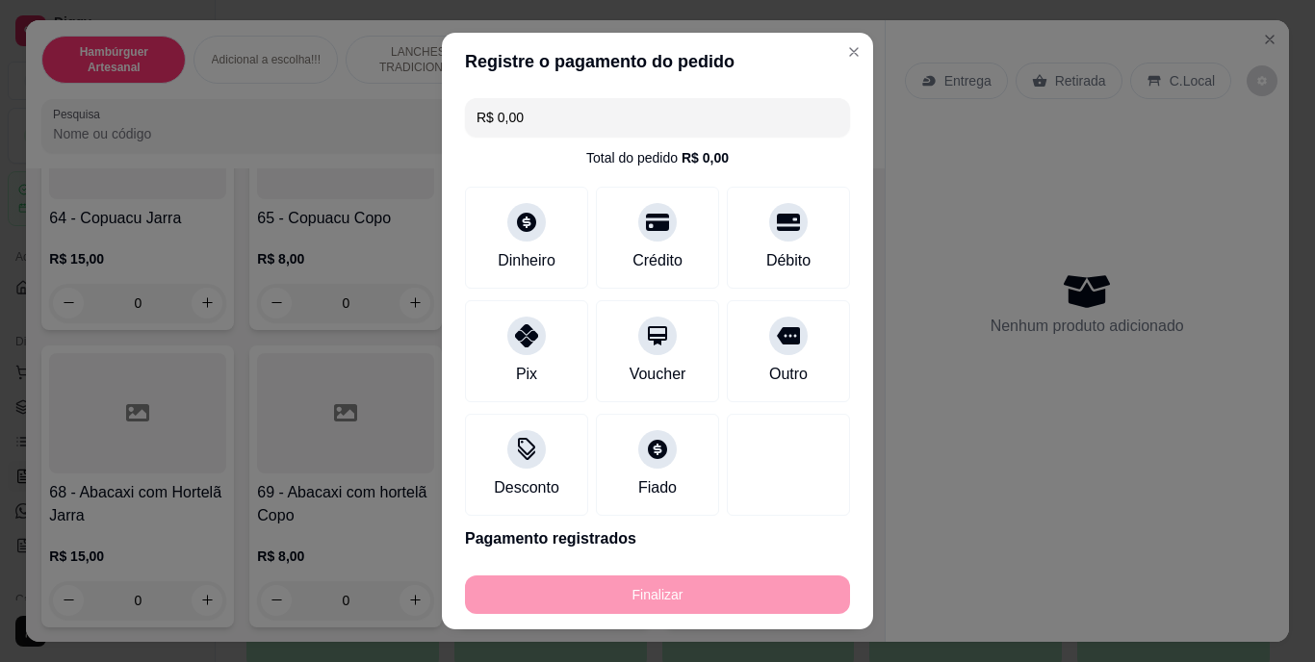
type input "-R$ 19,00"
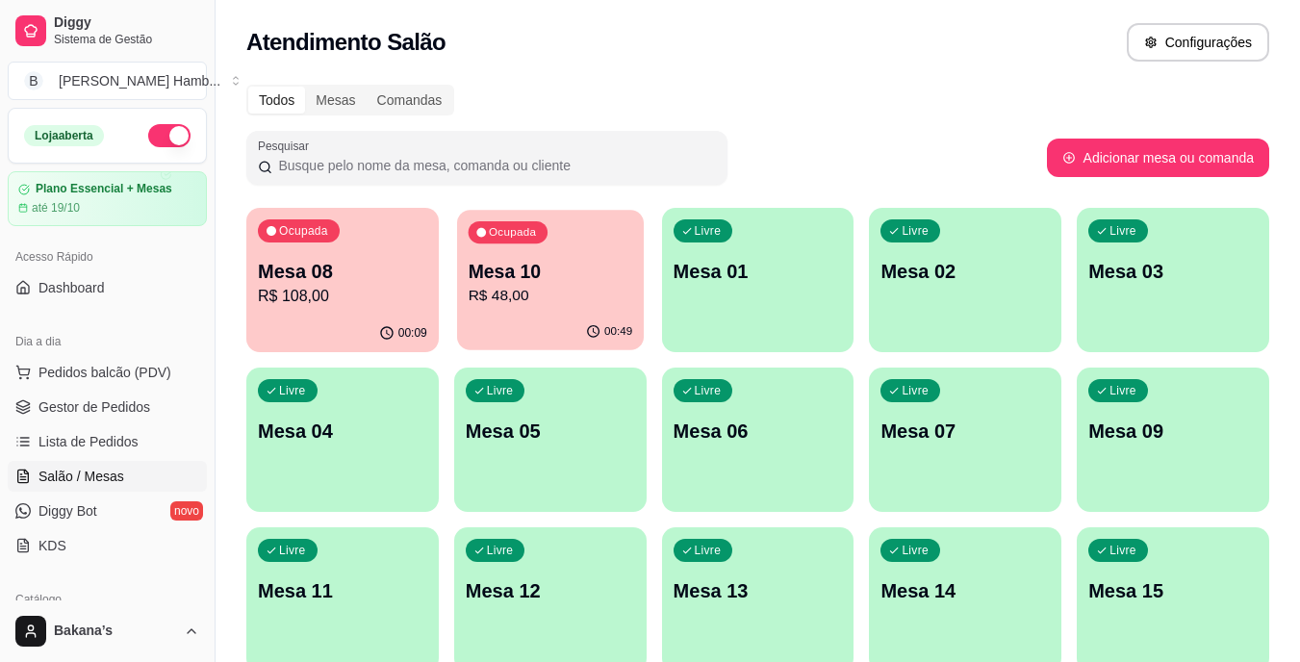
click at [569, 274] on p "Mesa 10" at bounding box center [550, 272] width 165 height 26
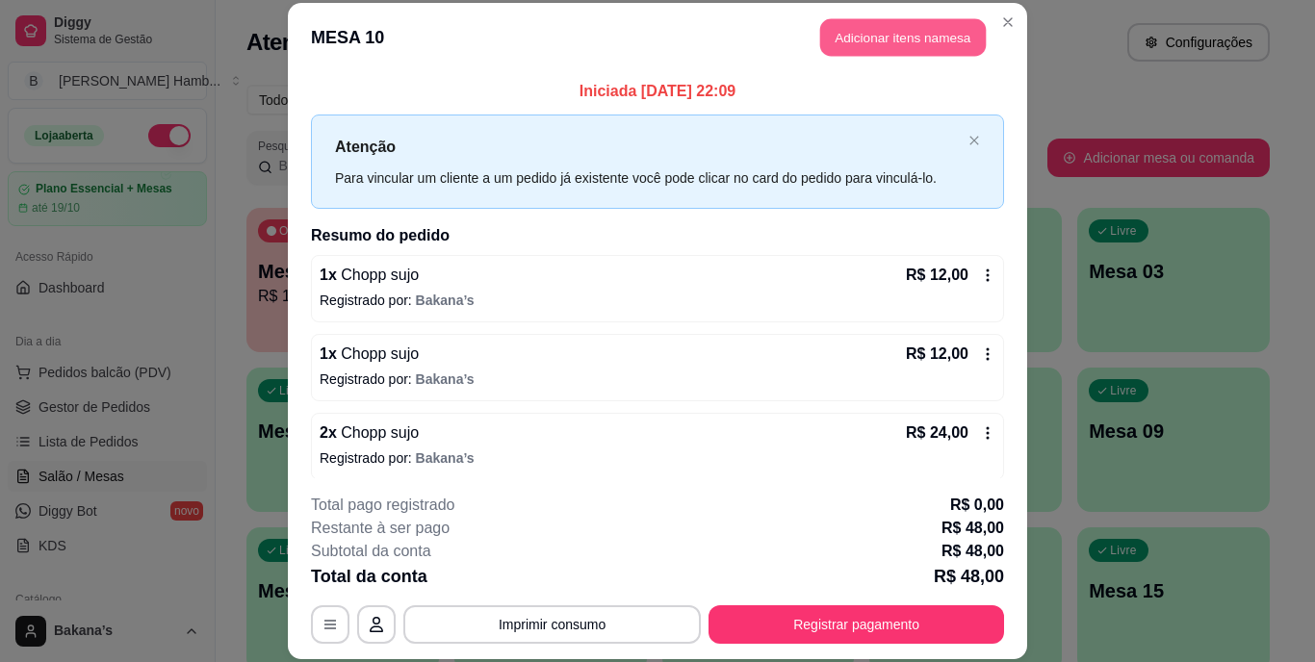
click at [893, 39] on button "Adicionar itens na mesa" at bounding box center [903, 38] width 166 height 38
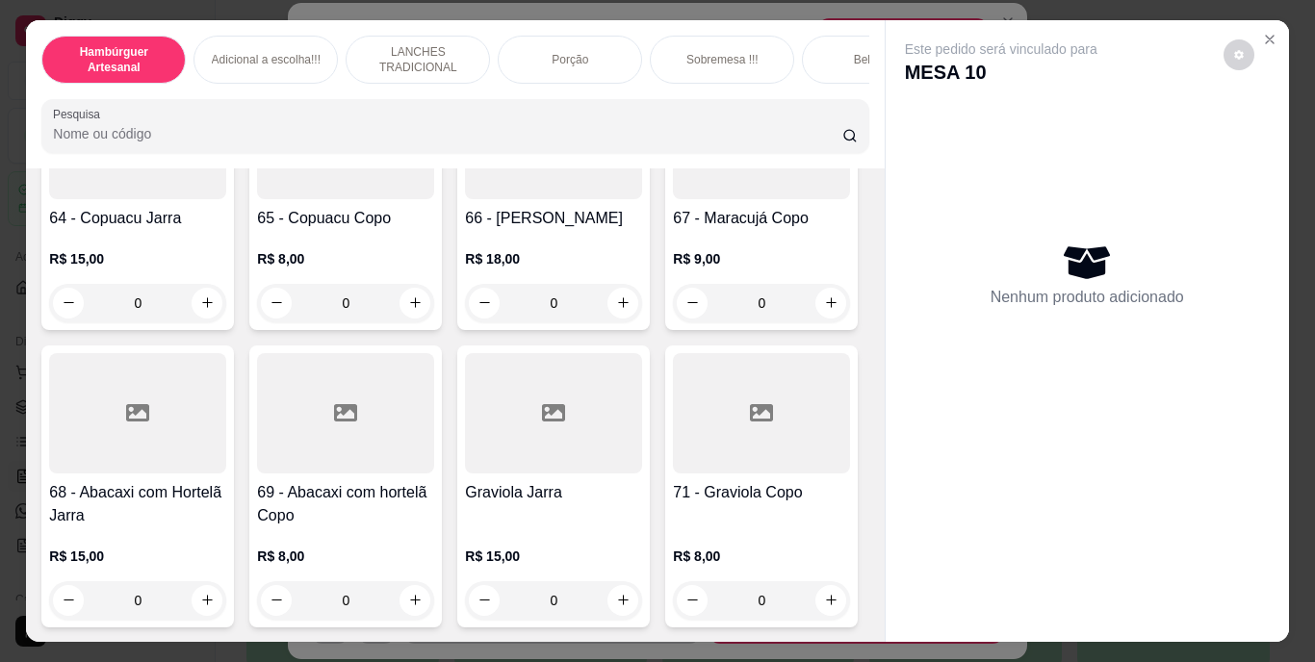
scroll to position [6550, 0]
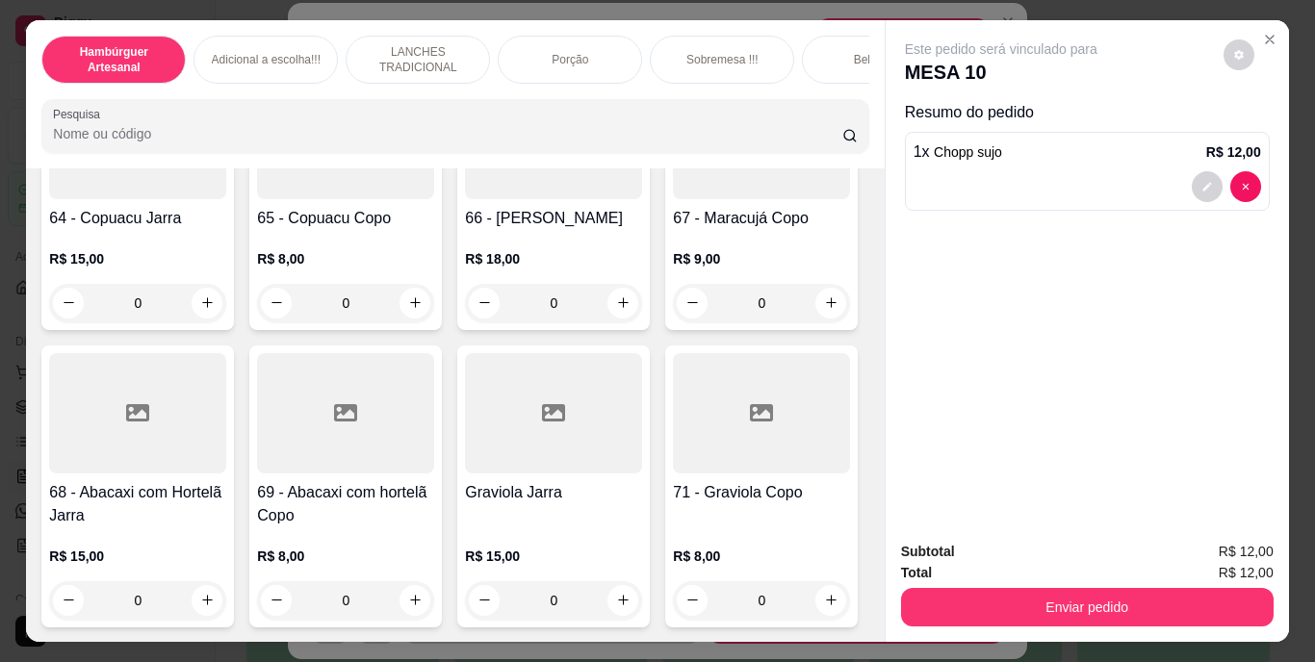
type input "2"
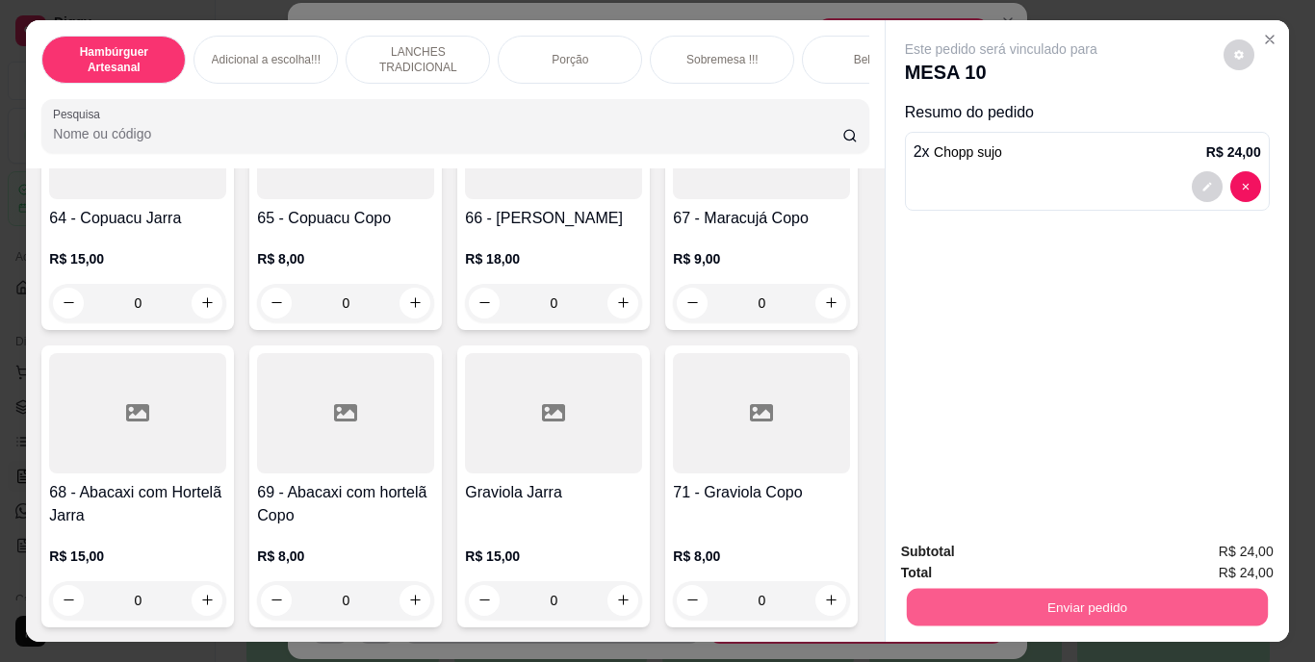
click at [988, 596] on button "Enviar pedido" at bounding box center [1086, 608] width 361 height 38
click at [1236, 567] on button "Enviar pedido" at bounding box center [1224, 553] width 106 height 36
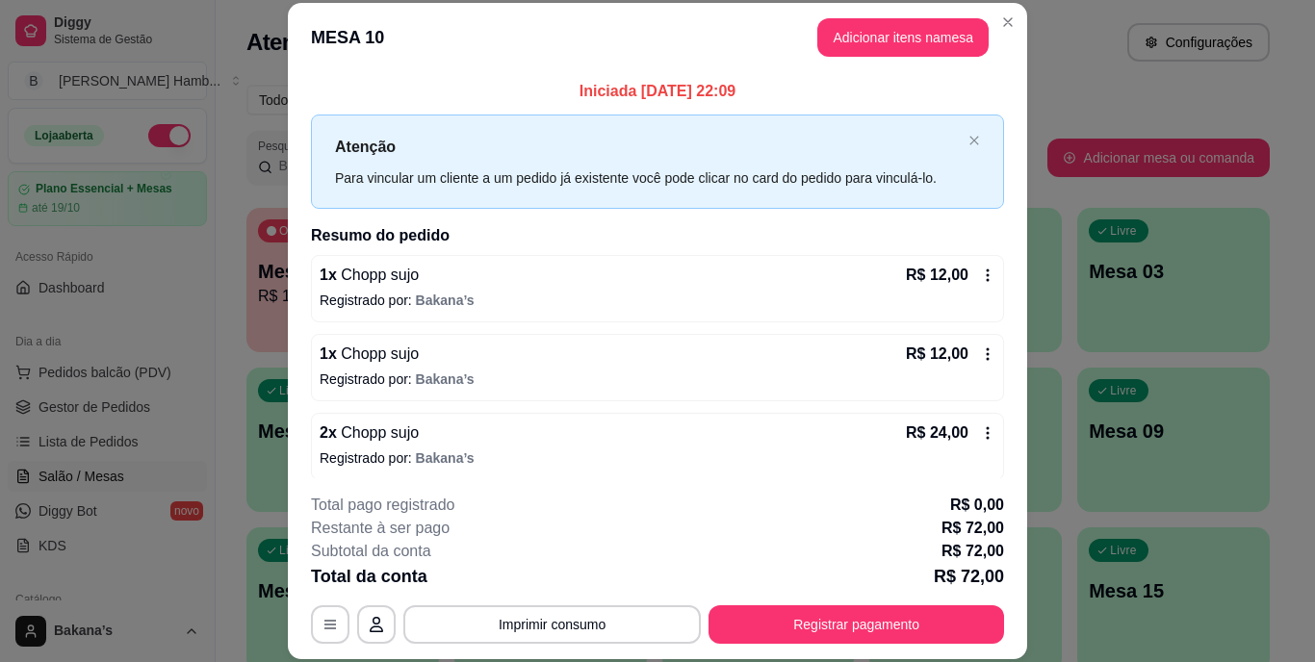
click at [636, 646] on footer "**********" at bounding box center [657, 568] width 739 height 181
click at [629, 636] on button "Imprimir consumo" at bounding box center [552, 624] width 289 height 38
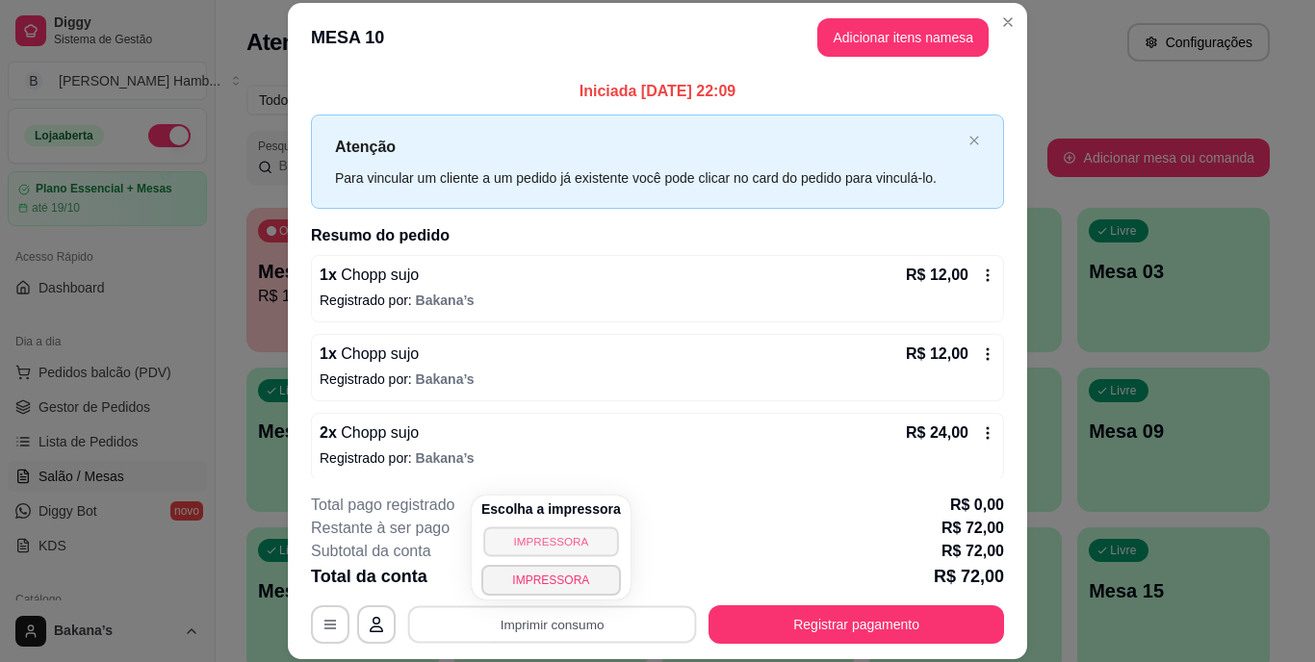
click at [581, 543] on button "IMPRESSORA" at bounding box center [550, 542] width 135 height 30
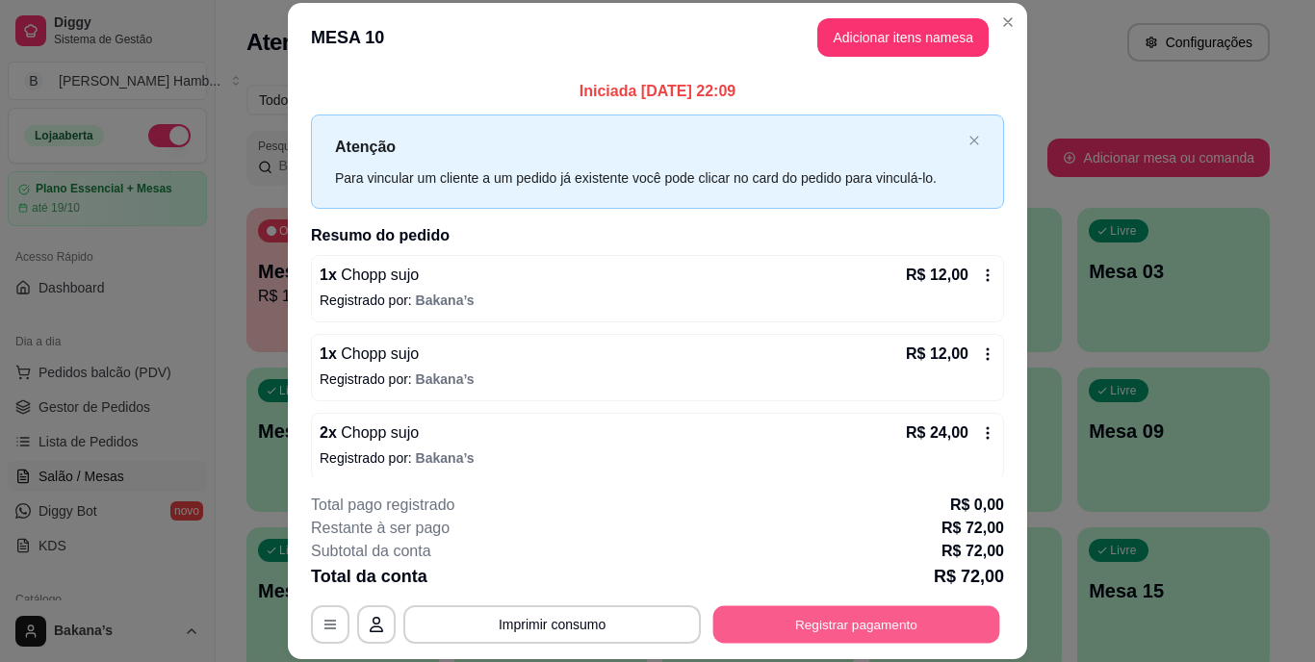
click at [829, 622] on button "Registrar pagamento" at bounding box center [856, 624] width 287 height 38
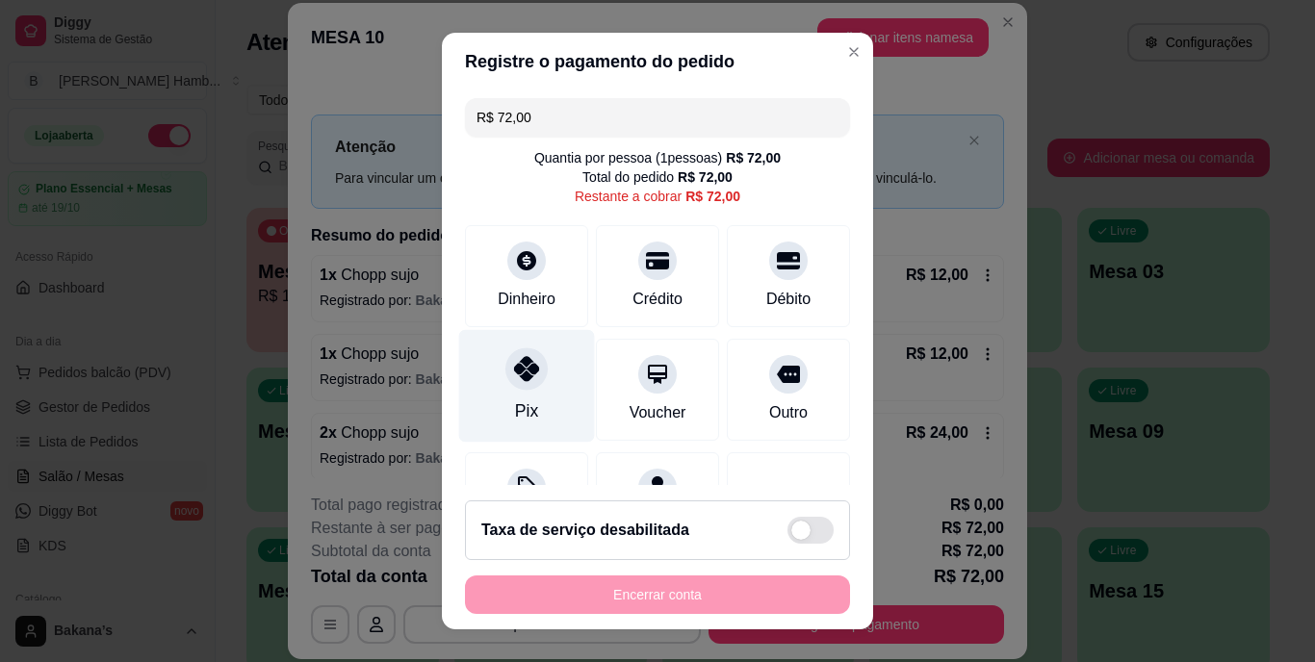
click at [515, 382] on div at bounding box center [526, 369] width 42 height 42
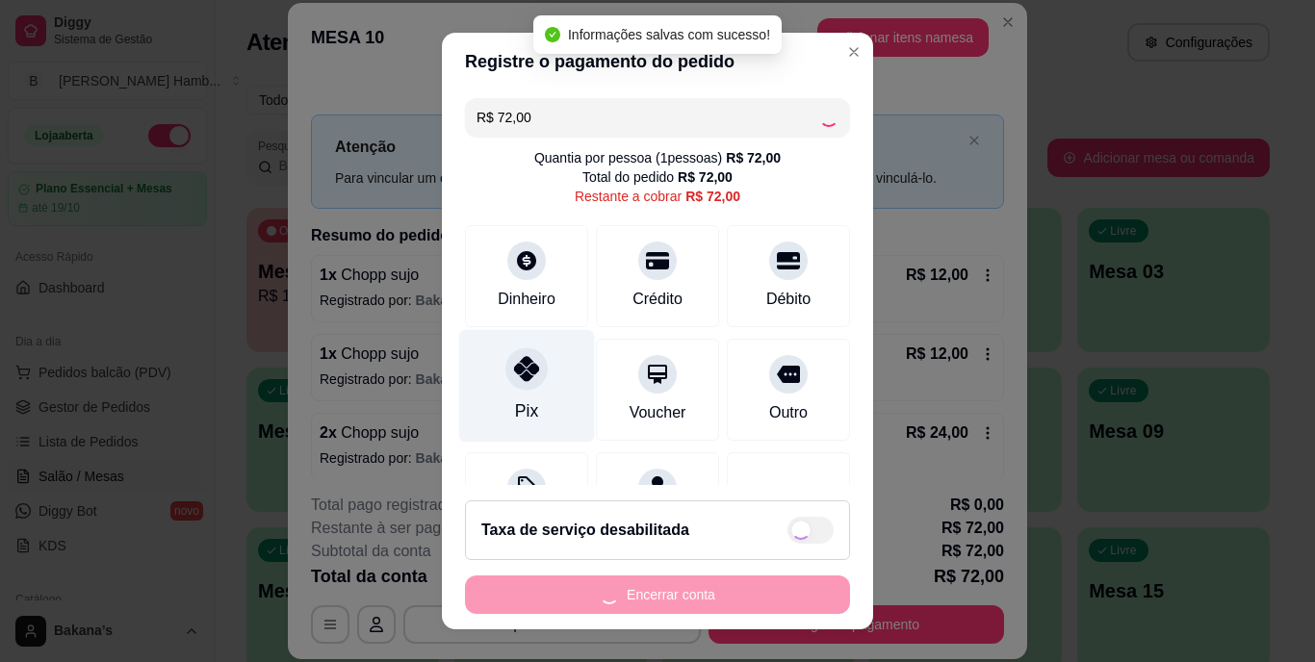
type input "R$ 0,00"
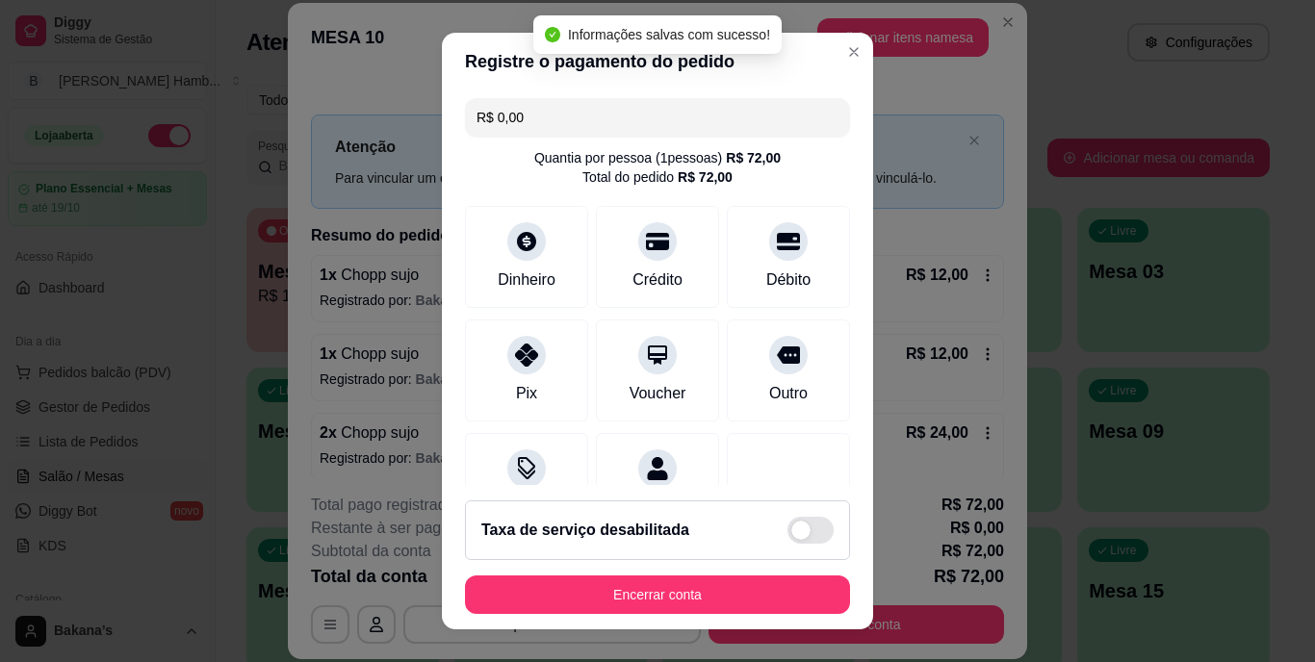
click at [699, 618] on footer "Taxa de serviço desabilitada Encerrar conta" at bounding box center [657, 557] width 431 height 144
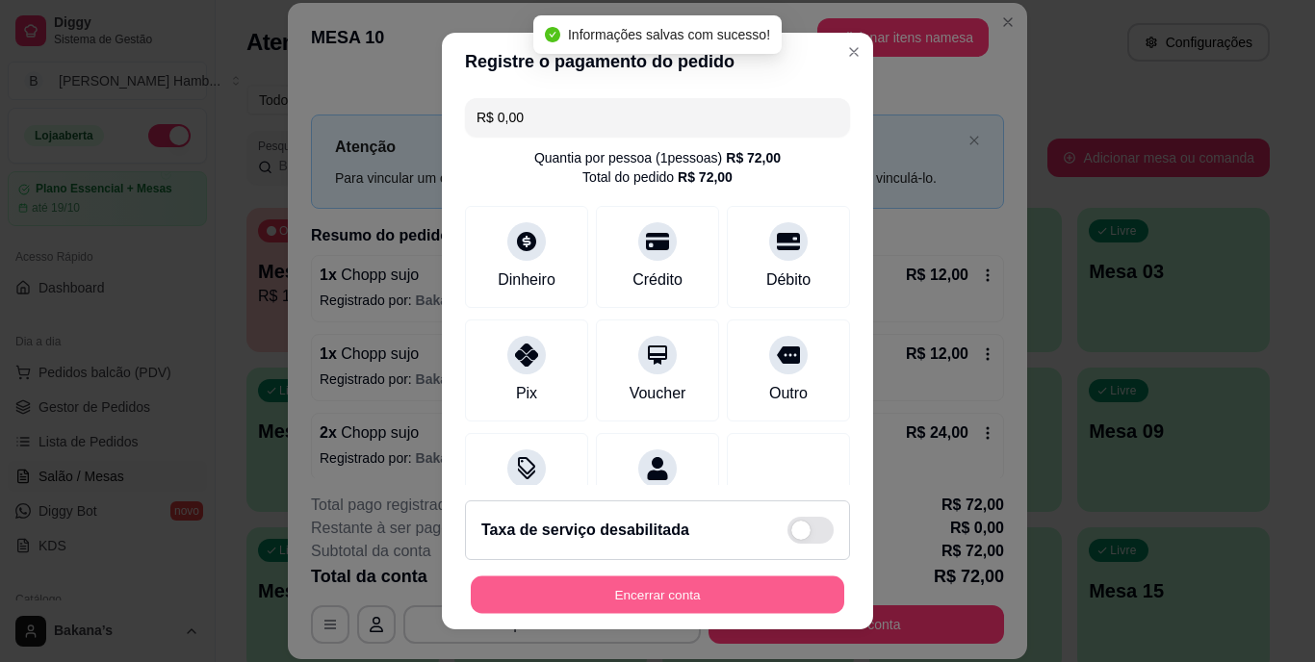
click at [681, 583] on button "Encerrar conta" at bounding box center [657, 595] width 373 height 38
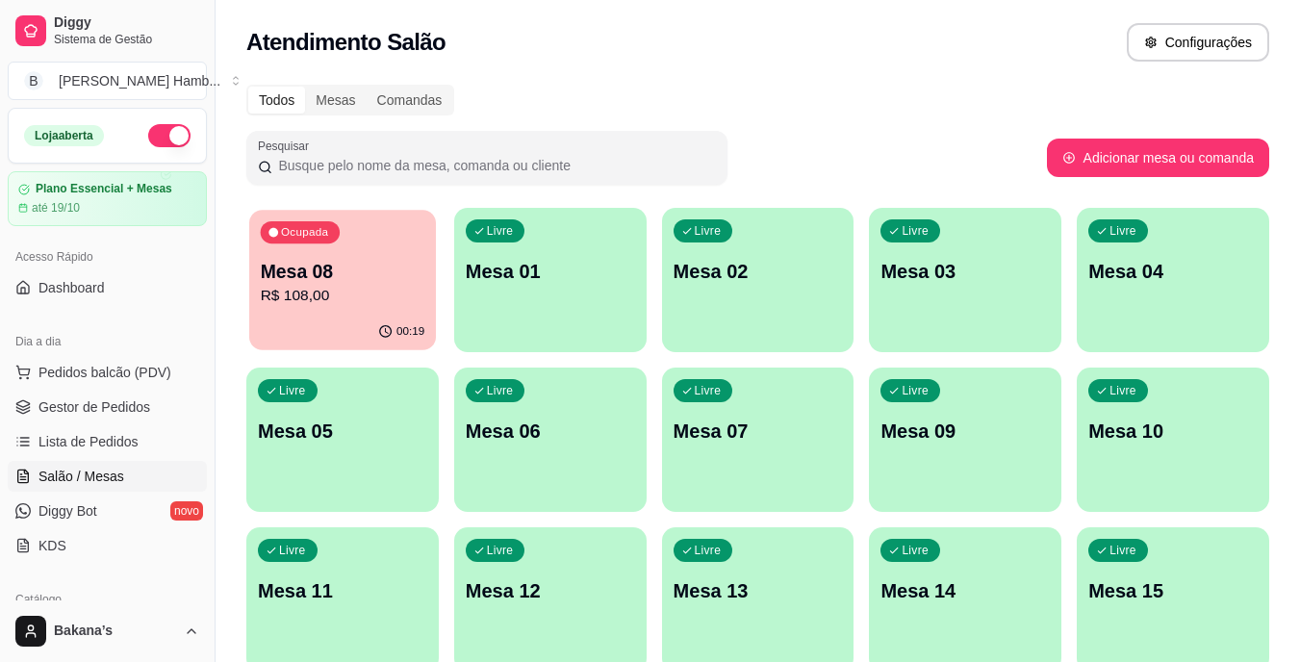
click at [357, 304] on p "R$ 108,00" at bounding box center [343, 296] width 165 height 22
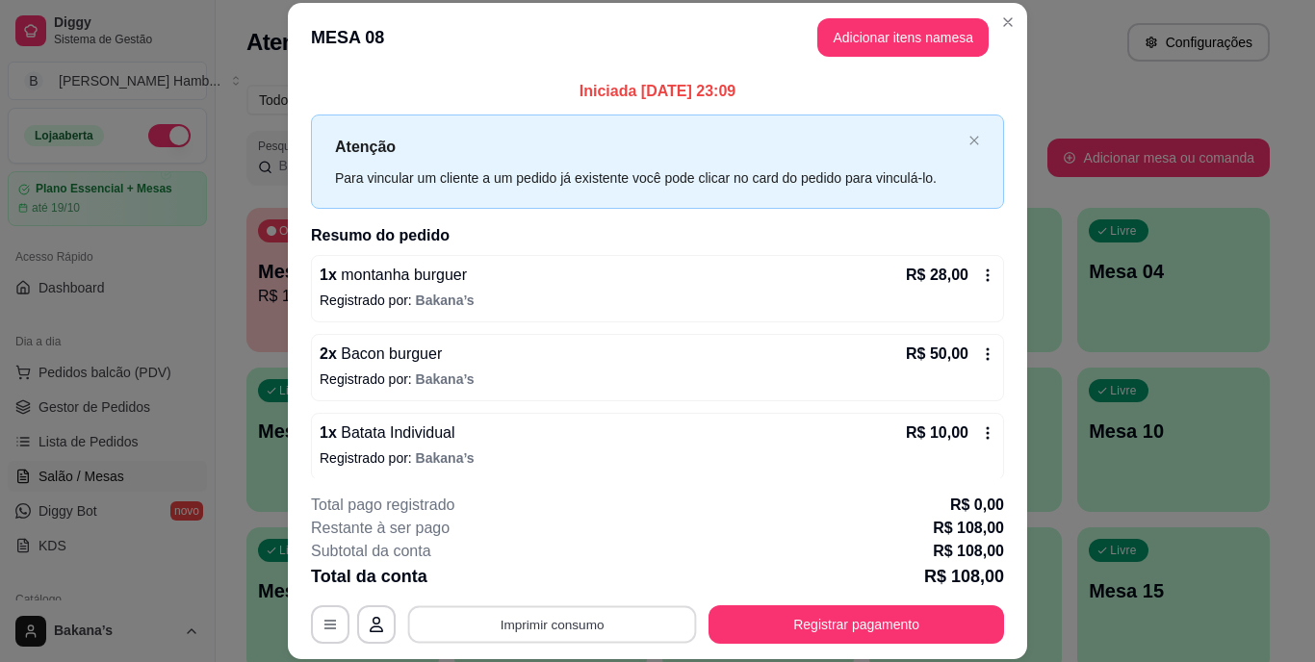
click at [640, 610] on button "Imprimir consumo" at bounding box center [552, 624] width 289 height 38
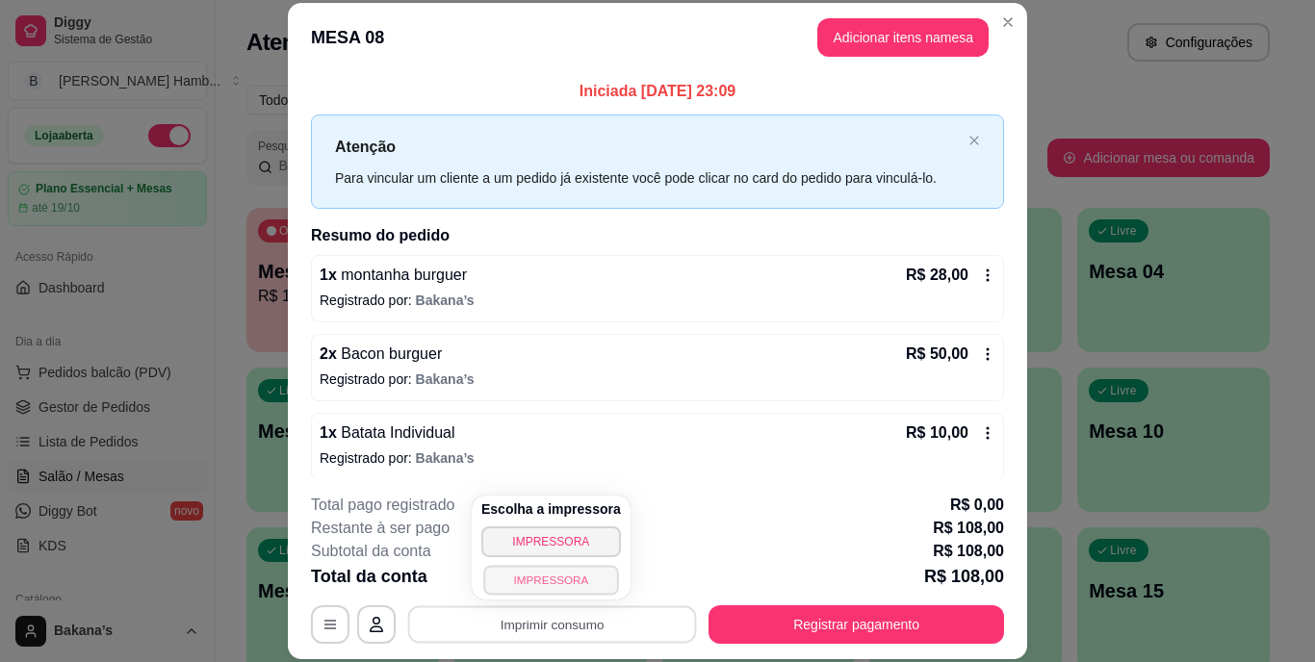
click at [563, 584] on button "IMPRESSORA" at bounding box center [550, 580] width 135 height 30
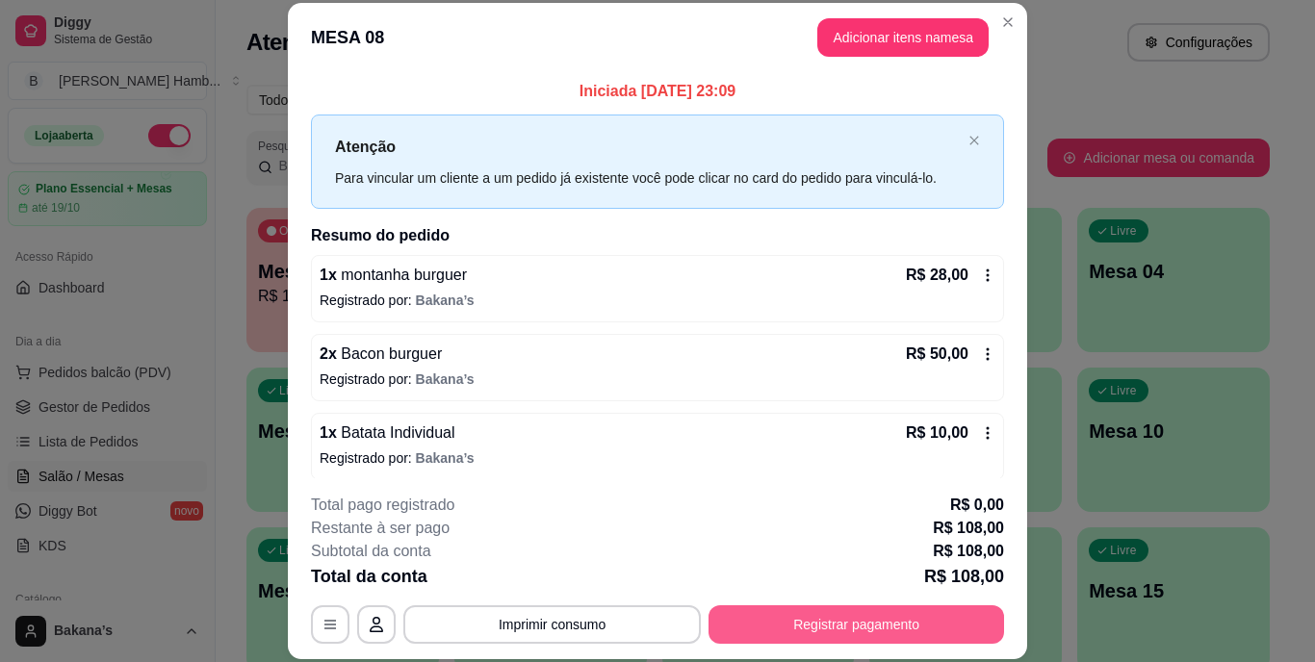
click at [801, 608] on button "Registrar pagamento" at bounding box center [856, 624] width 296 height 39
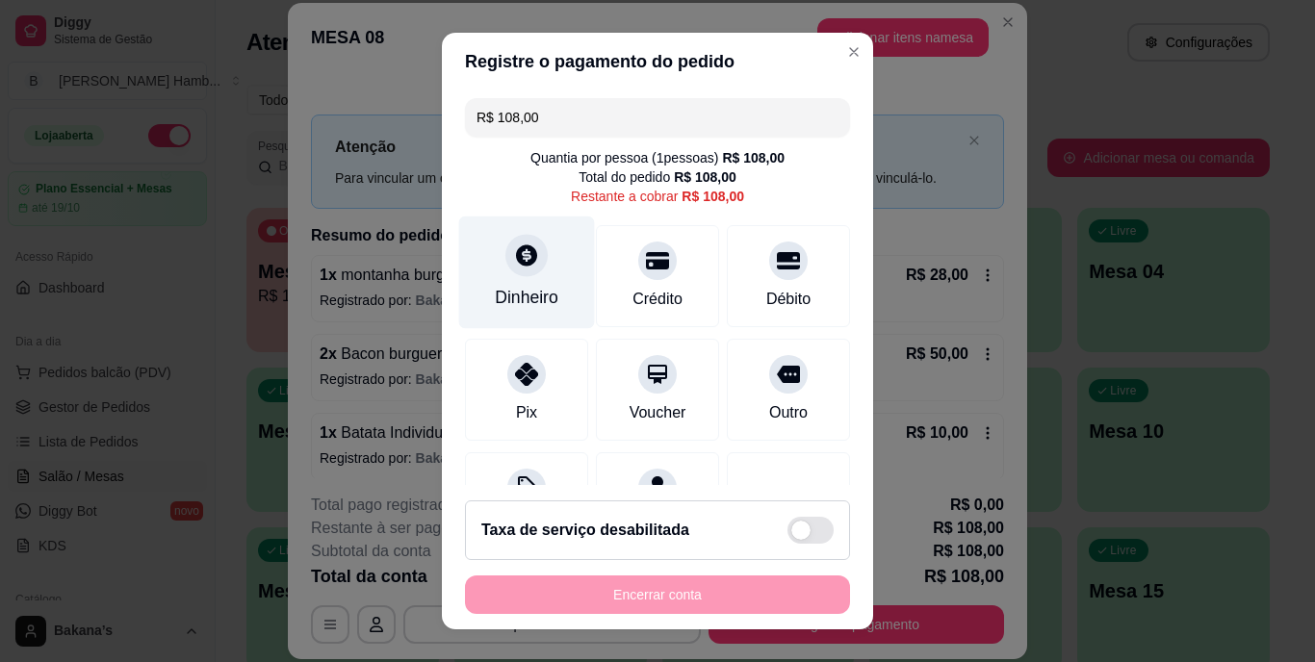
click at [527, 288] on div "Dinheiro" at bounding box center [527, 298] width 64 height 25
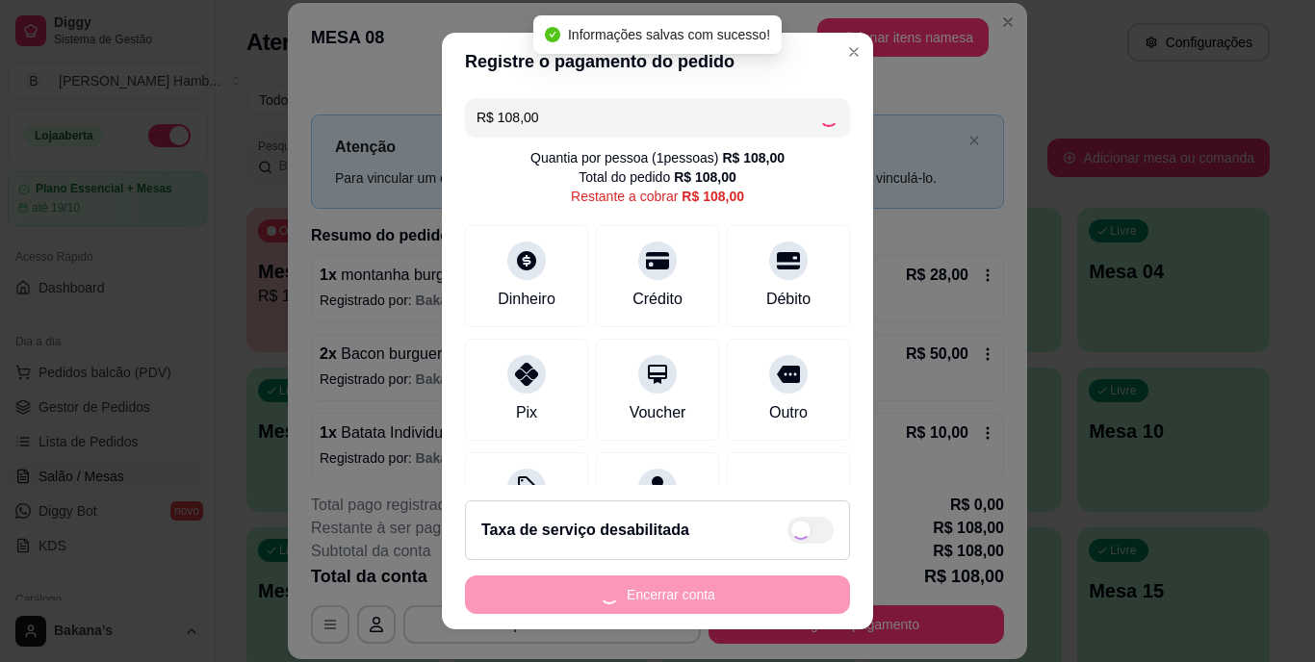
type input "R$ 0,00"
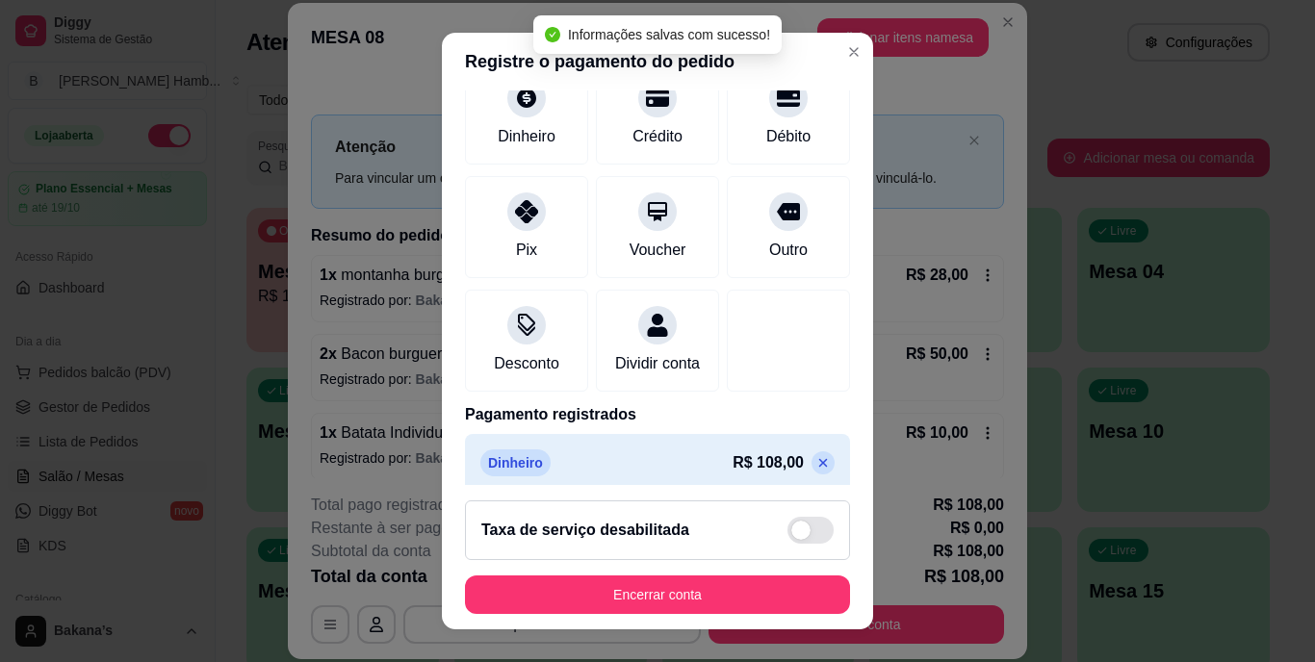
scroll to position [149, 0]
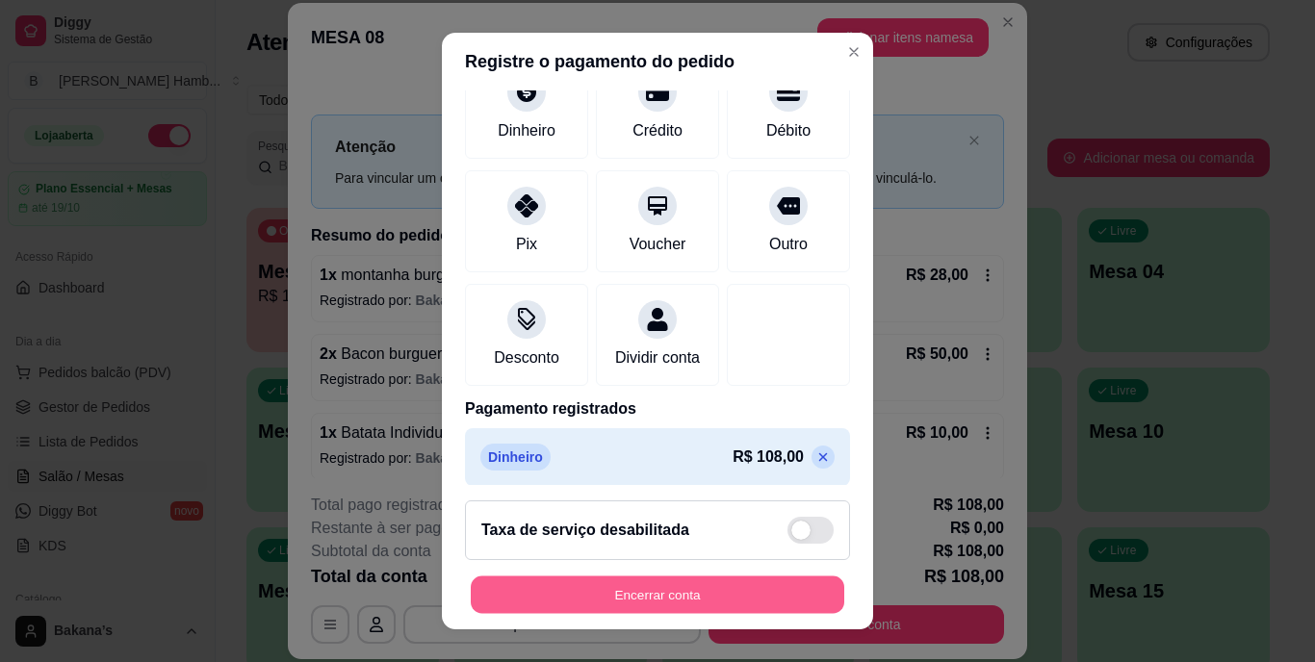
click at [676, 604] on button "Encerrar conta" at bounding box center [657, 595] width 373 height 38
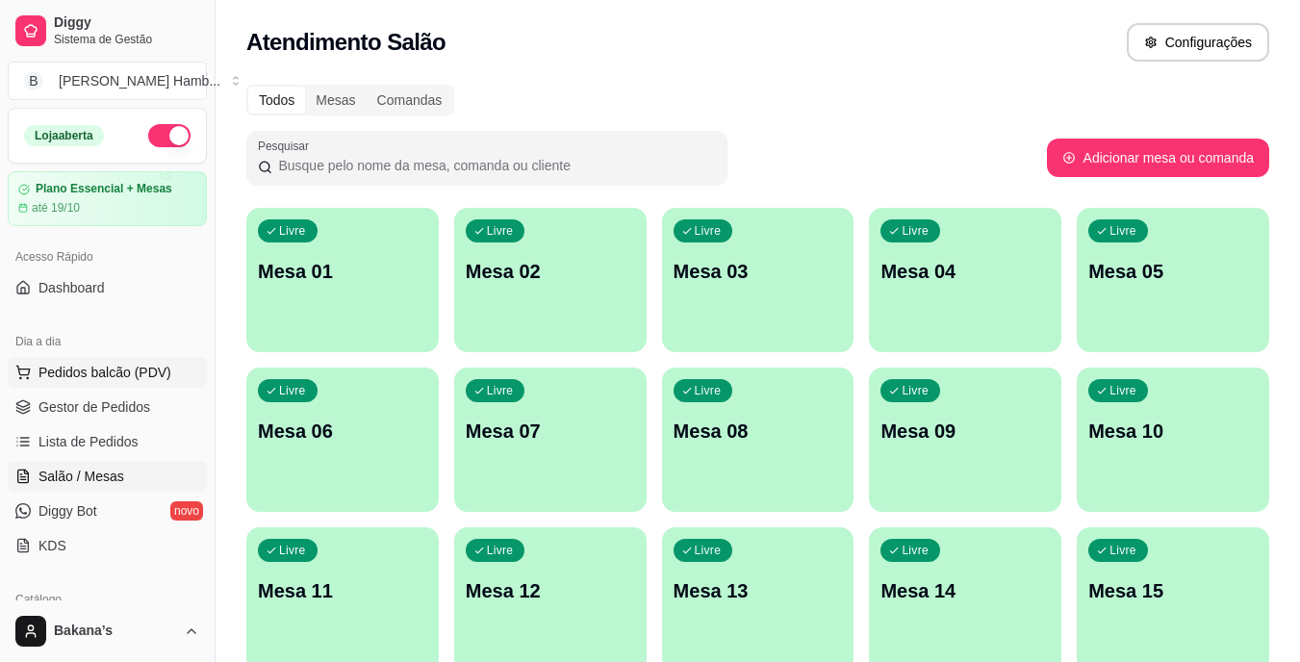
click at [184, 366] on button "Pedidos balcão (PDV)" at bounding box center [107, 372] width 199 height 31
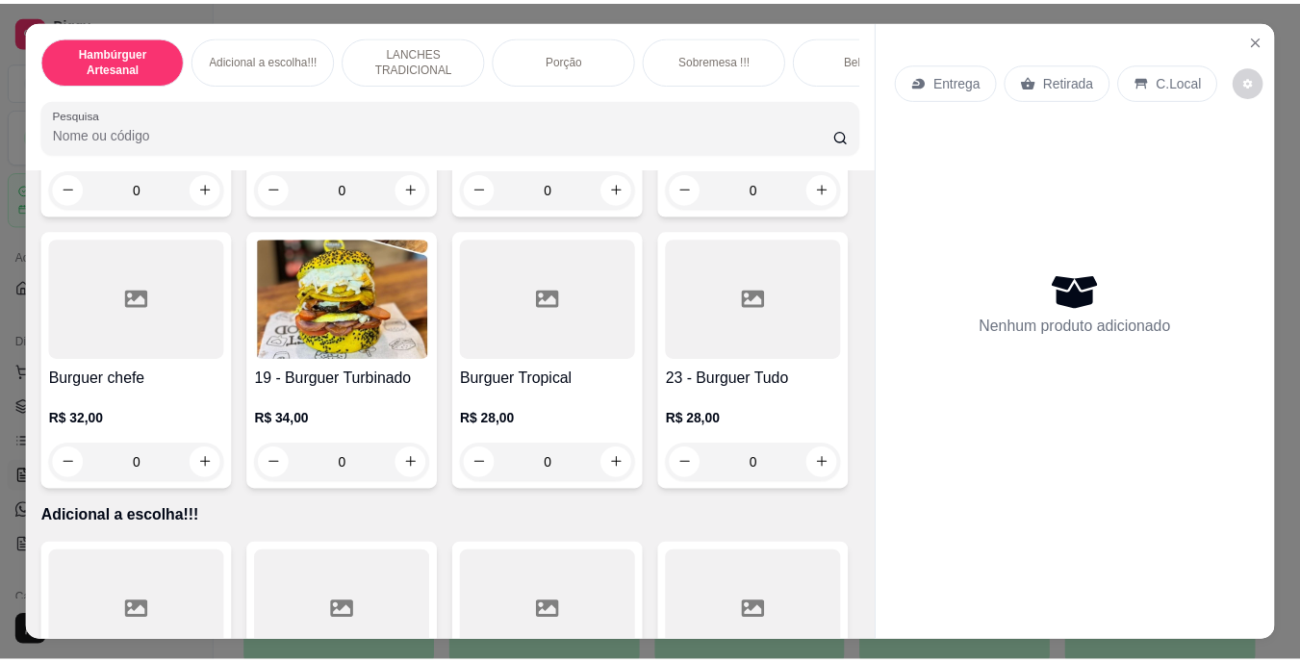
scroll to position [1505, 0]
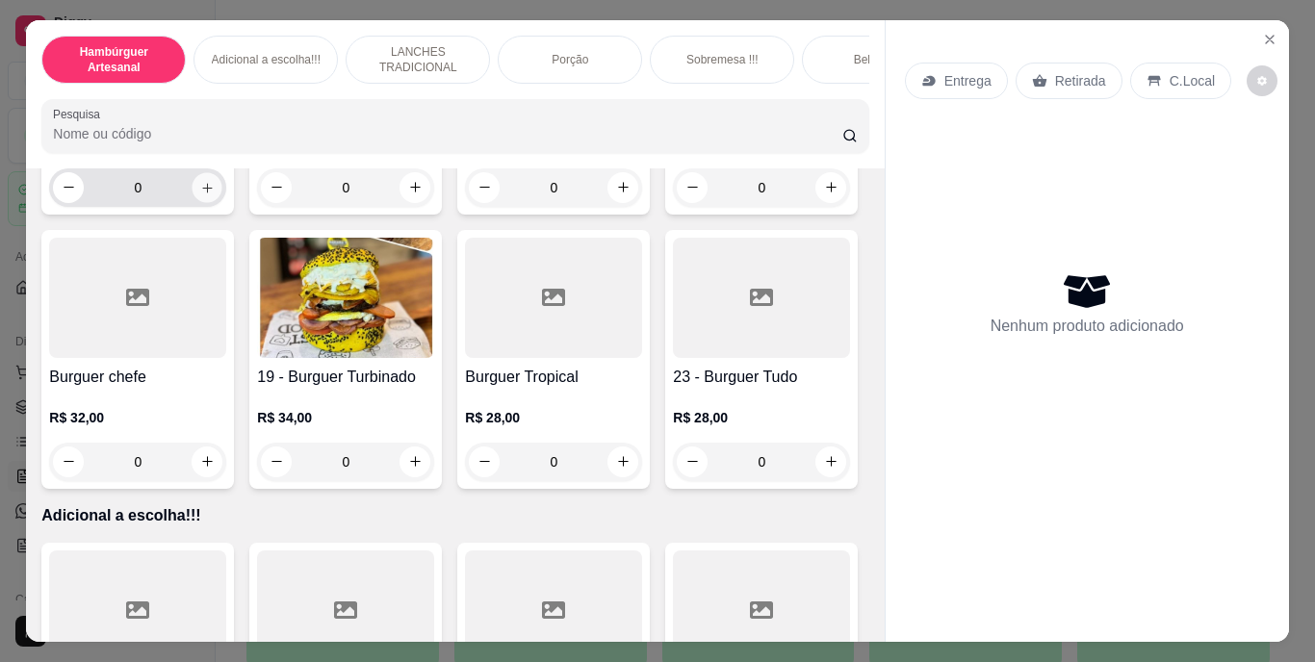
click at [222, 207] on div "0" at bounding box center [137, 187] width 169 height 39
type input "1"
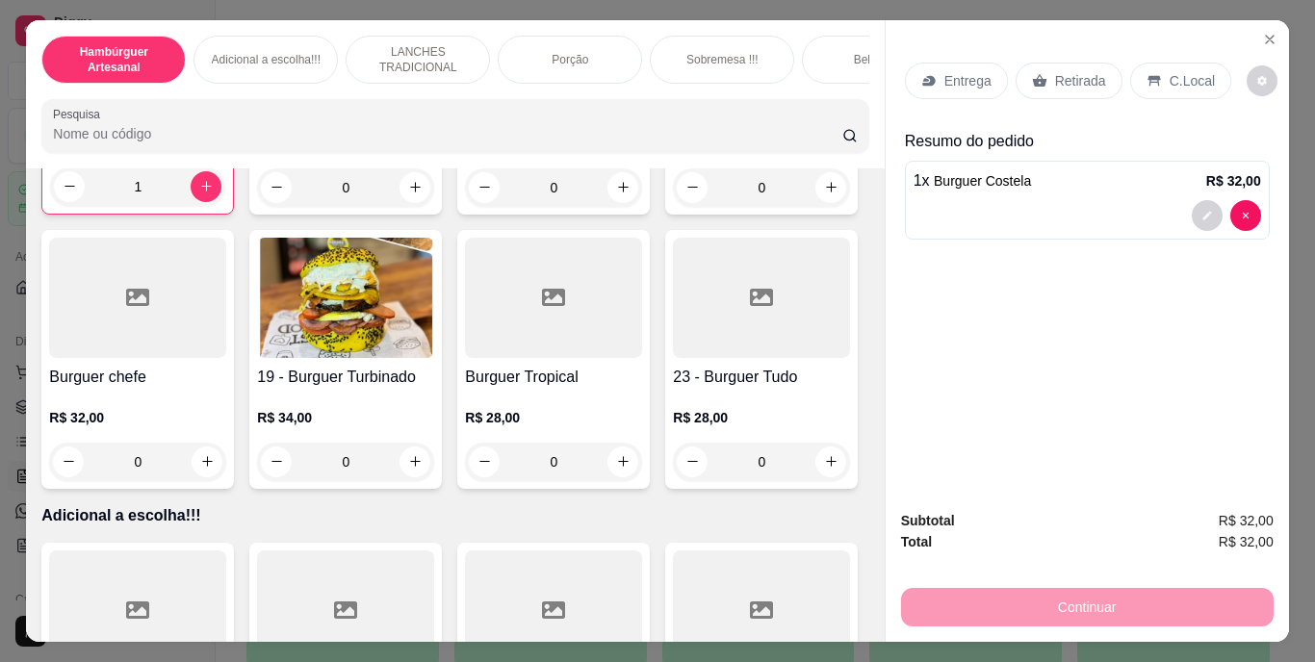
click at [1077, 77] on p "Retirada" at bounding box center [1080, 80] width 51 height 19
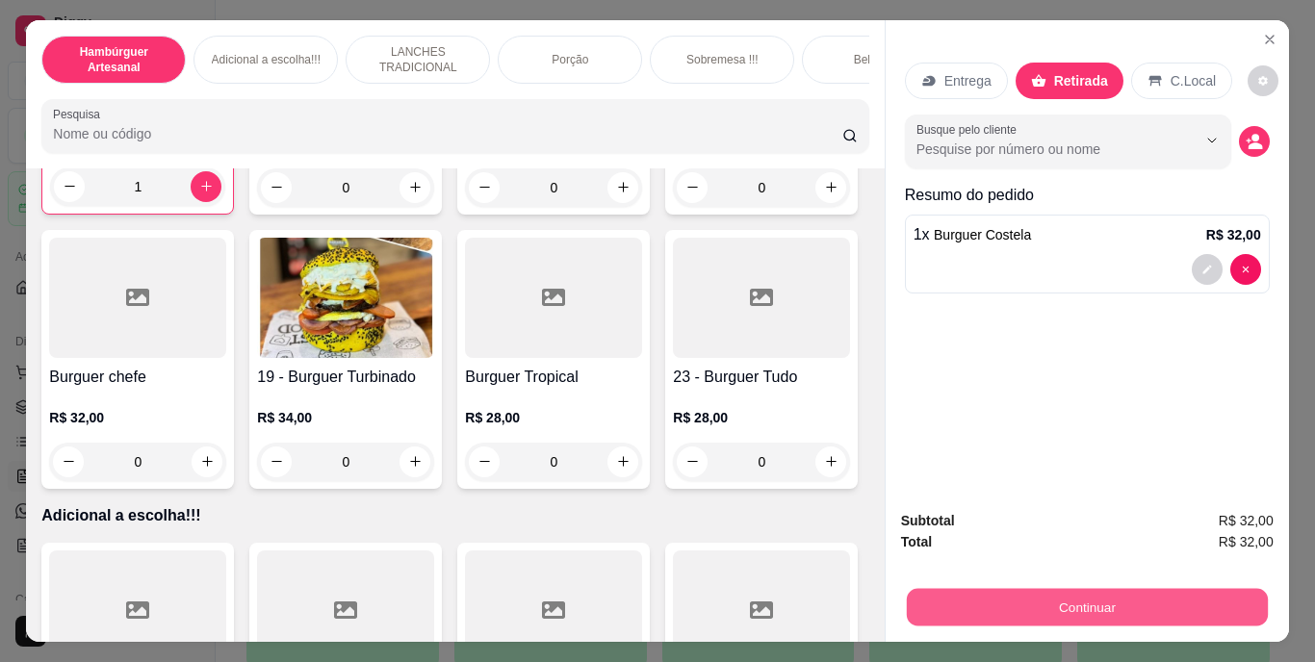
click at [1103, 607] on button "Continuar" at bounding box center [1086, 608] width 361 height 38
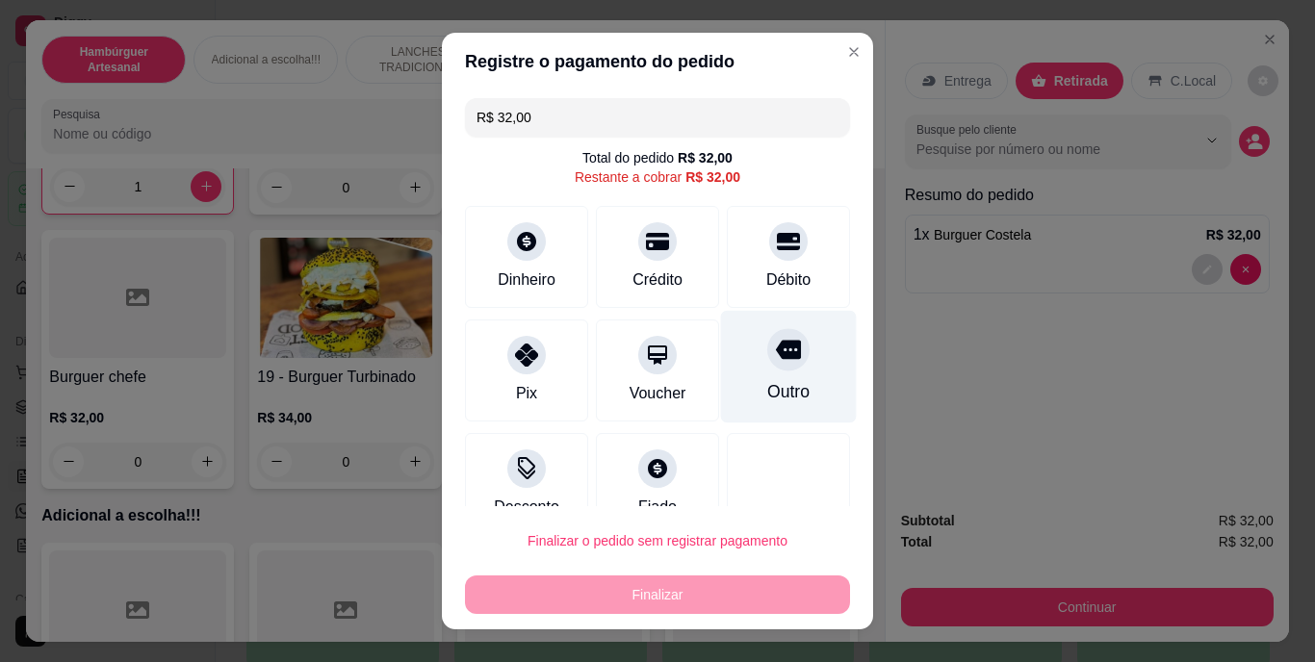
click at [765, 415] on div "Outro" at bounding box center [789, 367] width 136 height 113
type input "R$ 0,00"
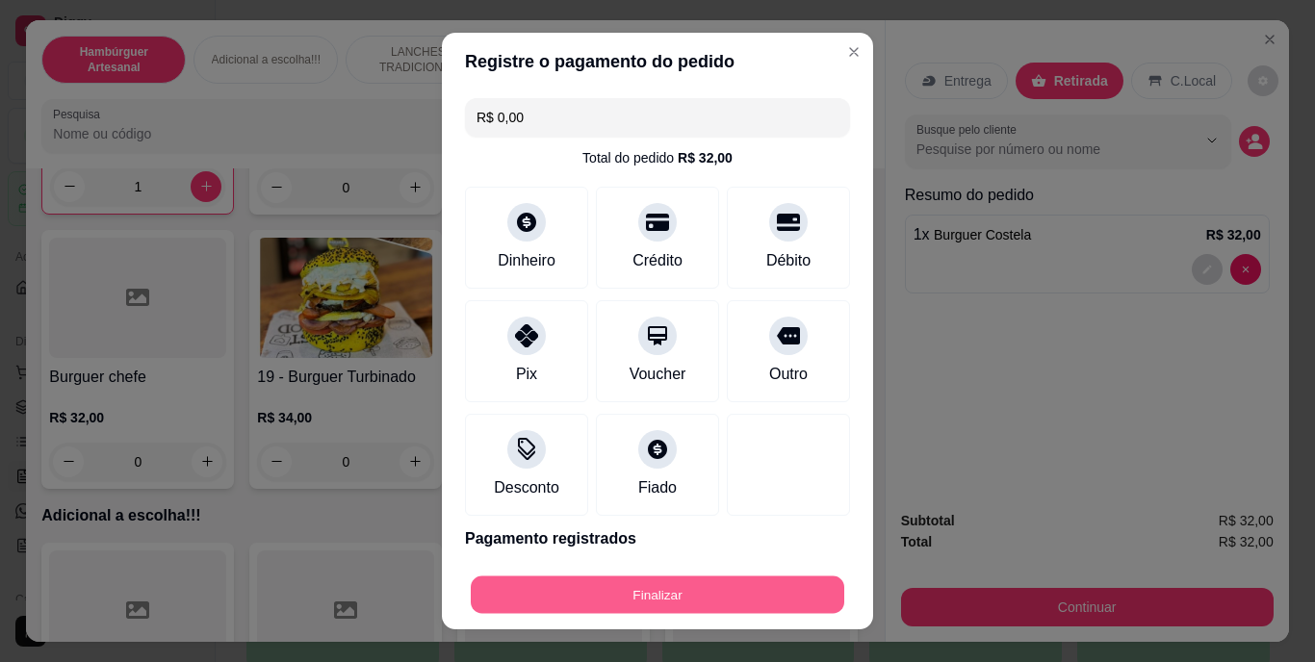
click at [738, 610] on button "Finalizar" at bounding box center [657, 595] width 373 height 38
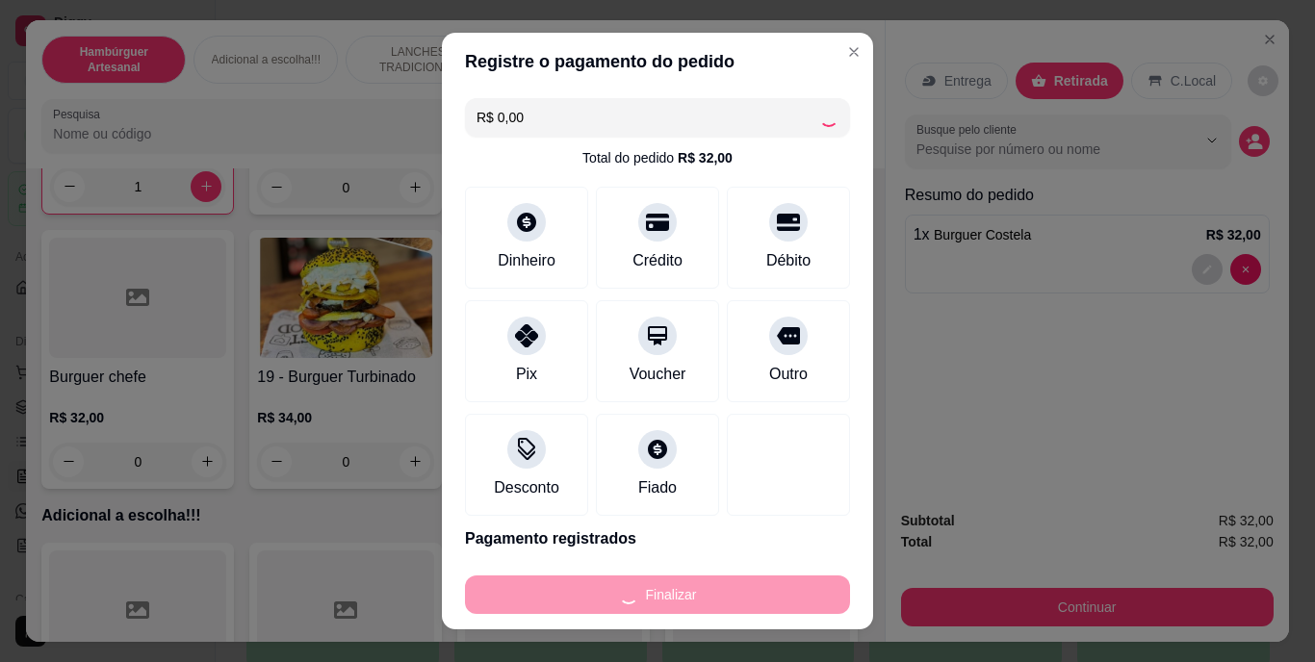
type input "0"
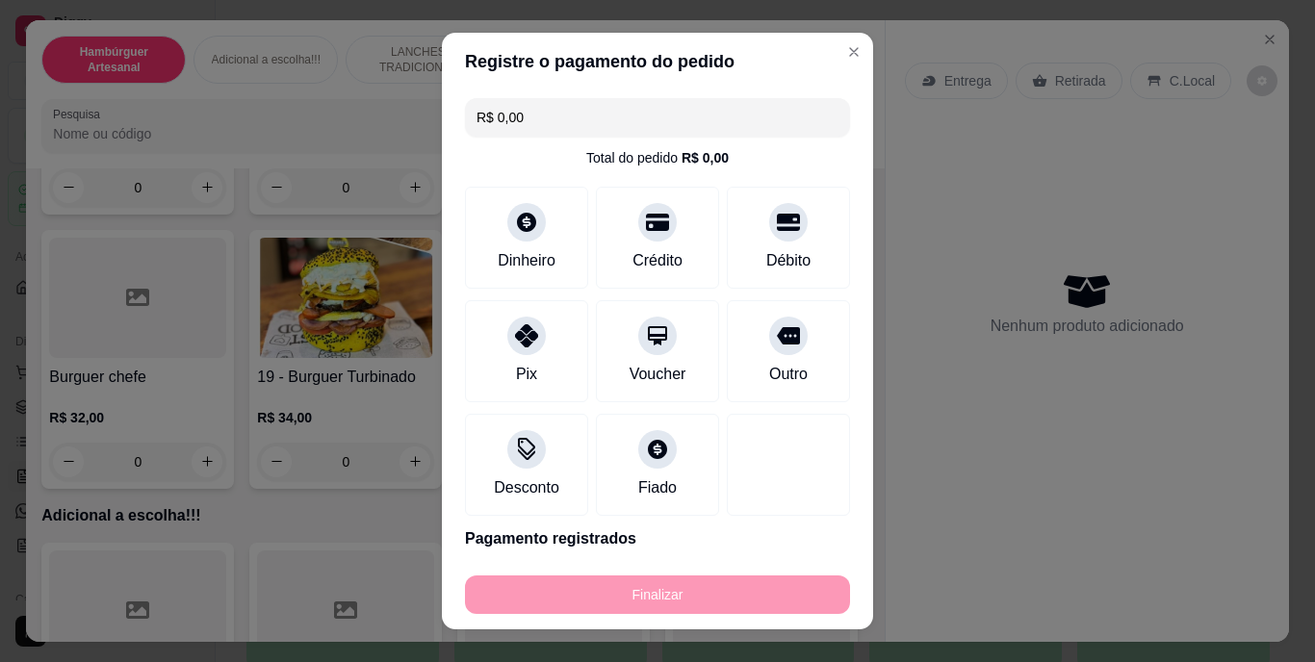
type input "-R$ 32,00"
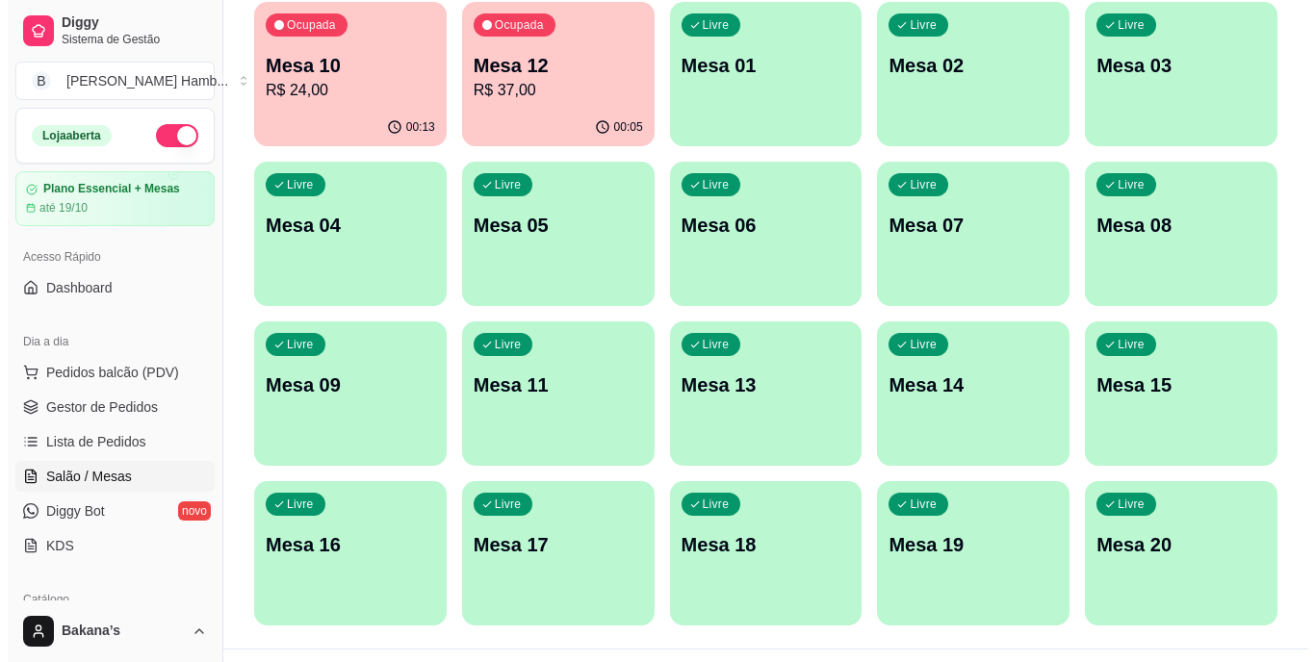
scroll to position [209, 0]
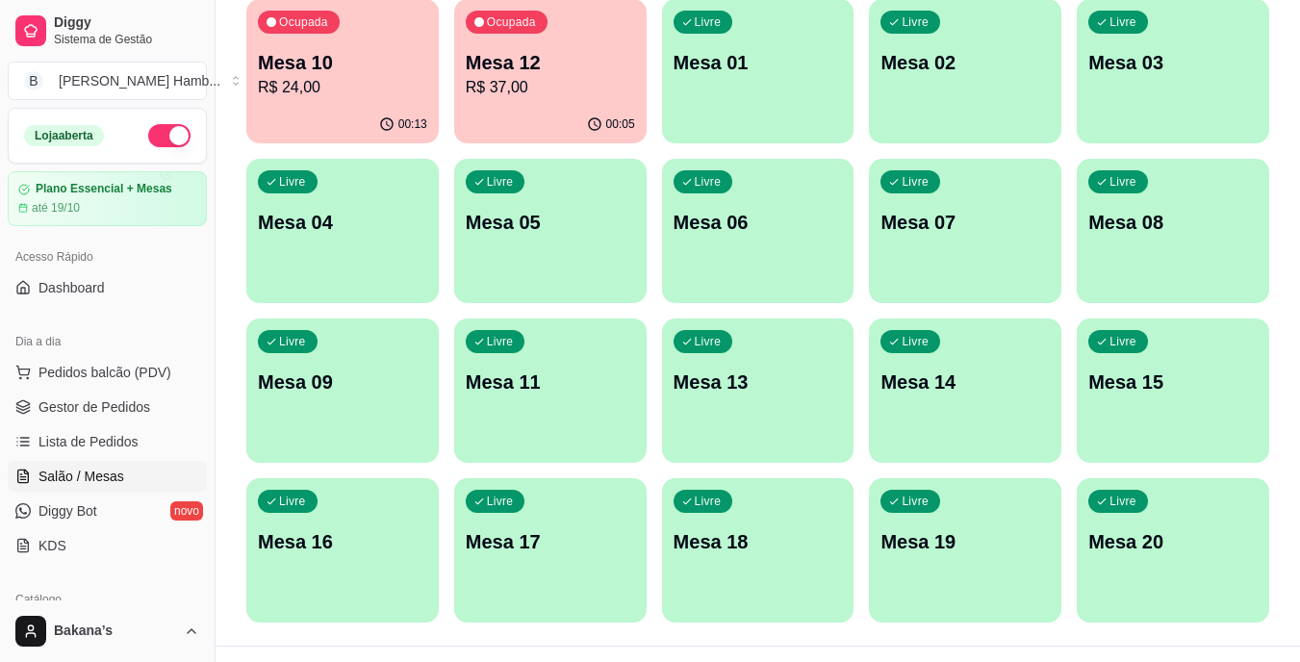
click at [392, 61] on p "Mesa 10" at bounding box center [342, 62] width 169 height 27
click at [546, 80] on p "R$ 37,00" at bounding box center [550, 87] width 165 height 22
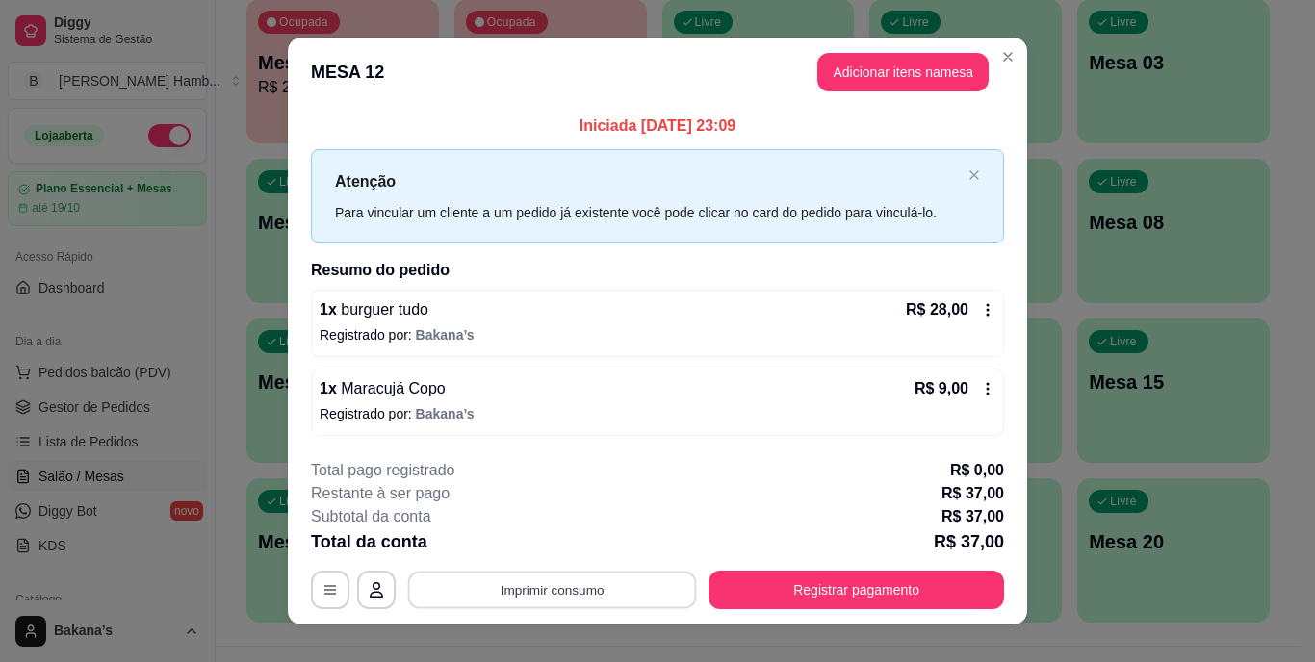
click at [618, 587] on button "Imprimir consumo" at bounding box center [552, 590] width 289 height 38
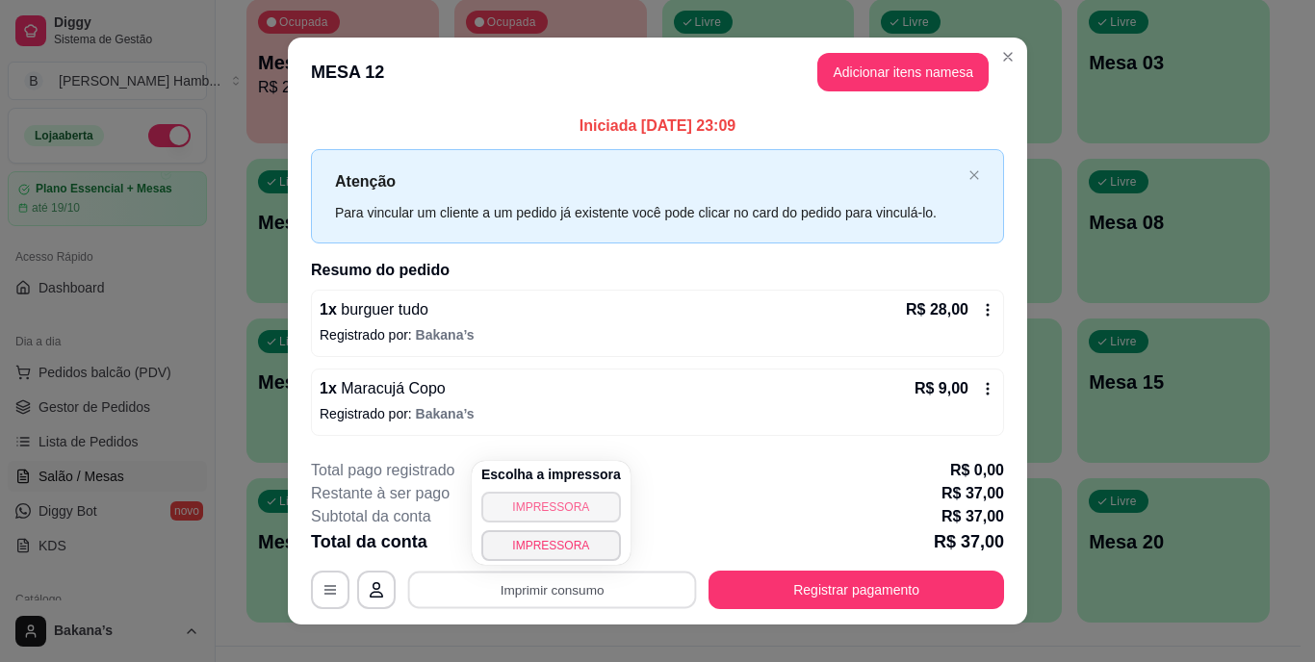
click at [559, 502] on button "IMPRESSORA" at bounding box center [551, 507] width 140 height 31
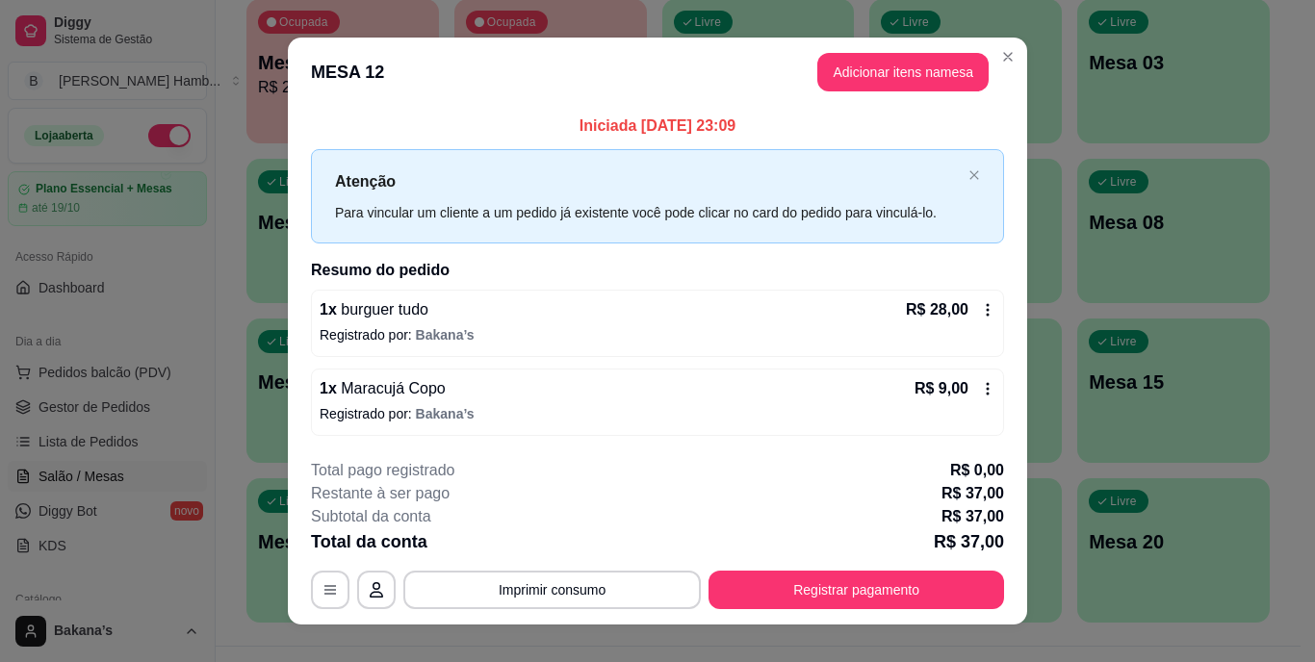
click at [1009, 70] on header "MESA 12 Adicionar itens na mesa" at bounding box center [657, 72] width 739 height 69
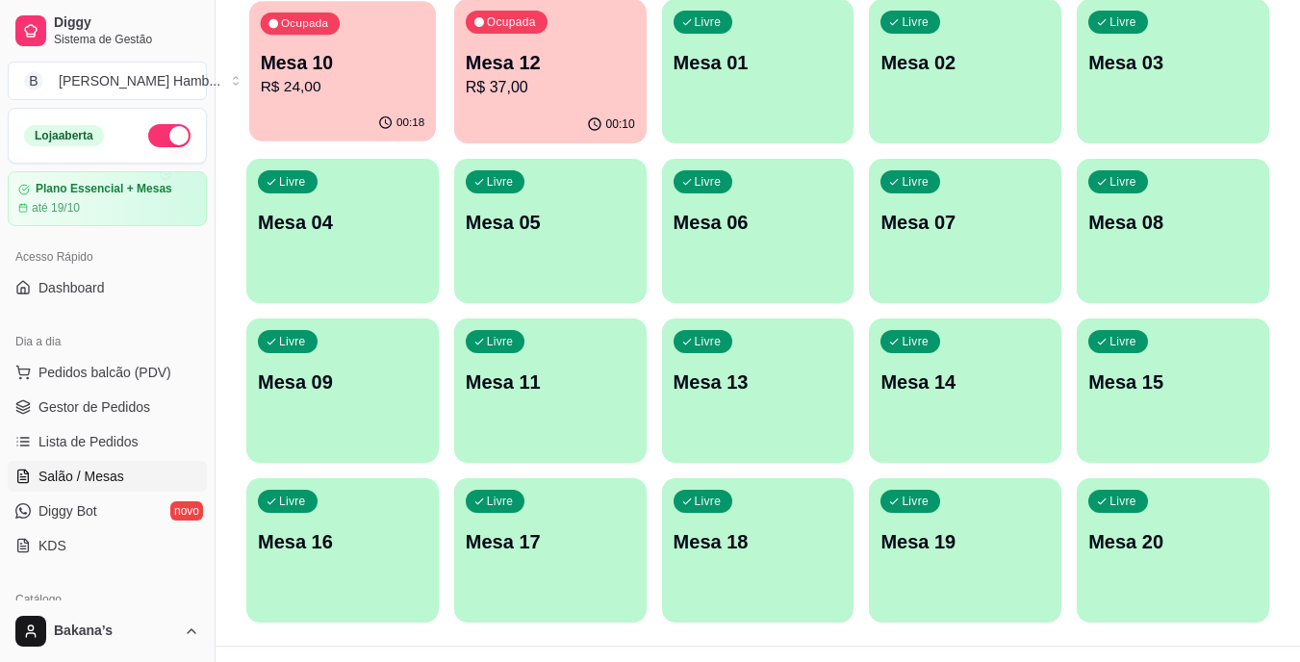
click at [393, 57] on p "Mesa 10" at bounding box center [343, 63] width 165 height 26
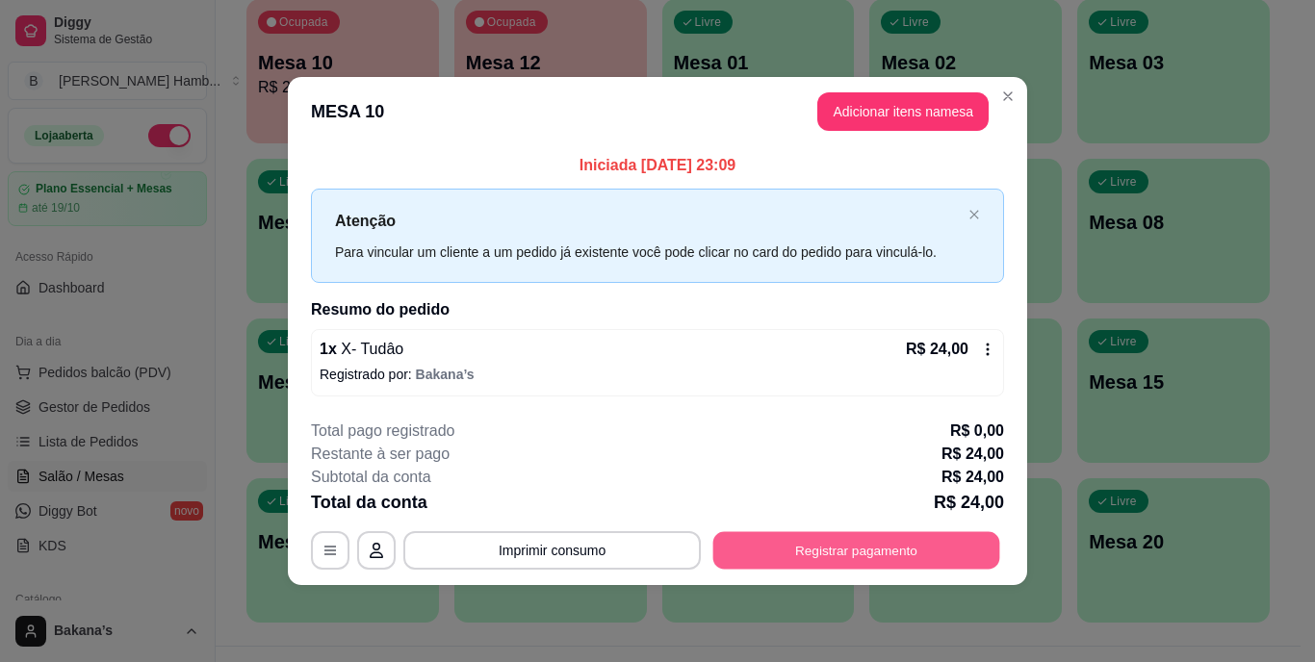
click at [891, 565] on button "Registrar pagamento" at bounding box center [856, 550] width 287 height 38
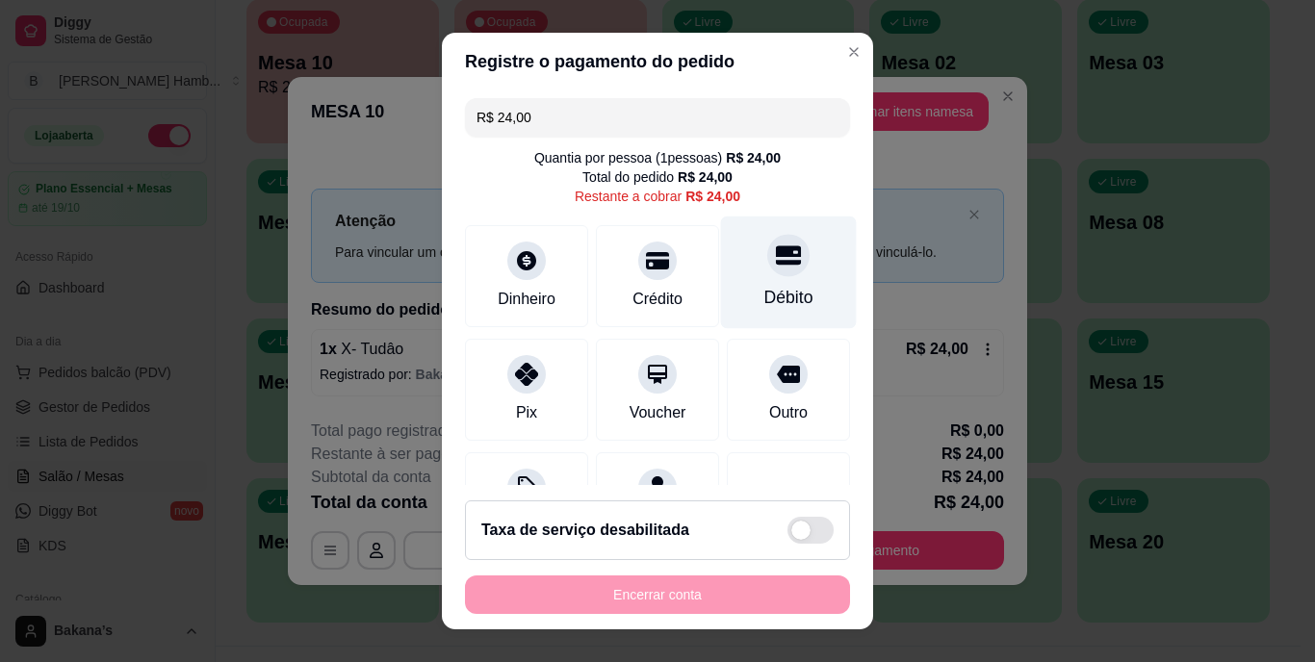
click at [779, 261] on div "Débito" at bounding box center [789, 273] width 136 height 113
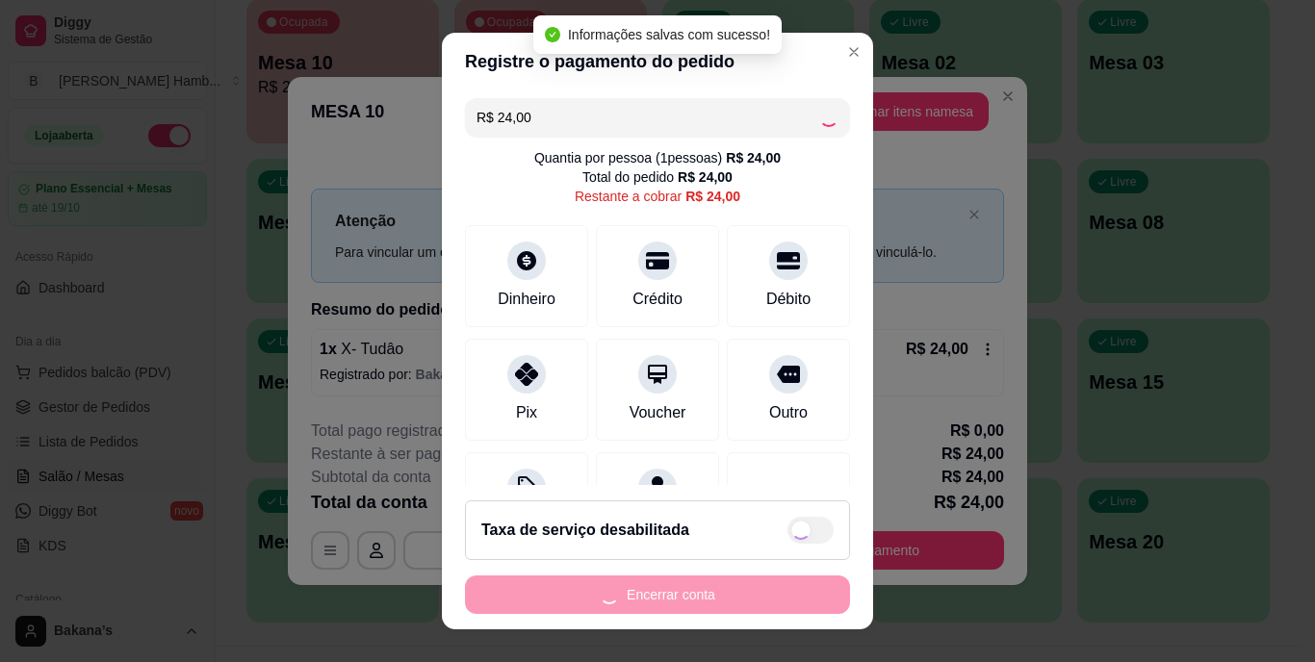
type input "R$ 0,00"
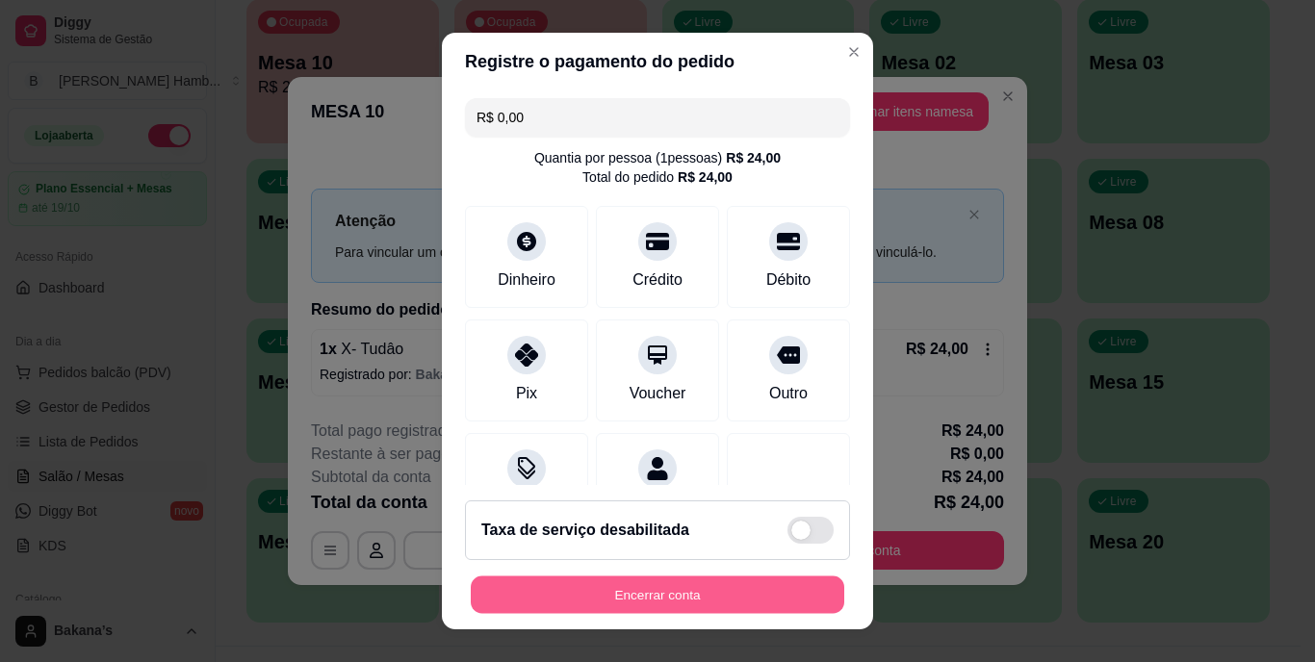
click at [696, 578] on button "Encerrar conta" at bounding box center [657, 595] width 373 height 38
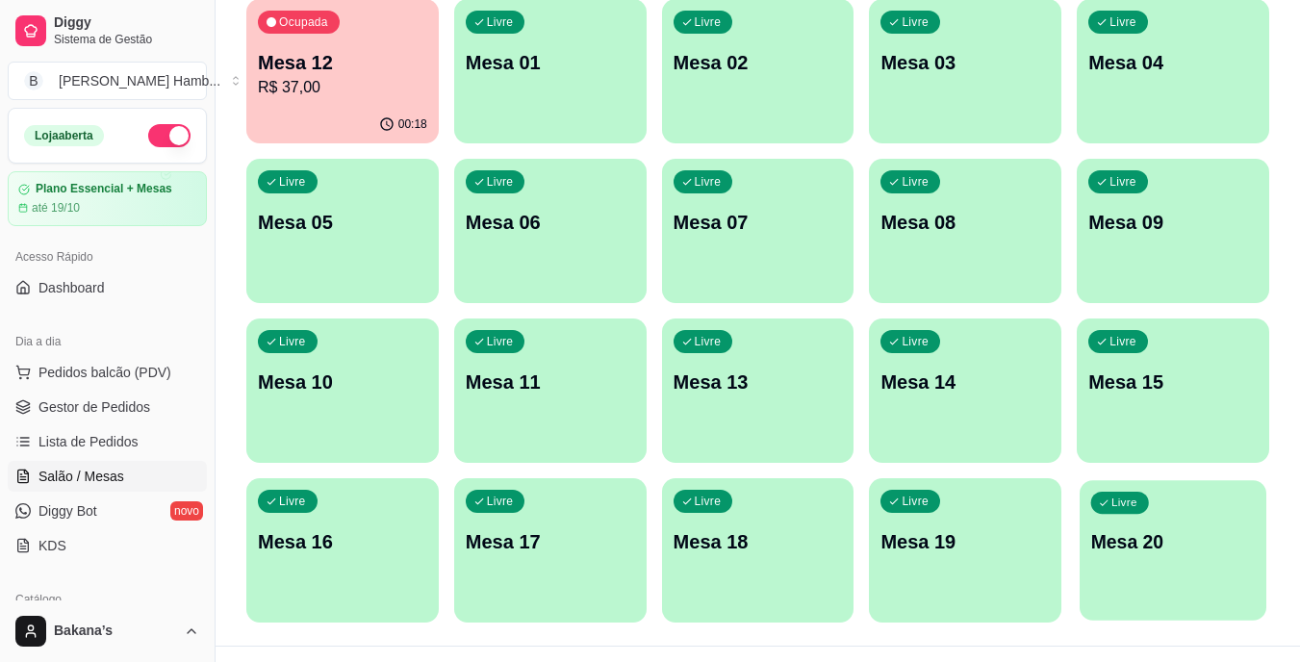
click at [1098, 530] on p "Mesa 20" at bounding box center [1174, 542] width 165 height 26
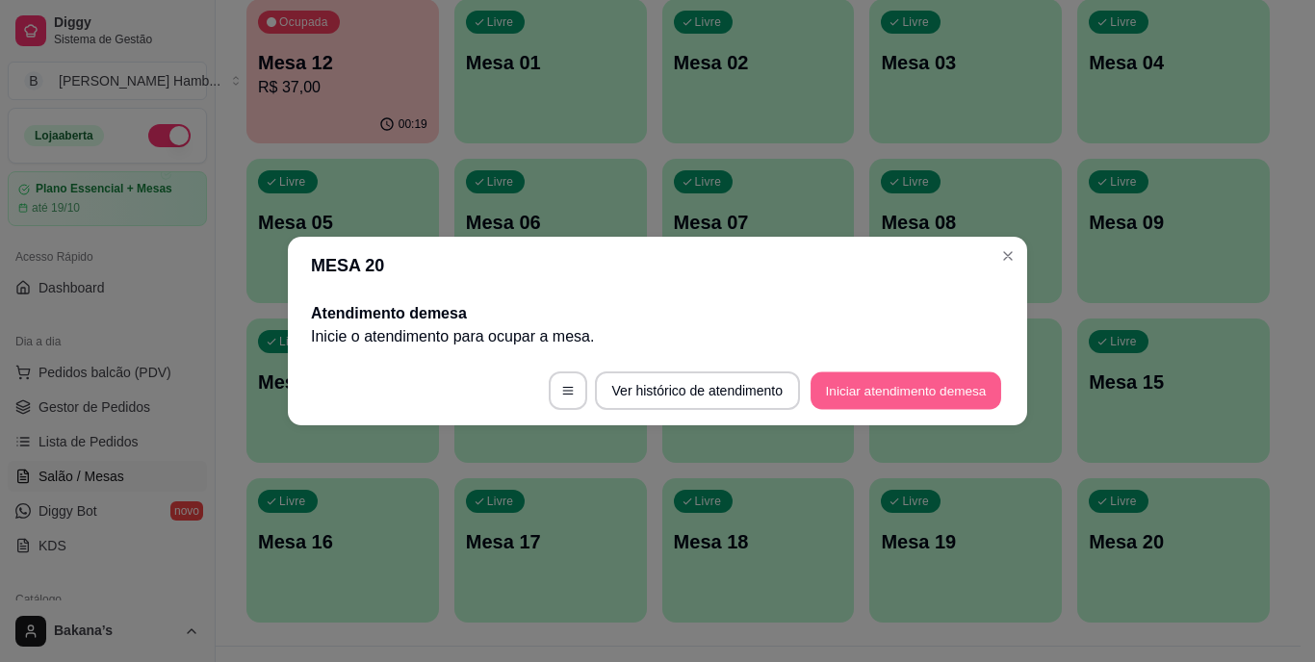
click at [873, 375] on button "Iniciar atendimento de mesa" at bounding box center [906, 392] width 191 height 38
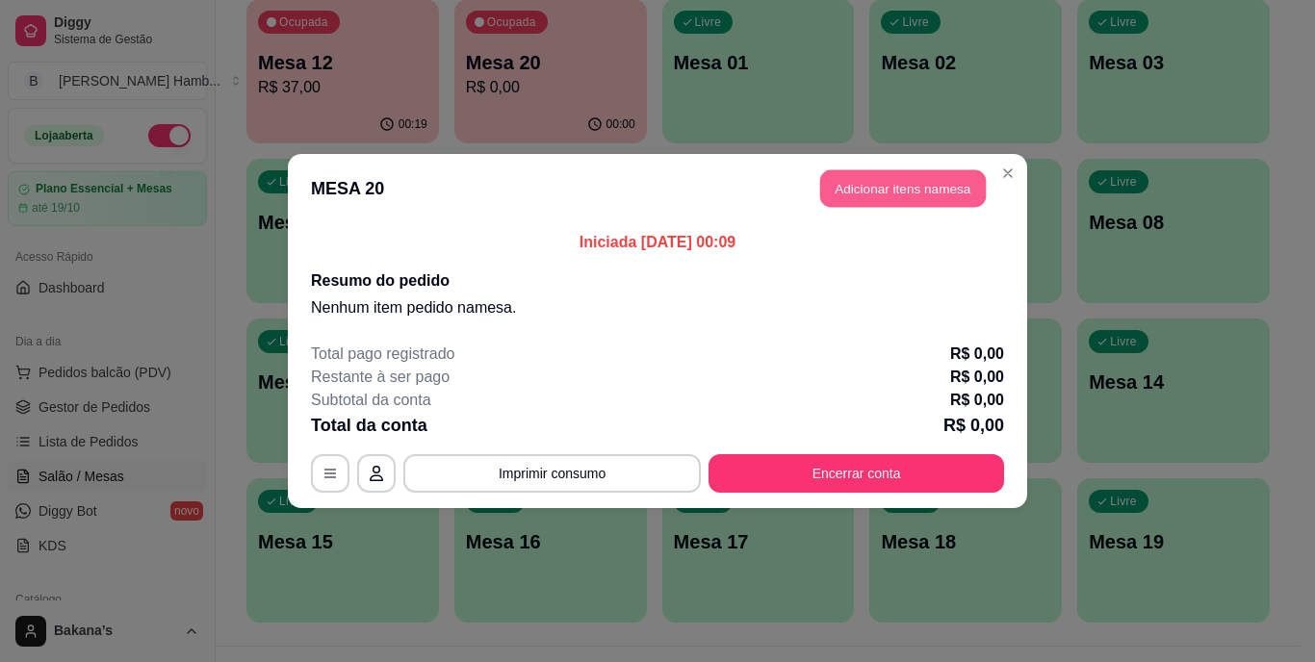
click at [939, 174] on button "Adicionar itens na mesa" at bounding box center [903, 189] width 166 height 38
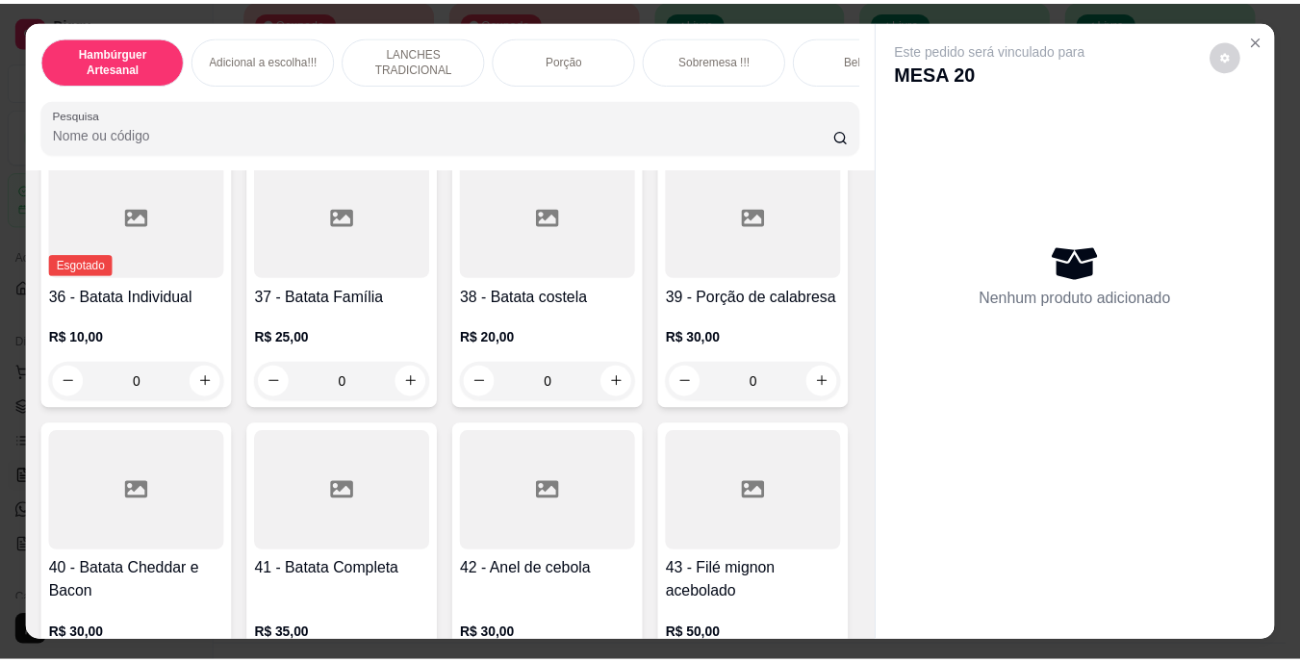
scroll to position [3378, 0]
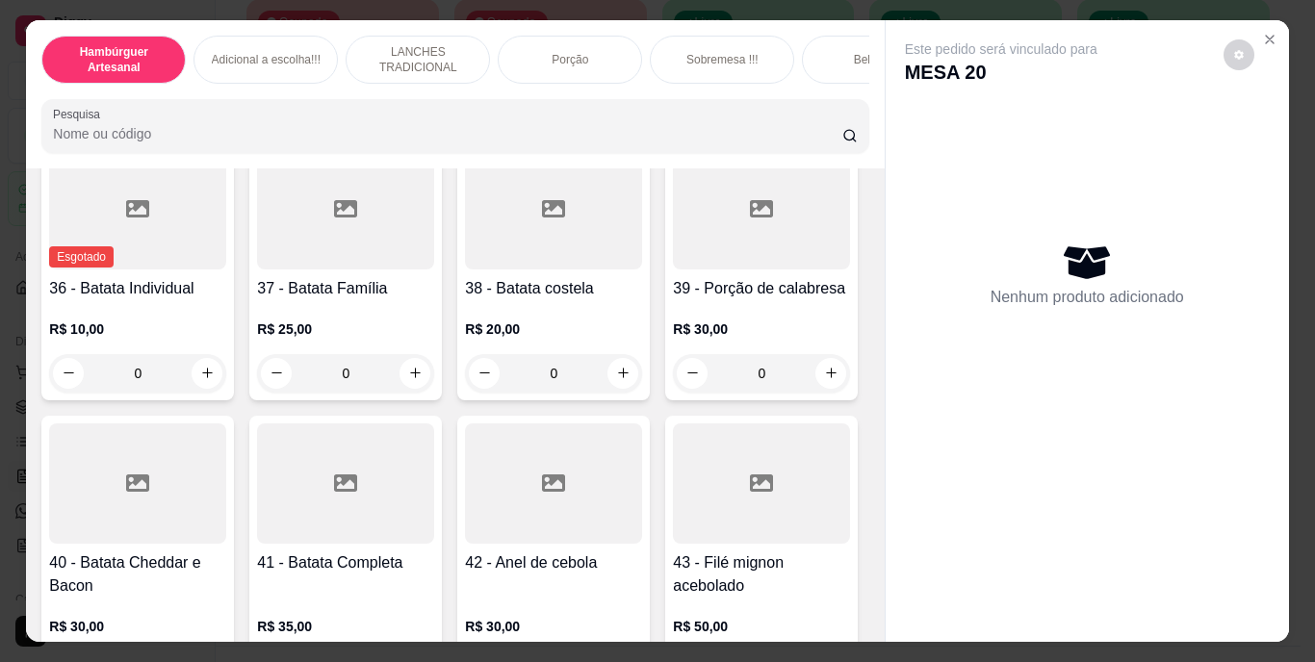
click at [226, 80] on div "R$ 20,00 0" at bounding box center [137, 43] width 177 height 73
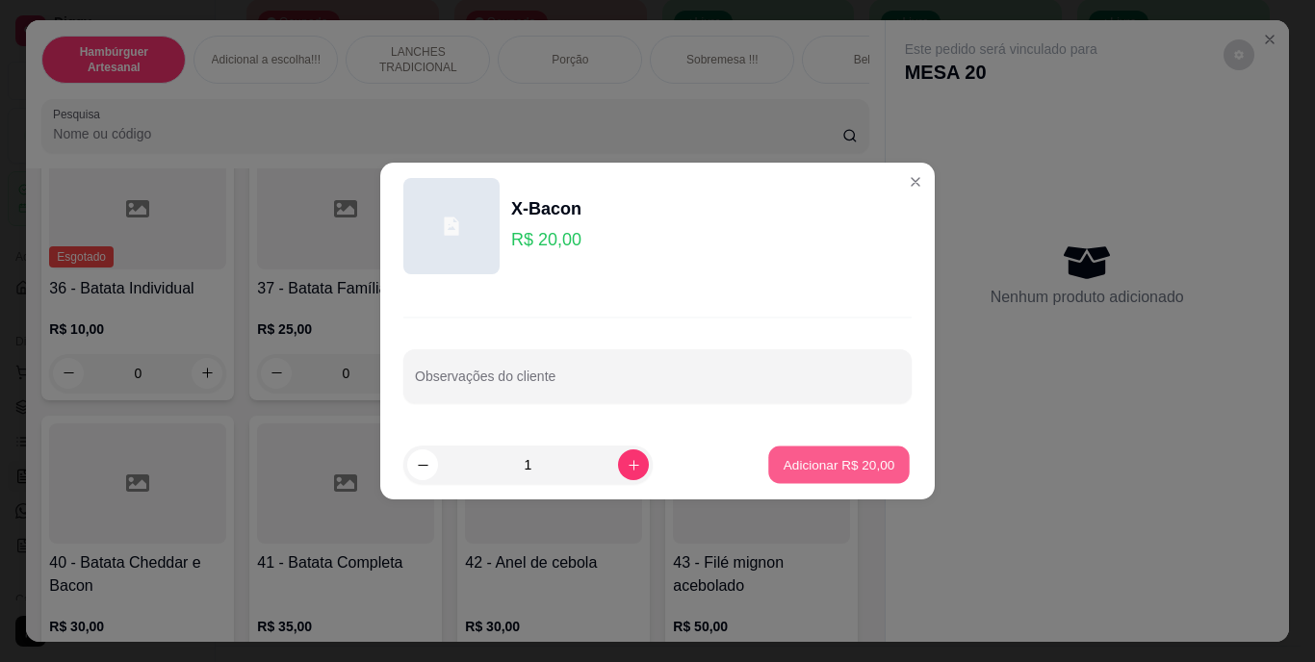
click at [766, 477] on div "Adicionar R$ 20,00" at bounding box center [838, 465] width 145 height 39
click at [787, 479] on button "Adicionar R$ 20,00" at bounding box center [838, 465] width 145 height 39
type input "1"
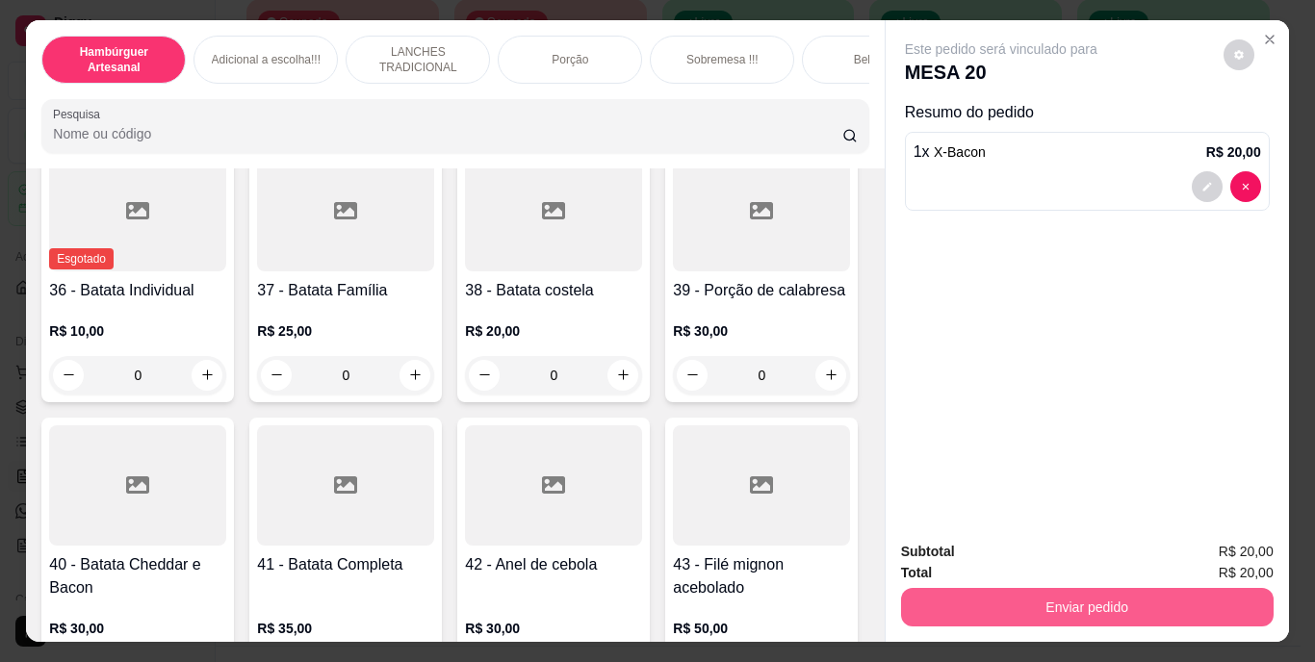
click at [1015, 588] on button "Enviar pedido" at bounding box center [1087, 607] width 373 height 39
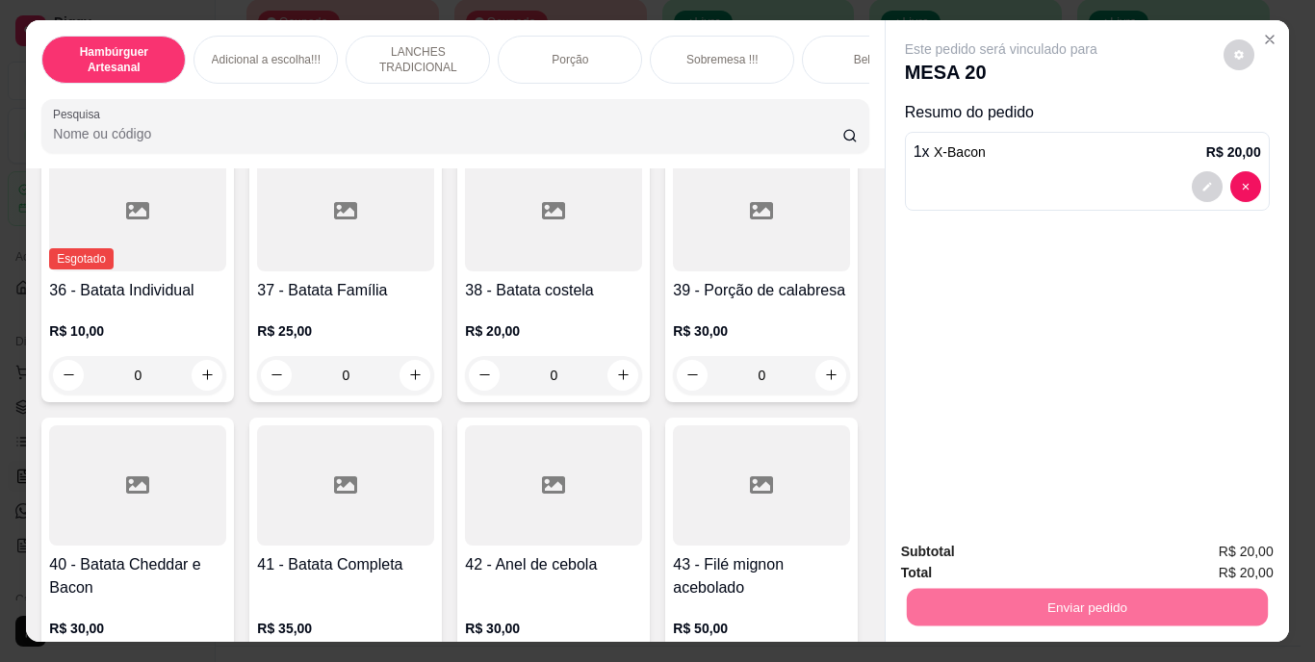
click at [1196, 536] on button "Enviar pedido" at bounding box center [1224, 553] width 106 height 36
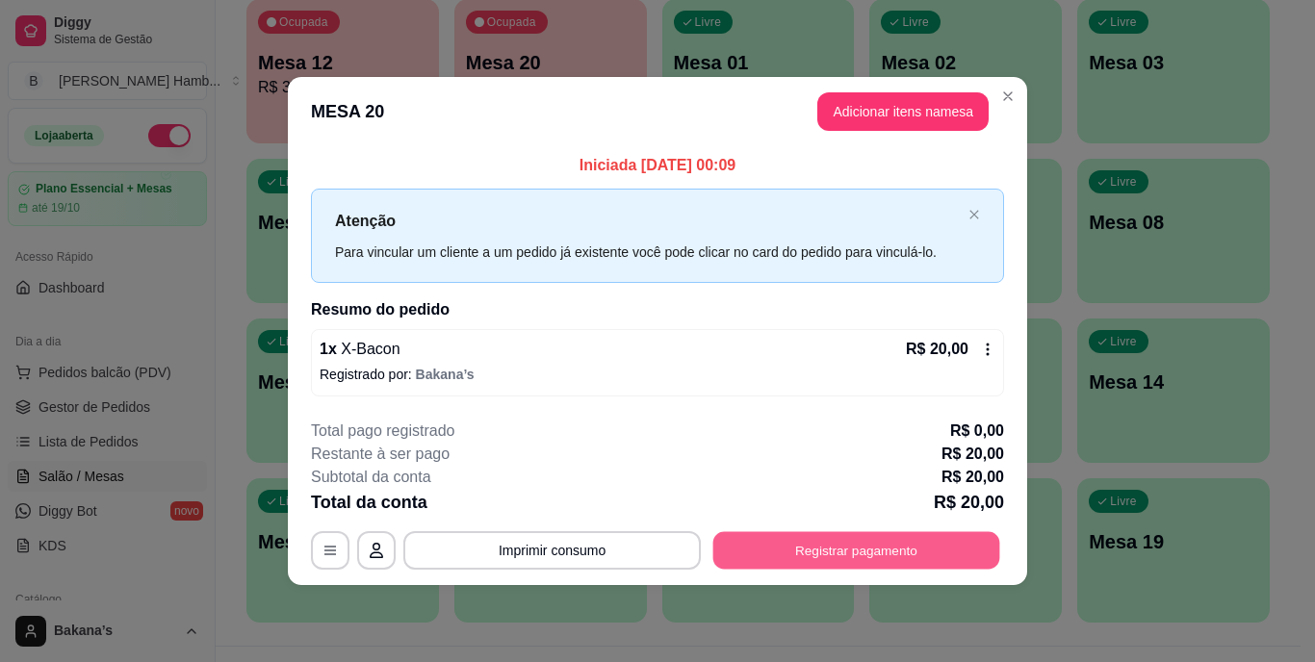
click at [906, 554] on button "Registrar pagamento" at bounding box center [856, 550] width 287 height 38
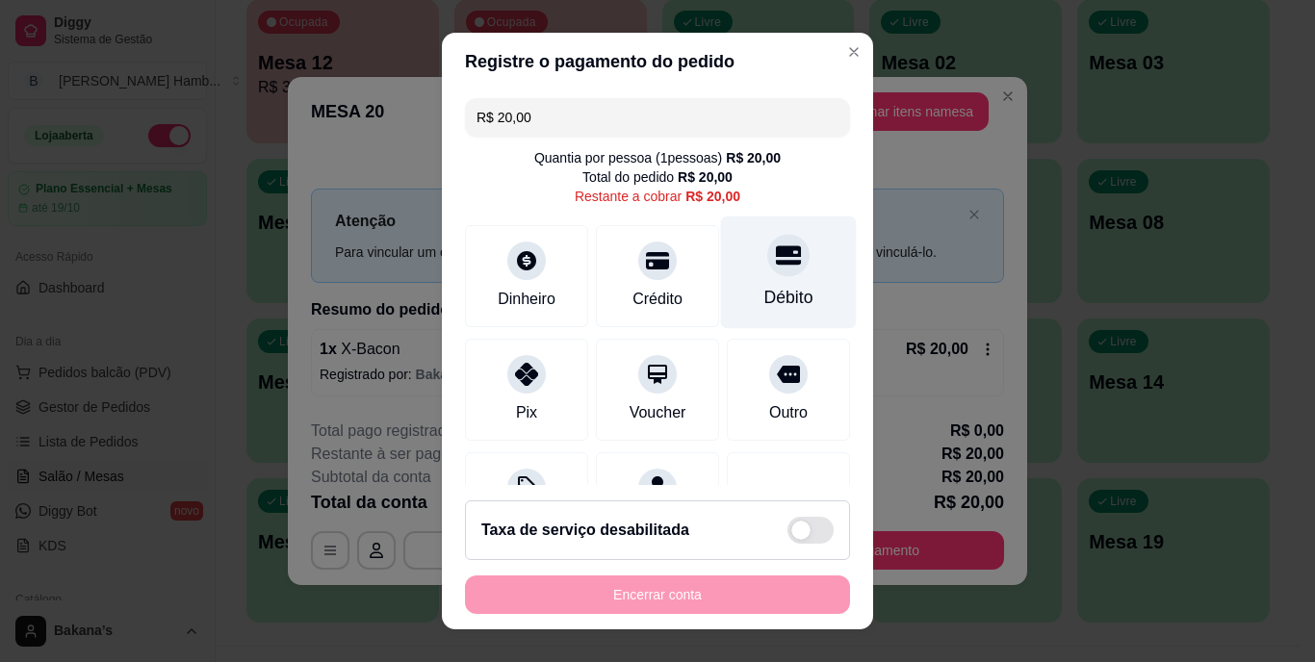
click at [764, 299] on div "Débito" at bounding box center [788, 298] width 49 height 25
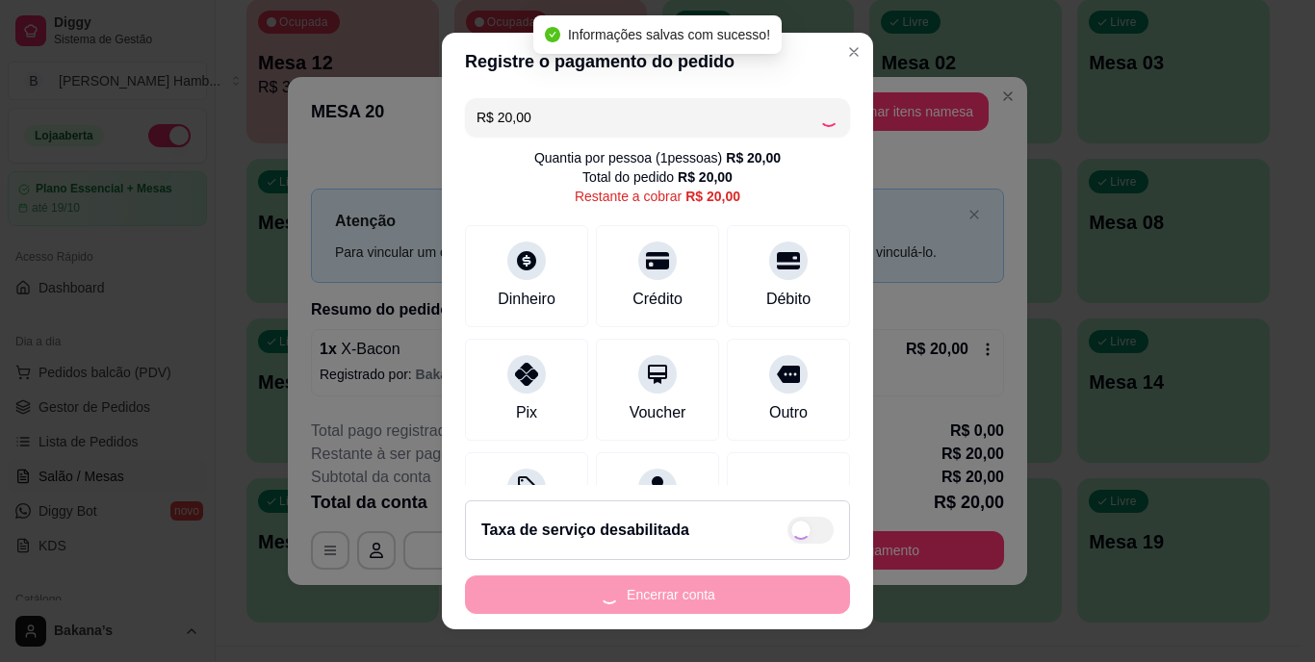
type input "R$ 0,00"
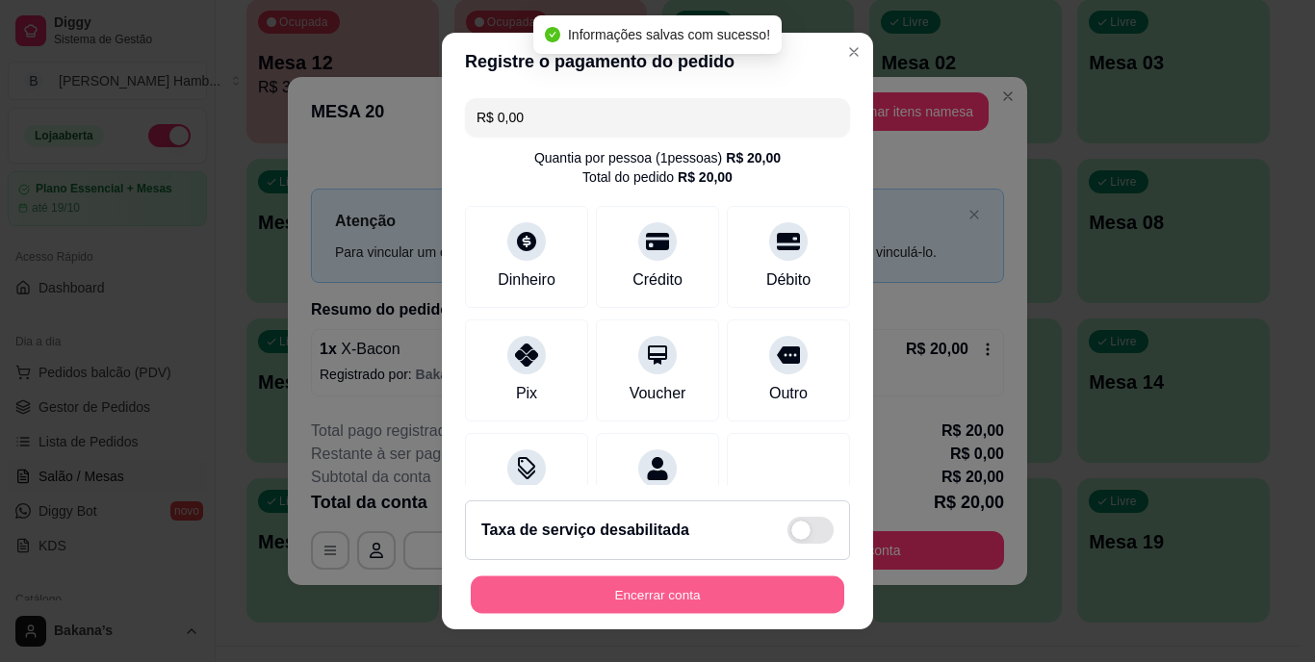
click at [652, 588] on button "Encerrar conta" at bounding box center [657, 595] width 373 height 38
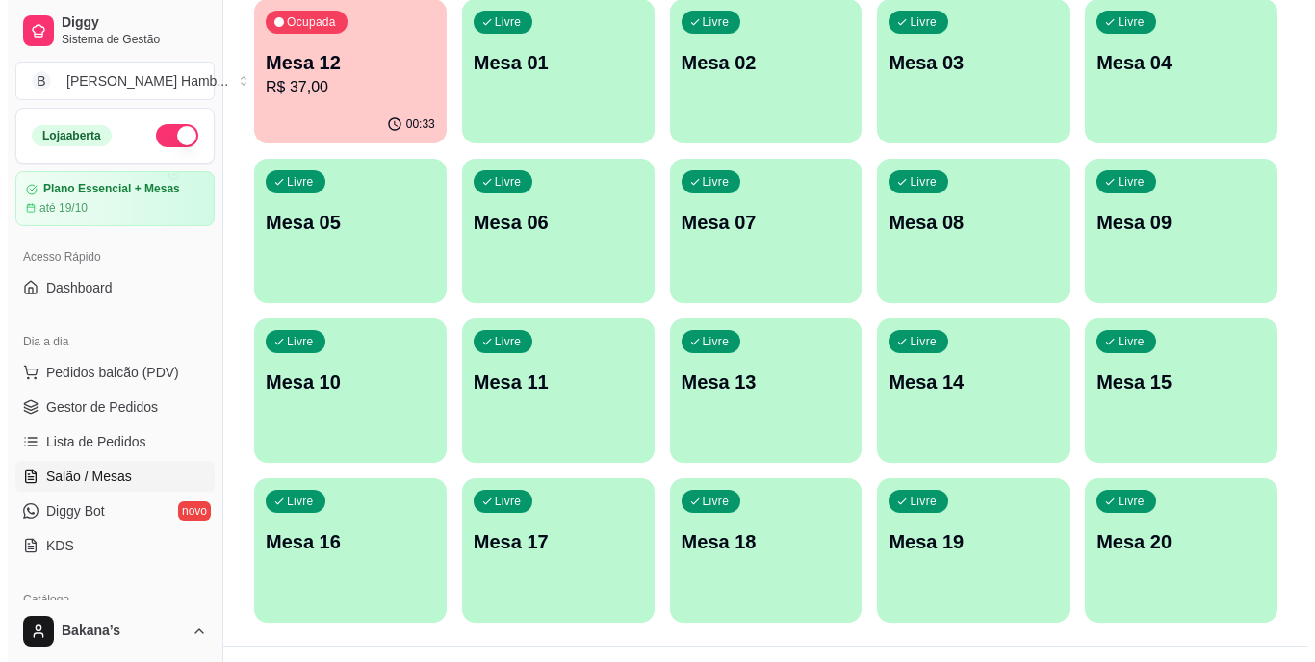
scroll to position [0, 0]
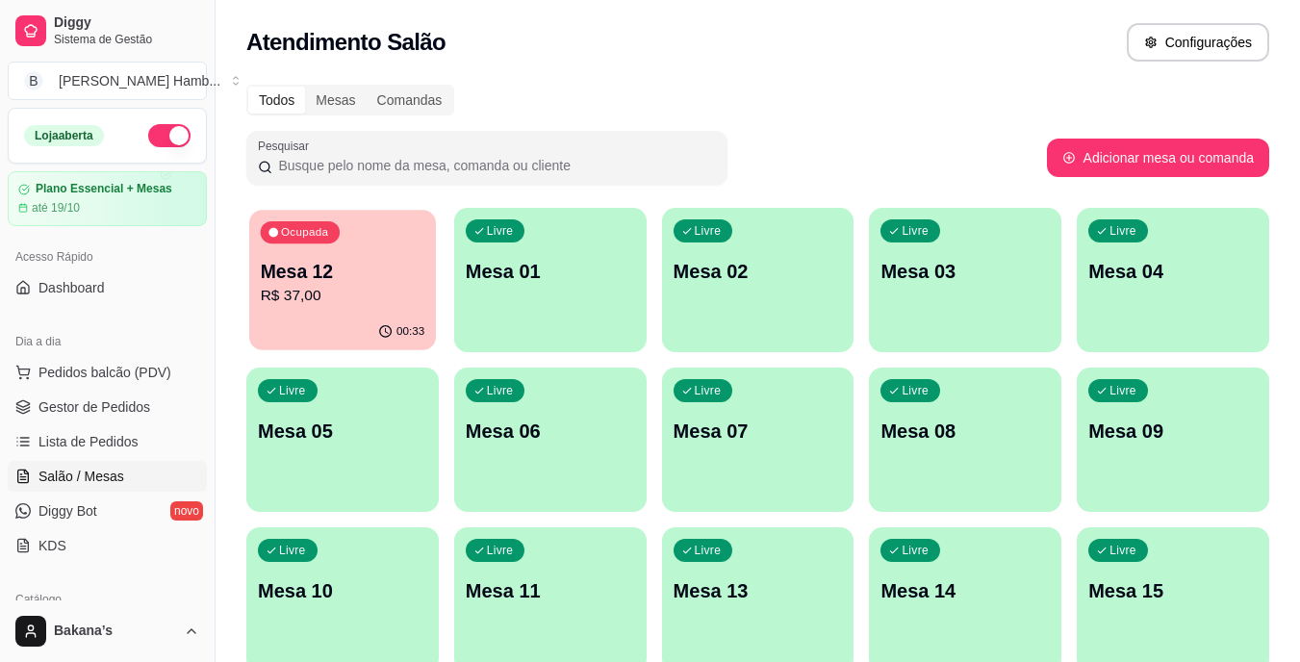
click at [390, 226] on div "Ocupada Mesa 12 R$ 37,00" at bounding box center [342, 262] width 187 height 104
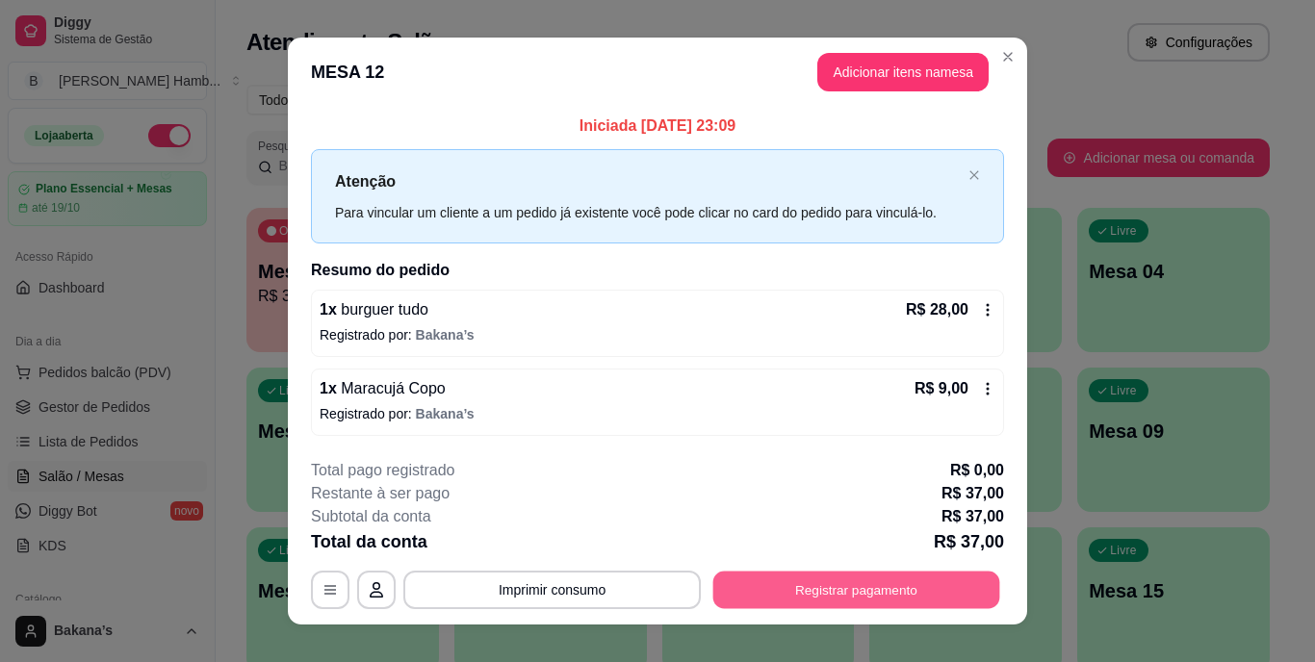
click at [816, 606] on button "Registrar pagamento" at bounding box center [856, 590] width 287 height 38
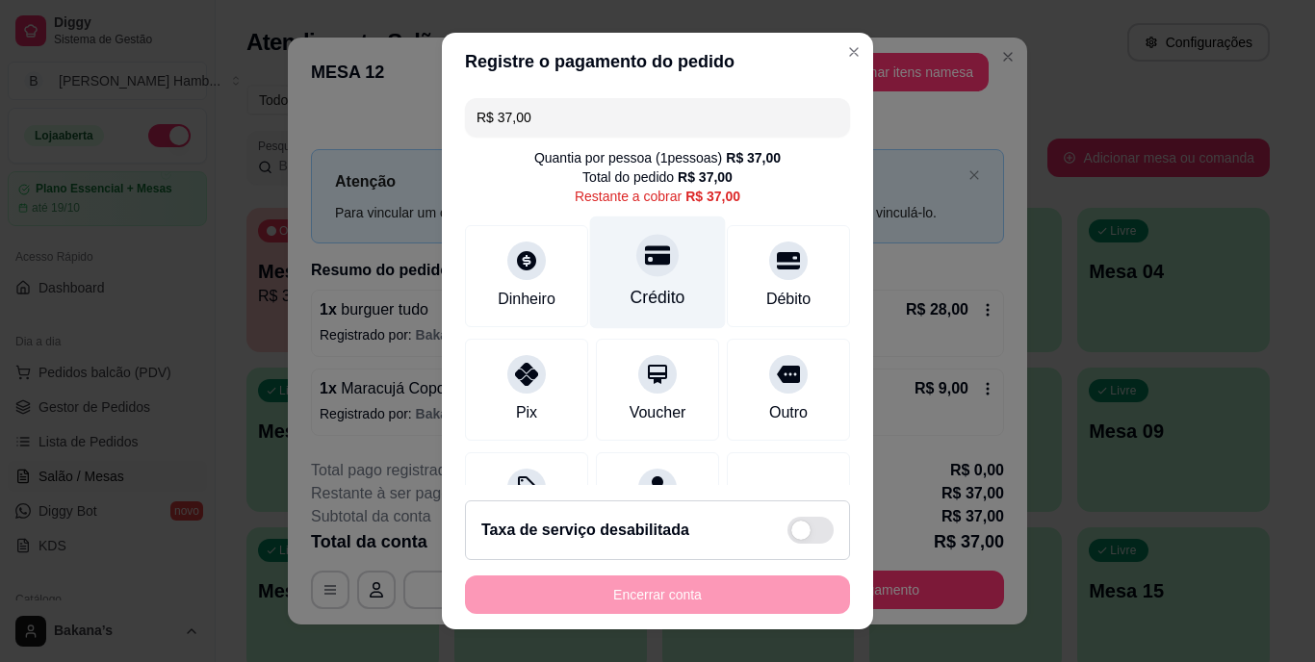
click at [659, 297] on div "Crédito" at bounding box center [657, 298] width 55 height 25
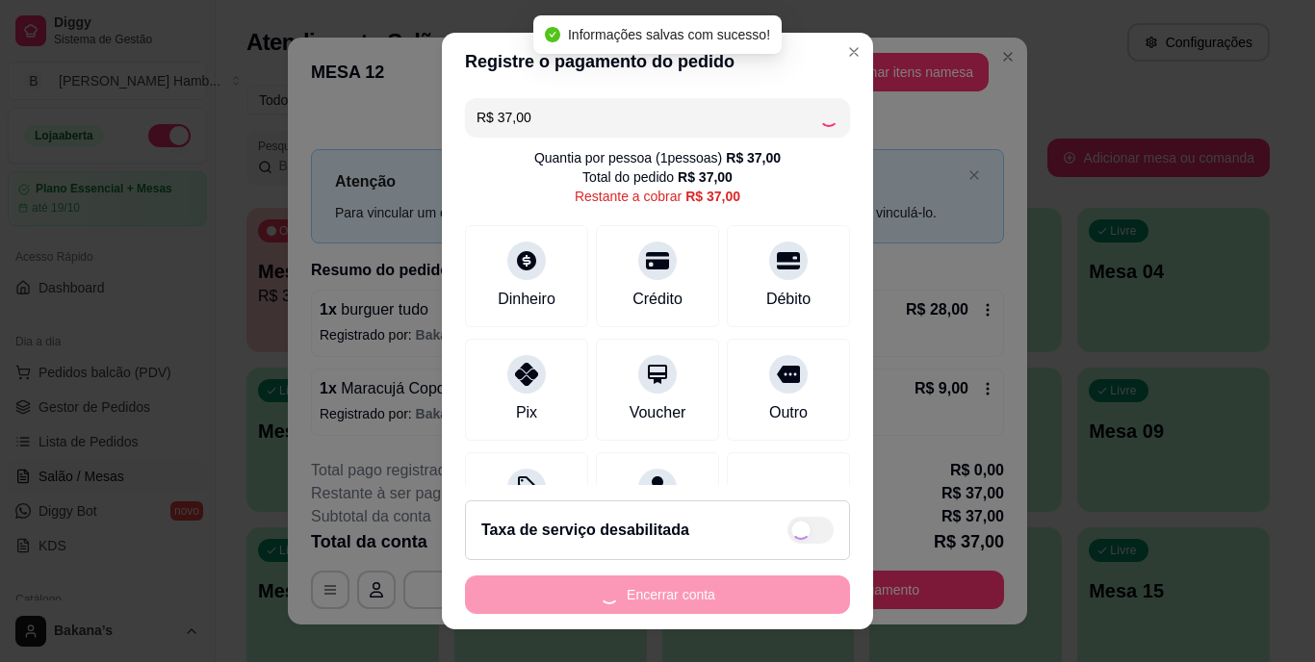
type input "R$ 0,00"
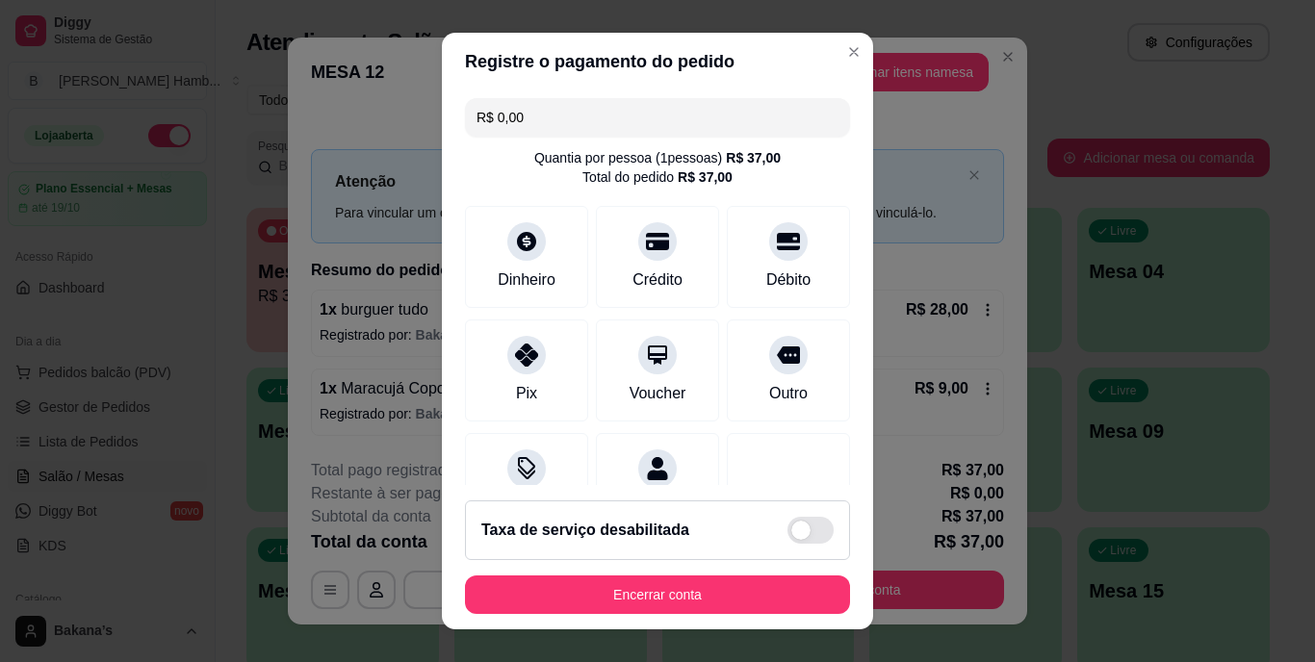
click at [625, 614] on footer "Taxa de serviço desabilitada Encerrar conta" at bounding box center [657, 557] width 431 height 144
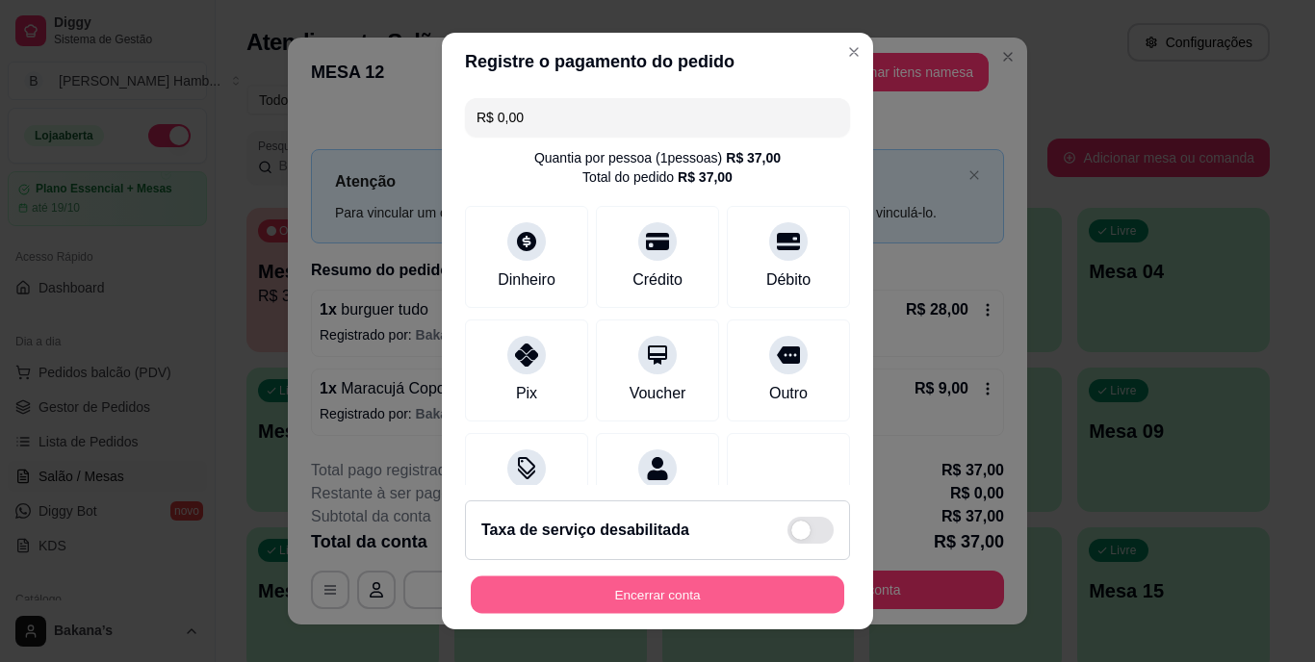
click at [630, 605] on button "Encerrar conta" at bounding box center [657, 595] width 373 height 38
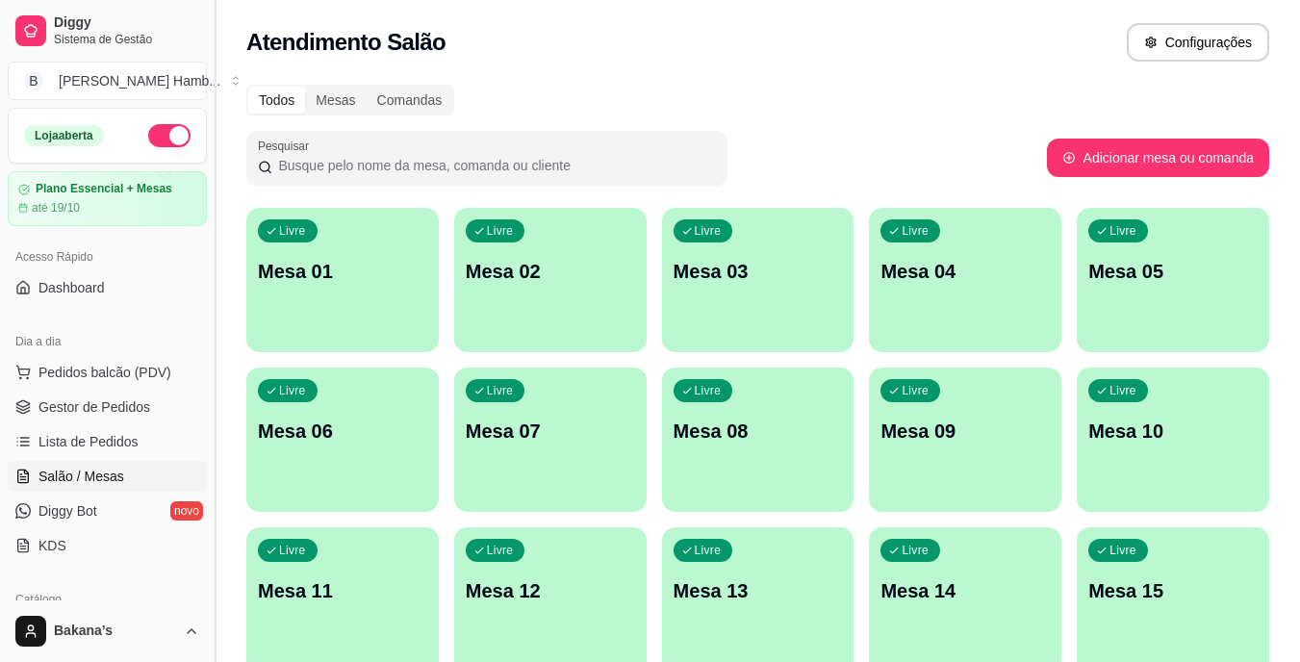
click at [211, 413] on button "Toggle Sidebar" at bounding box center [214, 331] width 15 height 662
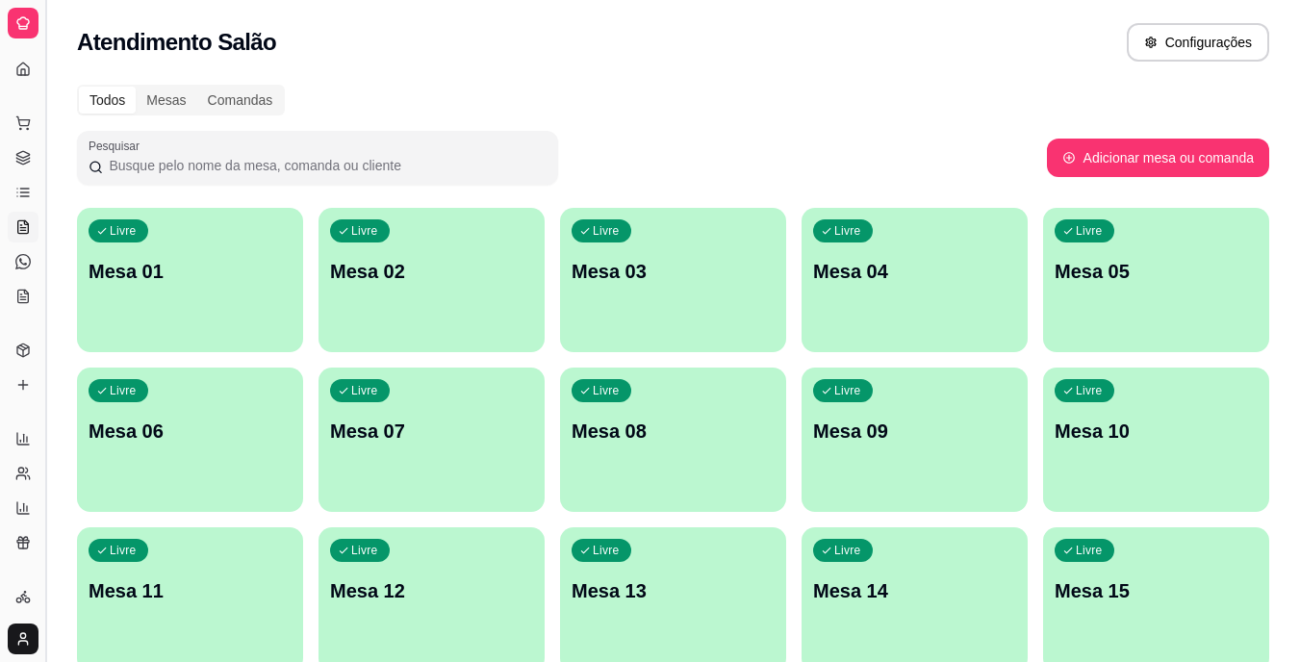
click at [42, 410] on button "Toggle Sidebar" at bounding box center [45, 331] width 15 height 662
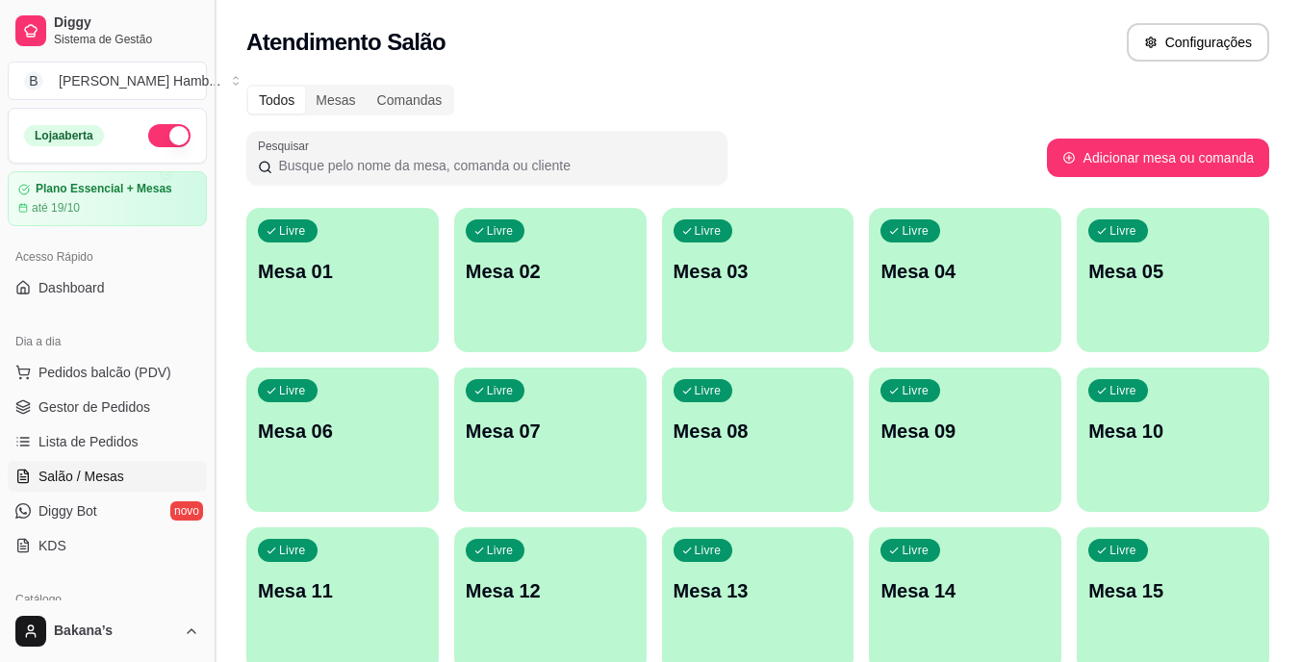
click at [42, 410] on span "Gestor de Pedidos" at bounding box center [95, 407] width 112 height 19
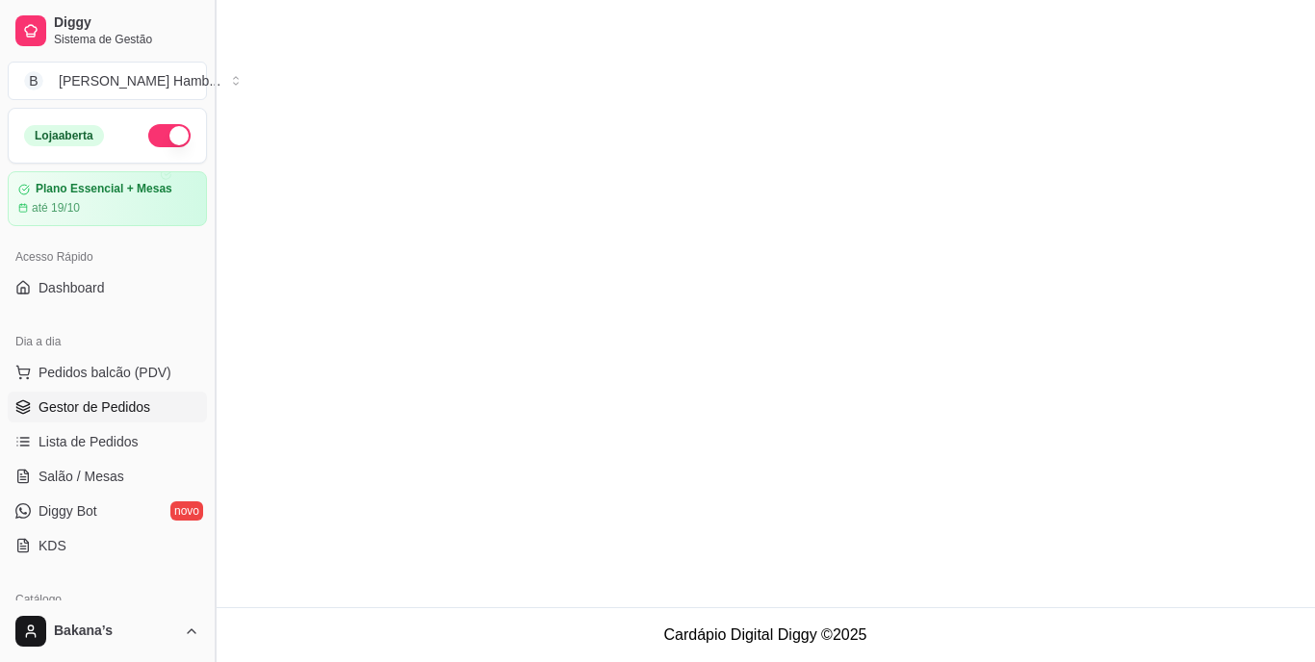
click at [42, 410] on span "Gestor de Pedidos" at bounding box center [95, 407] width 112 height 19
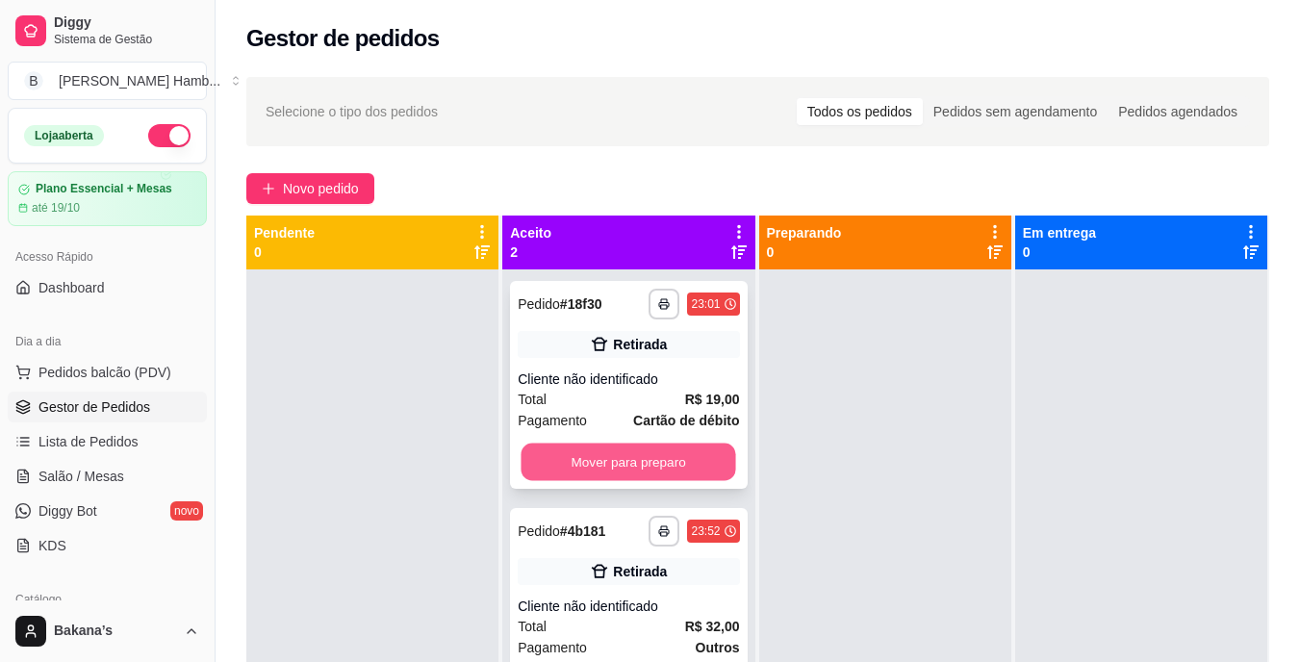
click at [596, 471] on button "Mover para preparo" at bounding box center [629, 463] width 215 height 38
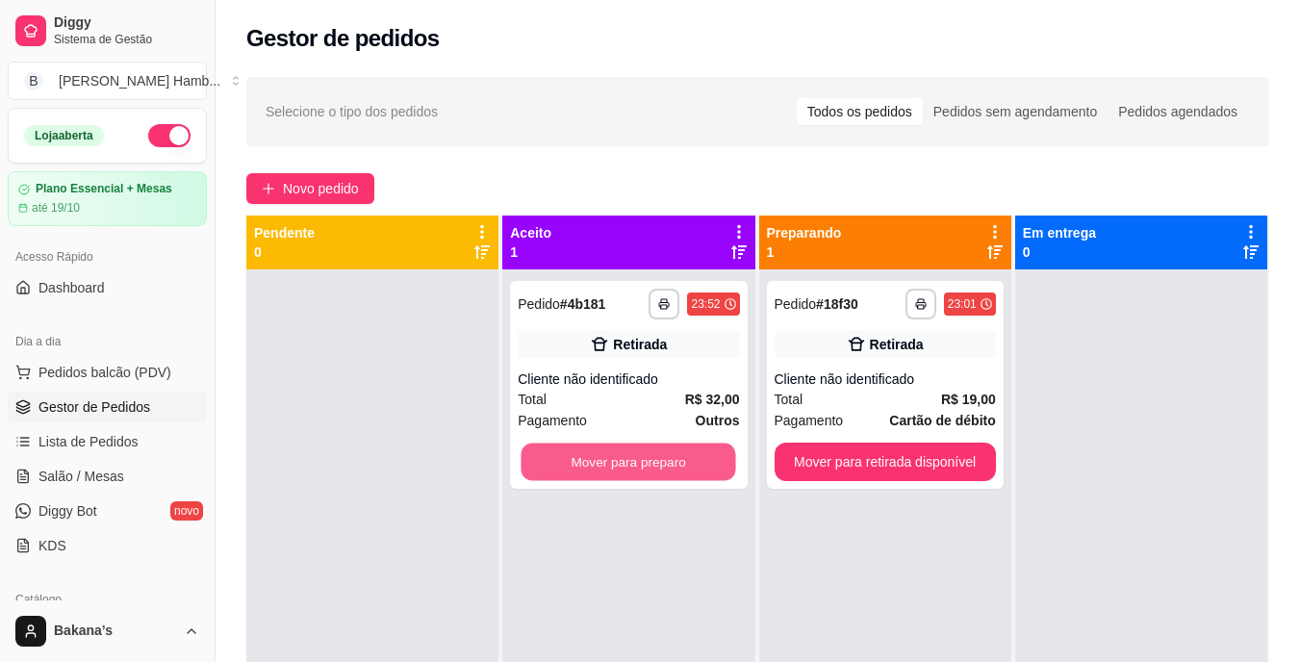
click at [596, 471] on button "Mover para preparo" at bounding box center [629, 463] width 215 height 38
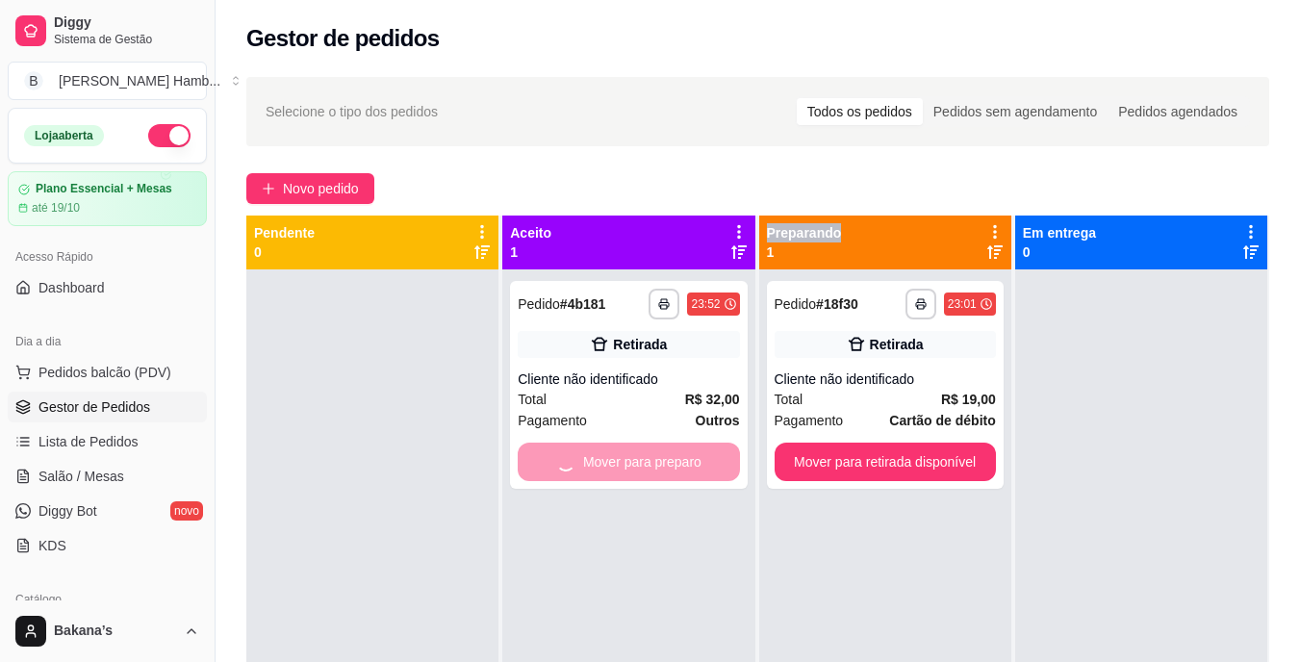
click at [596, 471] on div "Mover para preparo" at bounding box center [628, 462] width 221 height 39
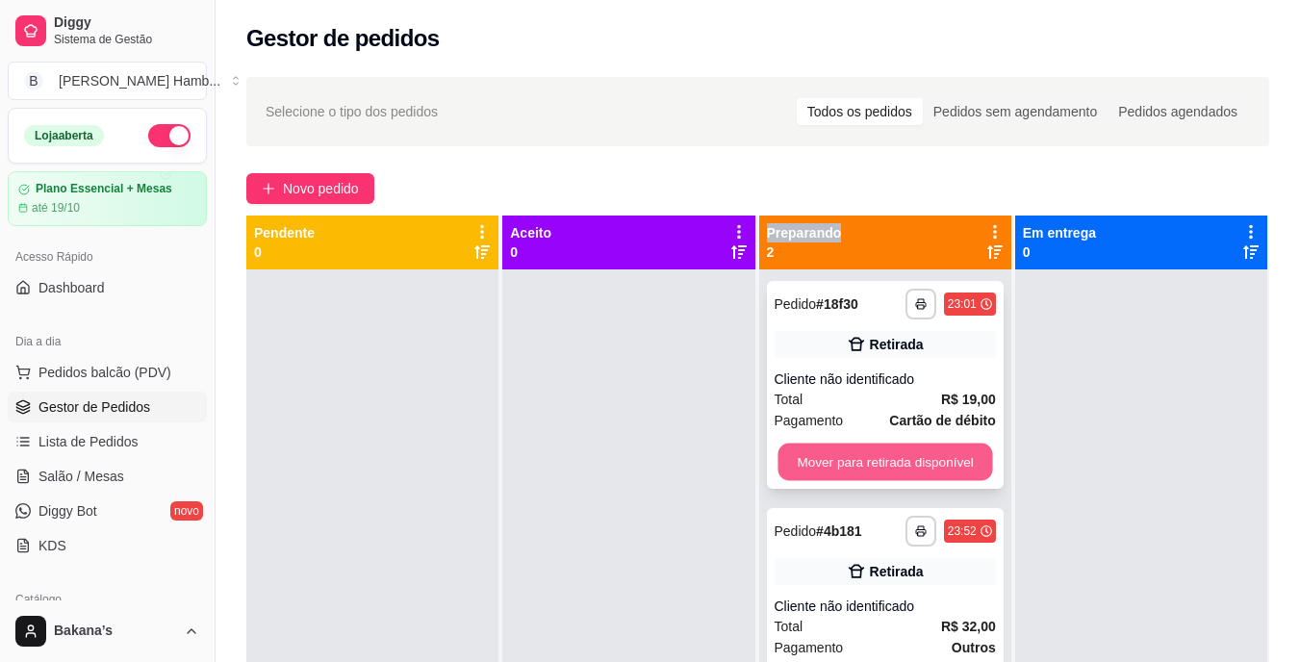
click at [917, 460] on button "Mover para retirada disponível" at bounding box center [885, 463] width 215 height 38
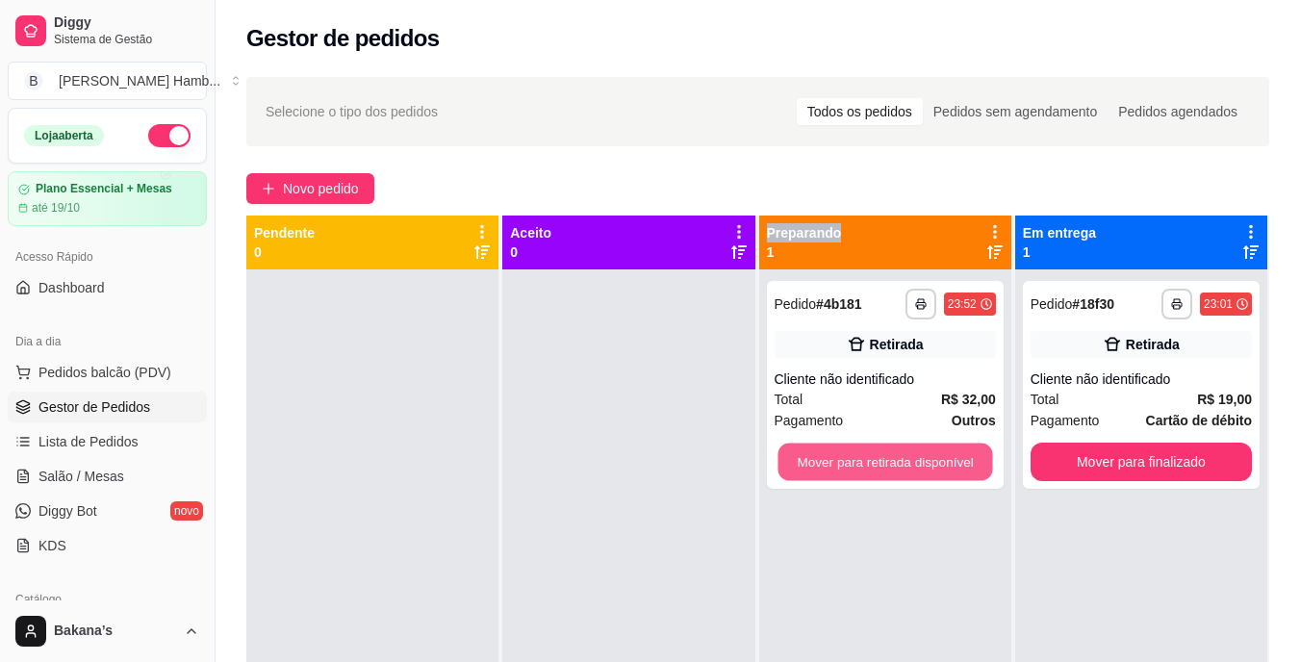
click at [917, 460] on button "Mover para retirada disponível" at bounding box center [885, 463] width 215 height 38
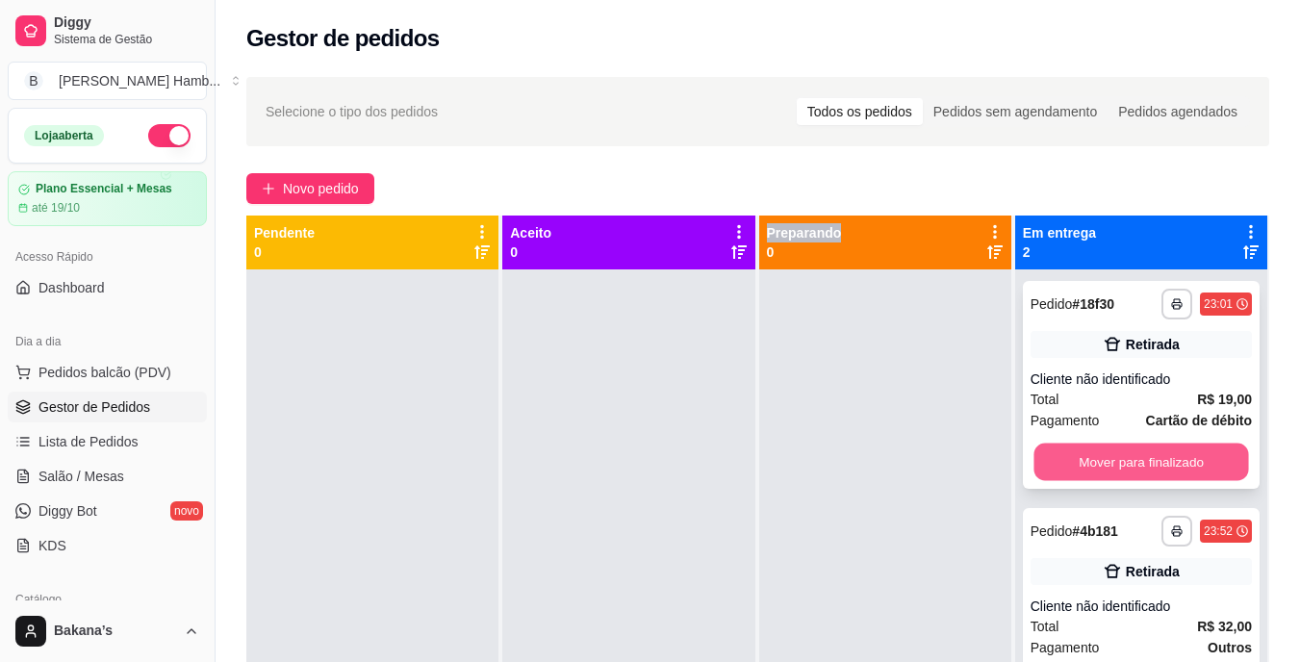
click at [1193, 478] on button "Mover para finalizado" at bounding box center [1141, 463] width 215 height 38
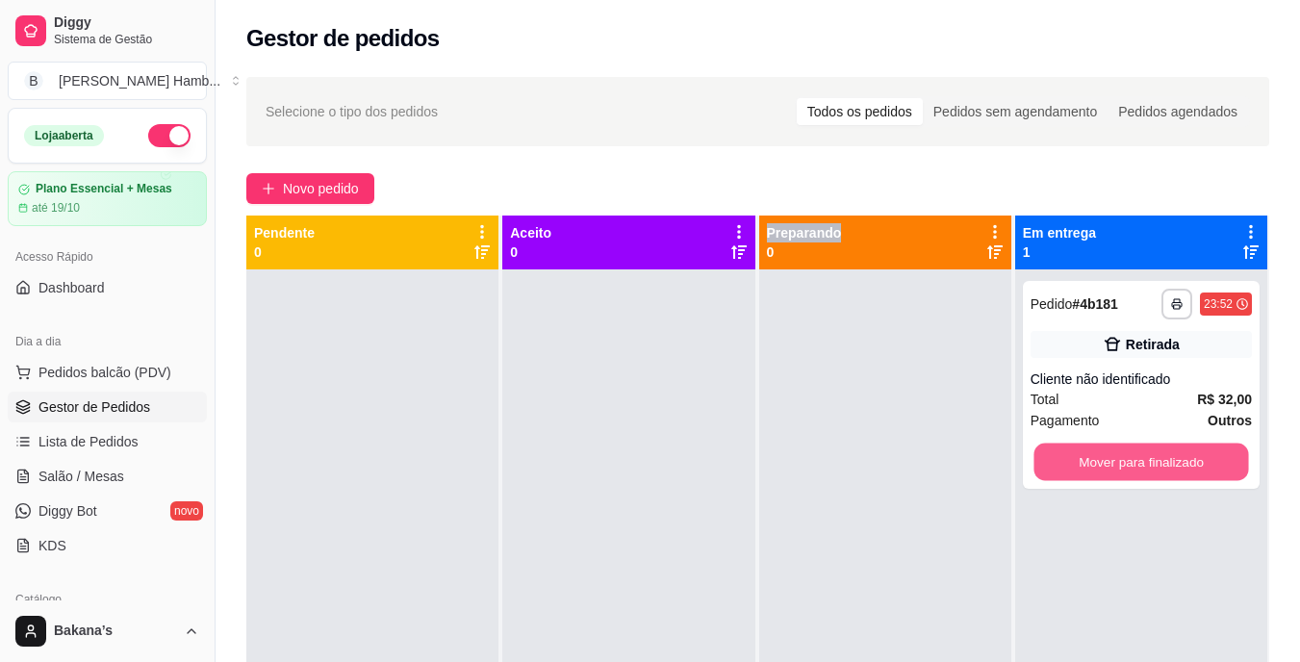
click at [1193, 478] on button "Mover para finalizado" at bounding box center [1141, 463] width 215 height 38
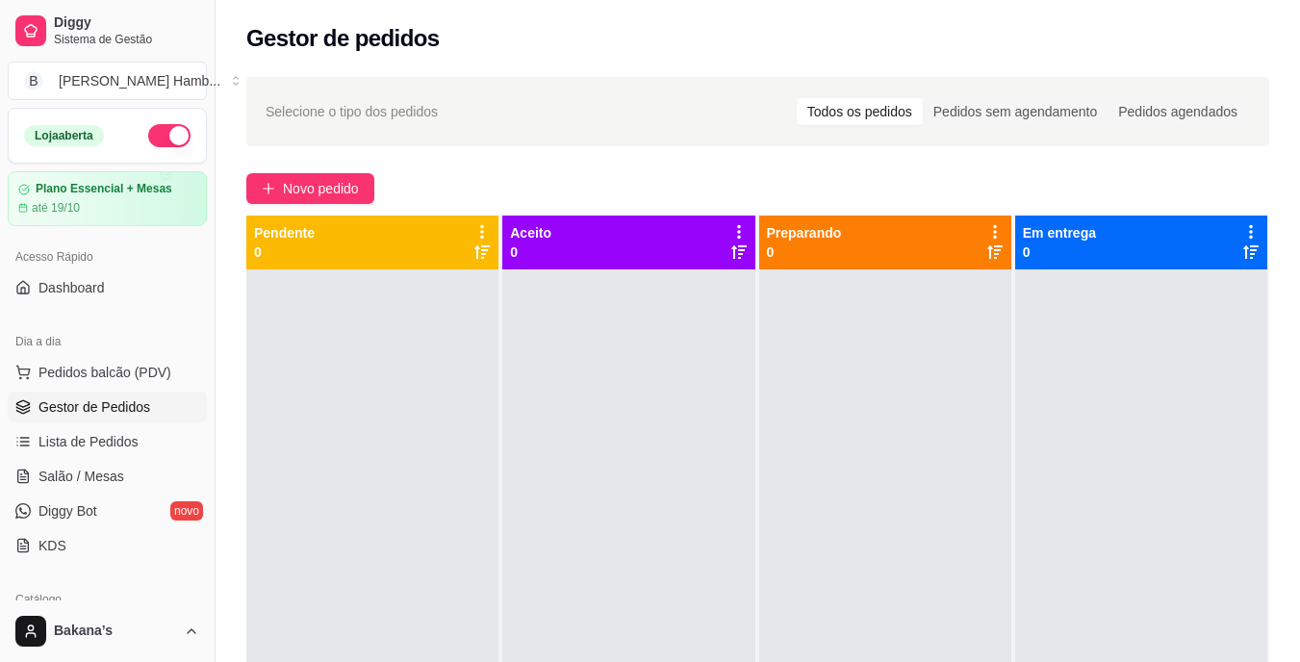
click at [1193, 478] on div at bounding box center [1142, 601] width 252 height 662
click at [37, 438] on link "Lista de Pedidos" at bounding box center [107, 441] width 199 height 31
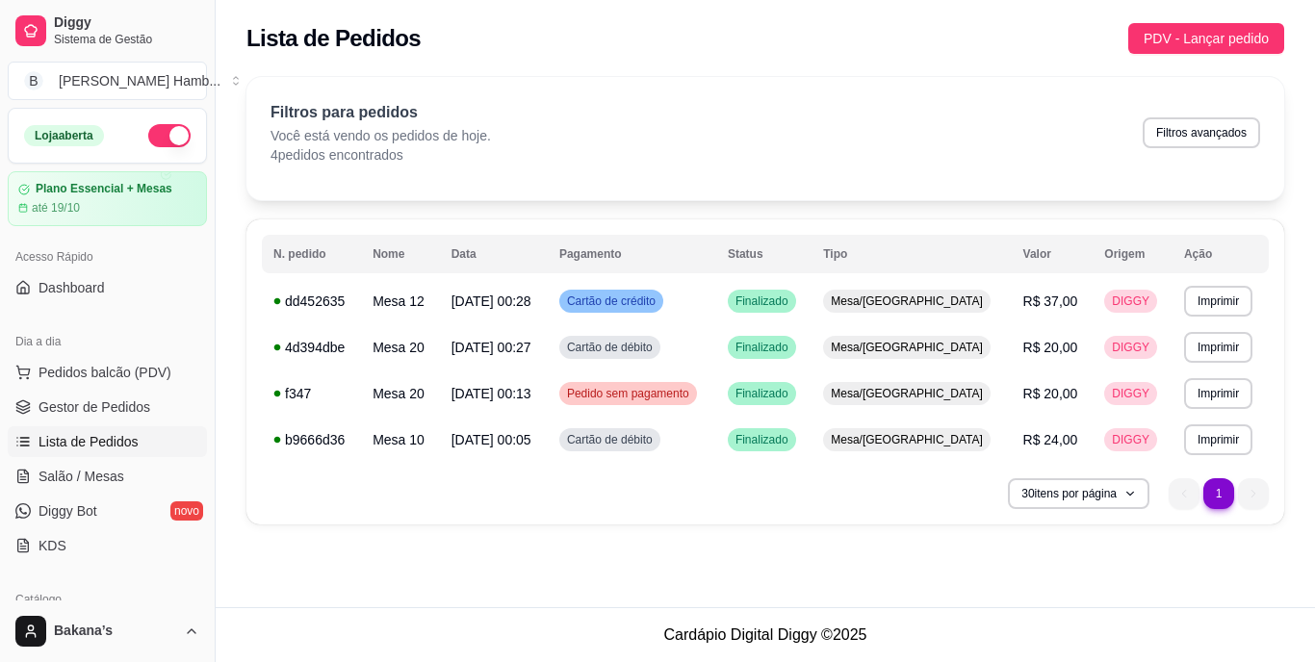
click at [46, 452] on link "Lista de Pedidos" at bounding box center [107, 441] width 199 height 31
click at [44, 494] on ul "Pedidos balcão (PDV) Gestor de Pedidos Lista de Pedidos Salão / Mesas Diggy Bot…" at bounding box center [107, 459] width 199 height 204
click at [74, 380] on span "Pedidos balcão (PDV)" at bounding box center [105, 372] width 133 height 19
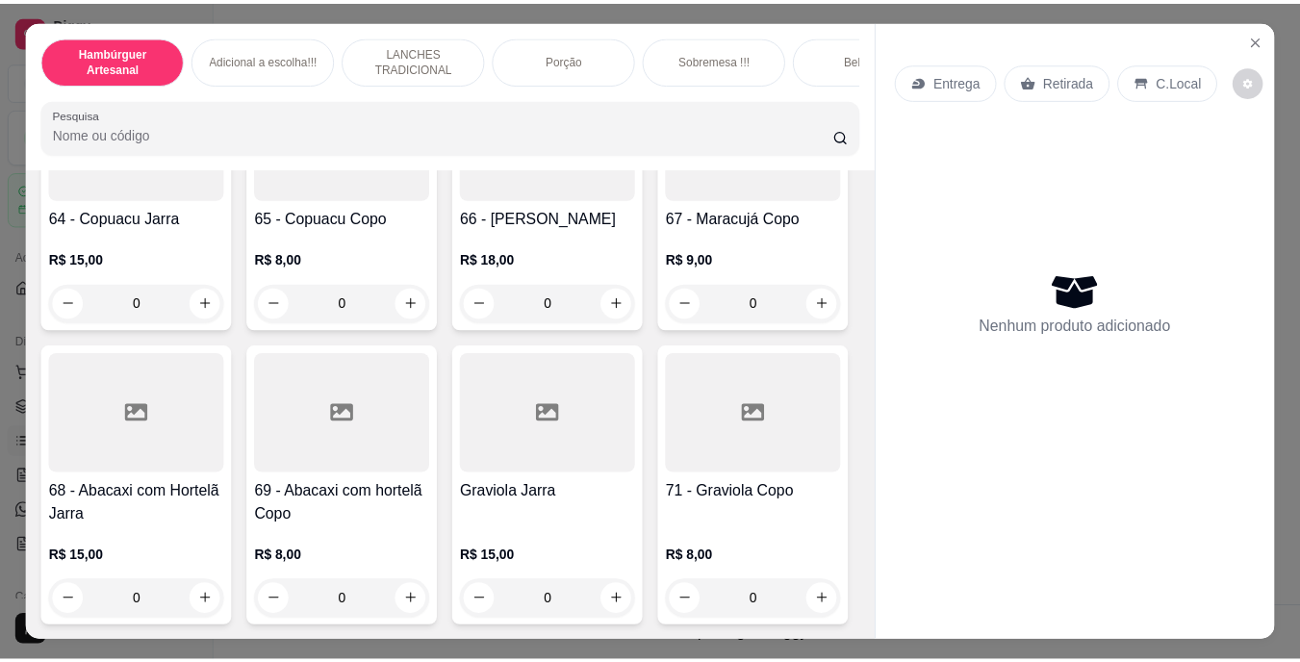
scroll to position [7552, 0]
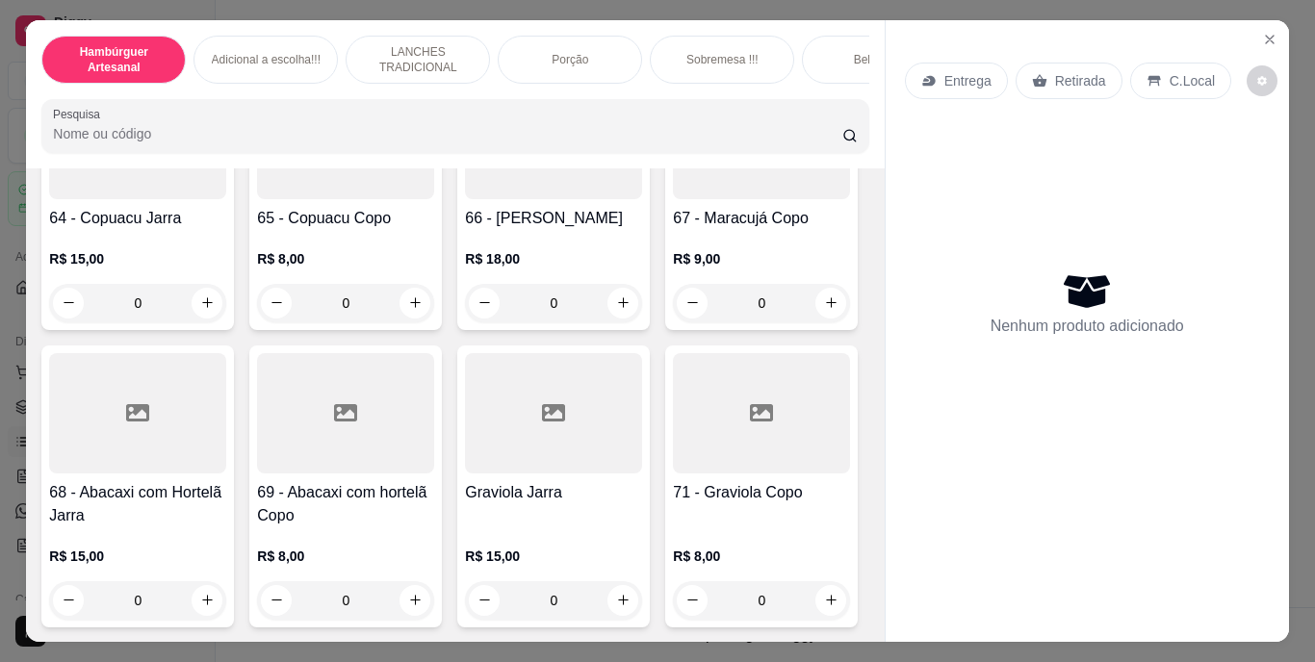
click at [200, 36] on icon "increase-product-quantity" at bounding box center [207, 28] width 14 height 14
type input "1"
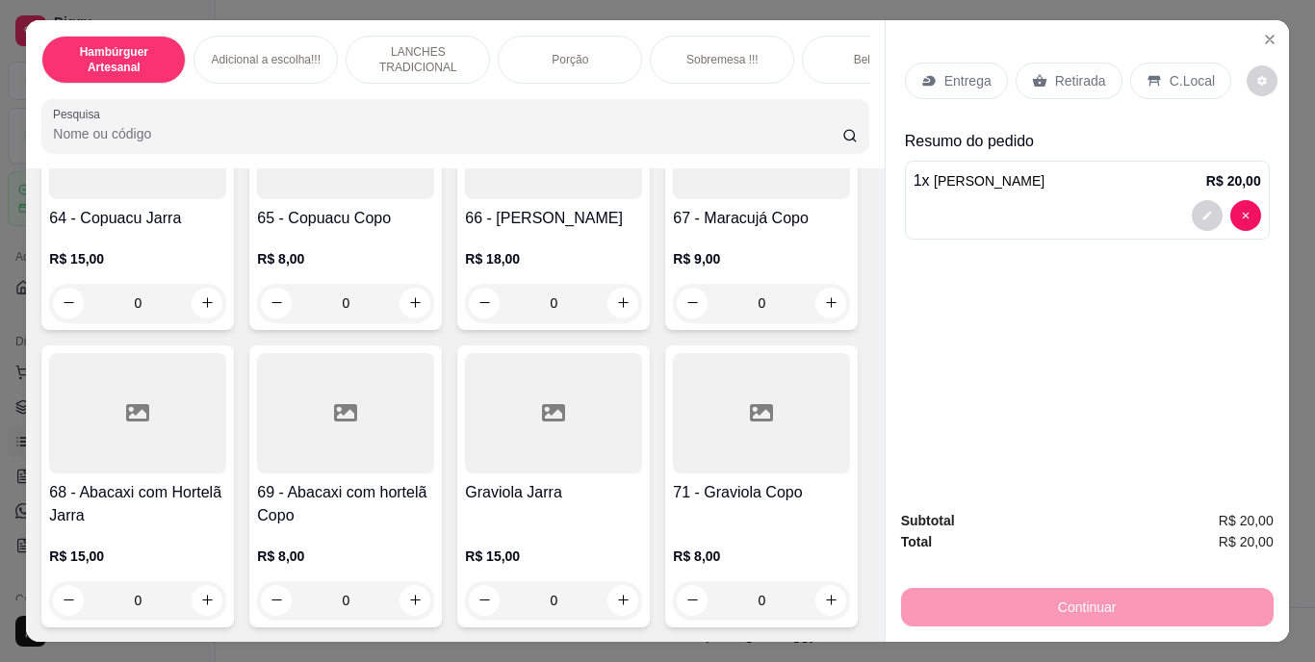
click at [1193, 71] on p "C.Local" at bounding box center [1192, 80] width 45 height 19
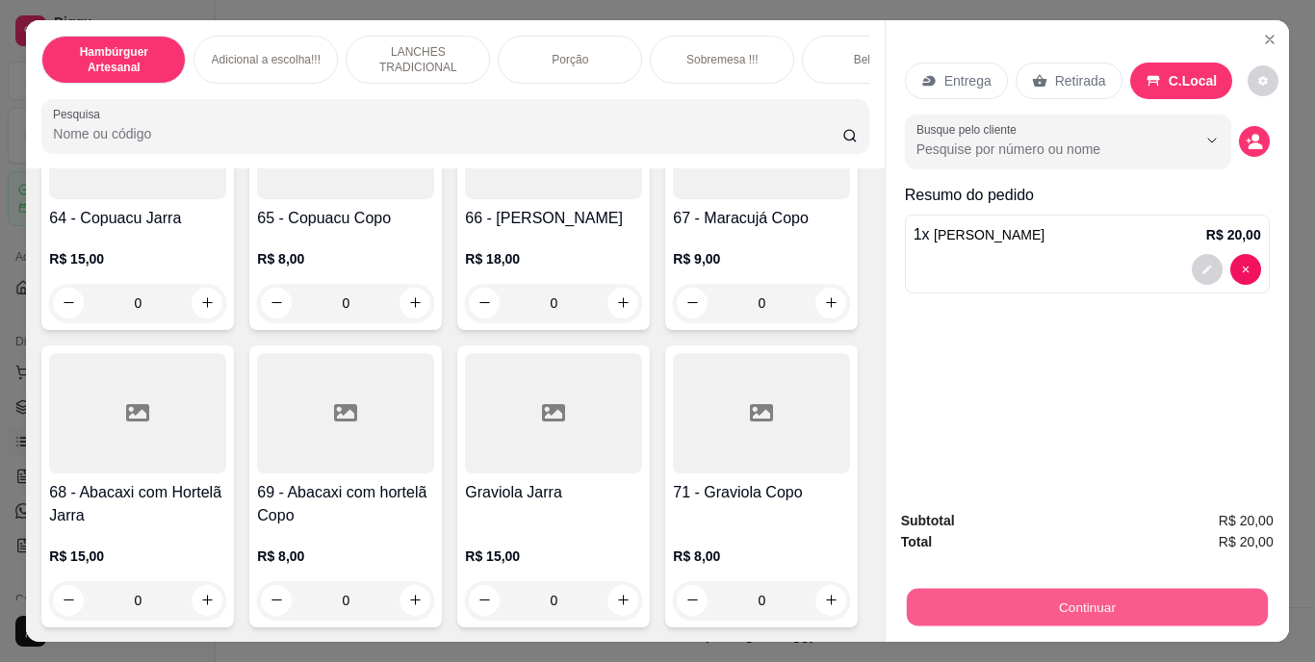
click at [1169, 595] on button "Continuar" at bounding box center [1086, 608] width 361 height 38
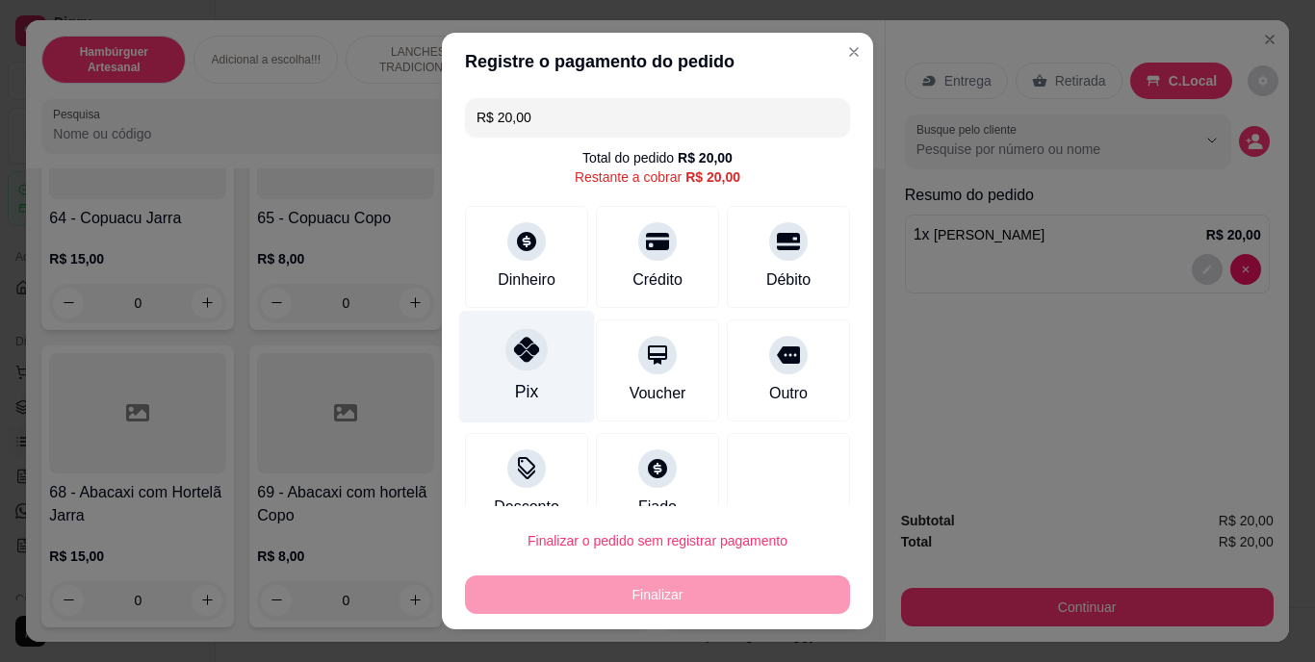
click at [532, 371] on div "Pix" at bounding box center [527, 367] width 136 height 113
type input "R$ 0,00"
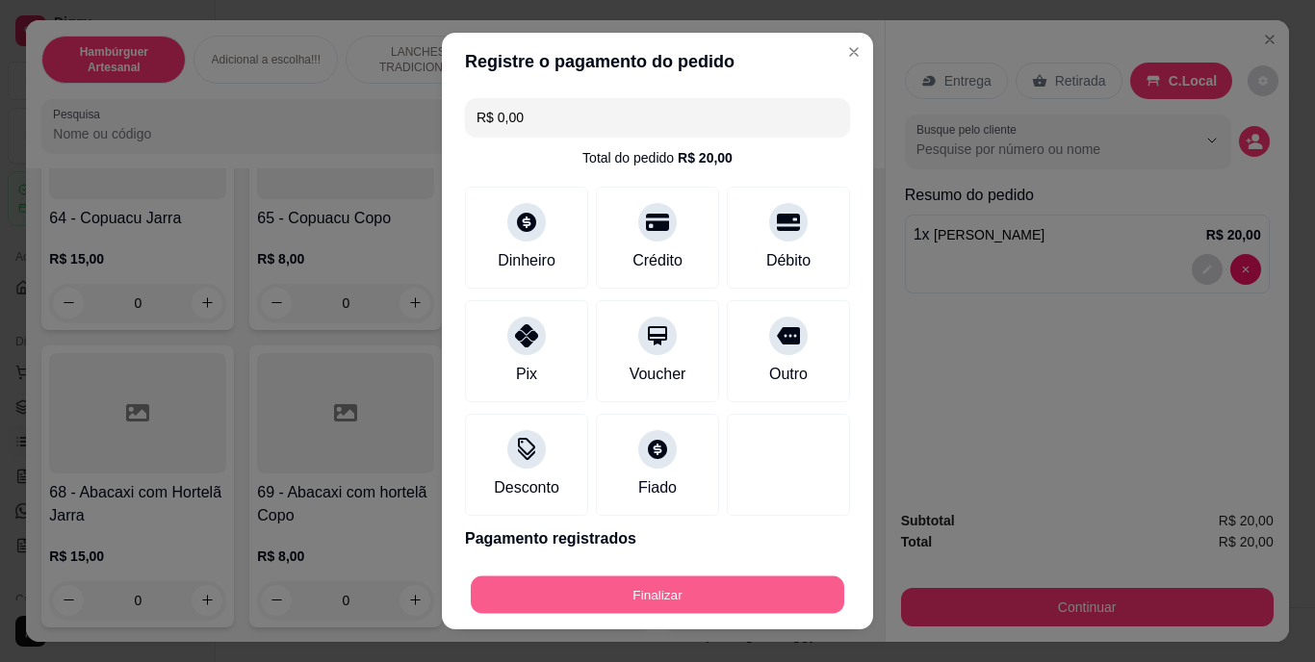
click at [671, 590] on button "Finalizar" at bounding box center [657, 595] width 373 height 38
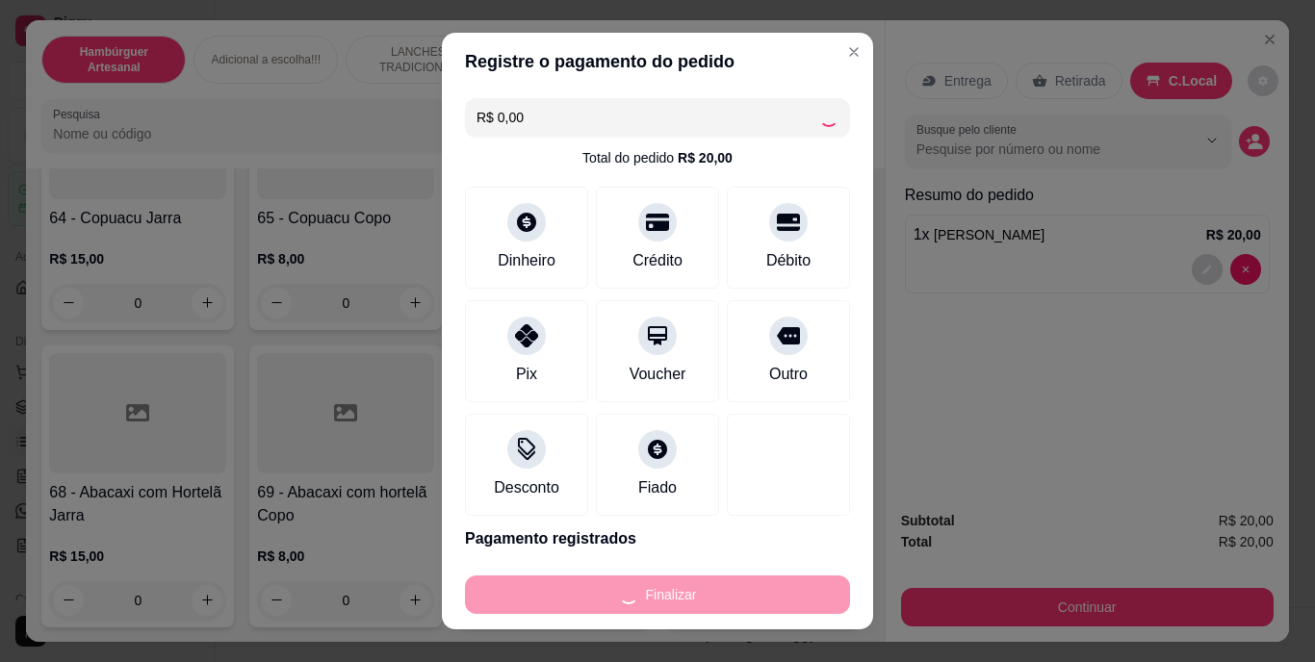
type input "0"
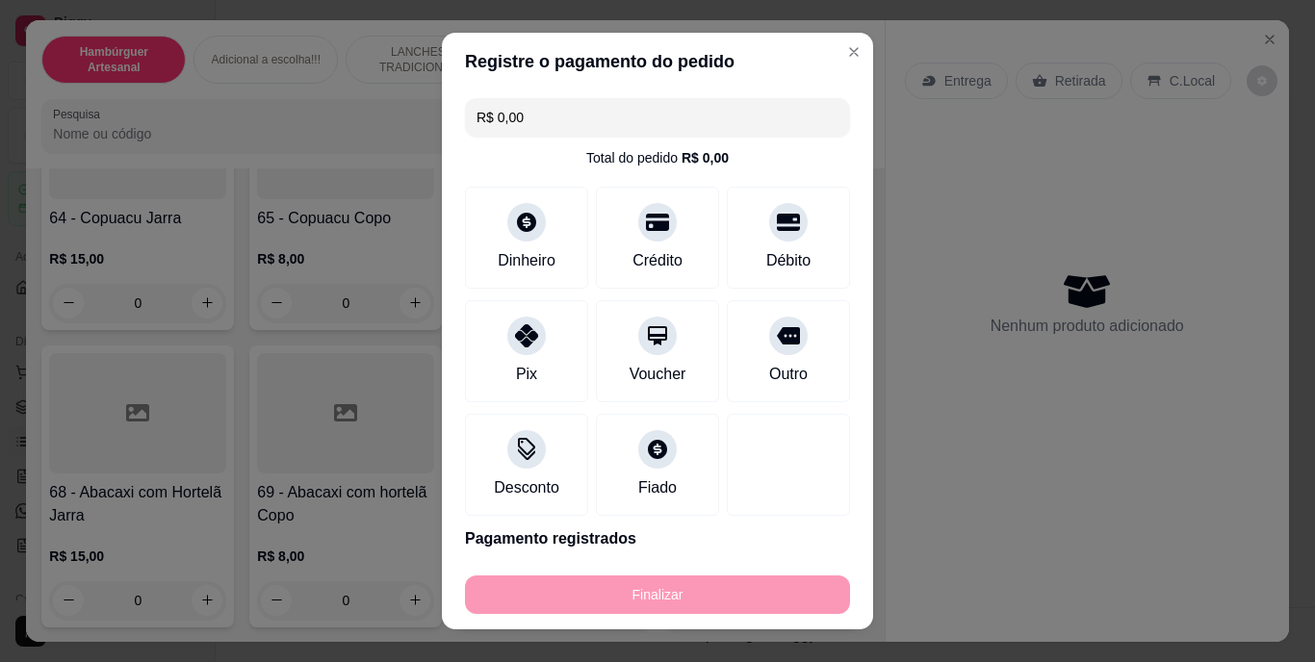
type input "-R$ 20,00"
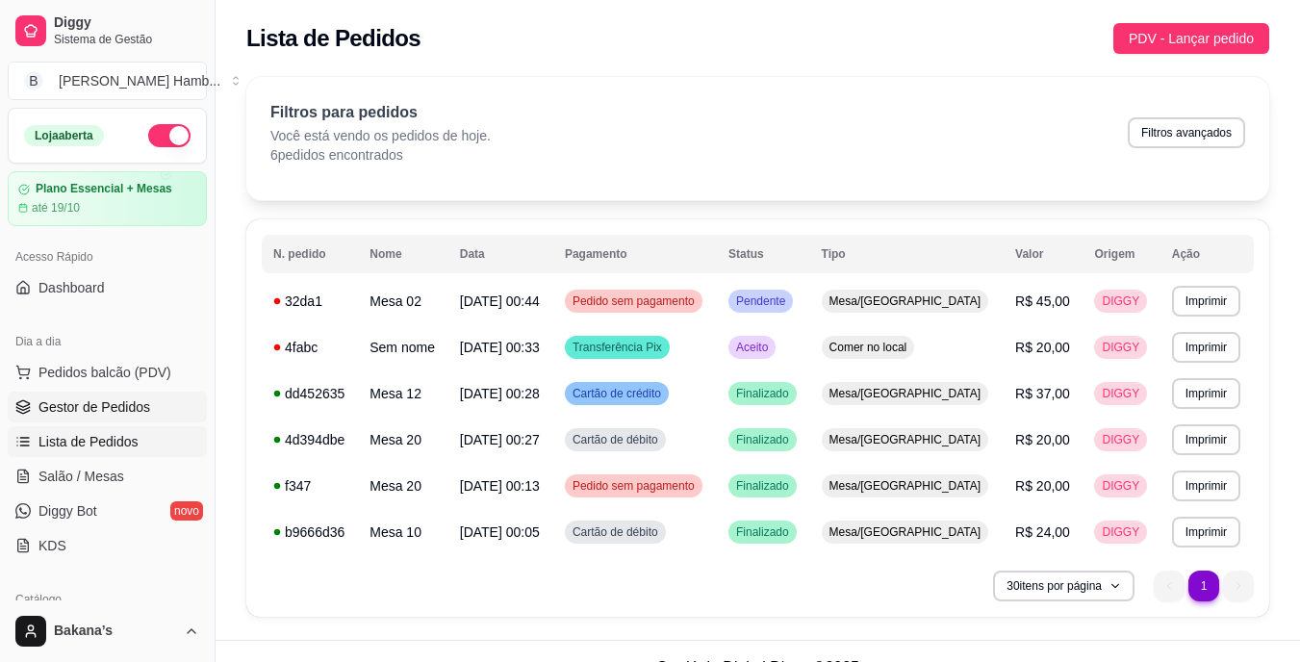
click at [101, 420] on link "Gestor de Pedidos" at bounding box center [107, 407] width 199 height 31
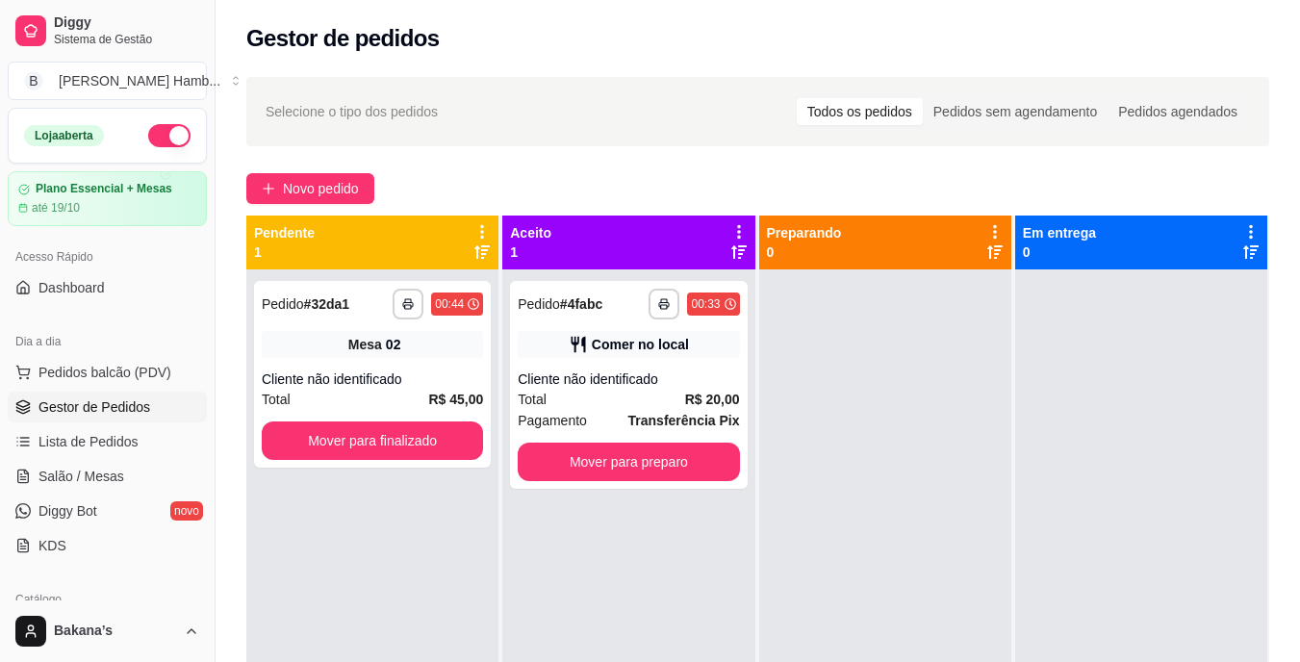
click at [125, 330] on div "Dia a dia" at bounding box center [107, 341] width 199 height 31
click at [437, 450] on button "Mover para finalizado" at bounding box center [372, 442] width 215 height 38
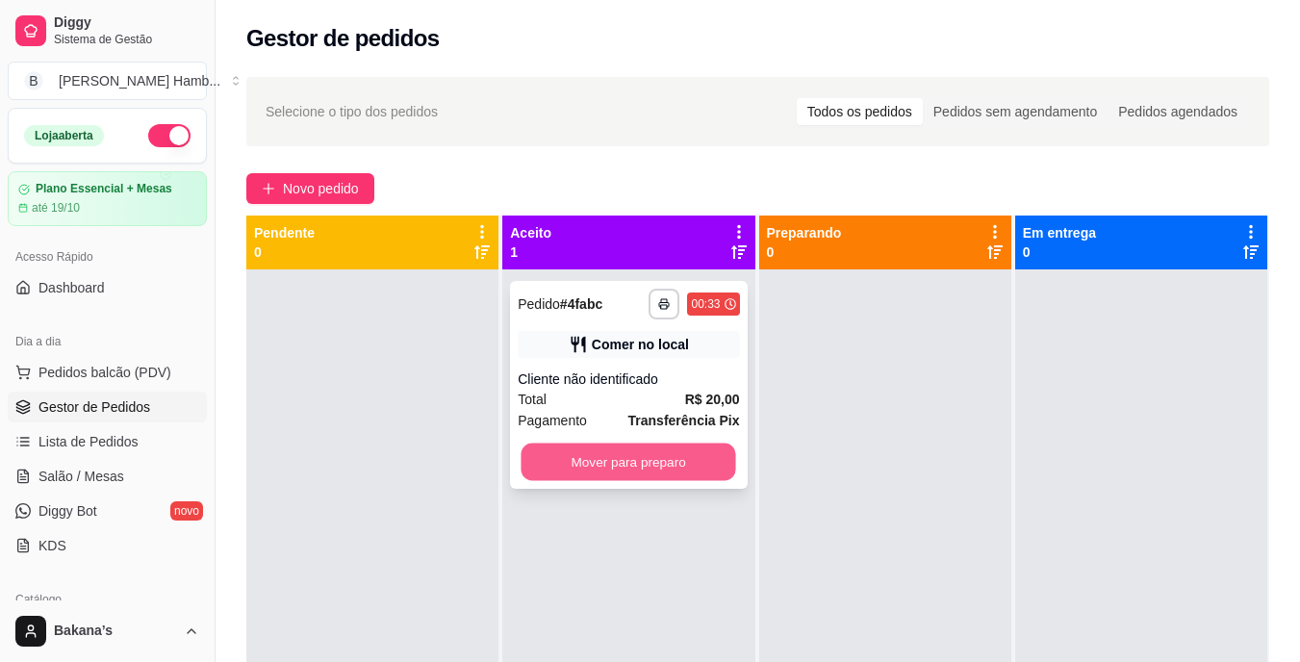
click at [592, 470] on button "Mover para preparo" at bounding box center [629, 463] width 215 height 38
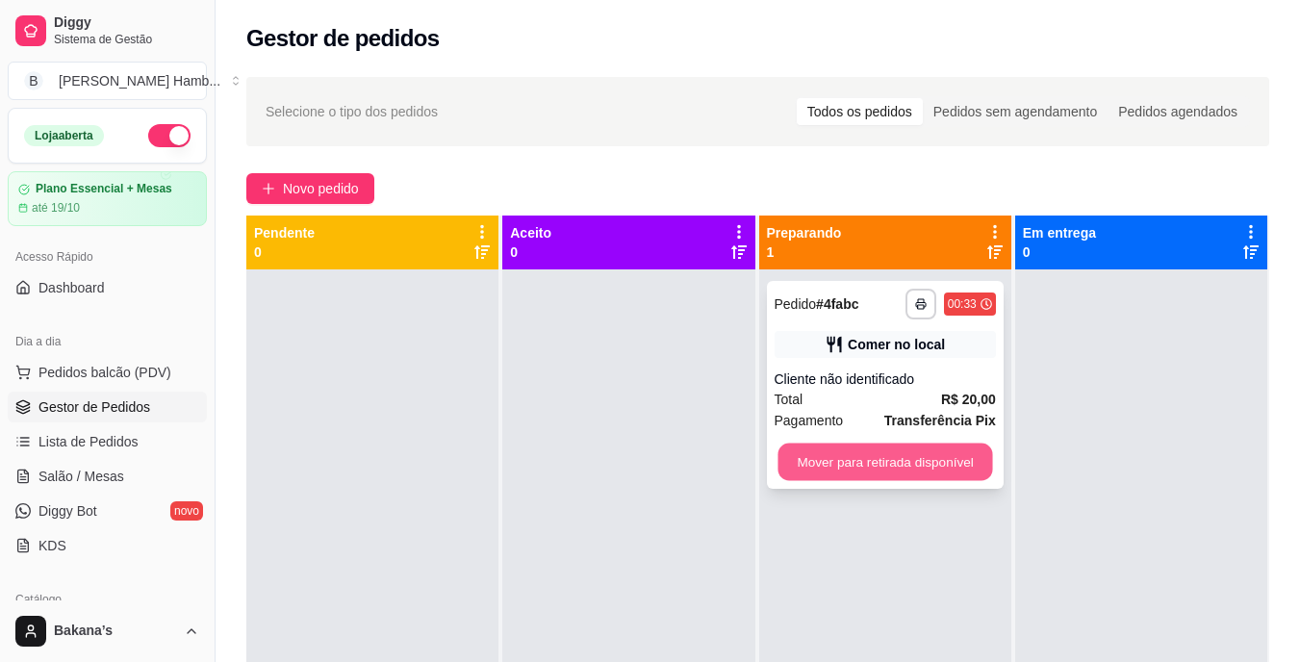
click at [826, 448] on button "Mover para retirada disponível" at bounding box center [885, 463] width 215 height 38
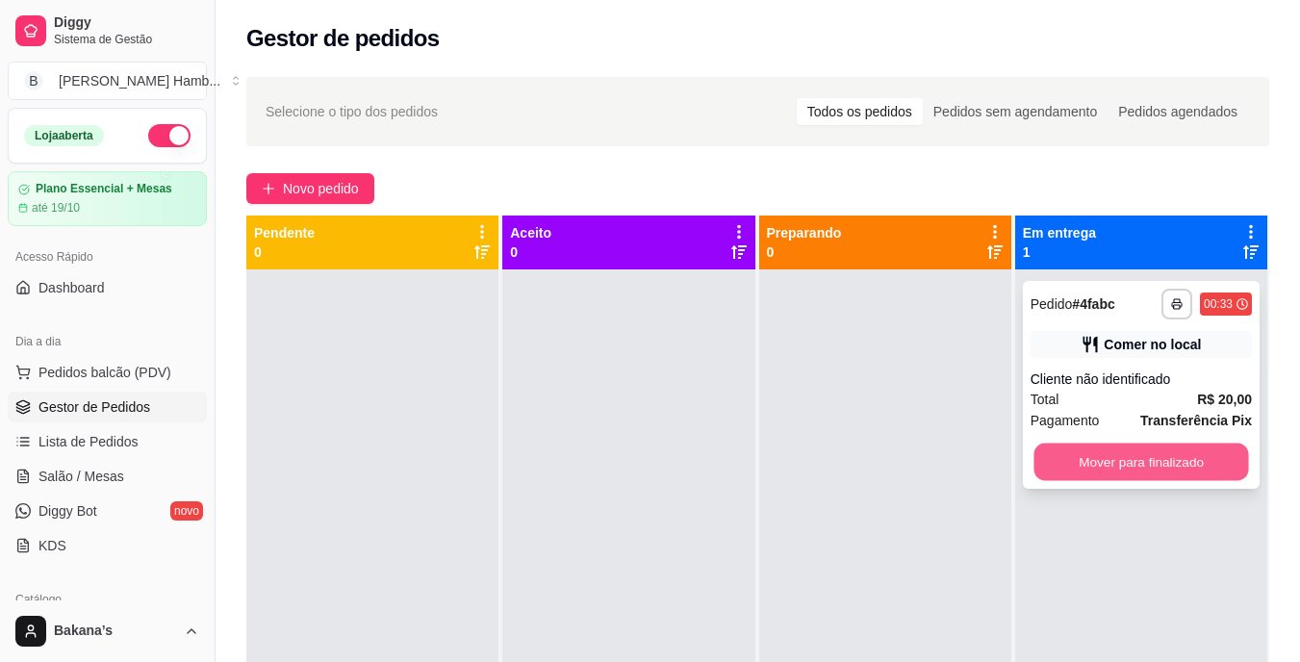
click at [1111, 452] on button "Mover para finalizado" at bounding box center [1141, 463] width 215 height 38
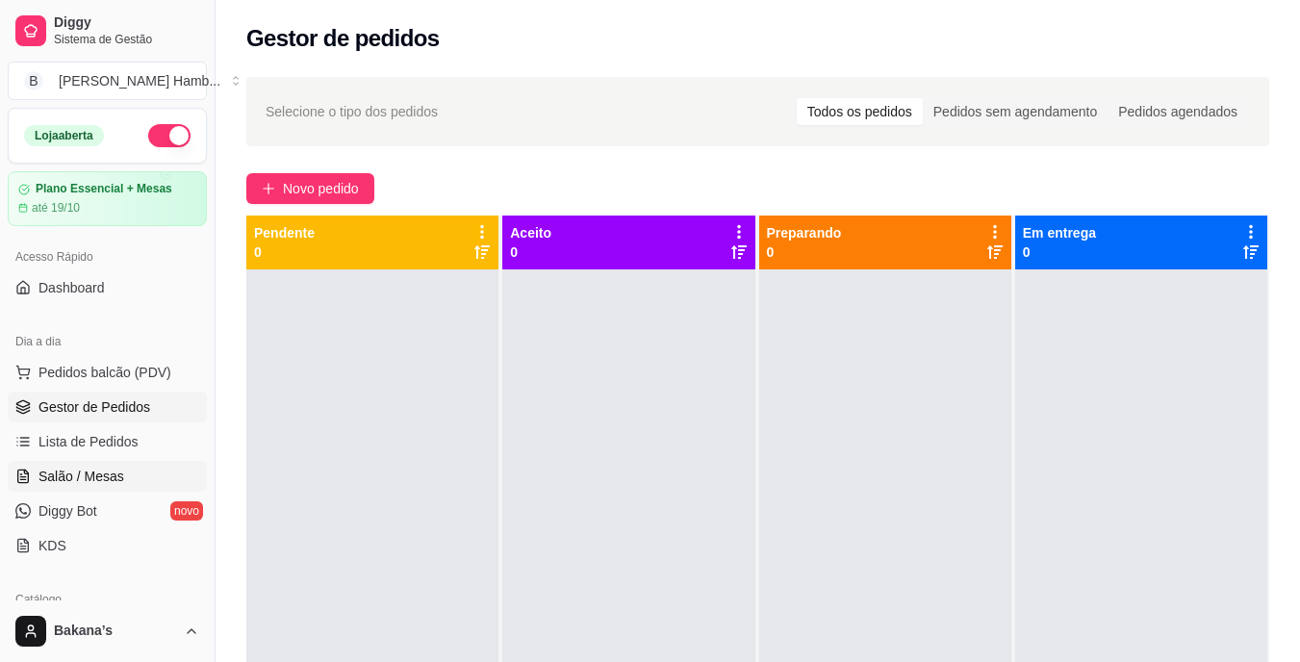
click at [135, 474] on link "Salão / Mesas" at bounding box center [107, 476] width 199 height 31
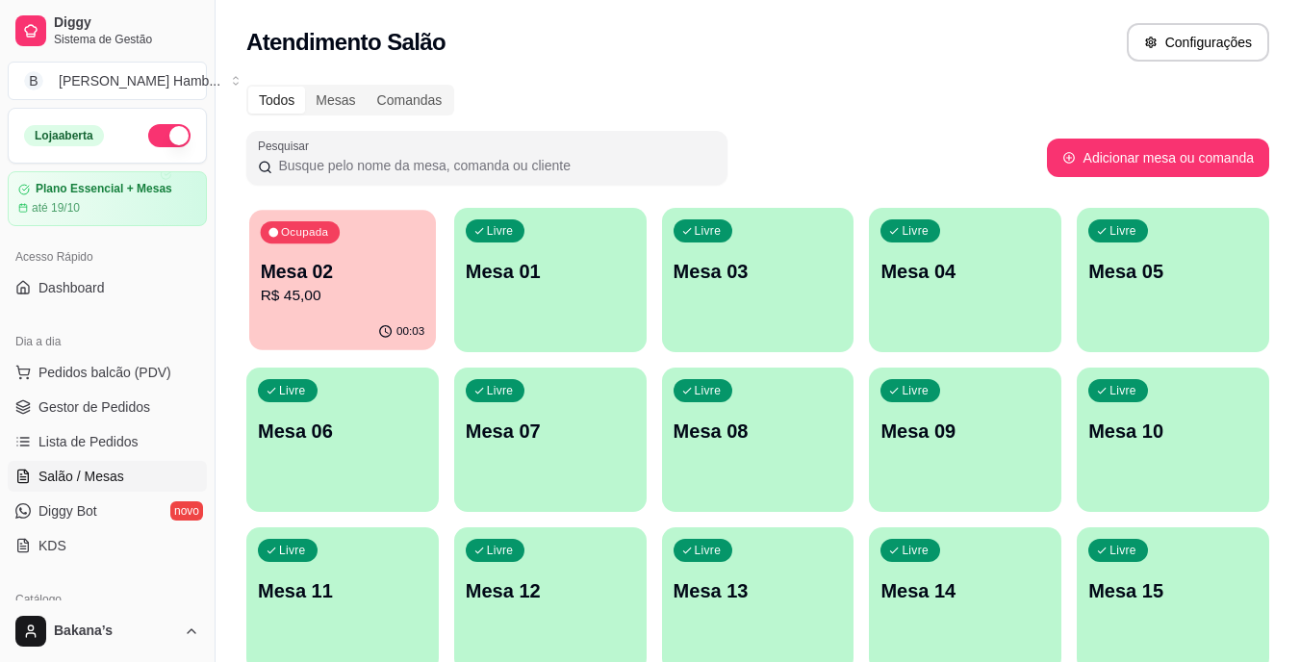
click at [328, 214] on div "Ocupada Mesa 02 R$ 45,00" at bounding box center [342, 262] width 187 height 104
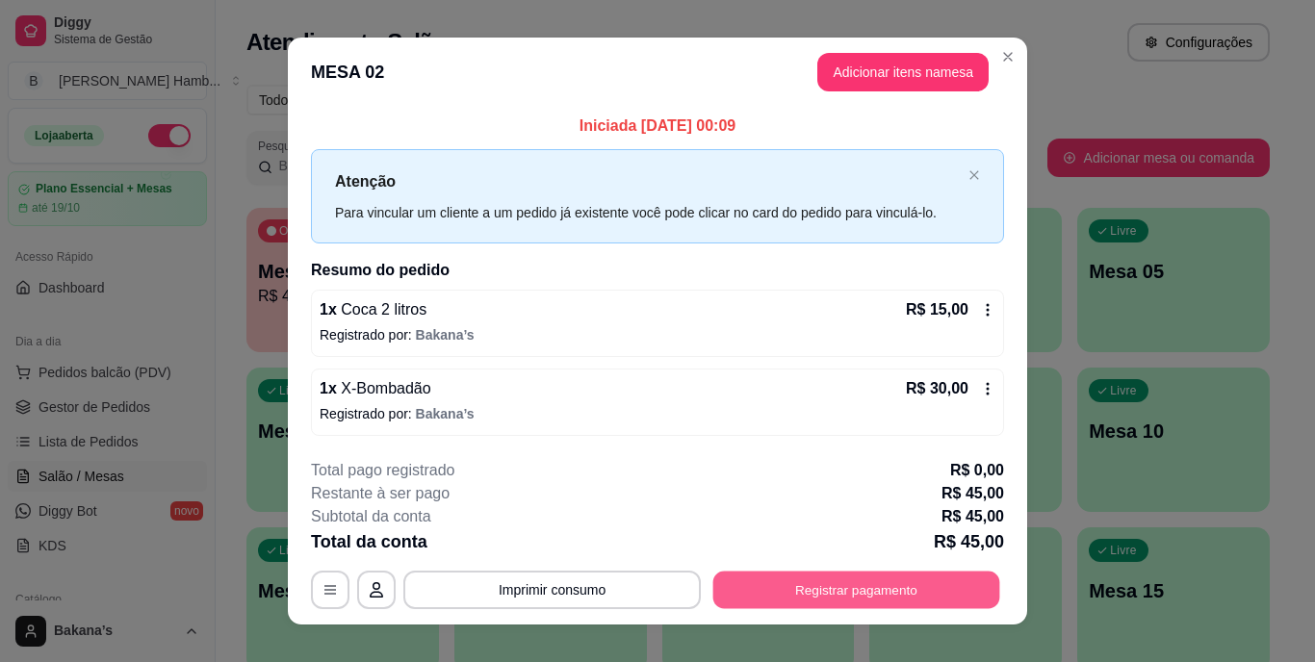
click at [830, 576] on button "Registrar pagamento" at bounding box center [856, 590] width 287 height 38
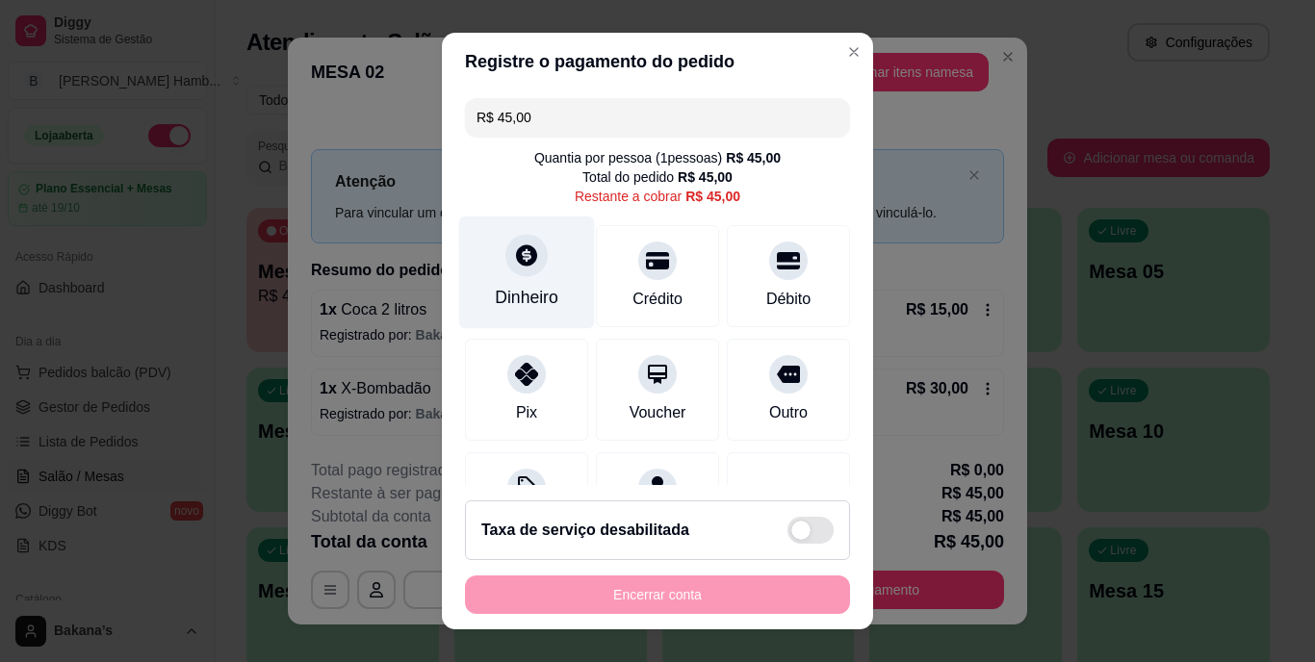
click at [517, 278] on div "Dinheiro" at bounding box center [527, 273] width 136 height 113
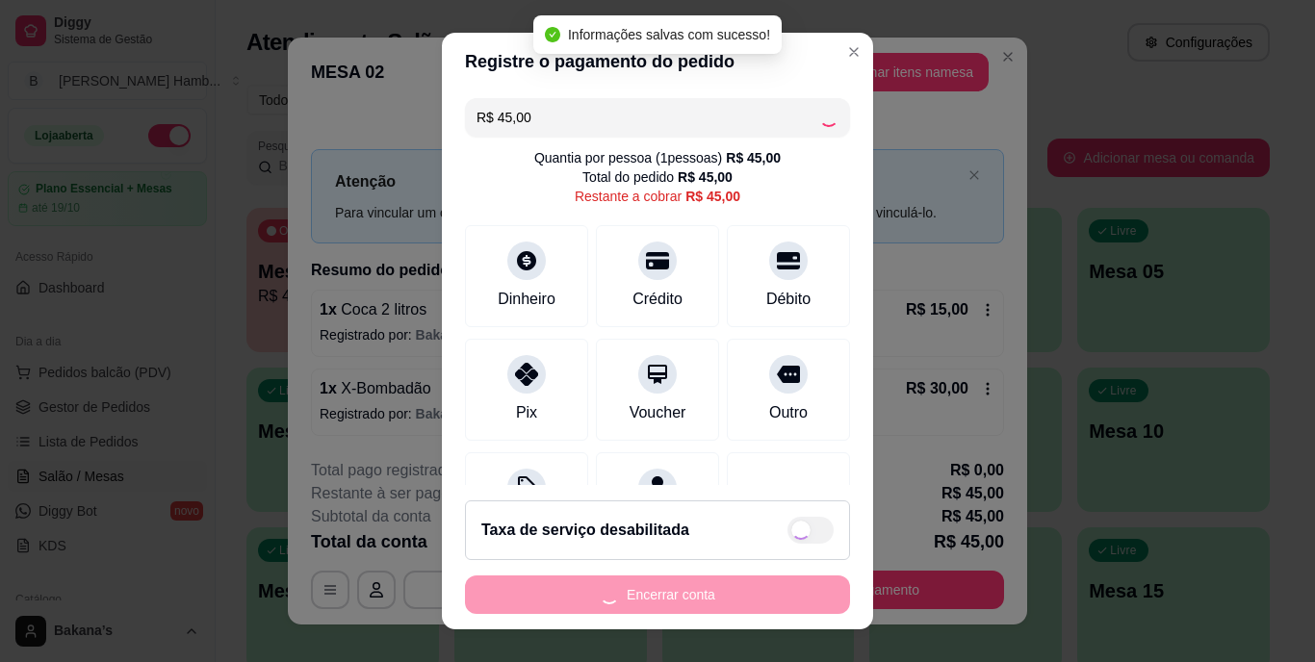
type input "R$ 0,00"
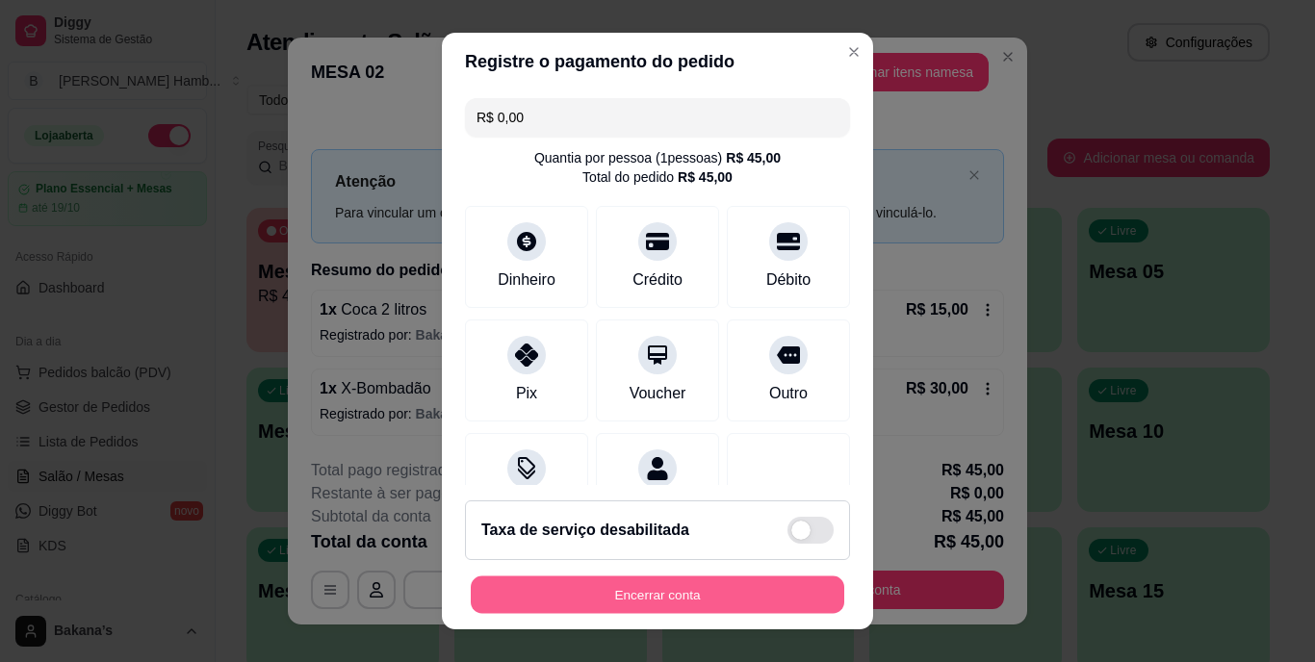
click at [700, 585] on button "Encerrar conta" at bounding box center [657, 595] width 373 height 38
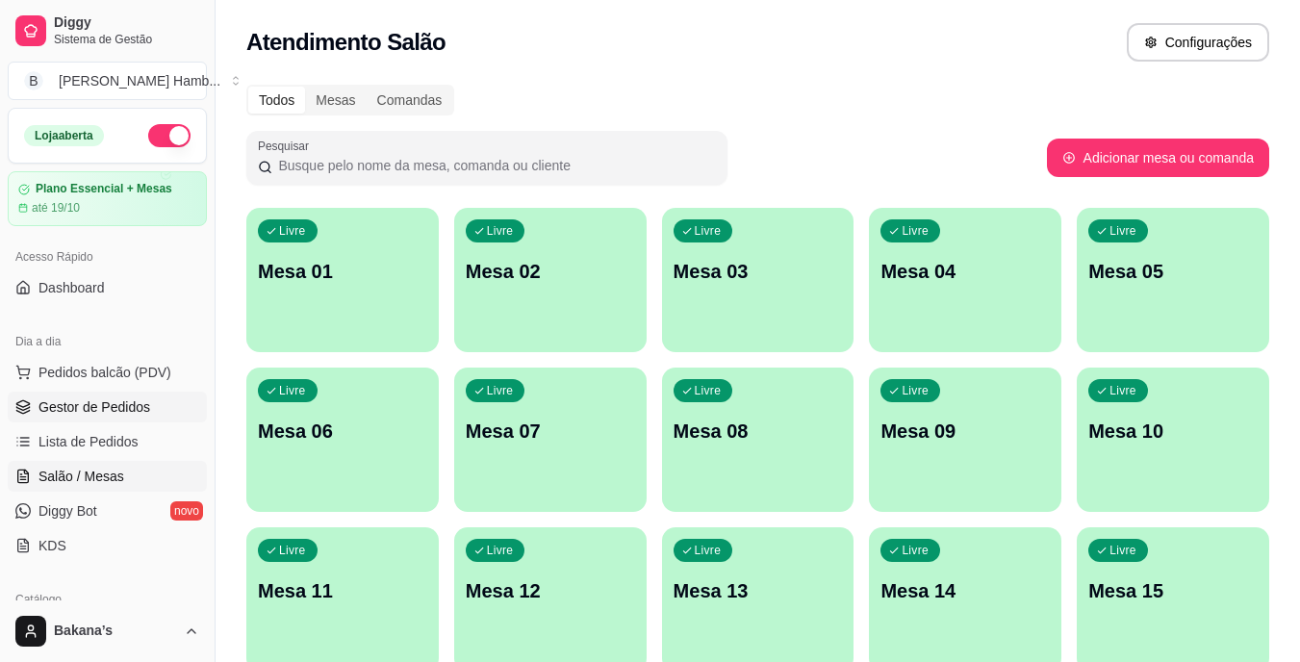
click at [69, 405] on span "Gestor de Pedidos" at bounding box center [95, 407] width 112 height 19
